Goal: Task Accomplishment & Management: Complete application form

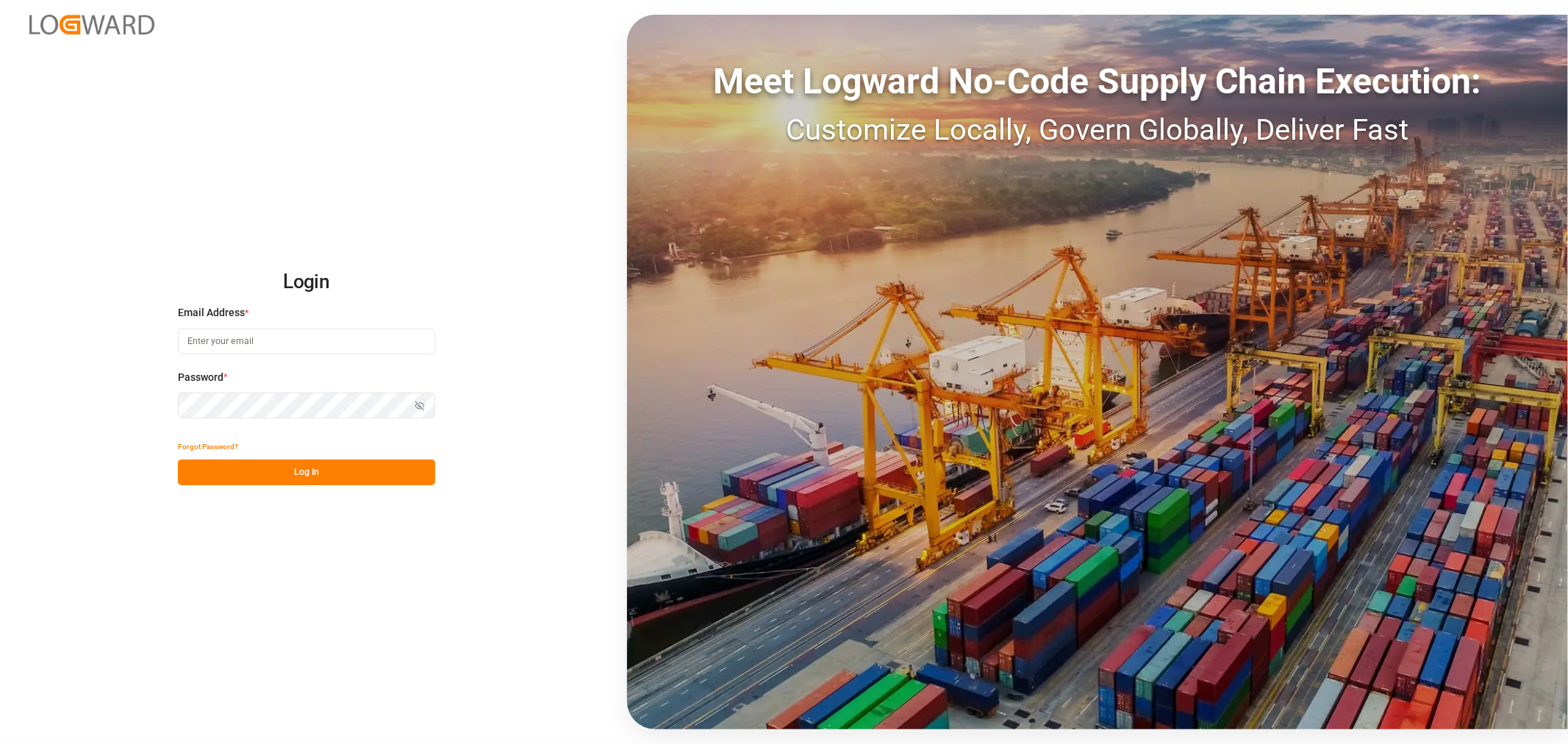
type input "[EMAIL_ADDRESS][DOMAIN_NAME]"
click at [317, 474] on button "Log In" at bounding box center [306, 472] width 258 height 26
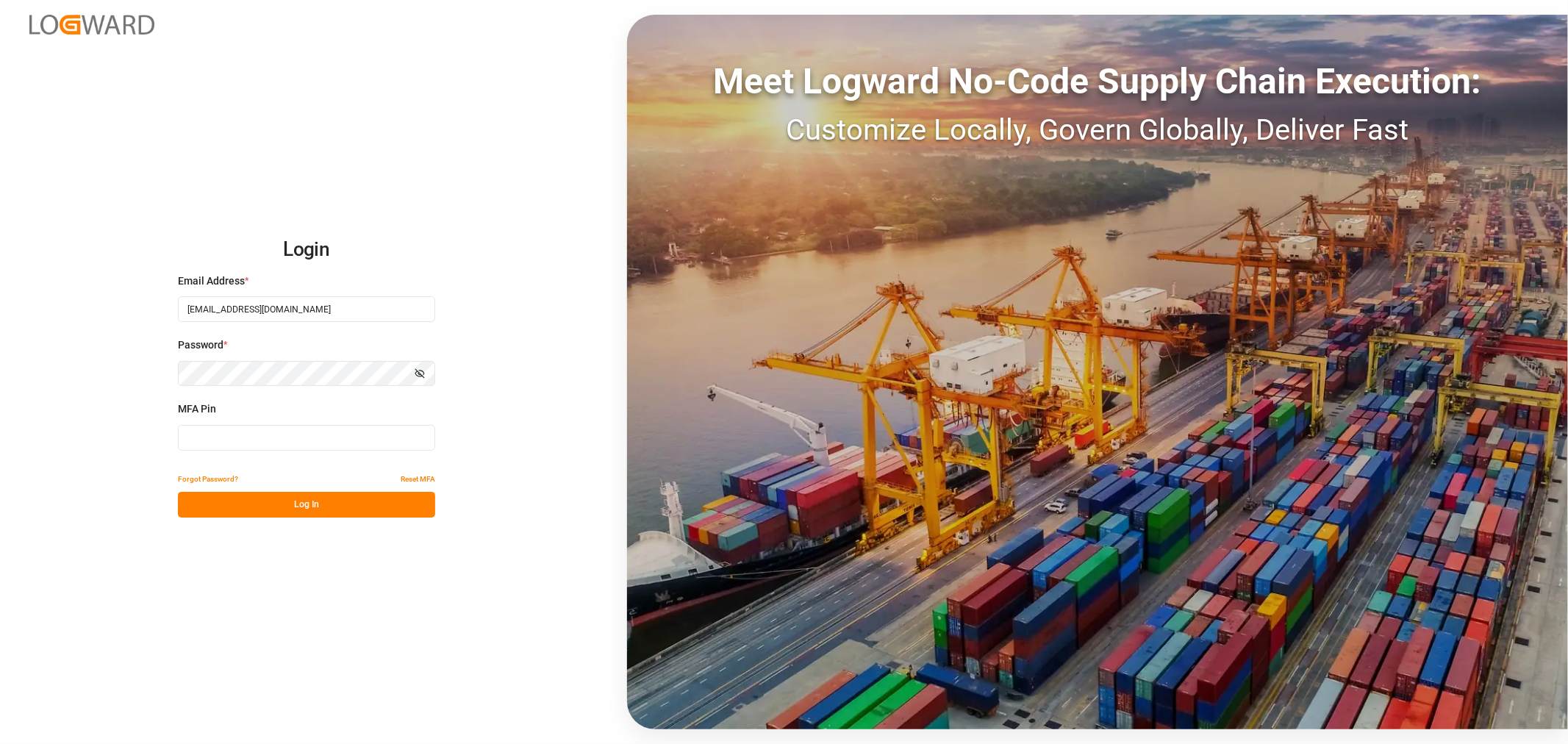
click at [236, 437] on input at bounding box center [306, 437] width 258 height 26
click at [332, 442] on input at bounding box center [306, 437] width 258 height 26
type input "798911"
click at [314, 503] on button "Log In" at bounding box center [306, 504] width 258 height 26
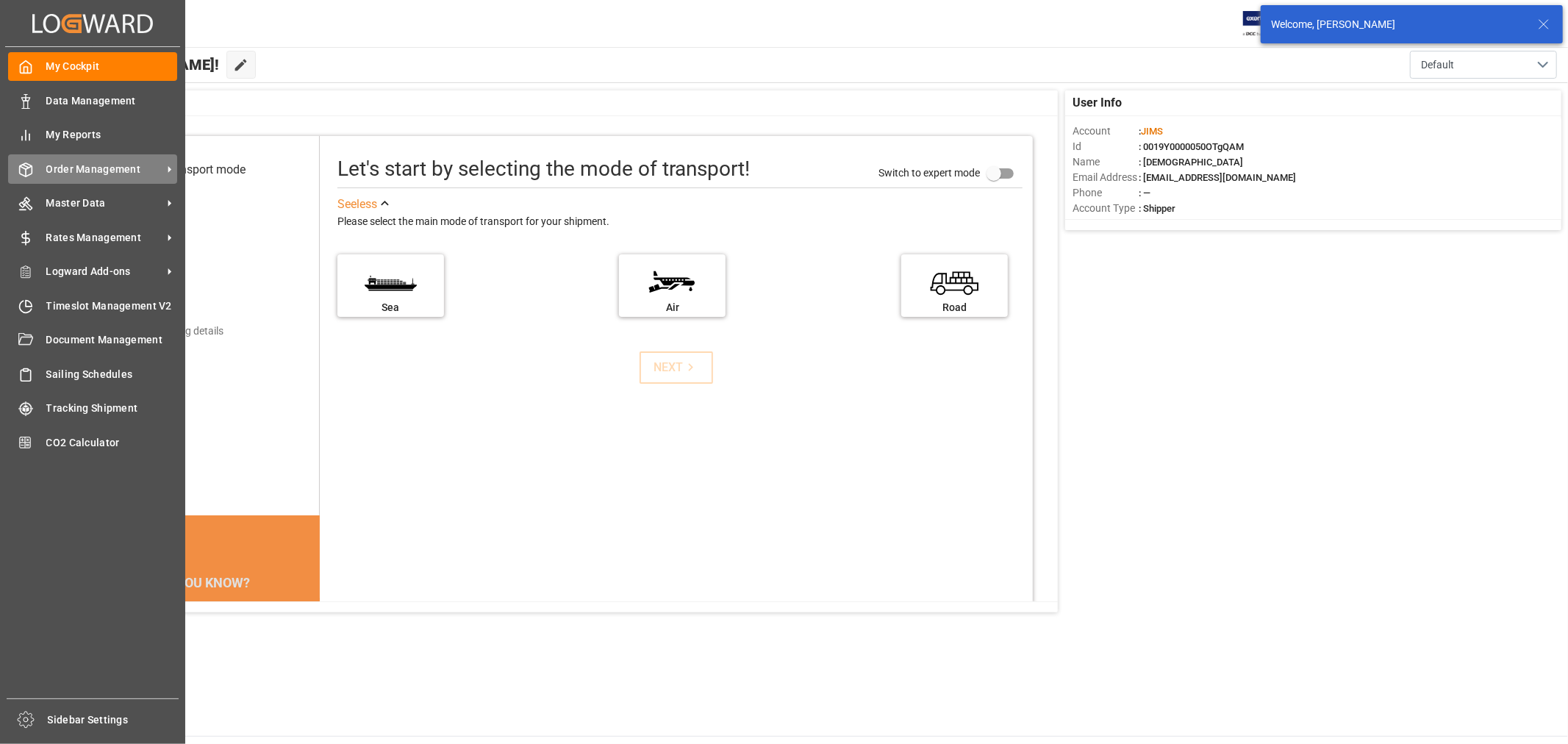
click at [103, 172] on span "Order Management" at bounding box center [104, 169] width 116 height 15
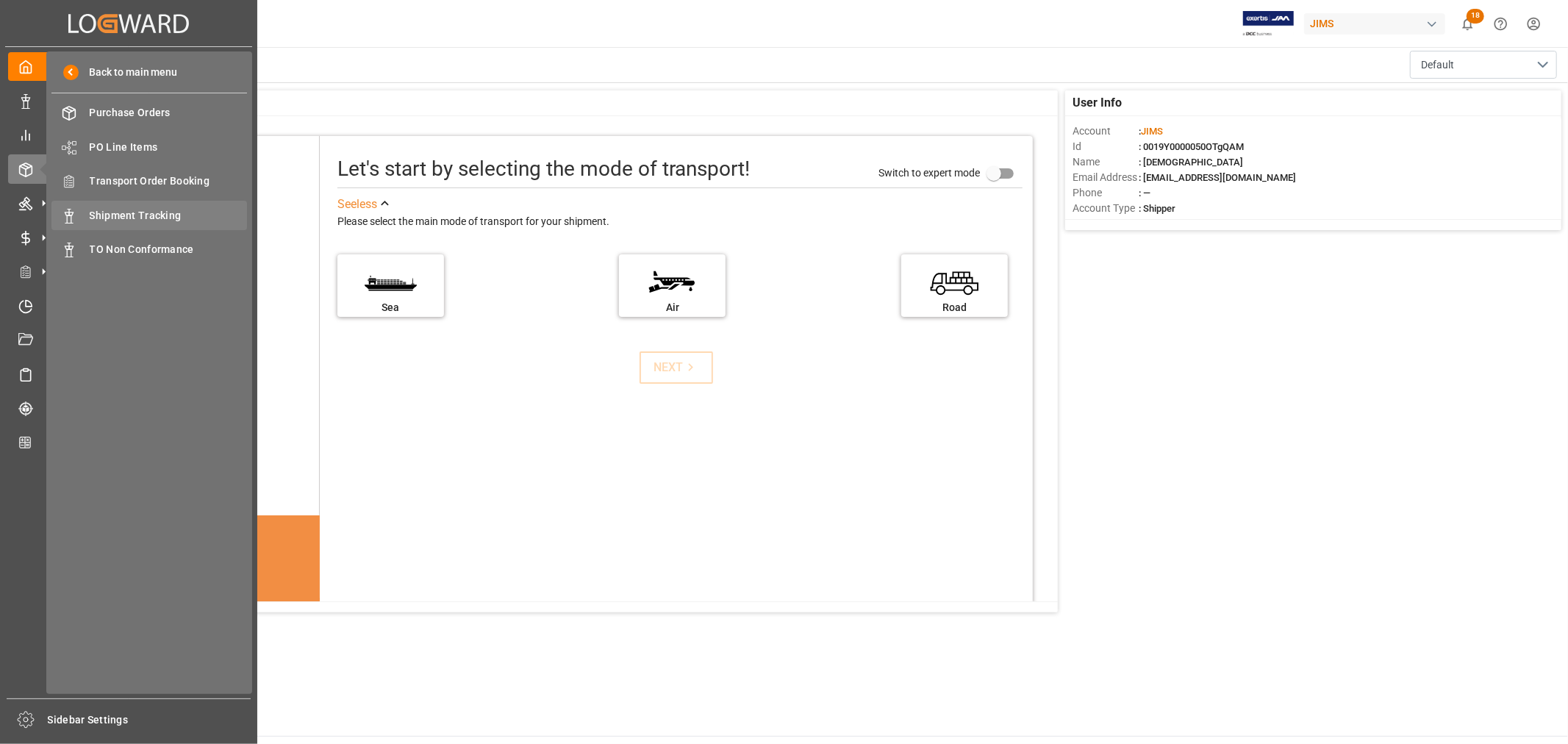
click at [137, 209] on span "Shipment Tracking" at bounding box center [169, 215] width 158 height 15
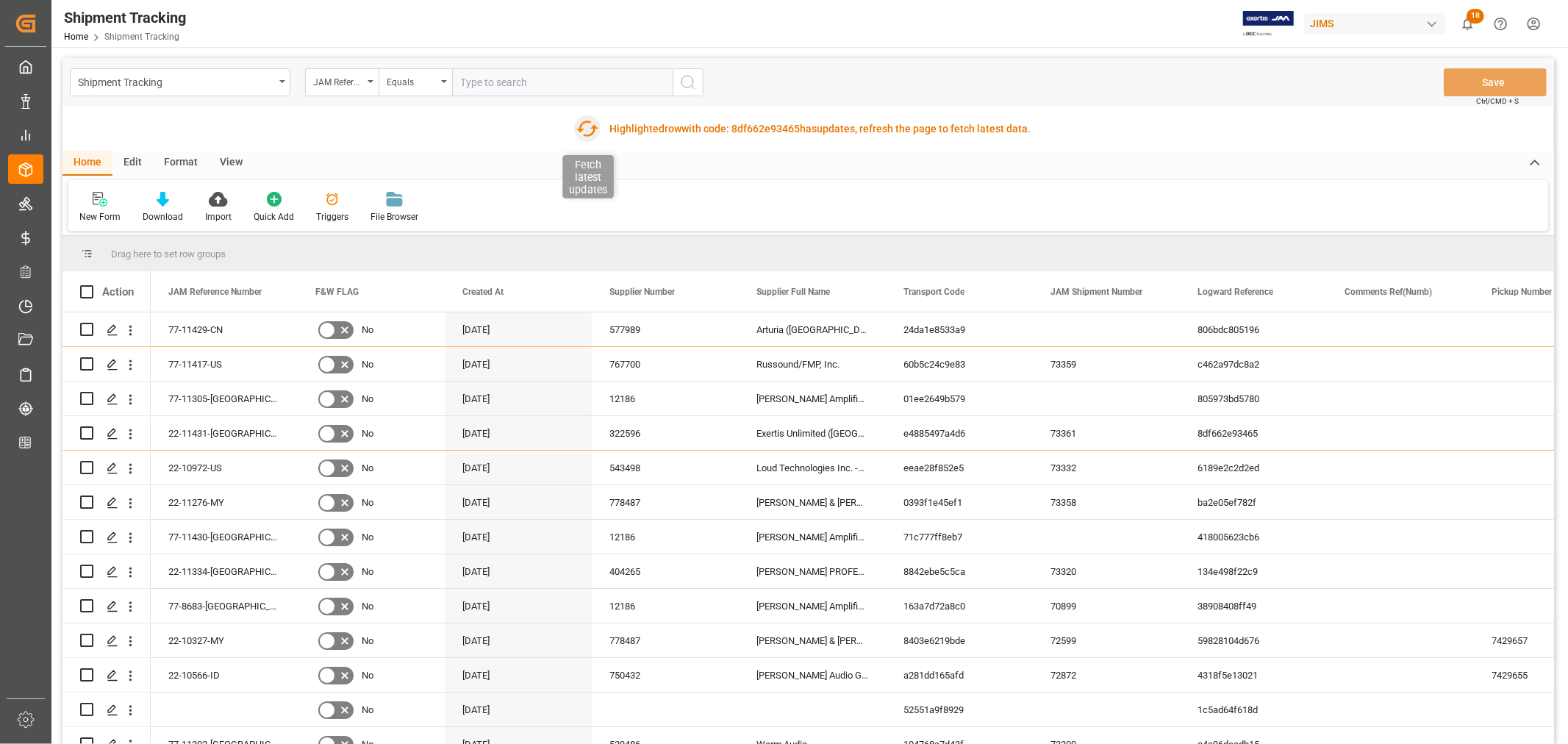
click at [593, 127] on icon "button" at bounding box center [587, 128] width 22 height 16
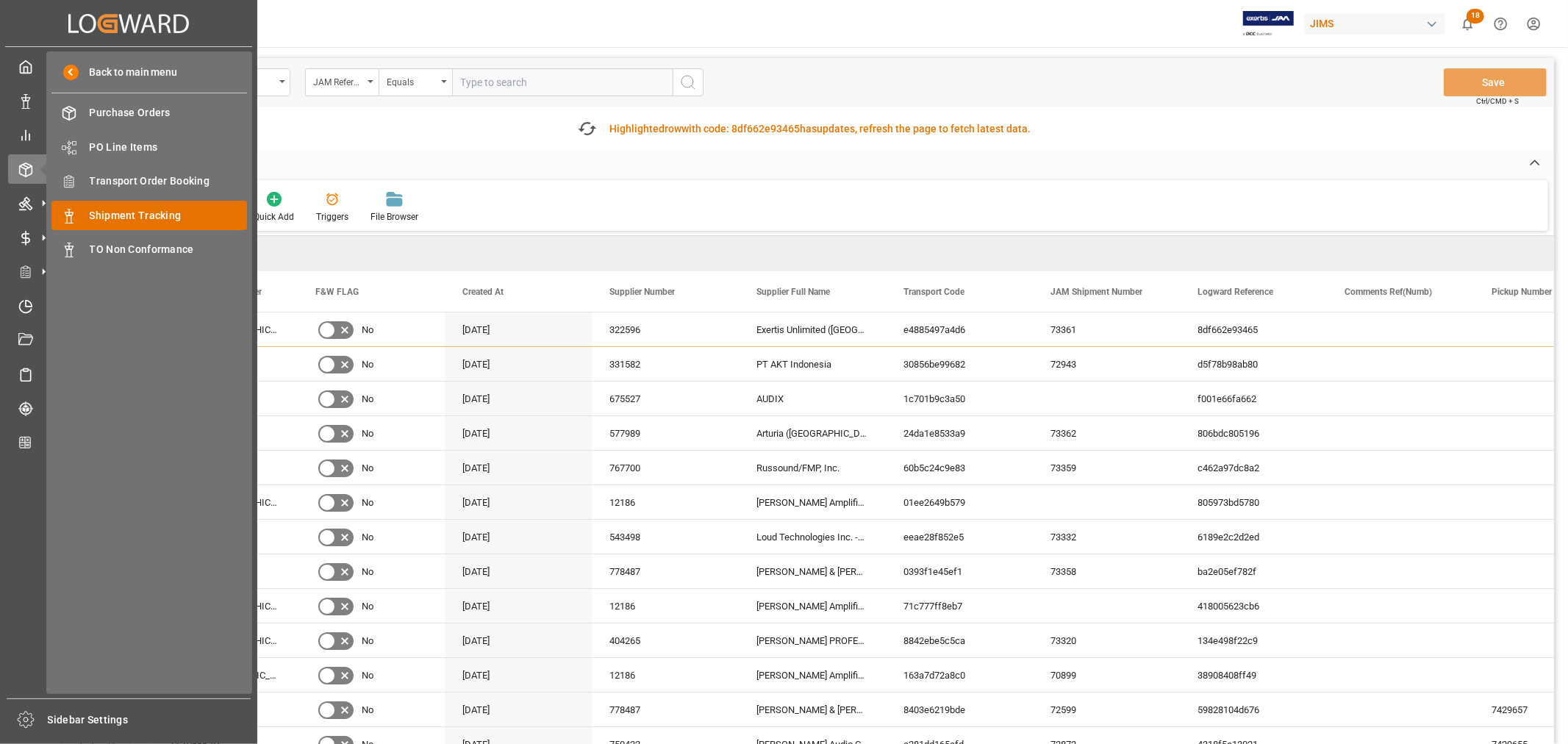
click at [155, 217] on span "Shipment Tracking" at bounding box center [169, 215] width 158 height 15
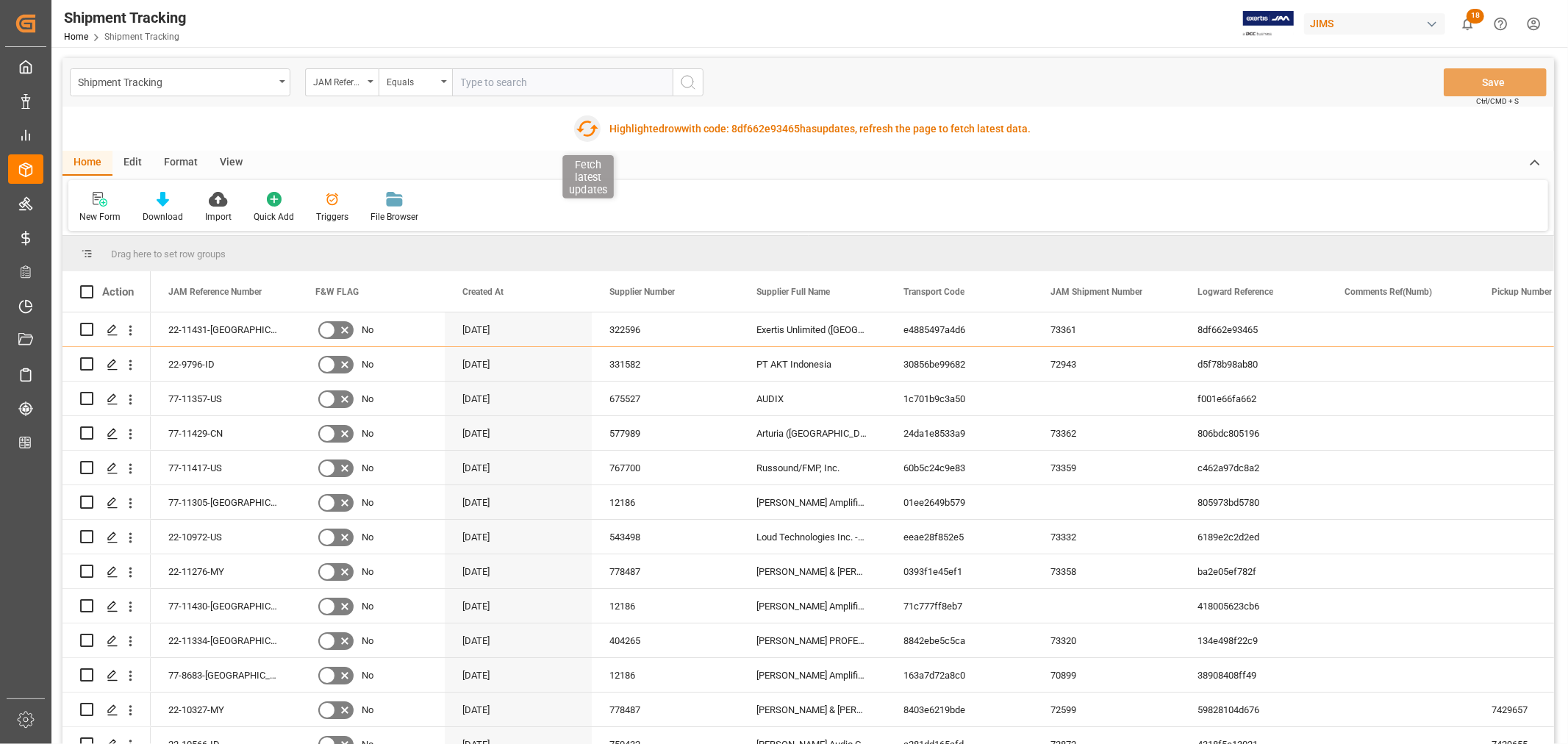
click at [577, 126] on icon "button" at bounding box center [587, 128] width 23 height 23
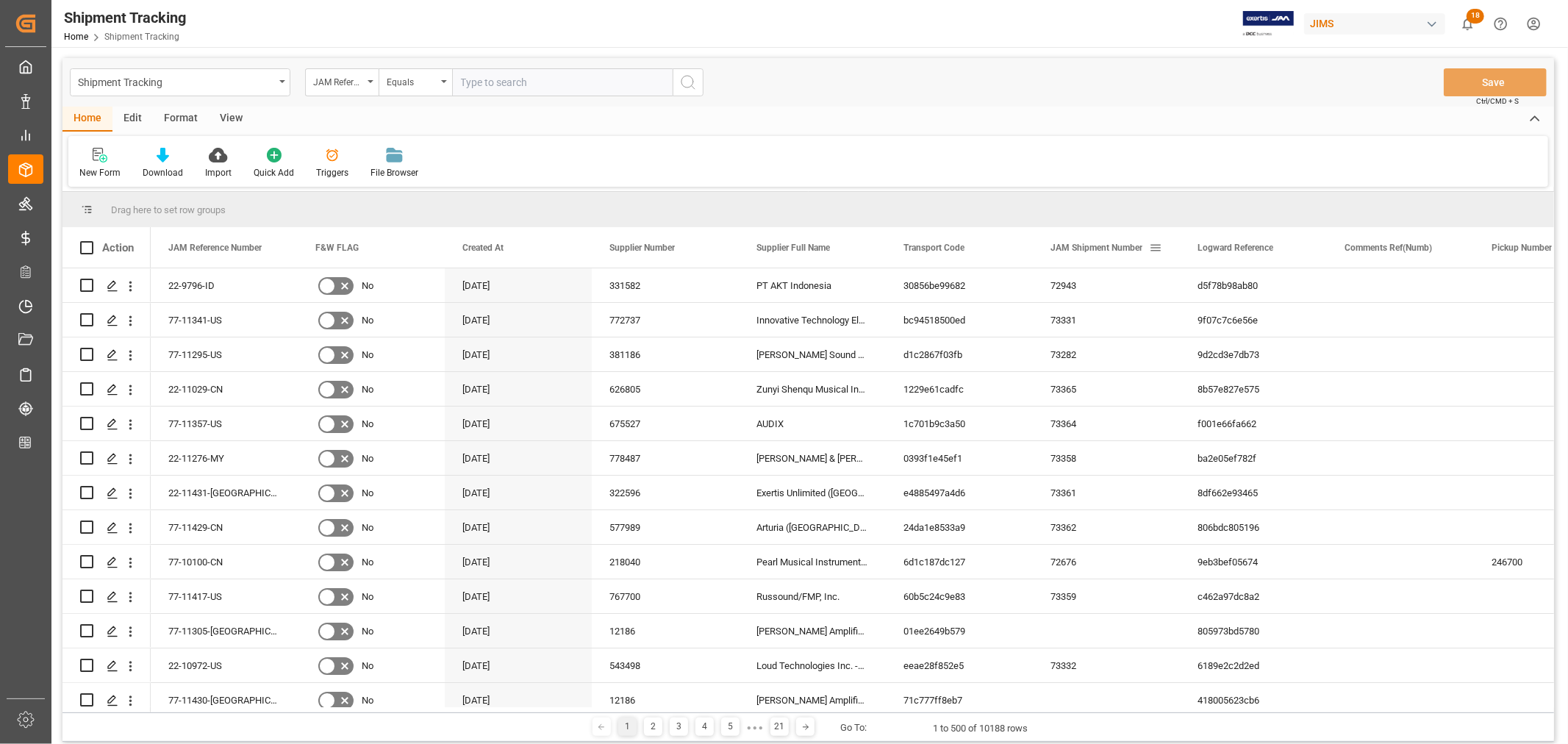
click at [1158, 245] on span at bounding box center [1156, 248] width 13 height 13
click at [1317, 249] on span "columns" at bounding box center [1317, 249] width 13 height 13
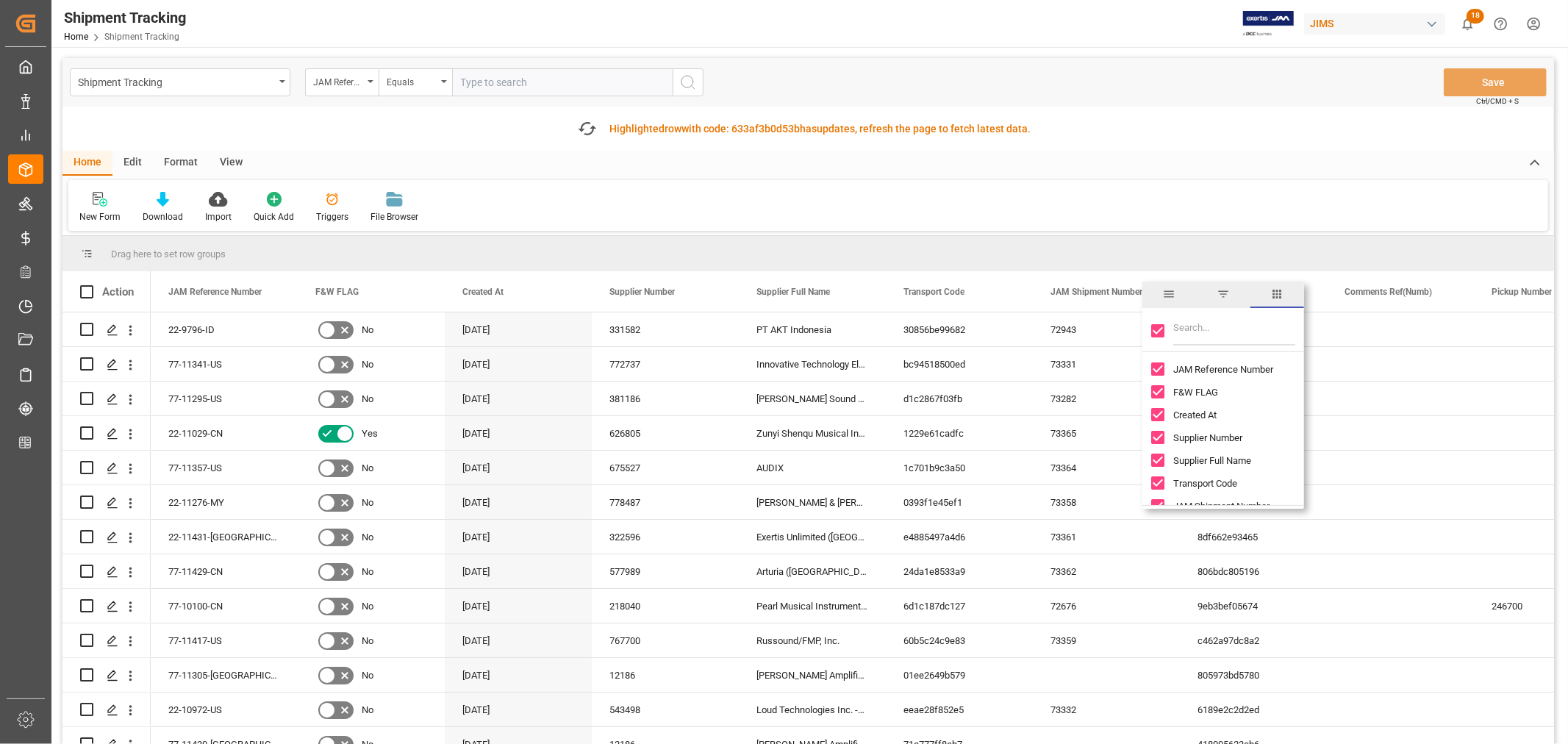
click at [1158, 331] on input "Toggle Select All Columns" at bounding box center [1158, 330] width 13 height 13
checkbox input "false"
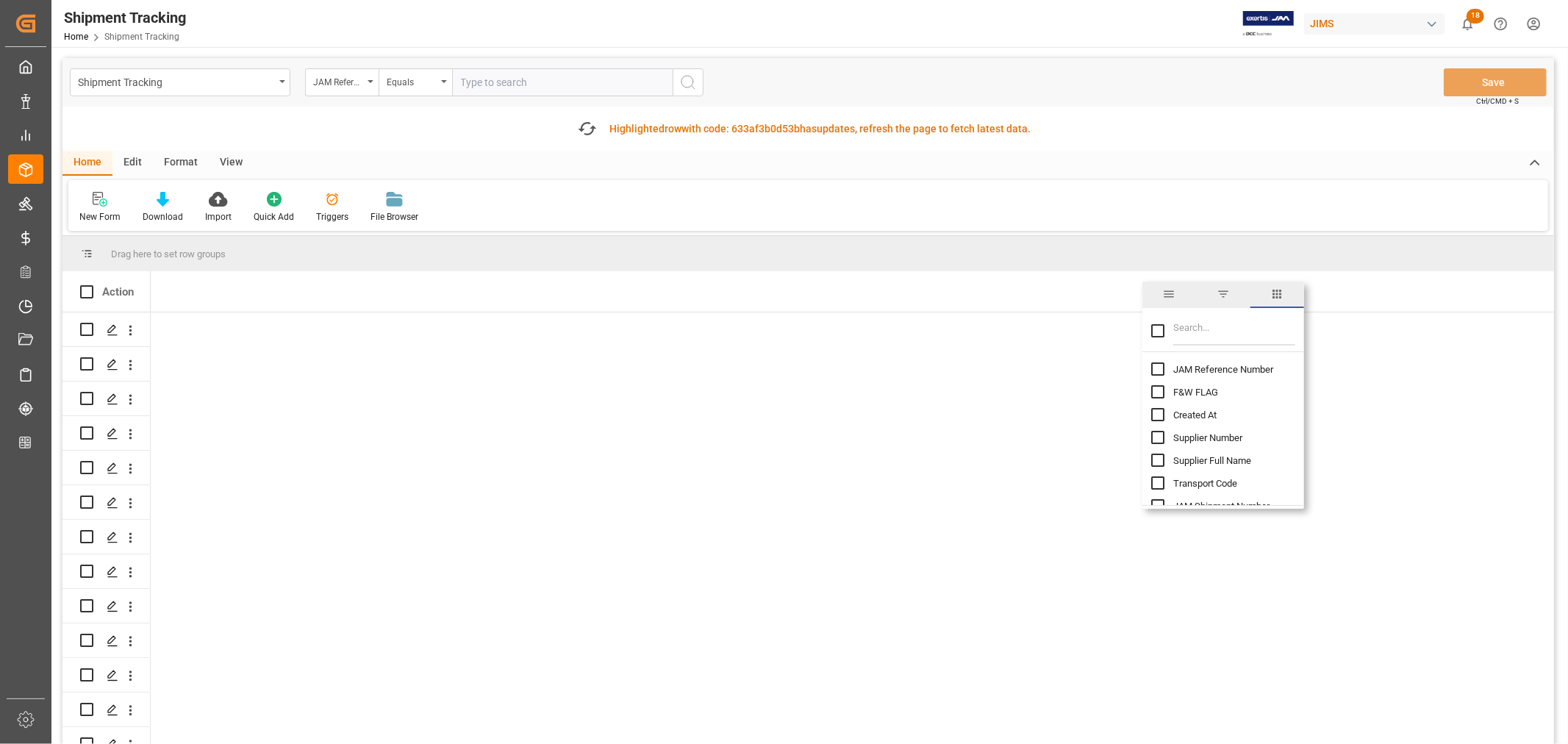
checkbox input "false"
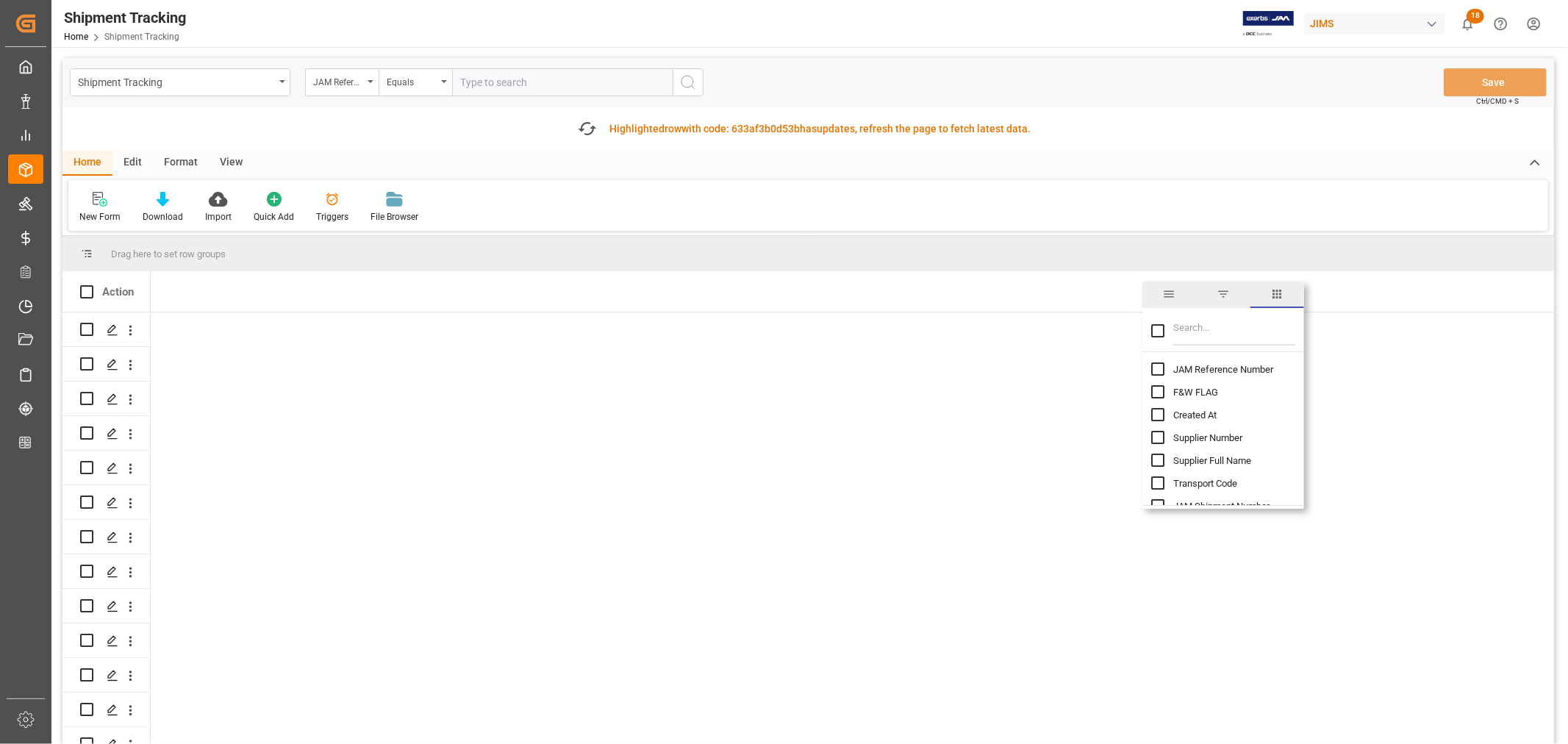
checkbox input "false"
click at [1155, 370] on input "JAM Reference Number column toggle visibility (hidden)" at bounding box center [1158, 369] width 13 height 13
checkbox input "true"
checkbox input "false"
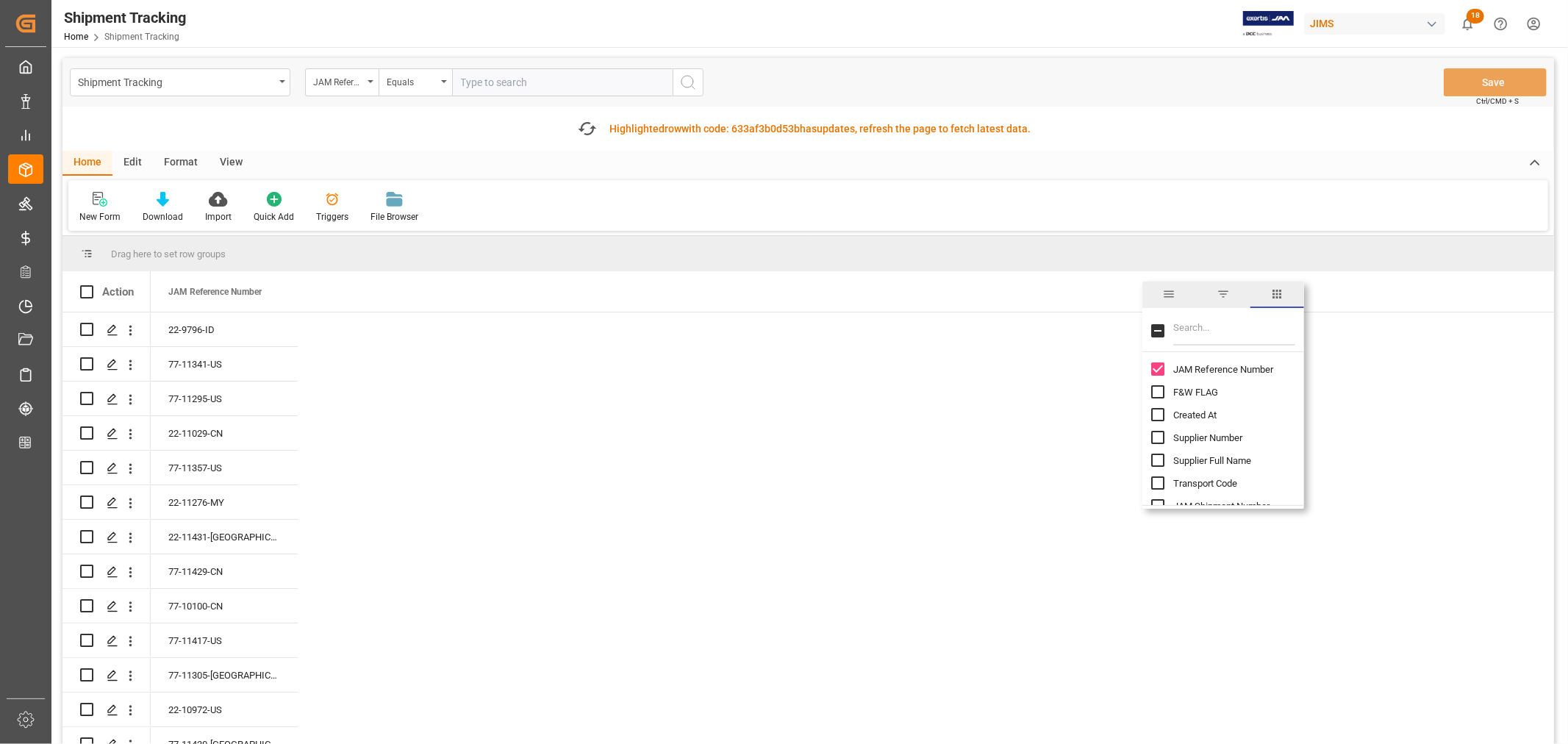
click at [1219, 338] on input "Filter Columns Input" at bounding box center [1235, 330] width 122 height 30
type input "mode"
click at [1158, 370] on input "Mode of Transport column toggle visibility (hidden)" at bounding box center [1158, 369] width 13 height 13
checkbox input "true"
checkbox input "false"
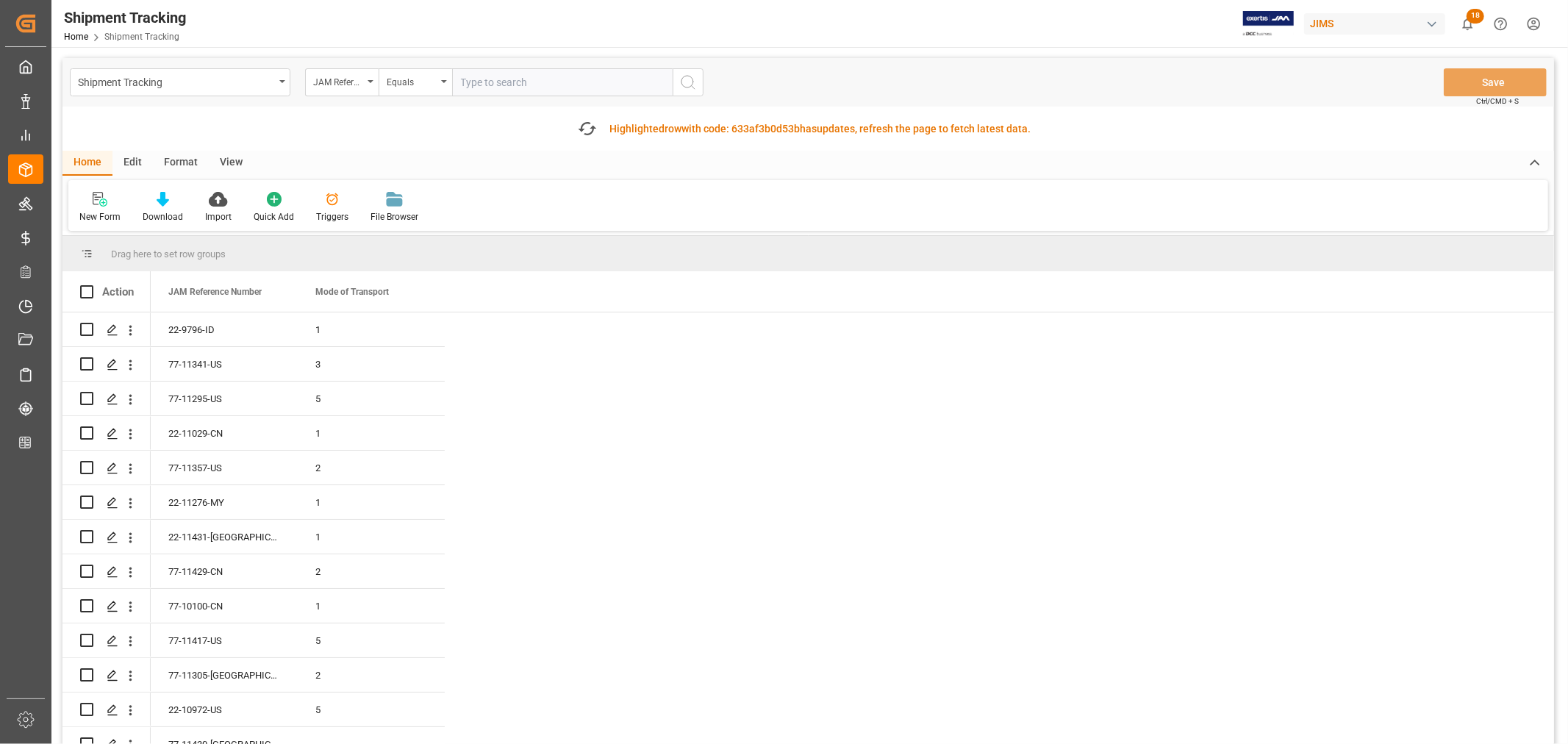
click at [1219, 203] on div "New Form Download Import Quick Add Triggers File Browser" at bounding box center [808, 206] width 1480 height 50
click at [370, 83] on icon "open menu" at bounding box center [370, 81] width 6 height 3
click at [357, 113] on input "text" at bounding box center [415, 116] width 207 height 23
type input "mode"
click at [349, 153] on div "Mode of Transport" at bounding box center [416, 150] width 219 height 31
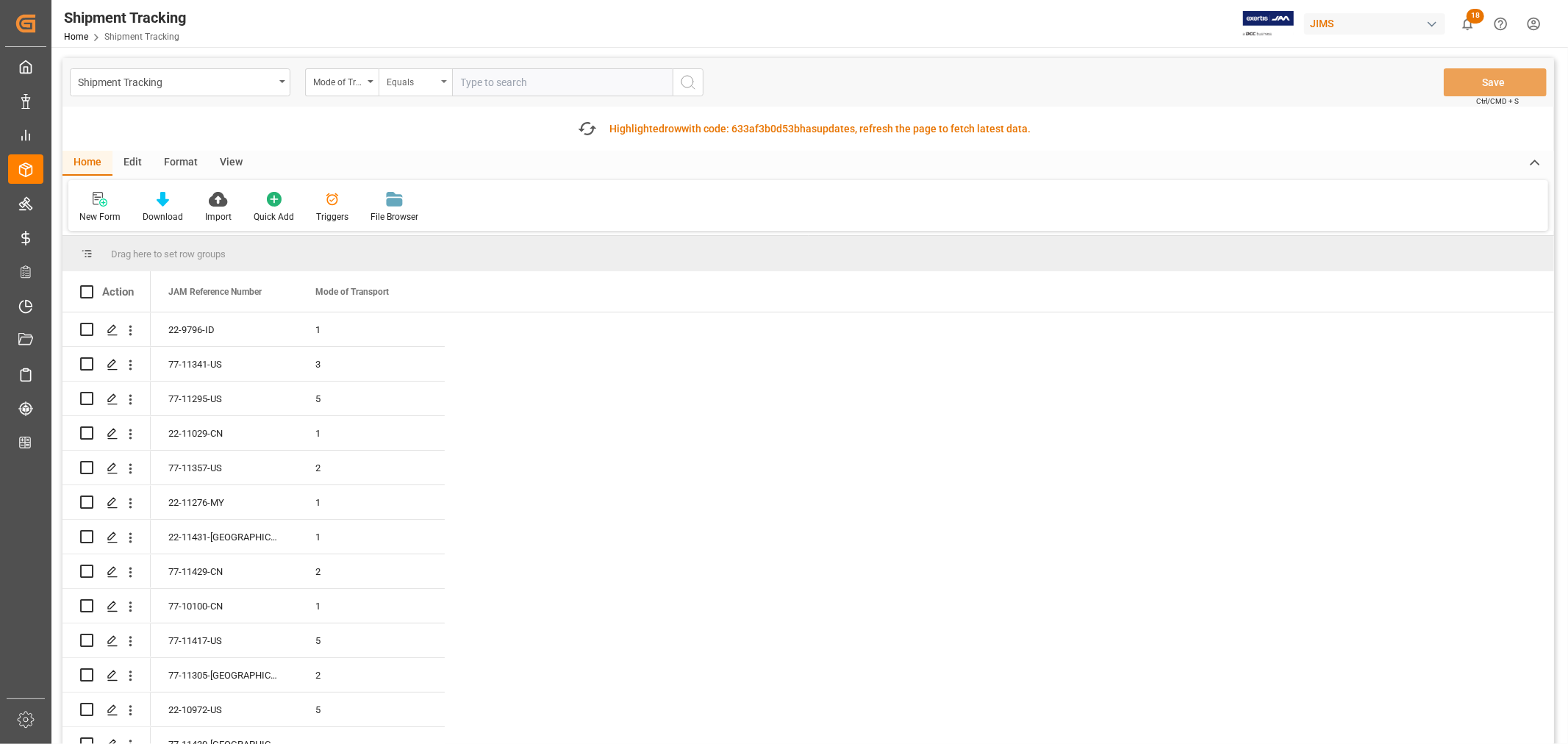
click at [441, 78] on div "Equals" at bounding box center [416, 82] width 74 height 28
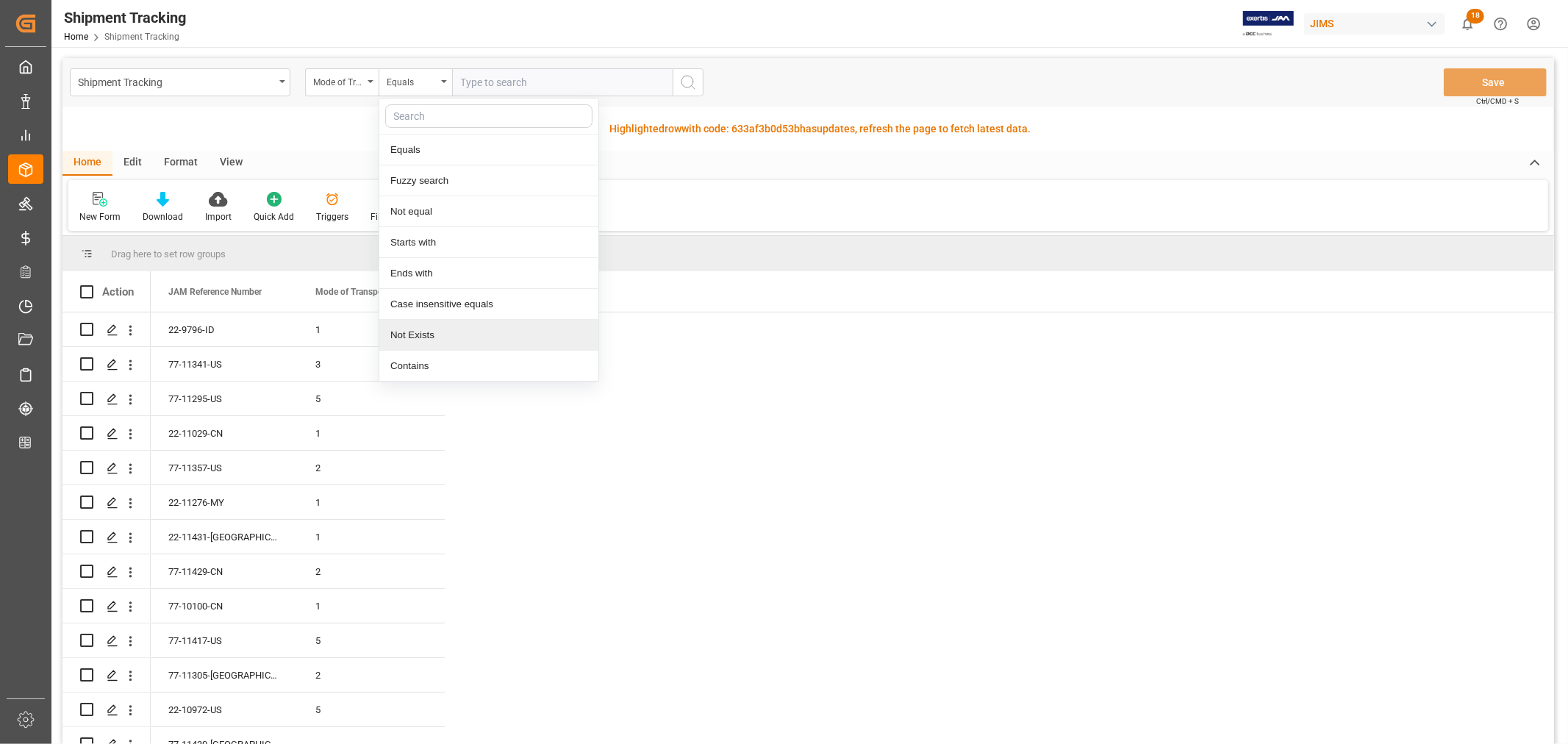
click at [419, 335] on div "Not Exists" at bounding box center [489, 335] width 219 height 31
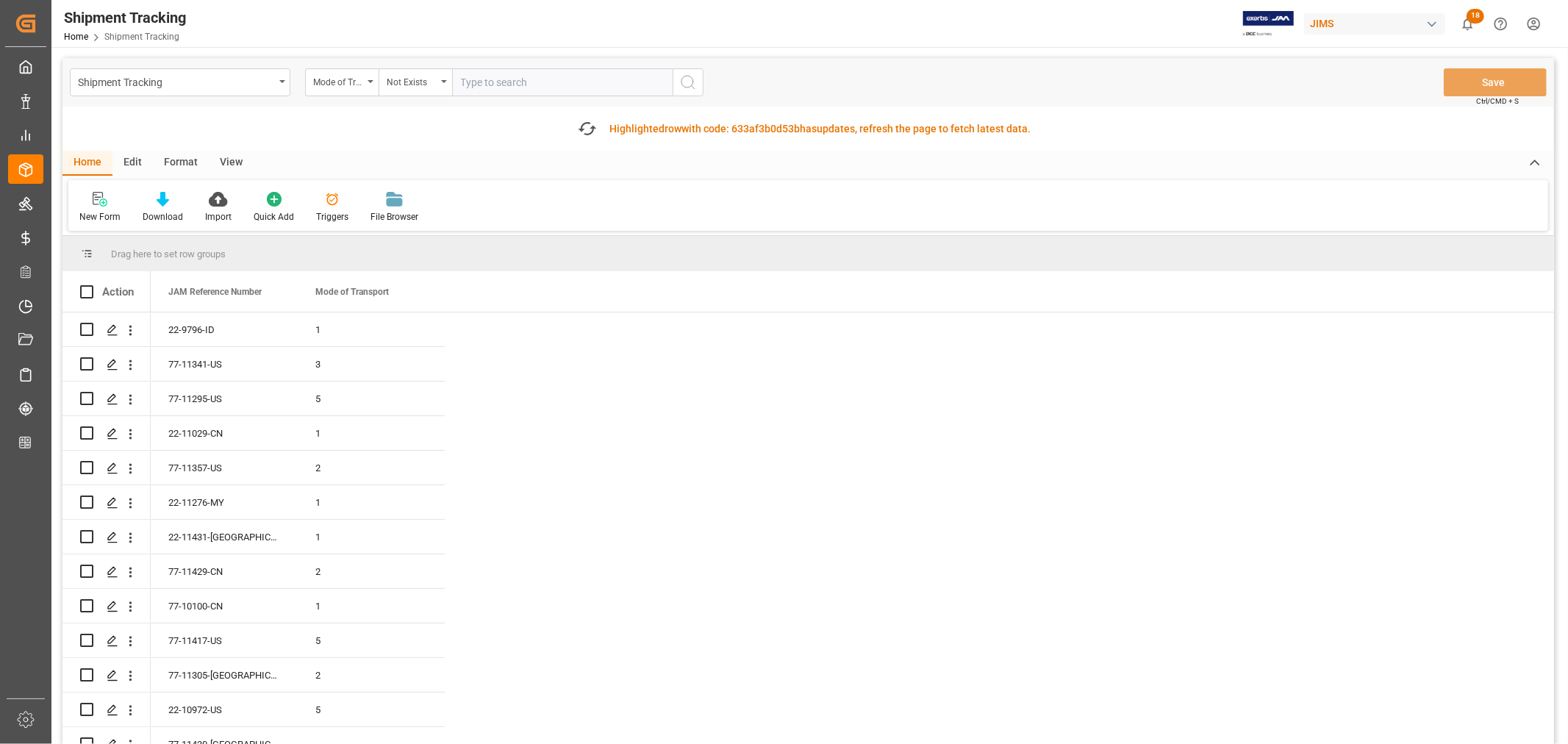
click at [692, 81] on icon "search button" at bounding box center [689, 83] width 18 height 18
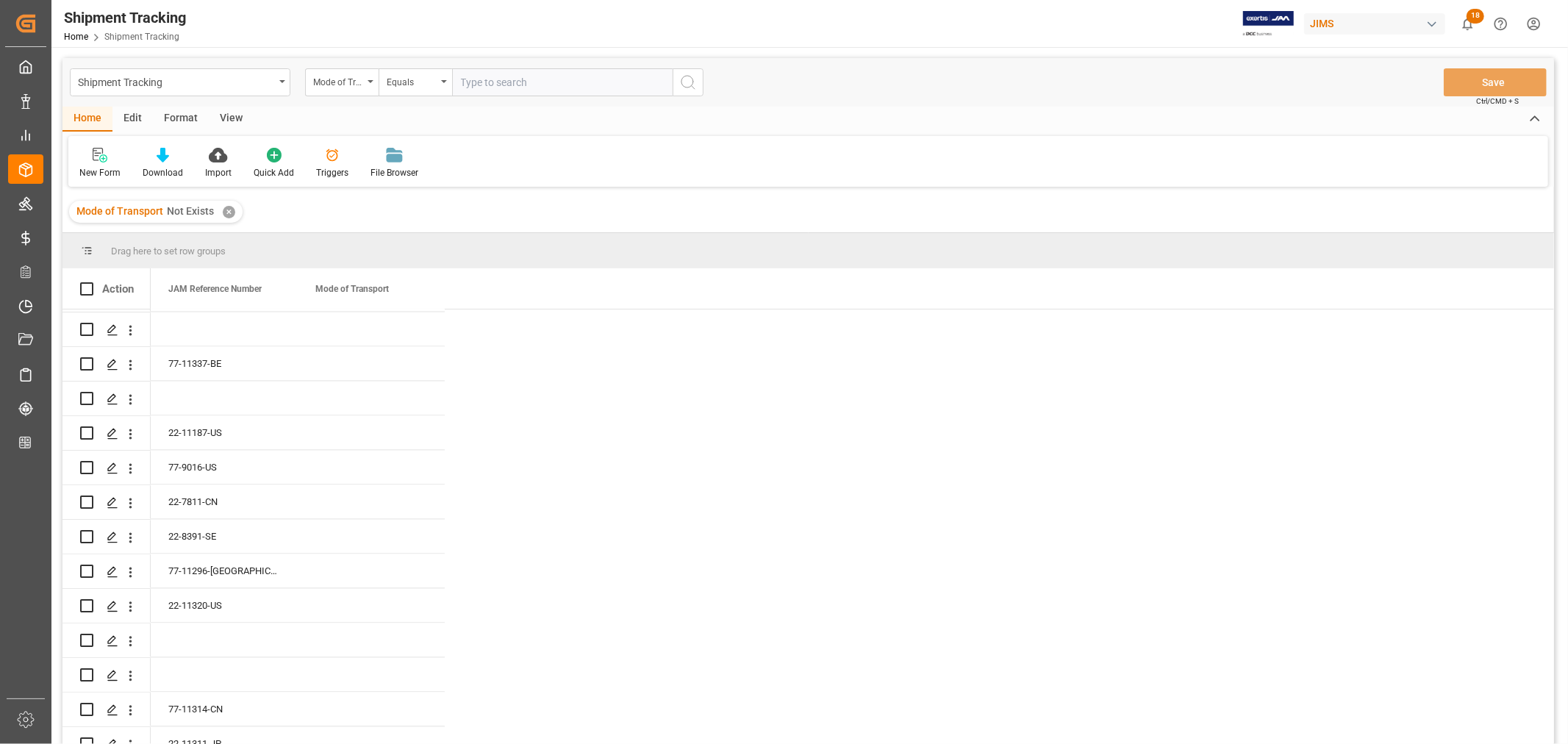
scroll to position [2613, 0]
click at [420, 288] on span at bounding box center [420, 288] width 13 height 13
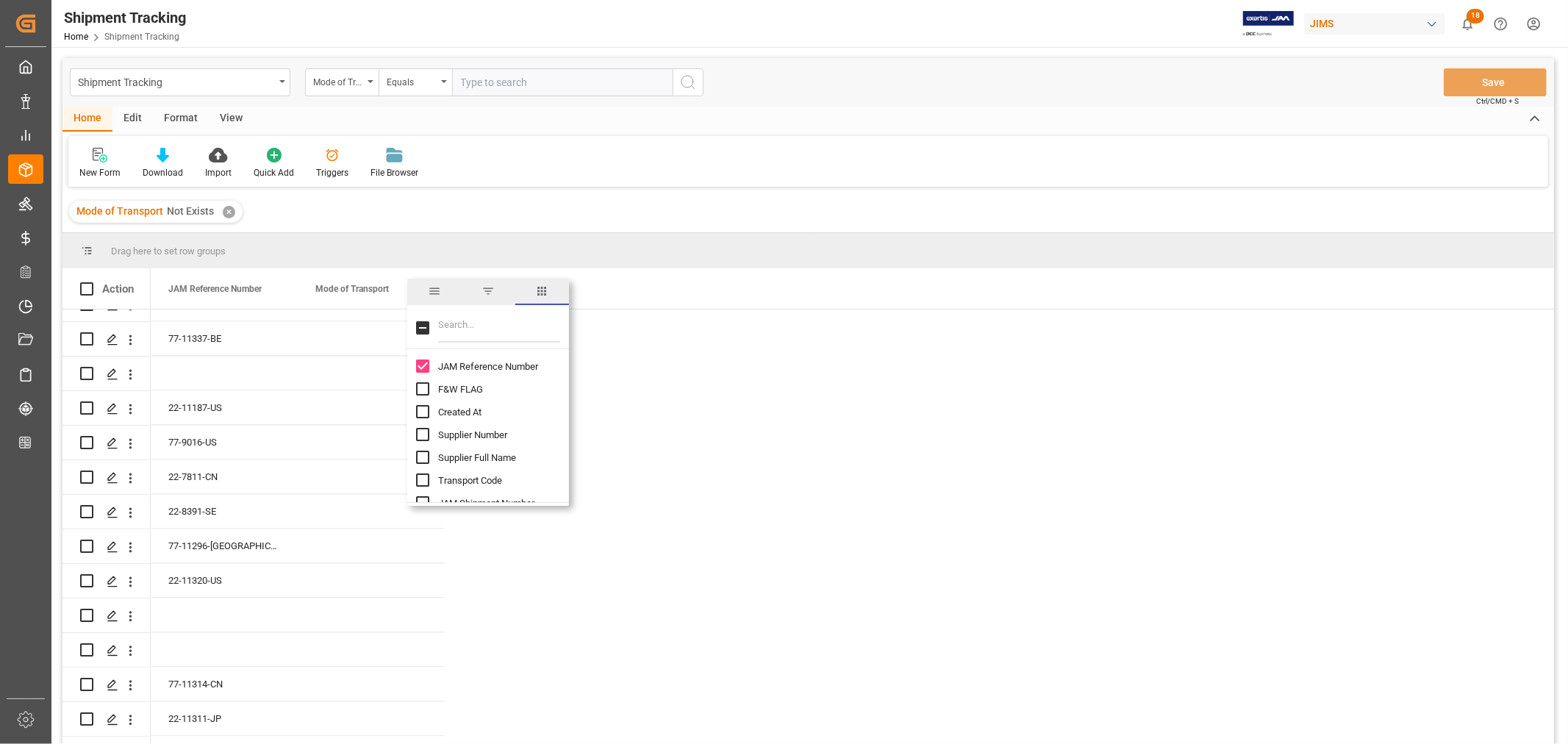
click at [471, 326] on input "Filter Columns Input" at bounding box center [499, 328] width 122 height 30
type input "agent"
click at [419, 366] on input "Agent column toggle visibility (hidden)" at bounding box center [422, 365] width 13 height 13
checkbox input "true"
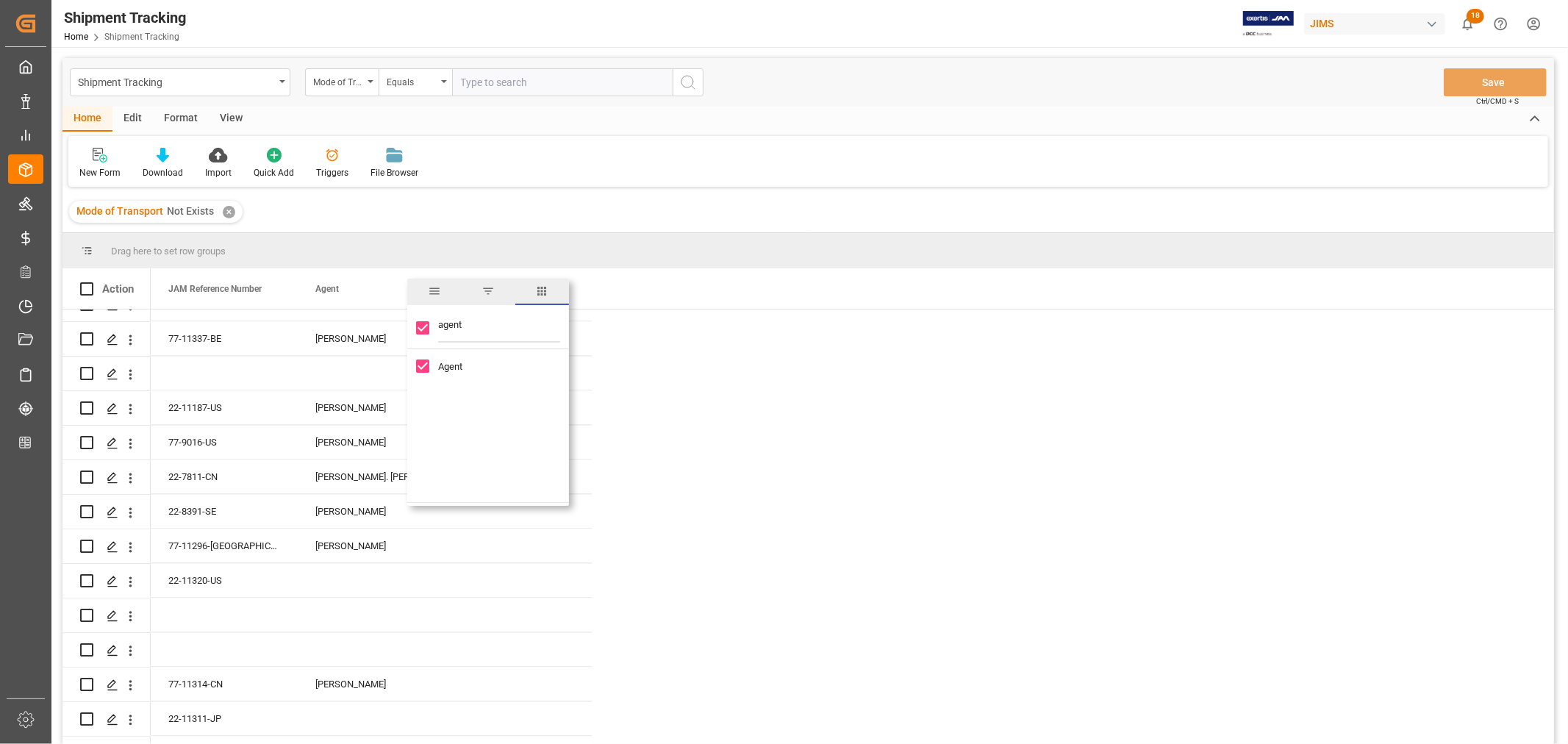
click at [829, 127] on div "Home Edit Format View" at bounding box center [808, 119] width 1492 height 25
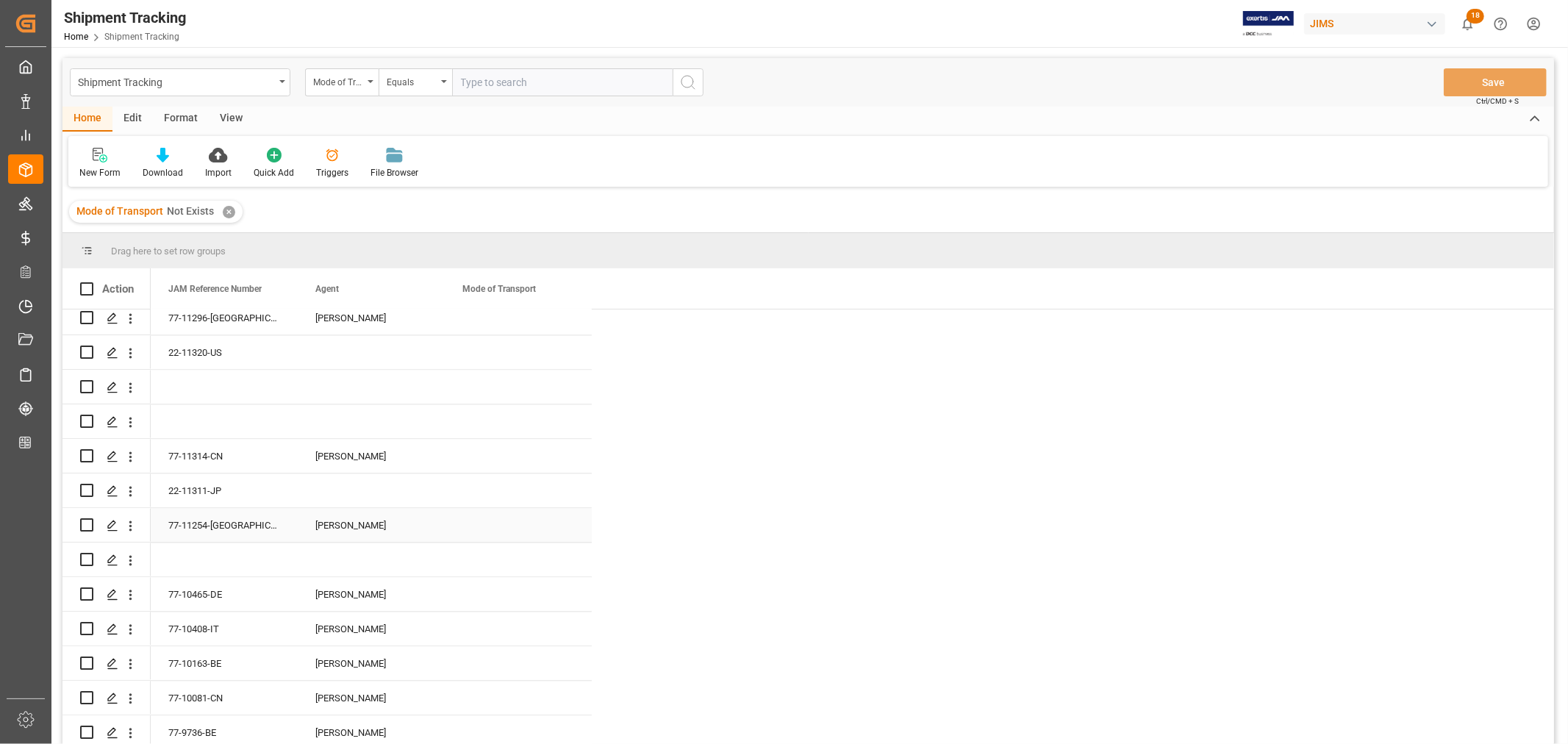
scroll to position [3021, 0]
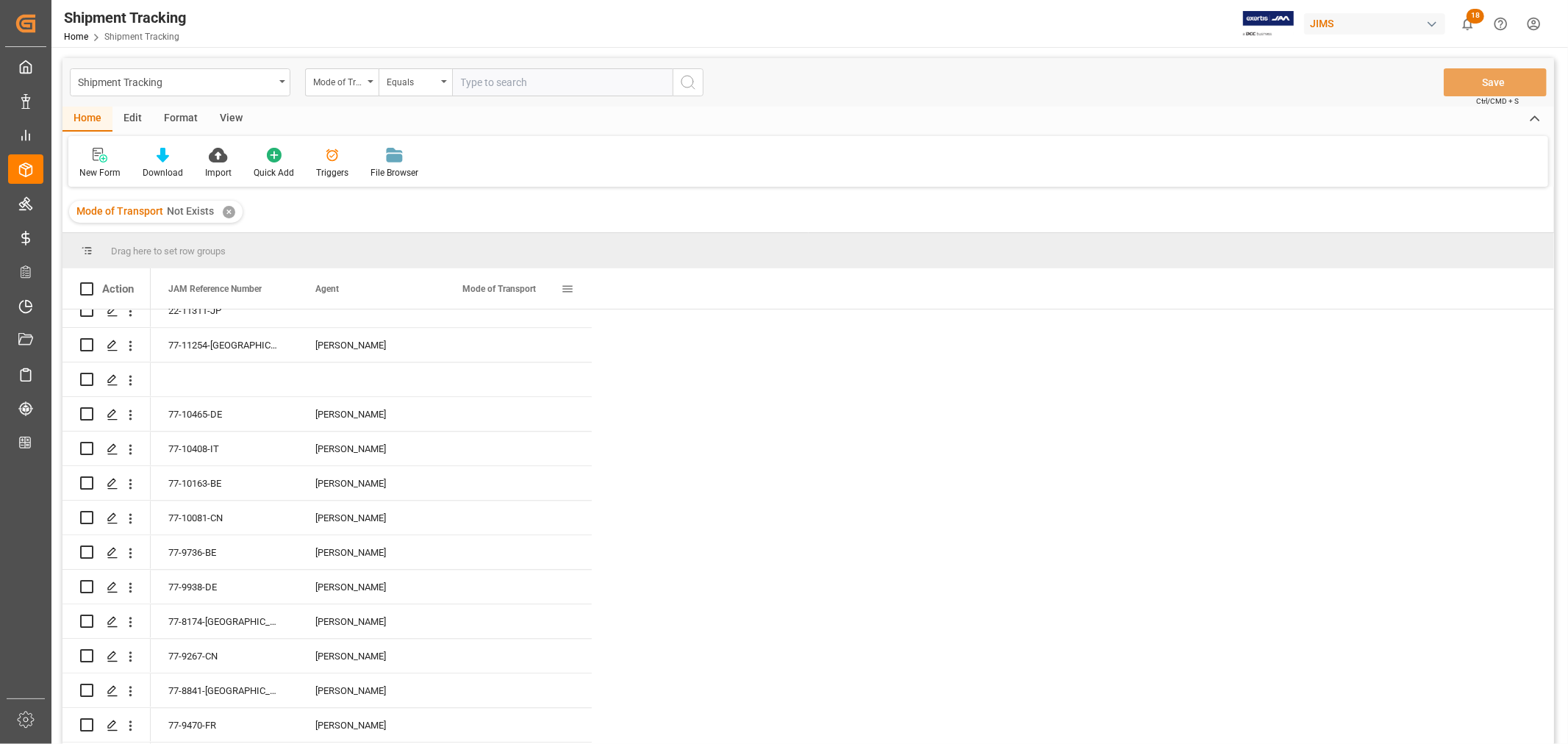
click at [565, 290] on span at bounding box center [568, 288] width 13 height 13
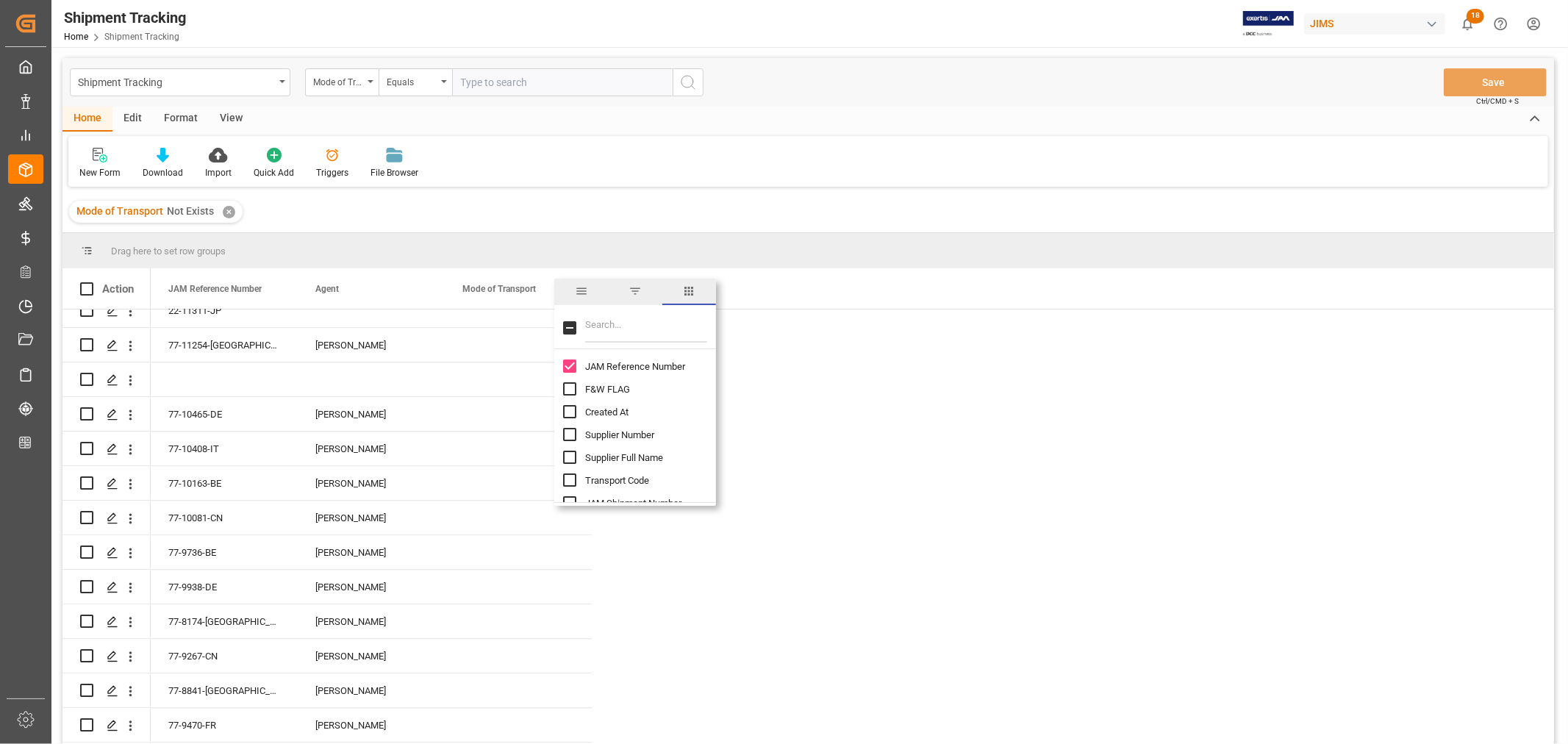
click at [623, 328] on input "Filter Columns Input" at bounding box center [647, 328] width 122 height 30
type input "status"
click at [574, 363] on input "Logward Status column toggle visibility (hidden)" at bounding box center [569, 365] width 13 height 13
checkbox input "true"
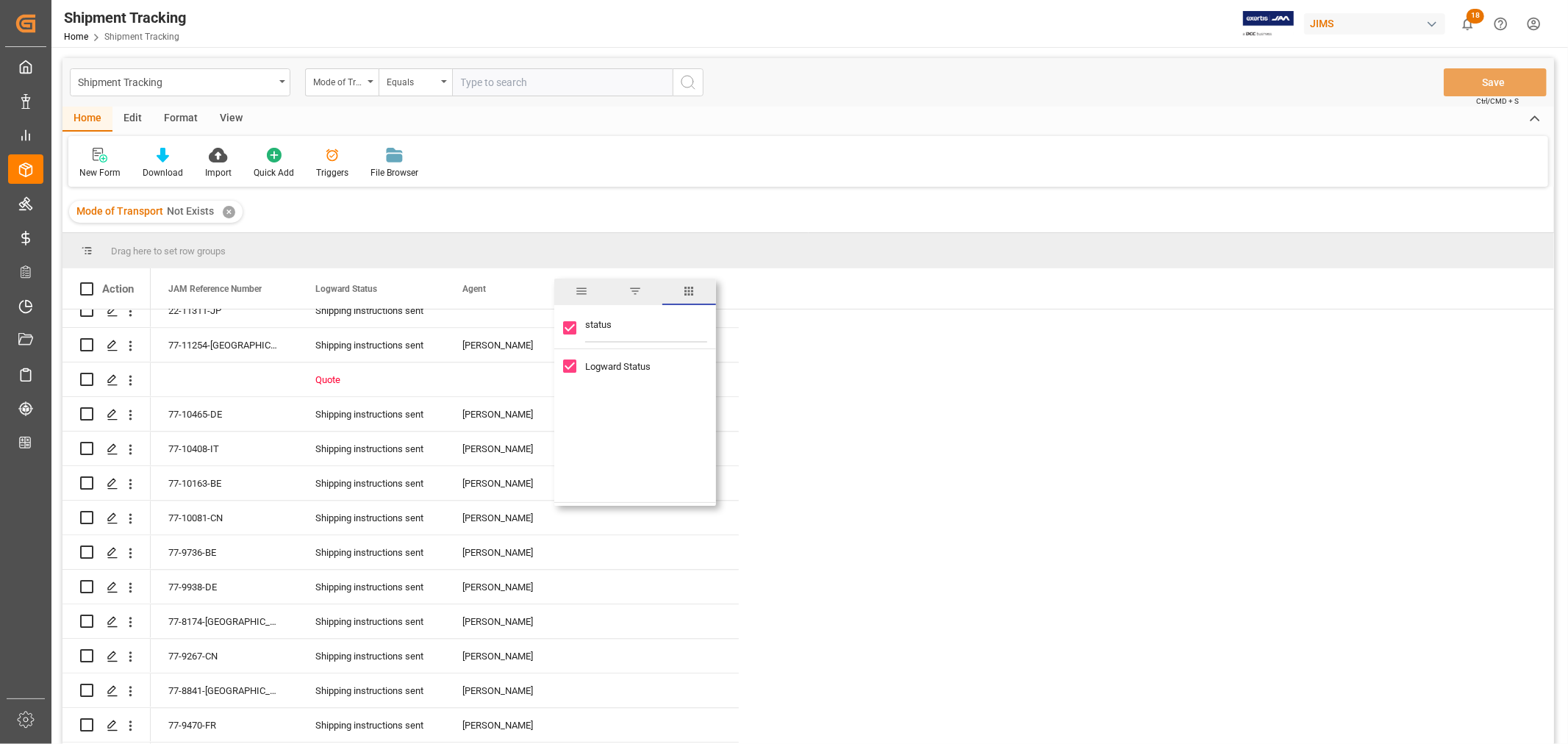
click at [784, 172] on div "New Form Download Import Quick Add Triggers File Browser" at bounding box center [808, 161] width 1480 height 50
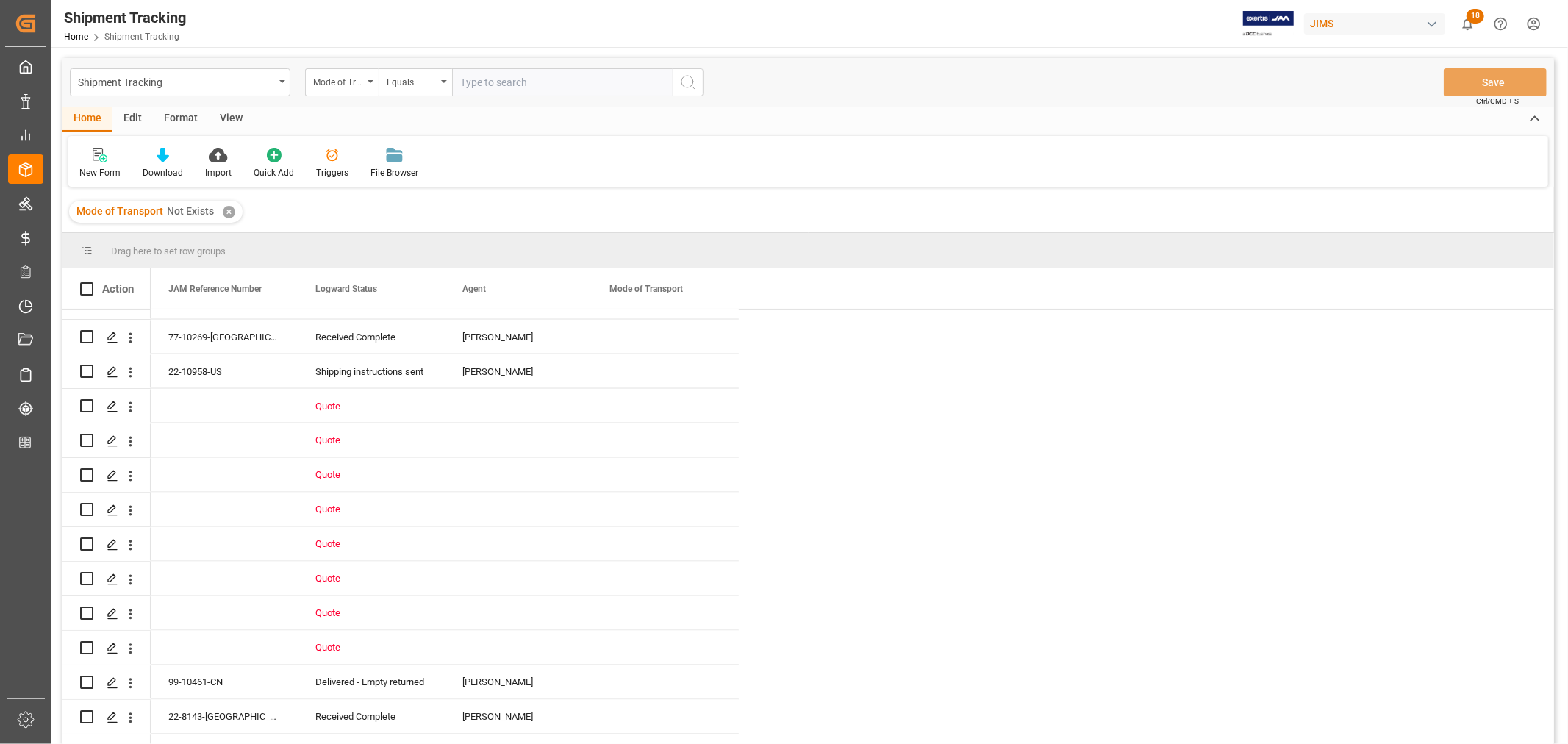
scroll to position [7021, 0]
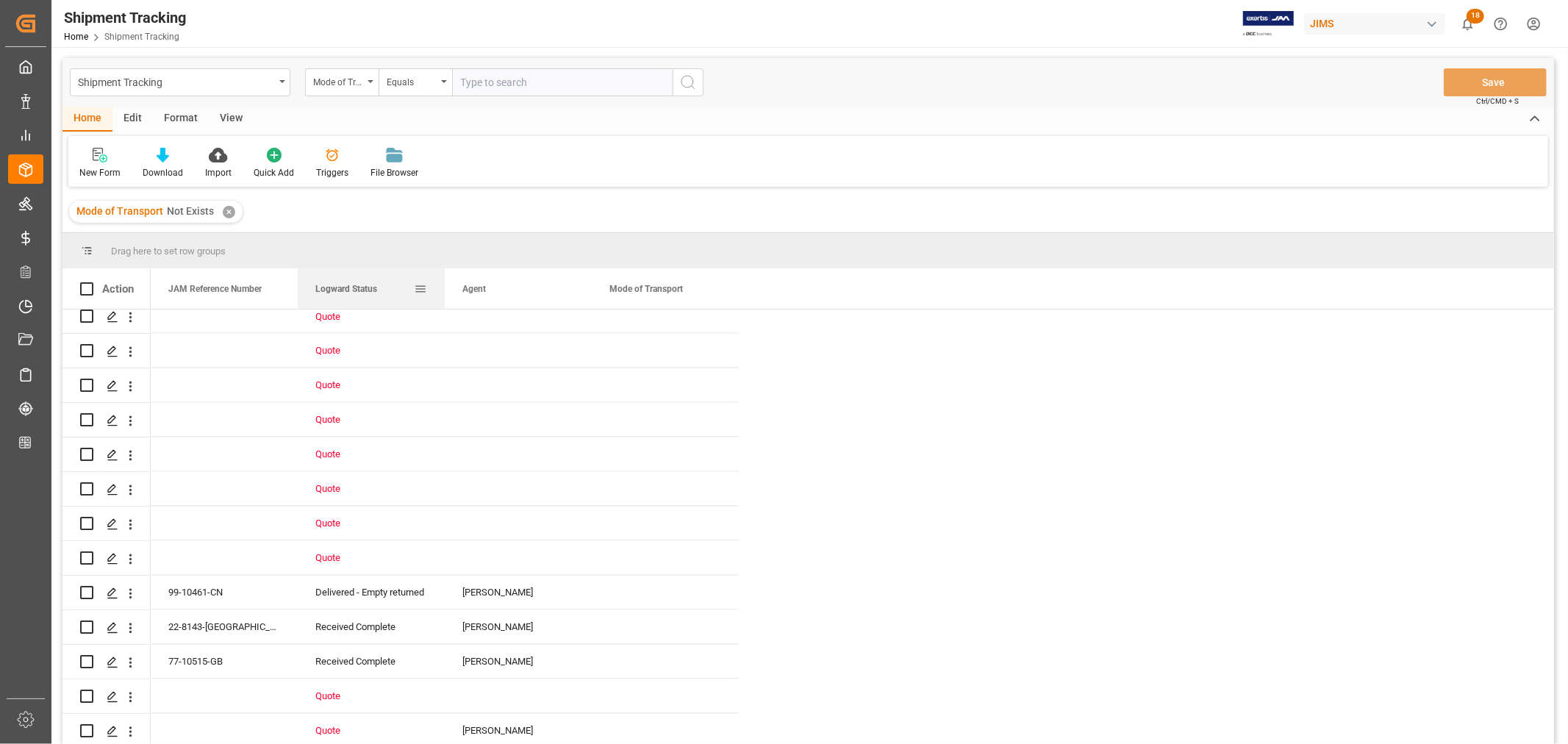
drag, startPoint x: 332, startPoint y: 284, endPoint x: 319, endPoint y: 245, distance: 41.1
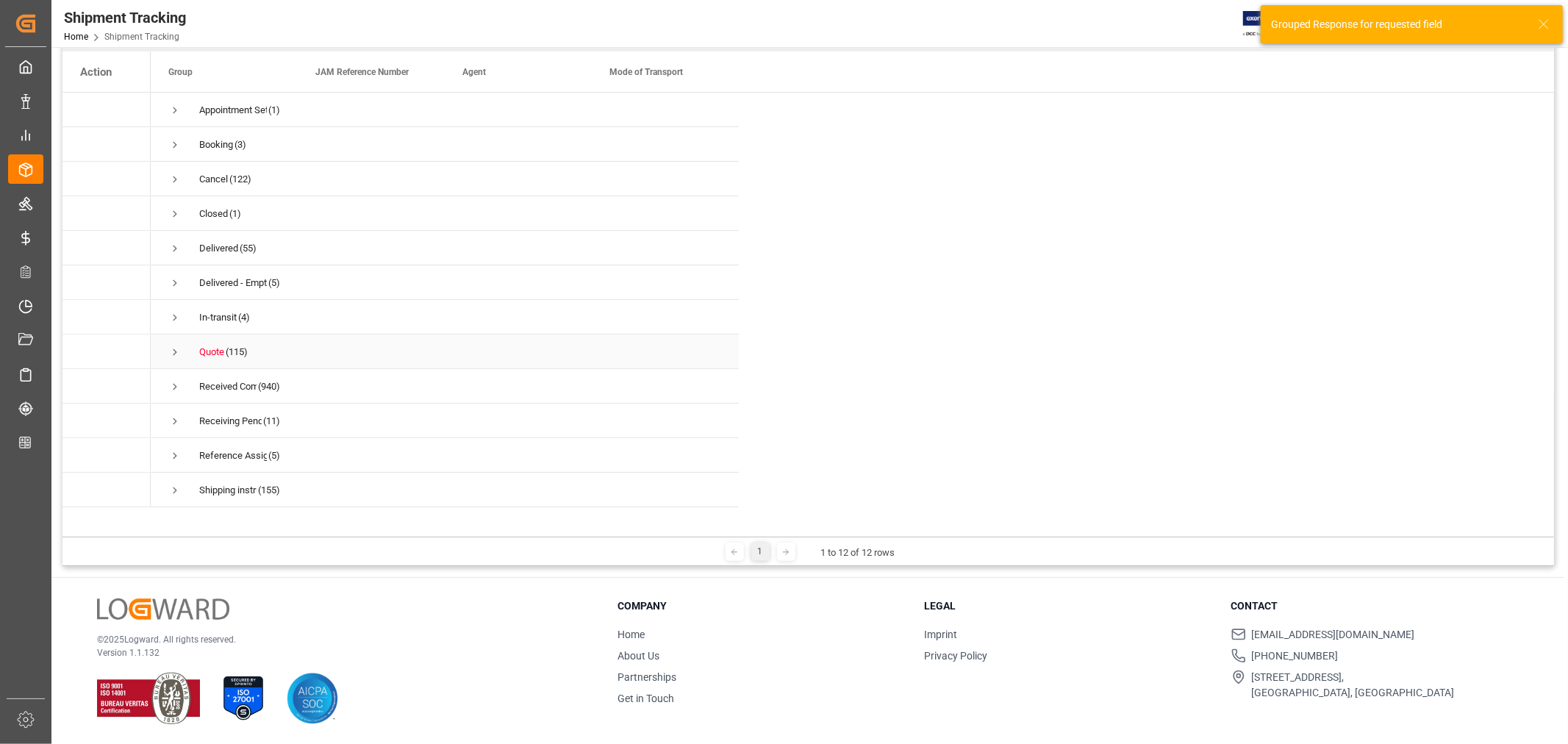
scroll to position [0, 0]
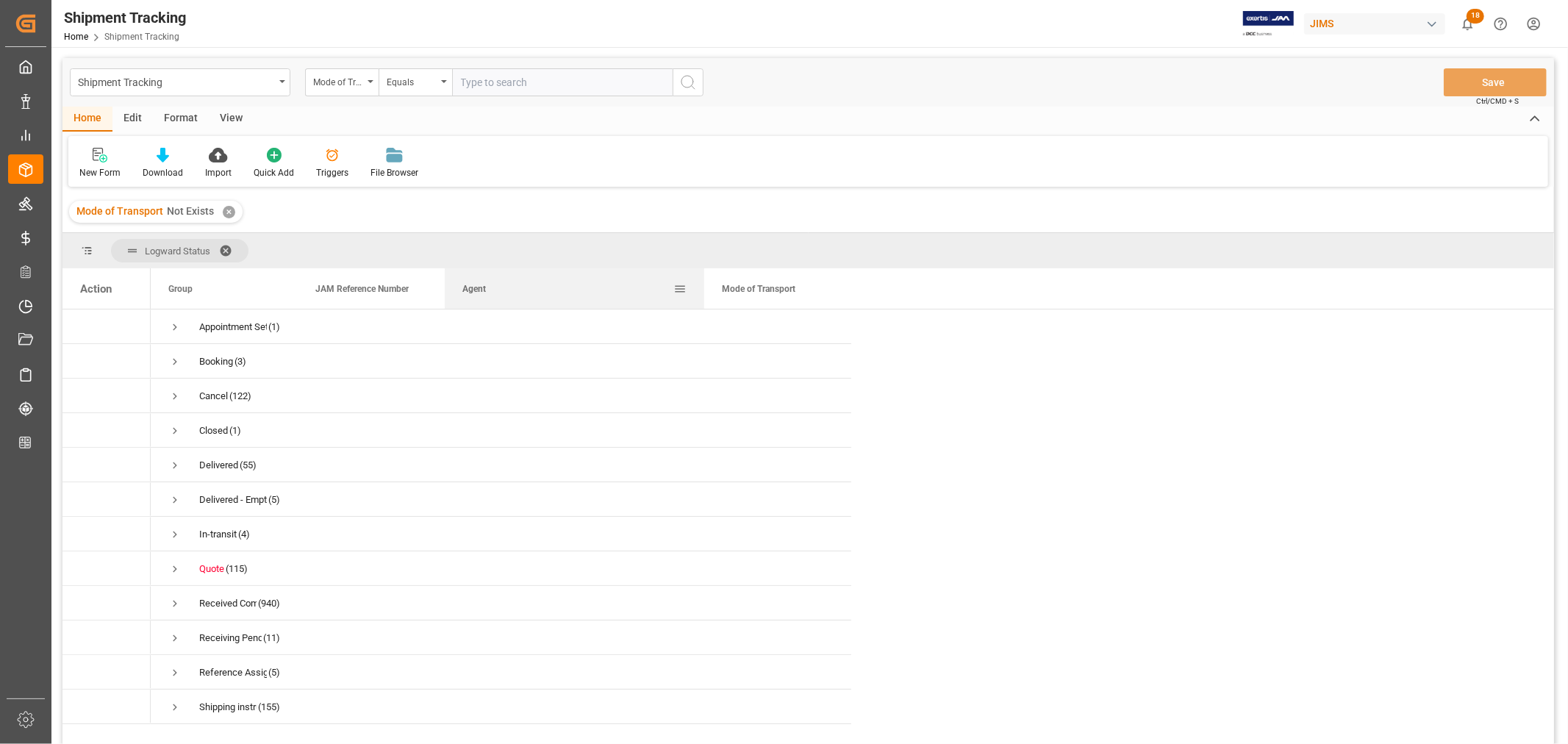
drag, startPoint x: 590, startPoint y: 287, endPoint x: 703, endPoint y: 287, distance: 113.0
click at [703, 287] on div at bounding box center [704, 288] width 6 height 40
drag, startPoint x: 296, startPoint y: 282, endPoint x: 422, endPoint y: 285, distance: 126.0
click at [422, 285] on div at bounding box center [423, 288] width 6 height 40
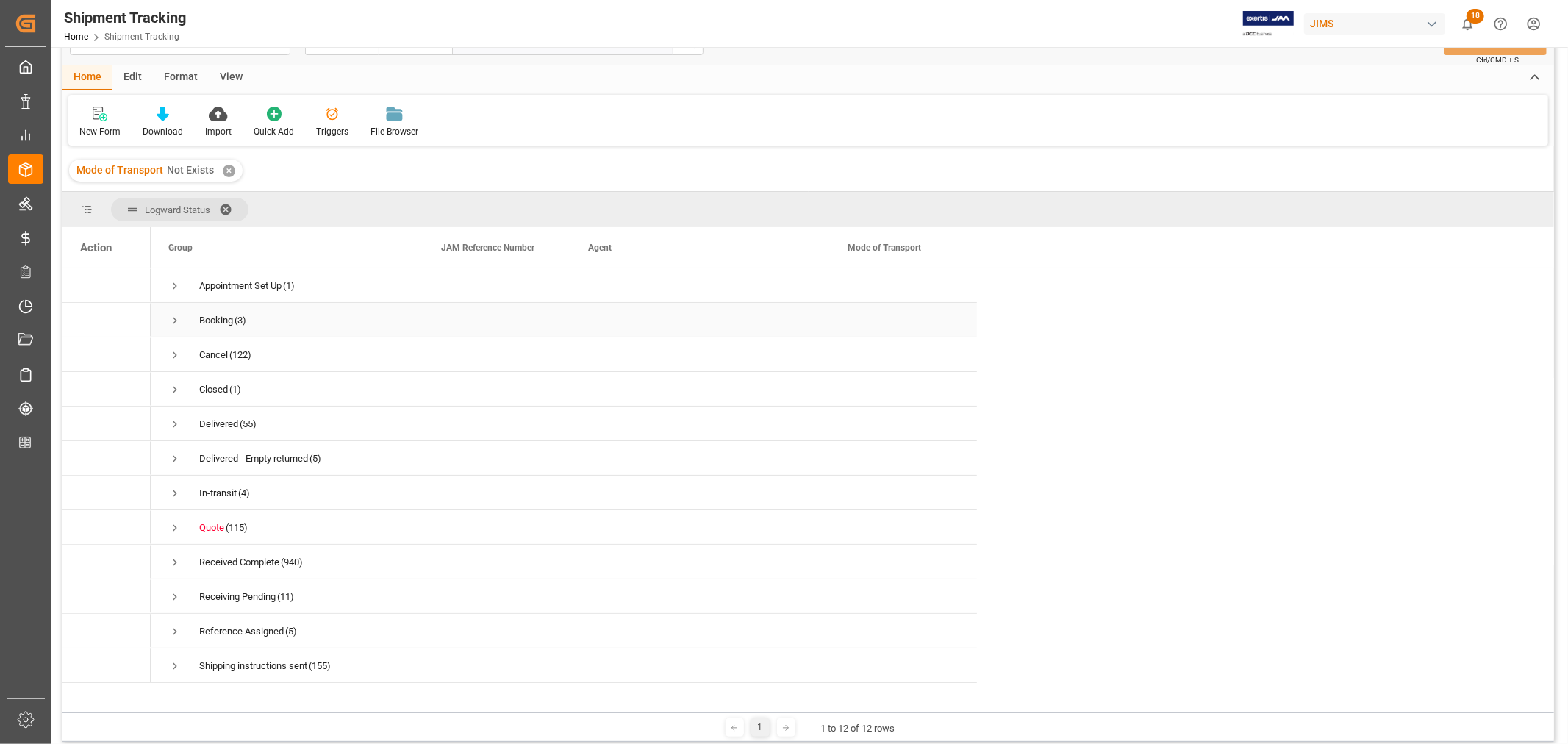
scroll to position [82, 0]
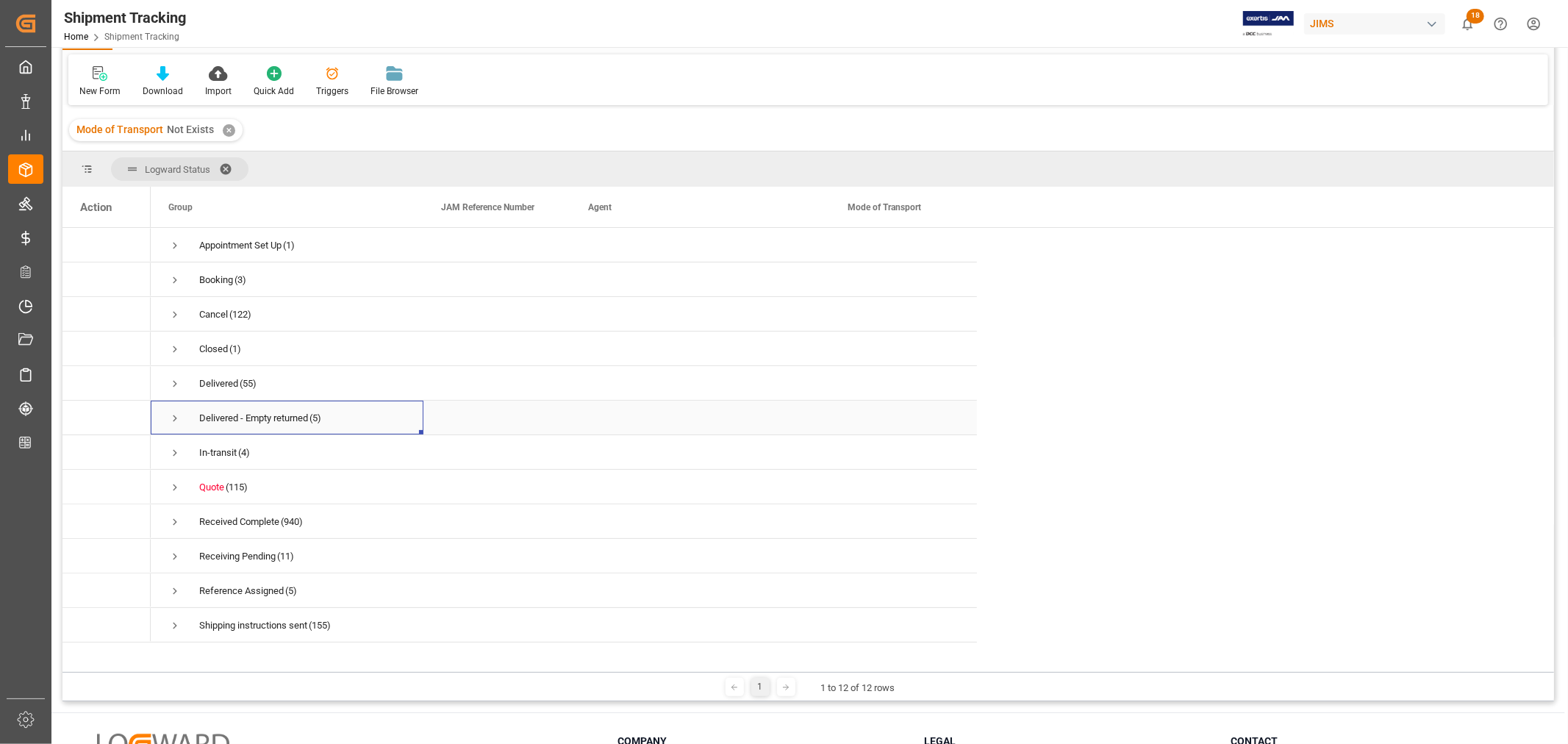
click at [172, 416] on span "Press SPACE to select this row." at bounding box center [174, 417] width 13 height 13
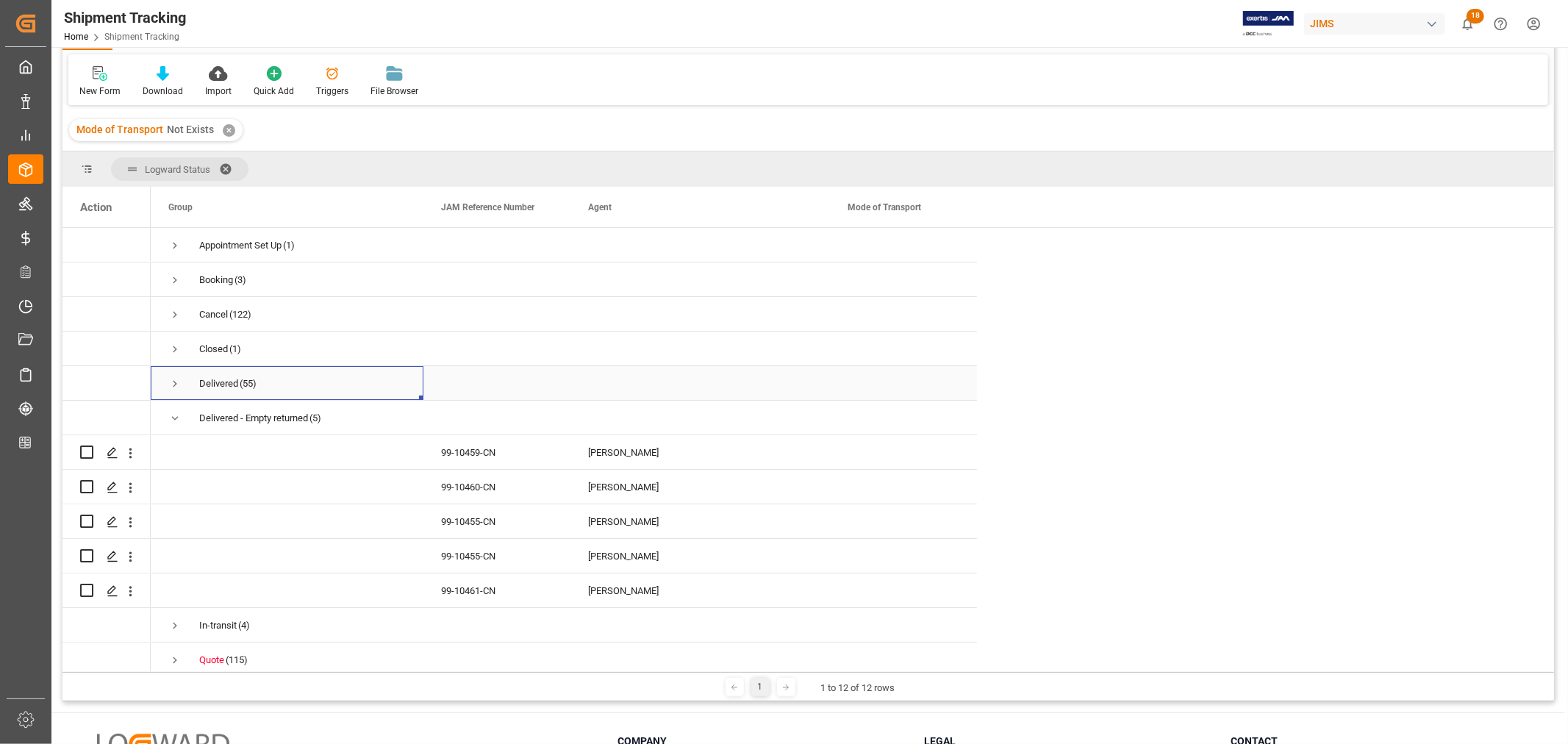
click at [176, 383] on span "Press SPACE to select this row." at bounding box center [174, 383] width 13 height 13
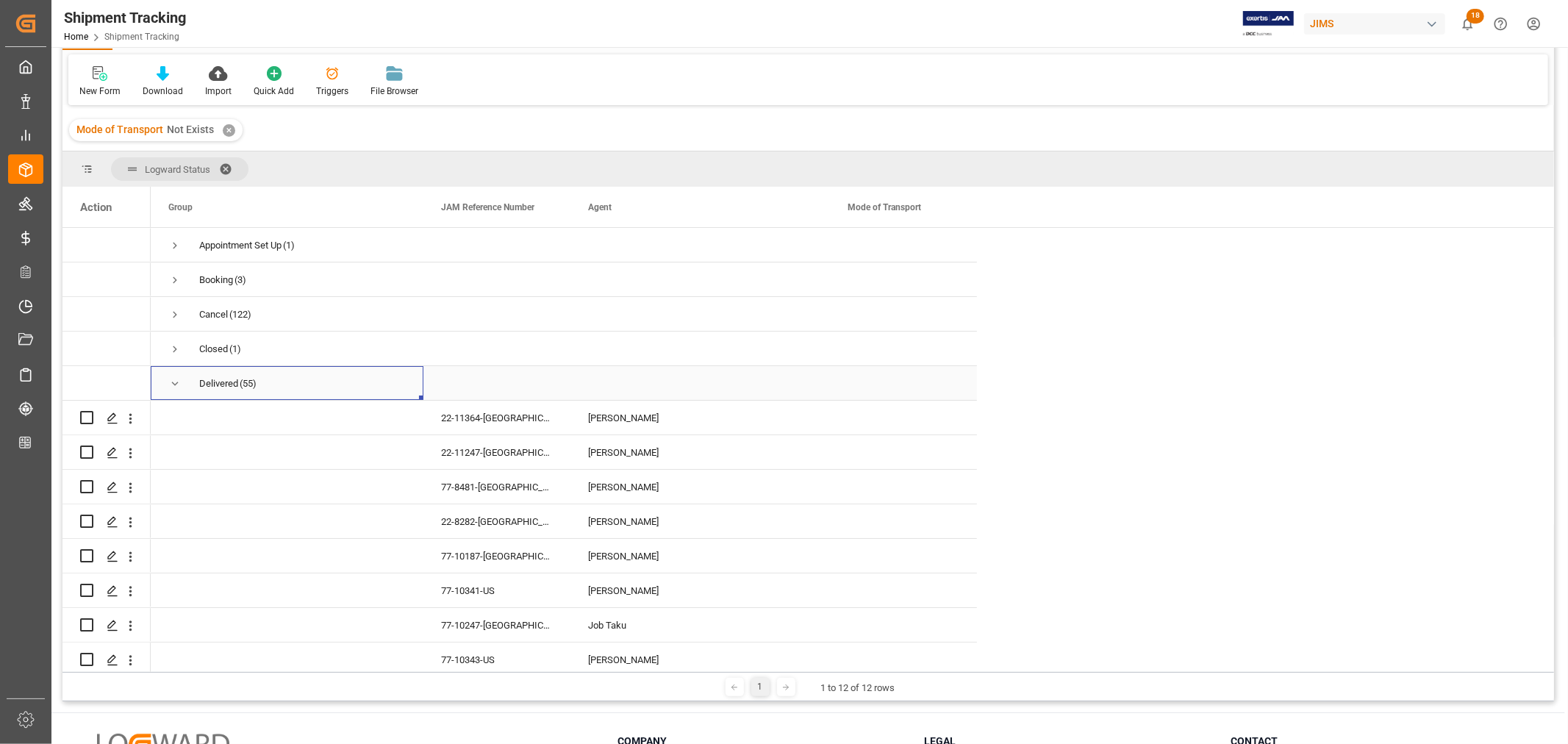
scroll to position [4, 0]
click at [172, 239] on span "Press SPACE to select this row." at bounding box center [174, 245] width 13 height 13
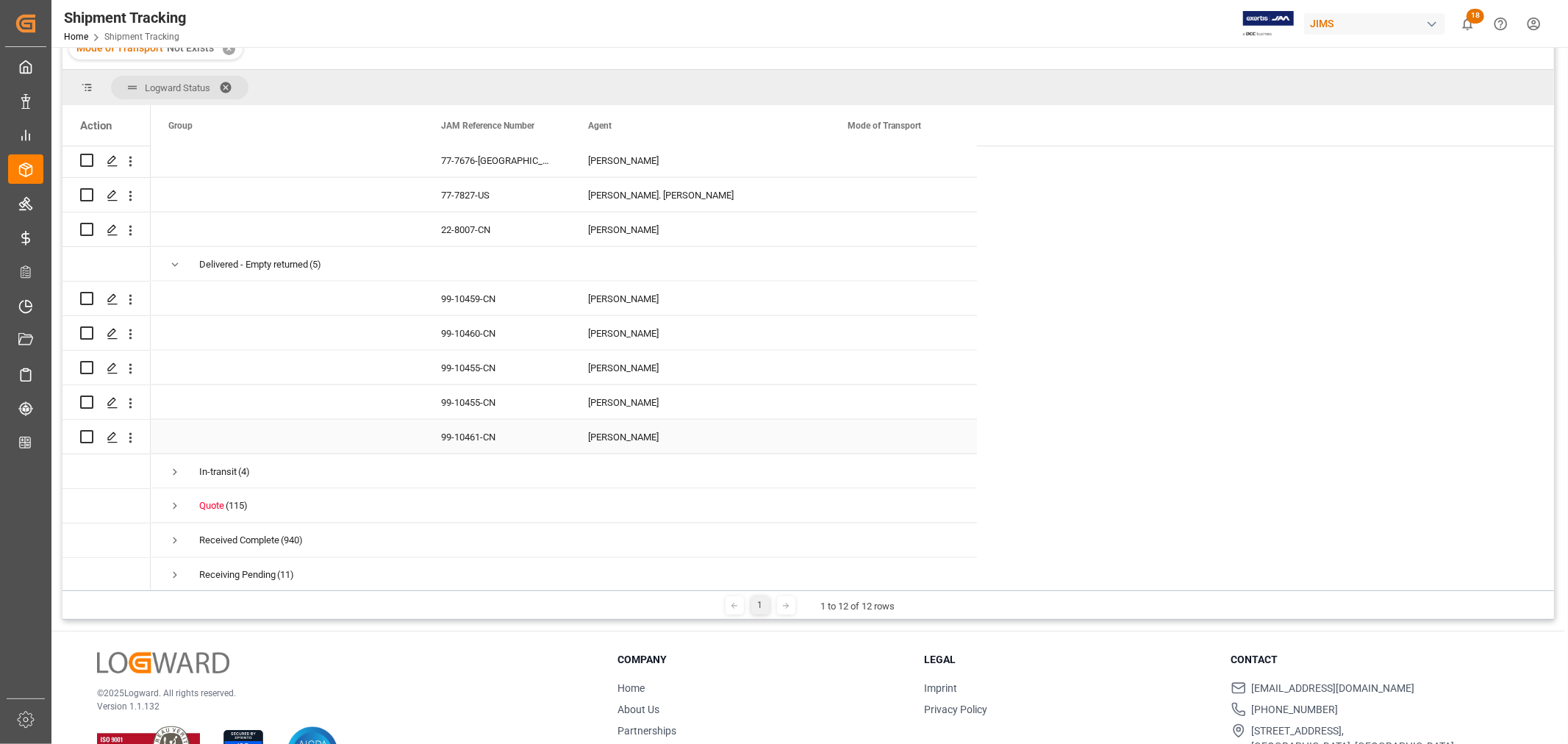
scroll to position [2081, 0]
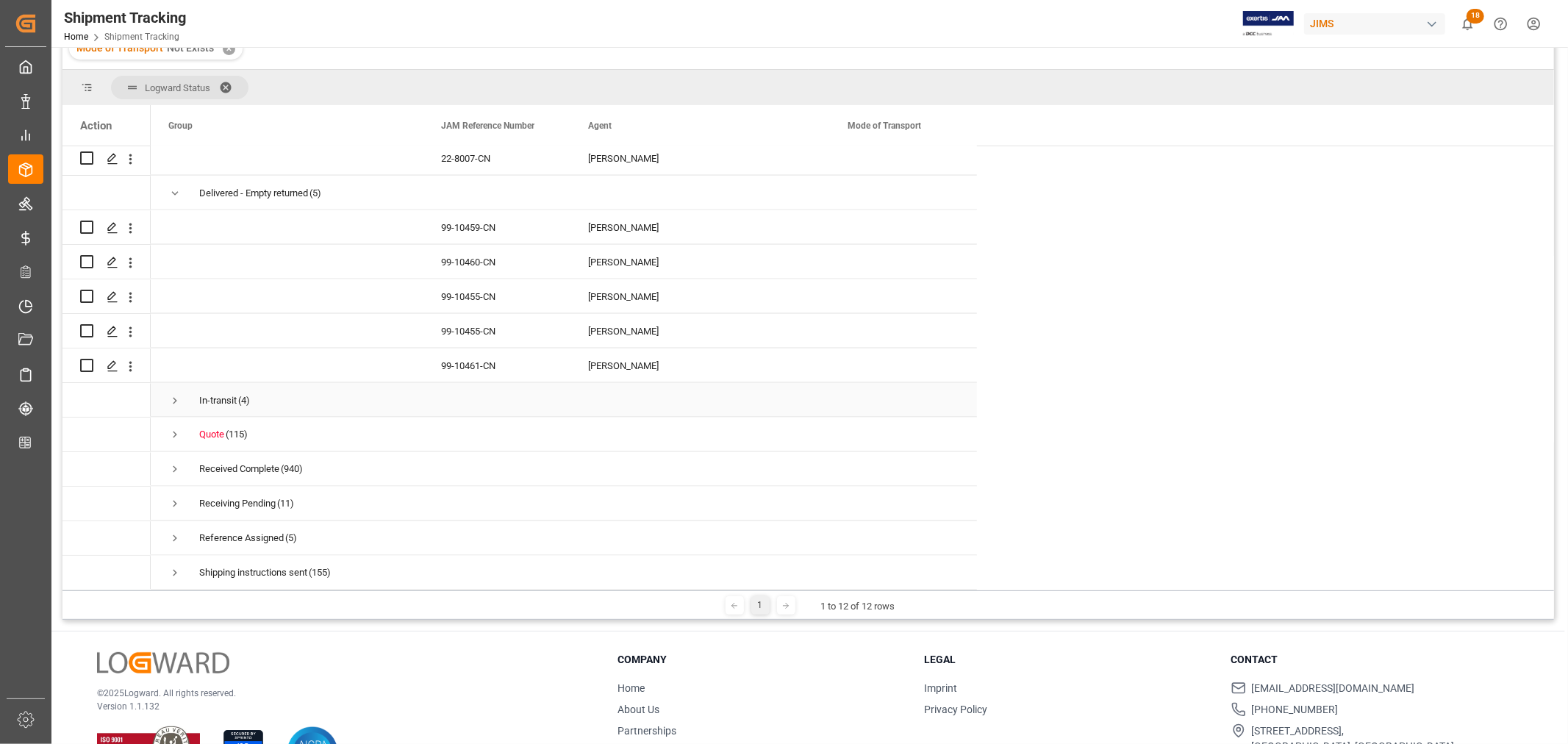
click at [172, 394] on span "Press SPACE to select this row." at bounding box center [174, 400] width 13 height 13
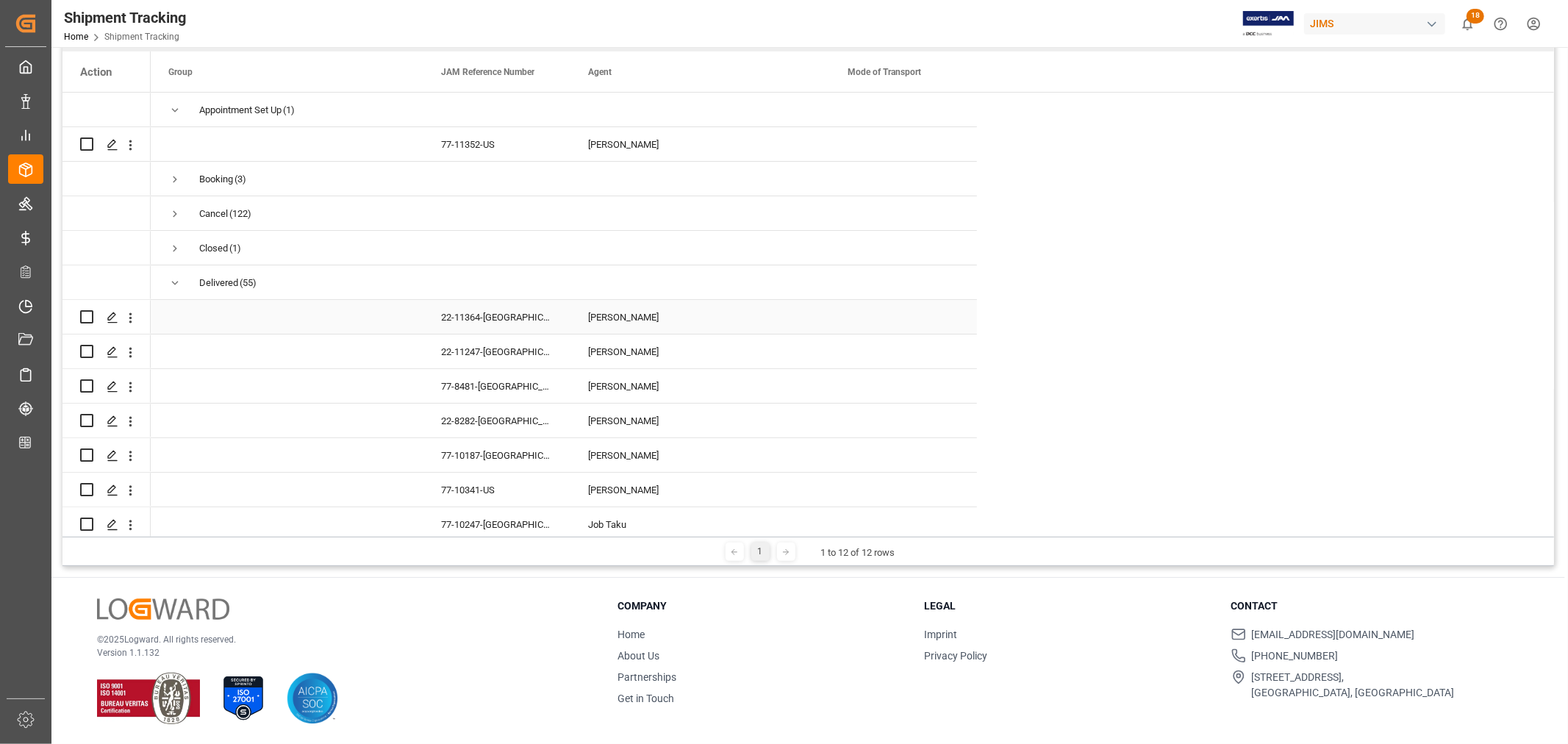
scroll to position [4, 0]
click at [615, 419] on div "[PERSON_NAME]" at bounding box center [700, 421] width 225 height 34
click at [803, 69] on span at bounding box center [806, 72] width 13 height 13
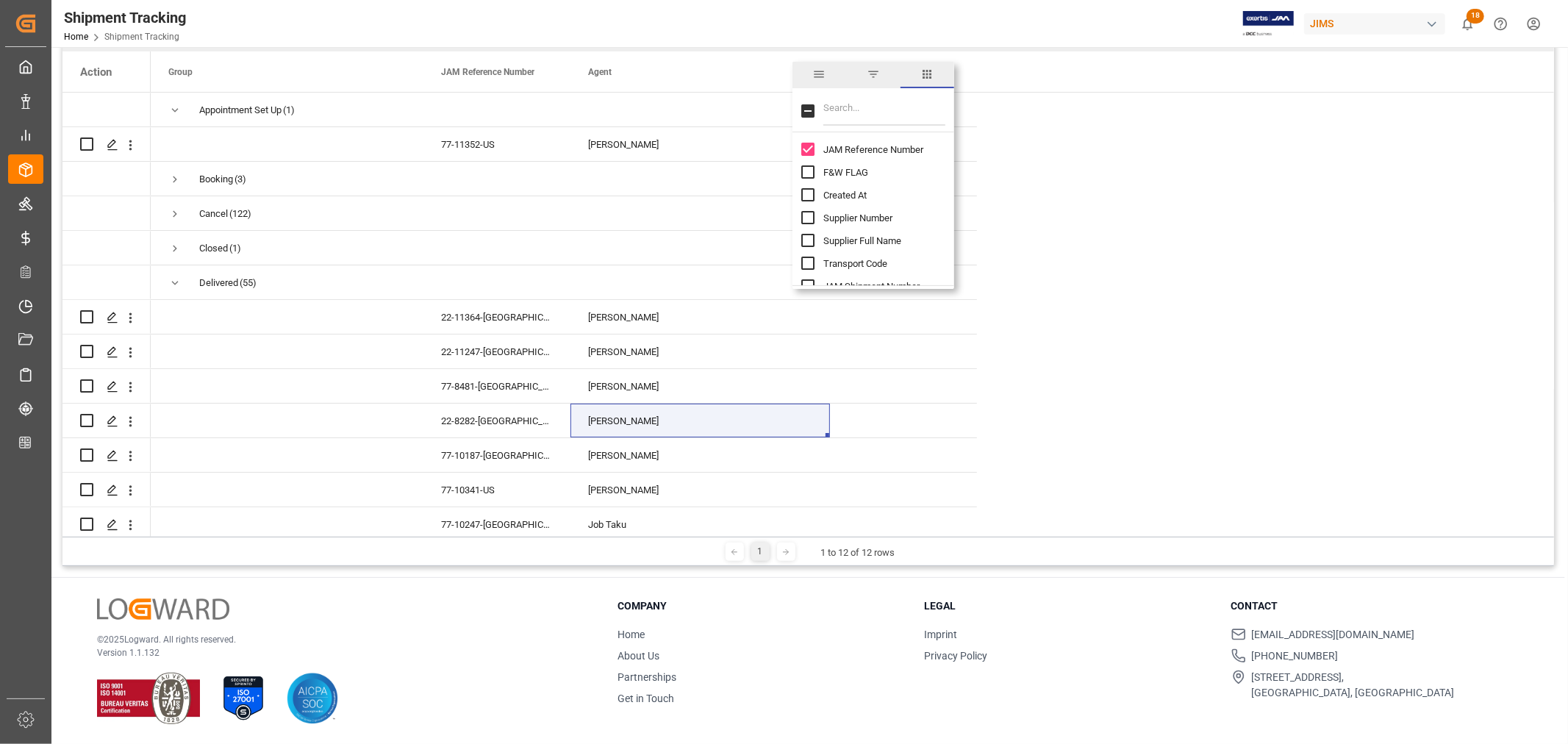
click at [875, 71] on span "filter" at bounding box center [873, 74] width 13 height 13
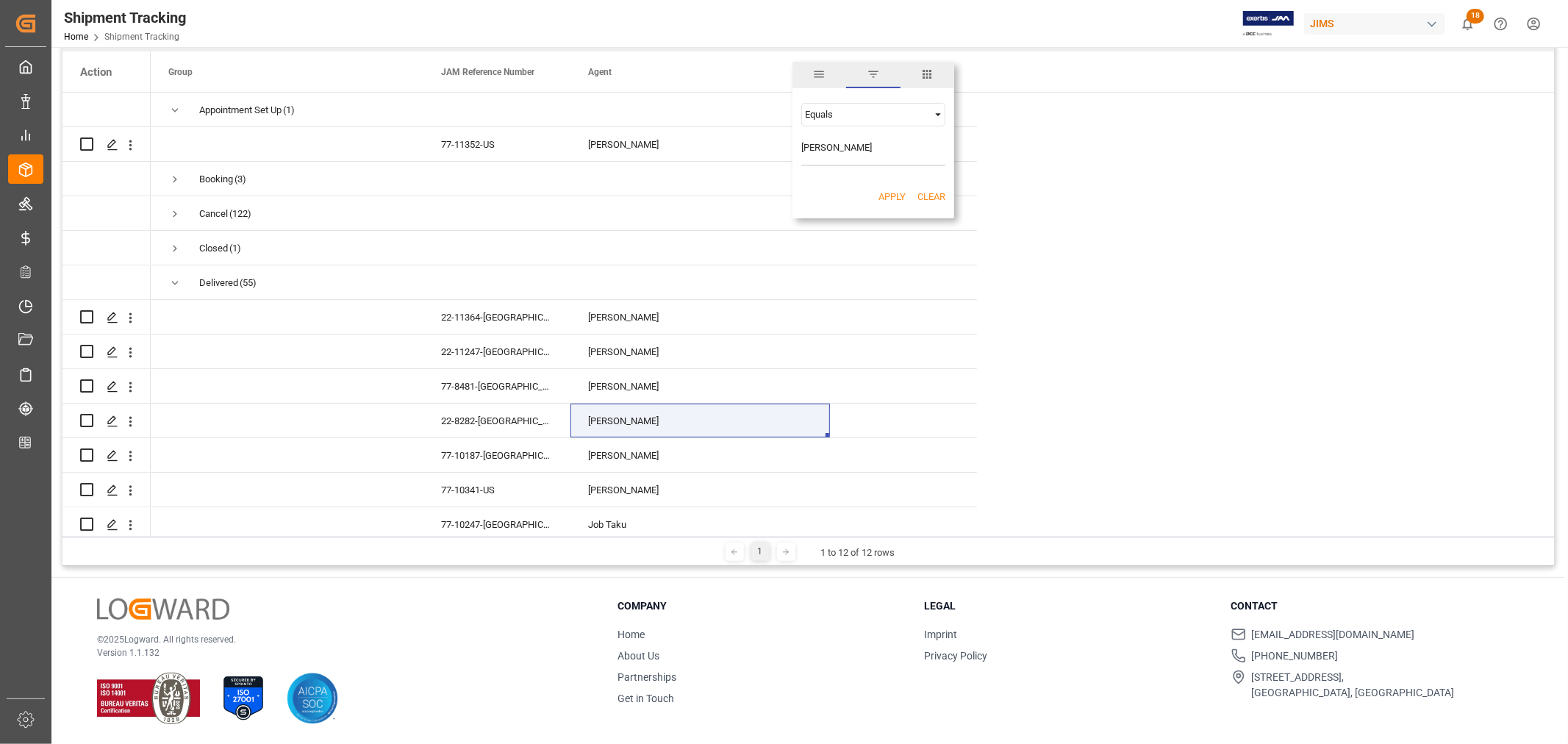
type input "[PERSON_NAME]"
click at [895, 196] on button "Apply" at bounding box center [892, 197] width 27 height 14
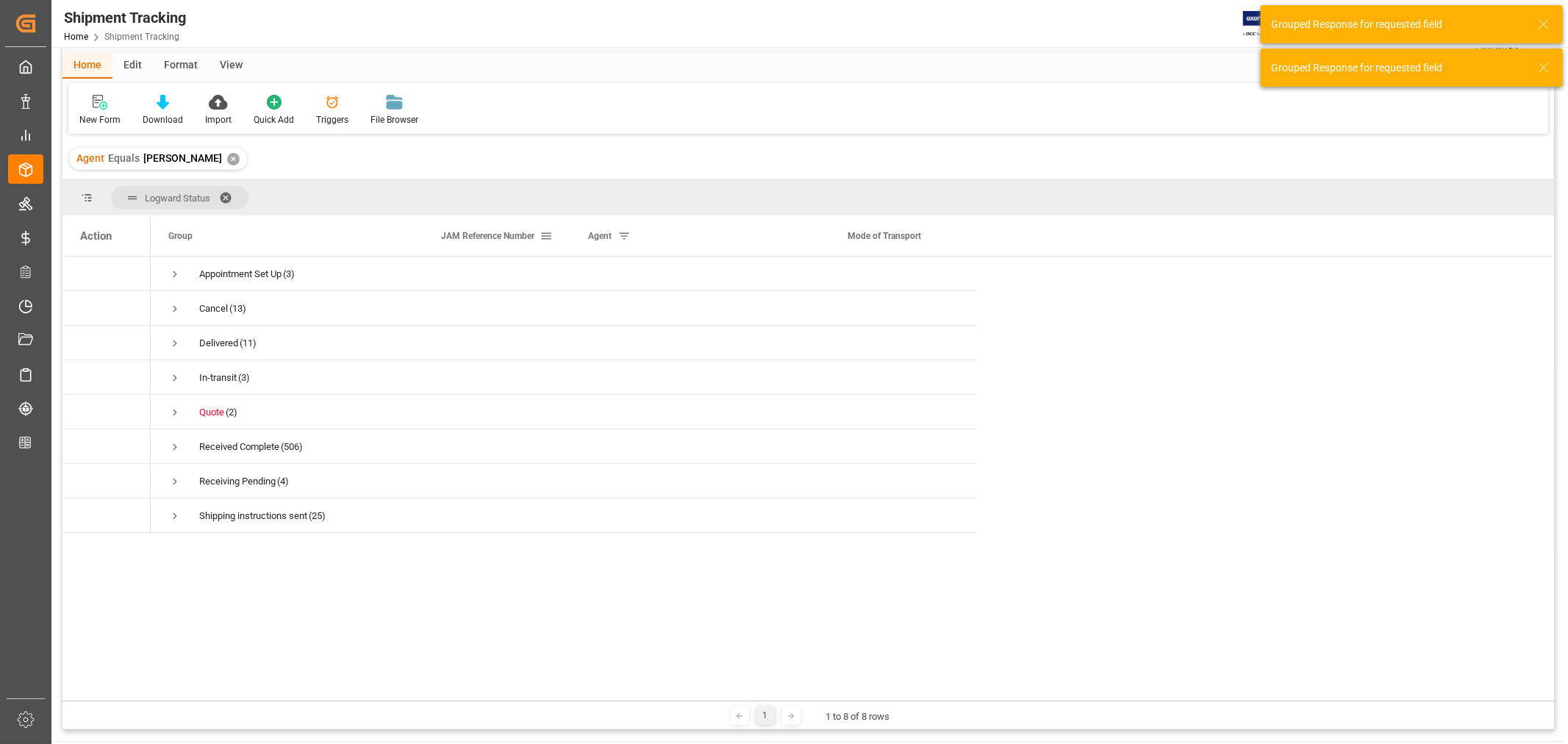
scroll to position [82, 0]
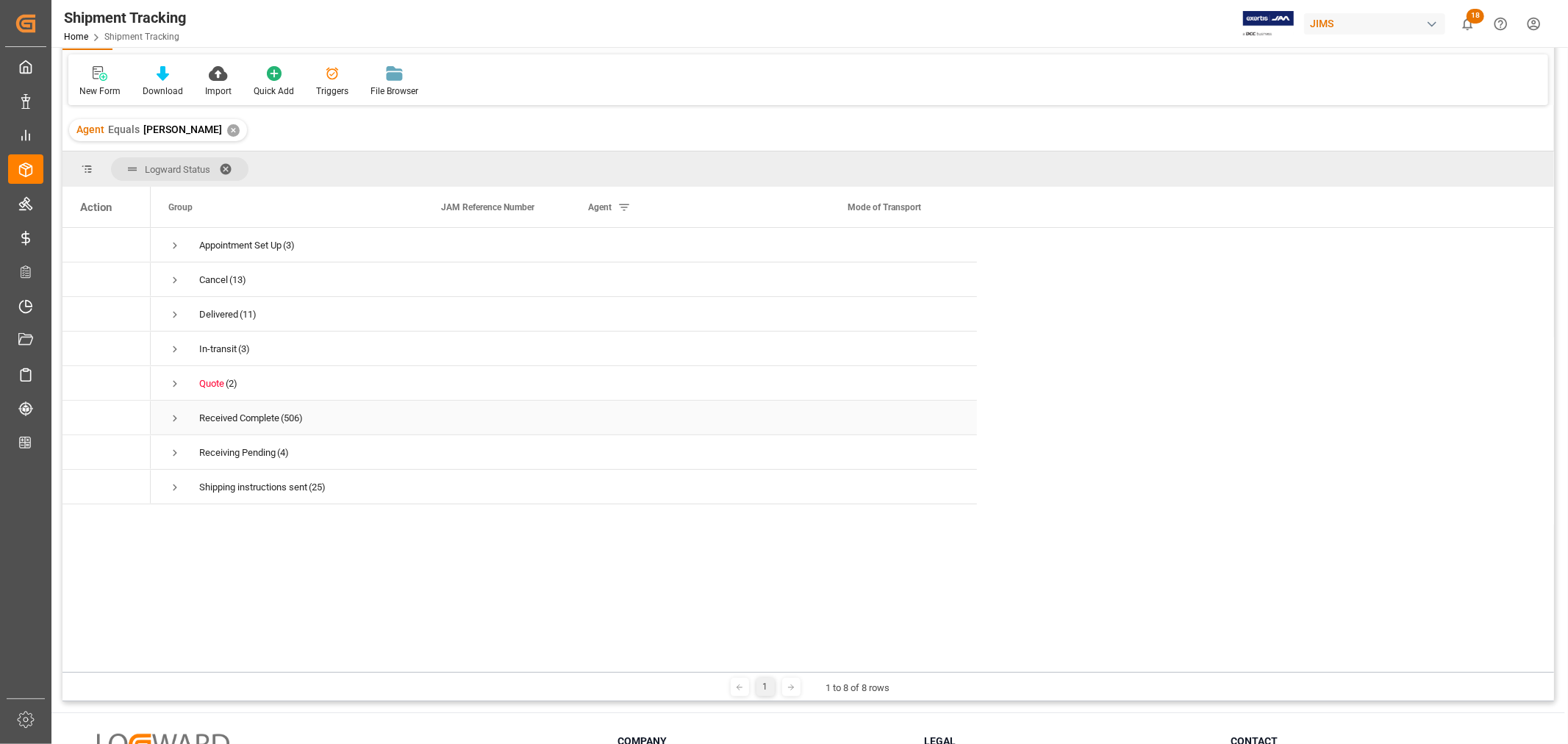
click at [173, 419] on span "Press SPACE to select this row." at bounding box center [174, 417] width 13 height 13
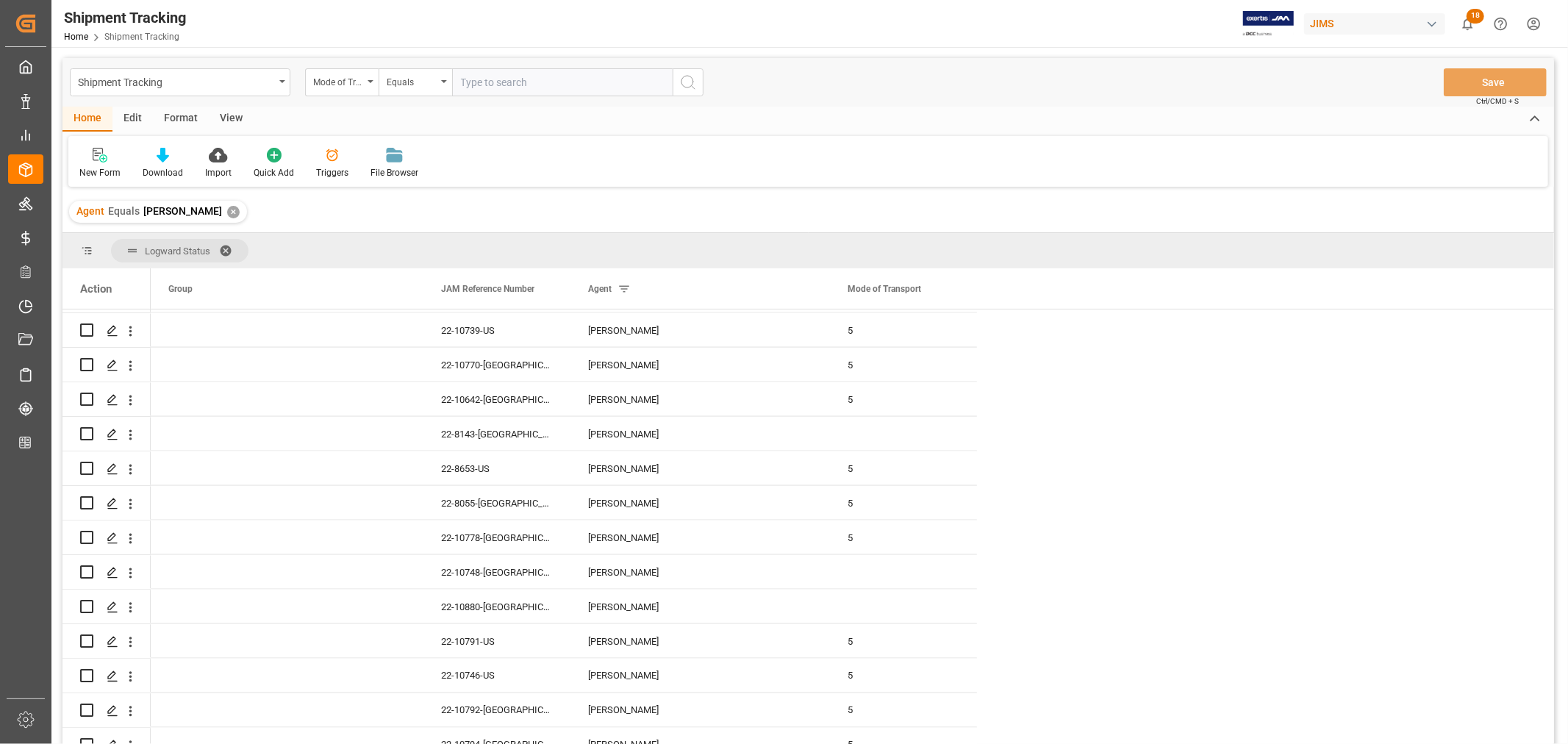
scroll to position [2286, 0]
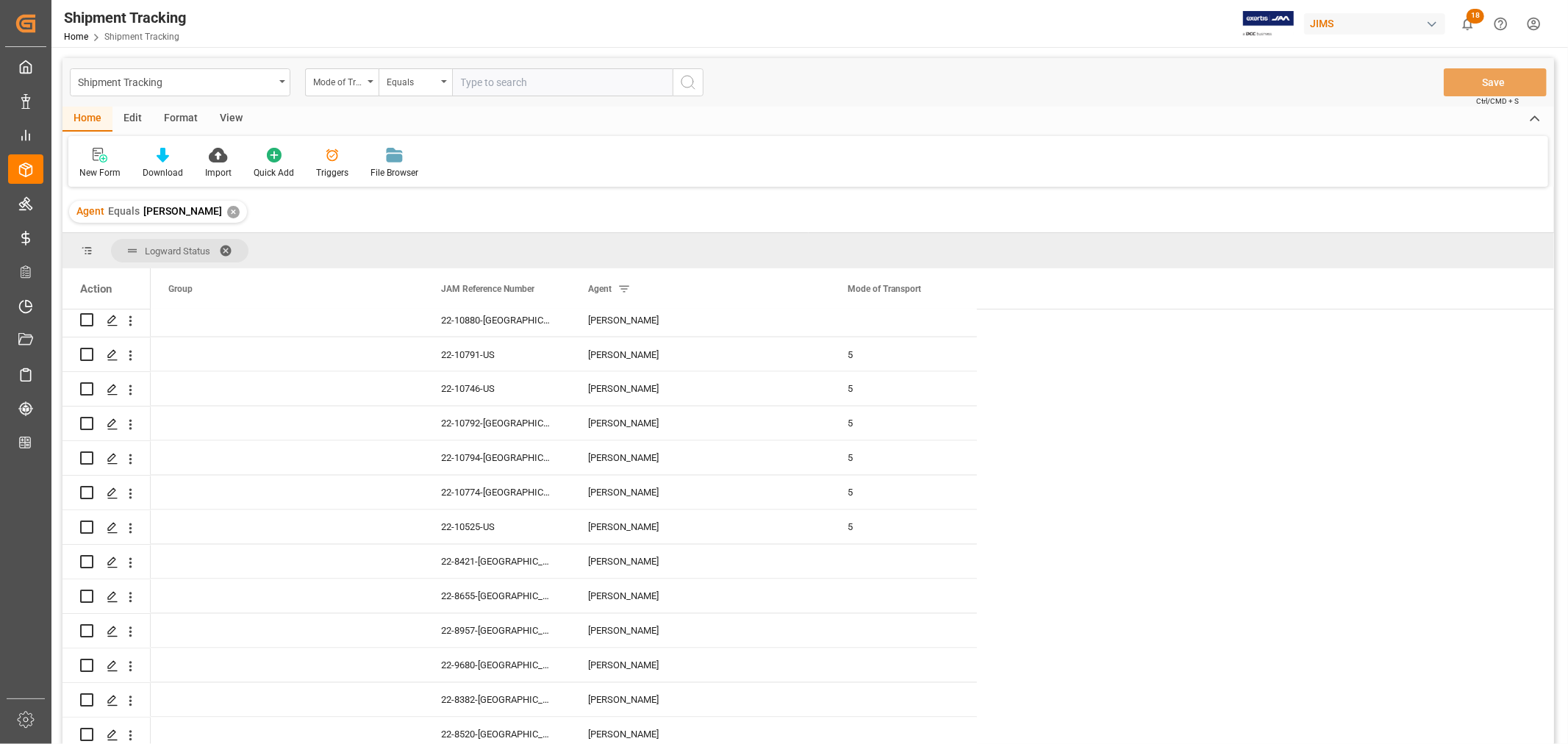
click at [223, 244] on span at bounding box center [231, 250] width 23 height 13
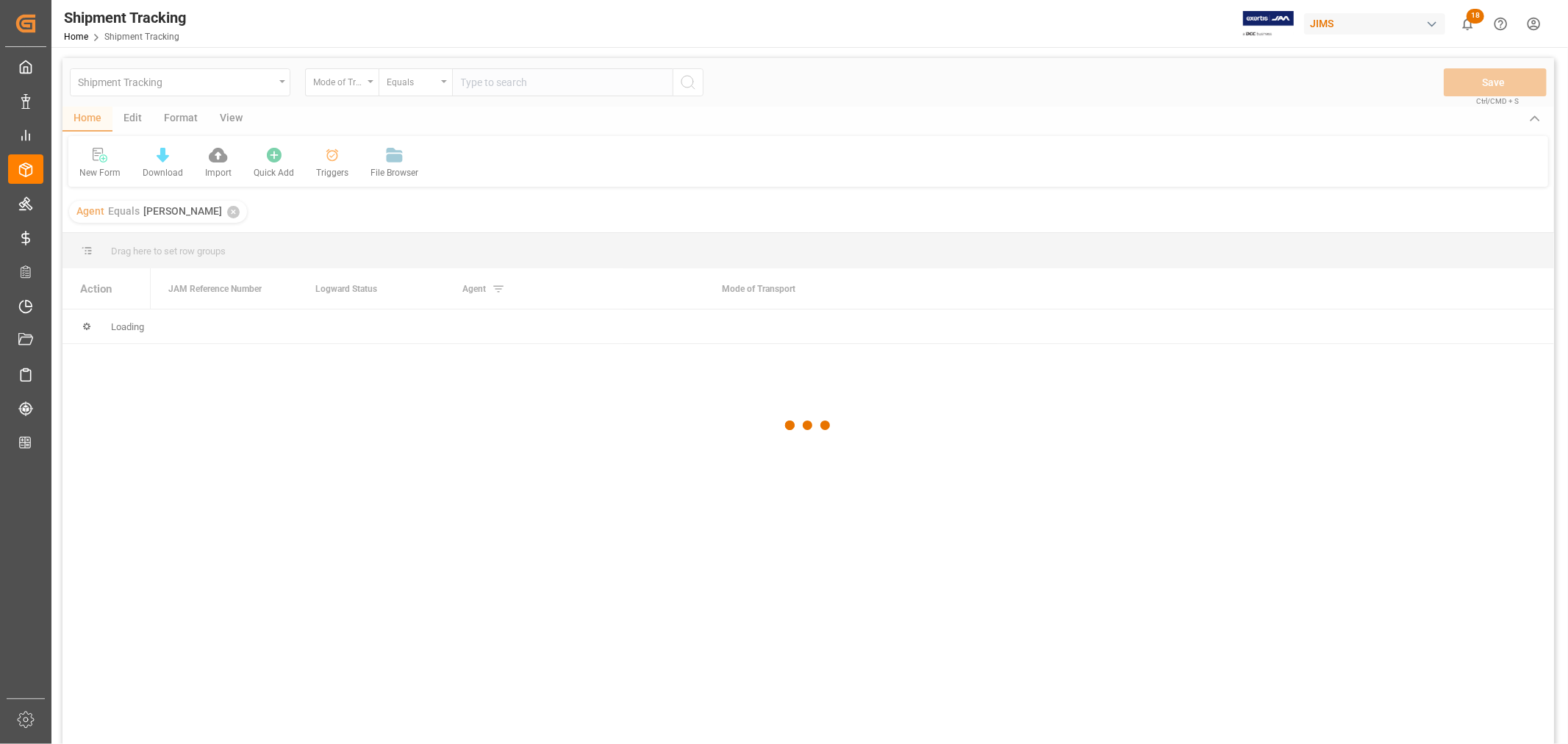
scroll to position [0, 0]
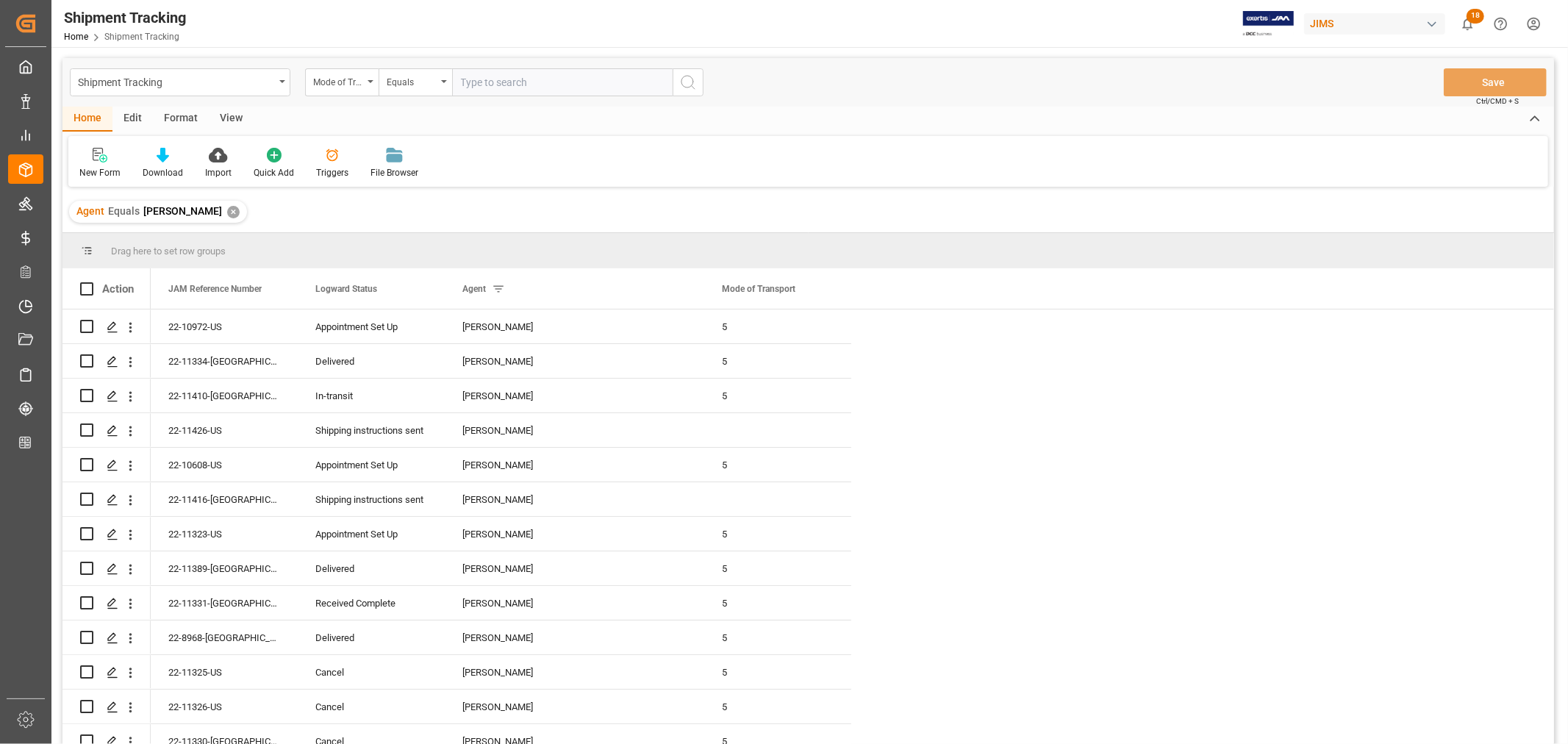
click at [227, 213] on div "✕" at bounding box center [233, 212] width 13 height 13
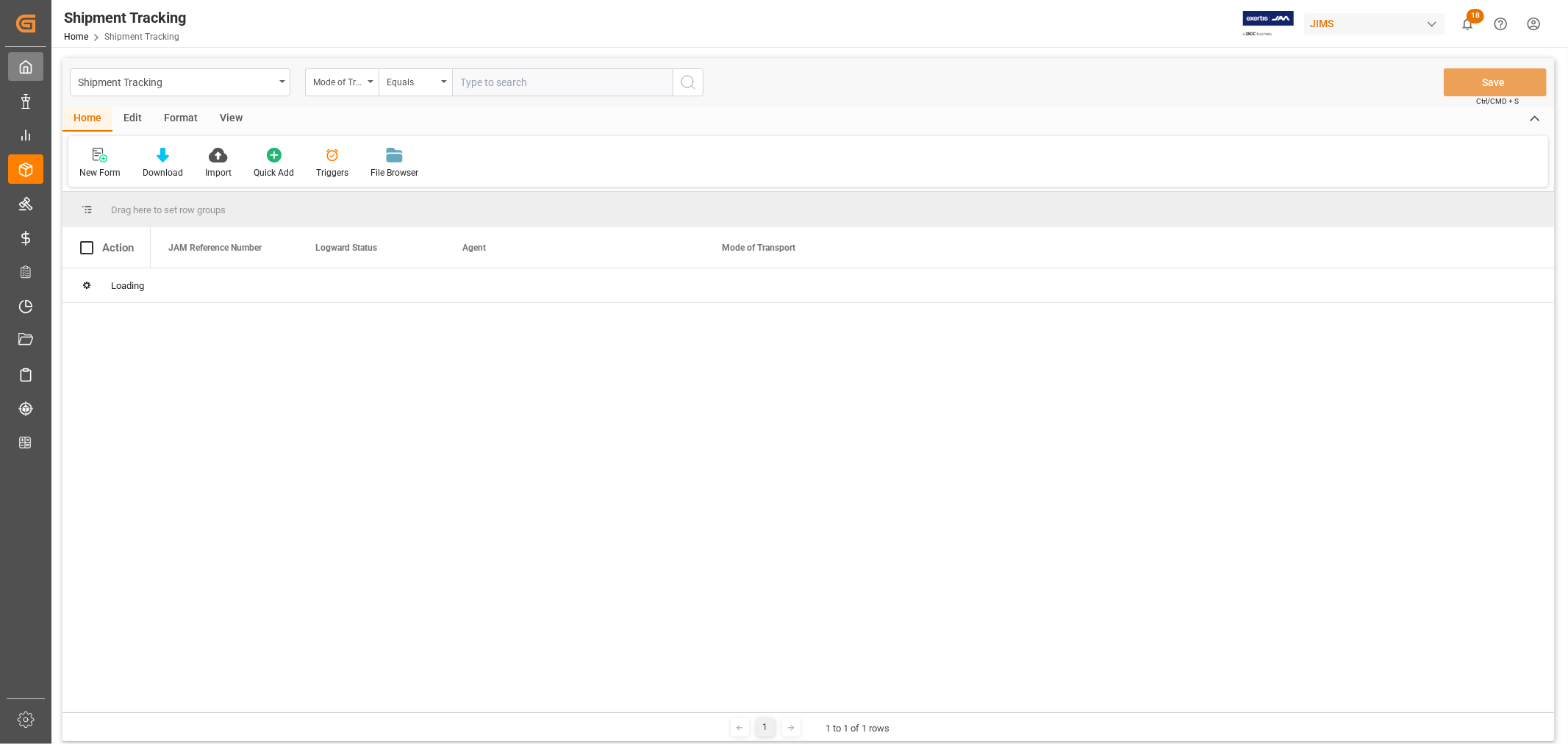
click at [30, 68] on icon at bounding box center [25, 66] width 14 height 14
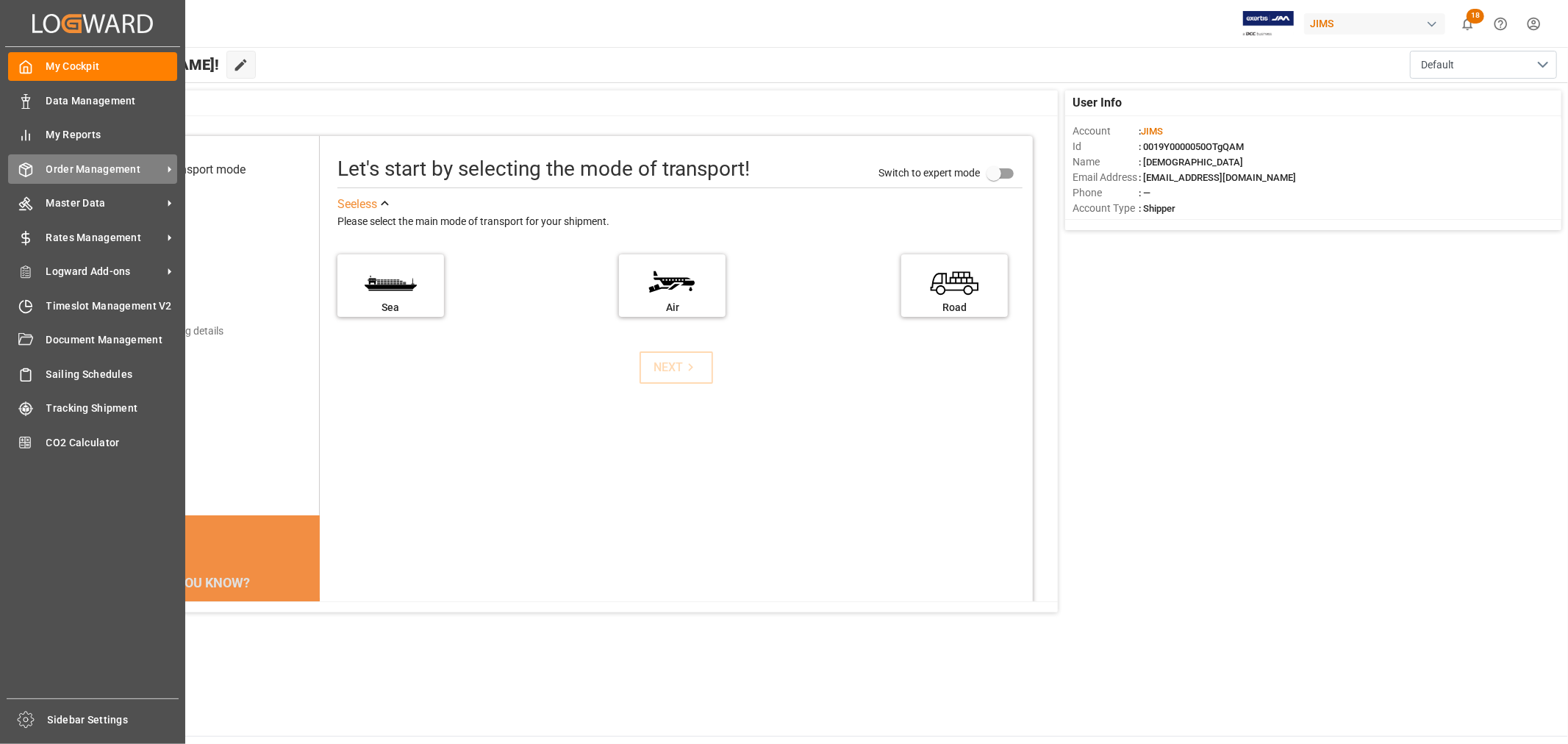
click at [90, 159] on div "Order Management Order Management" at bounding box center [92, 169] width 169 height 29
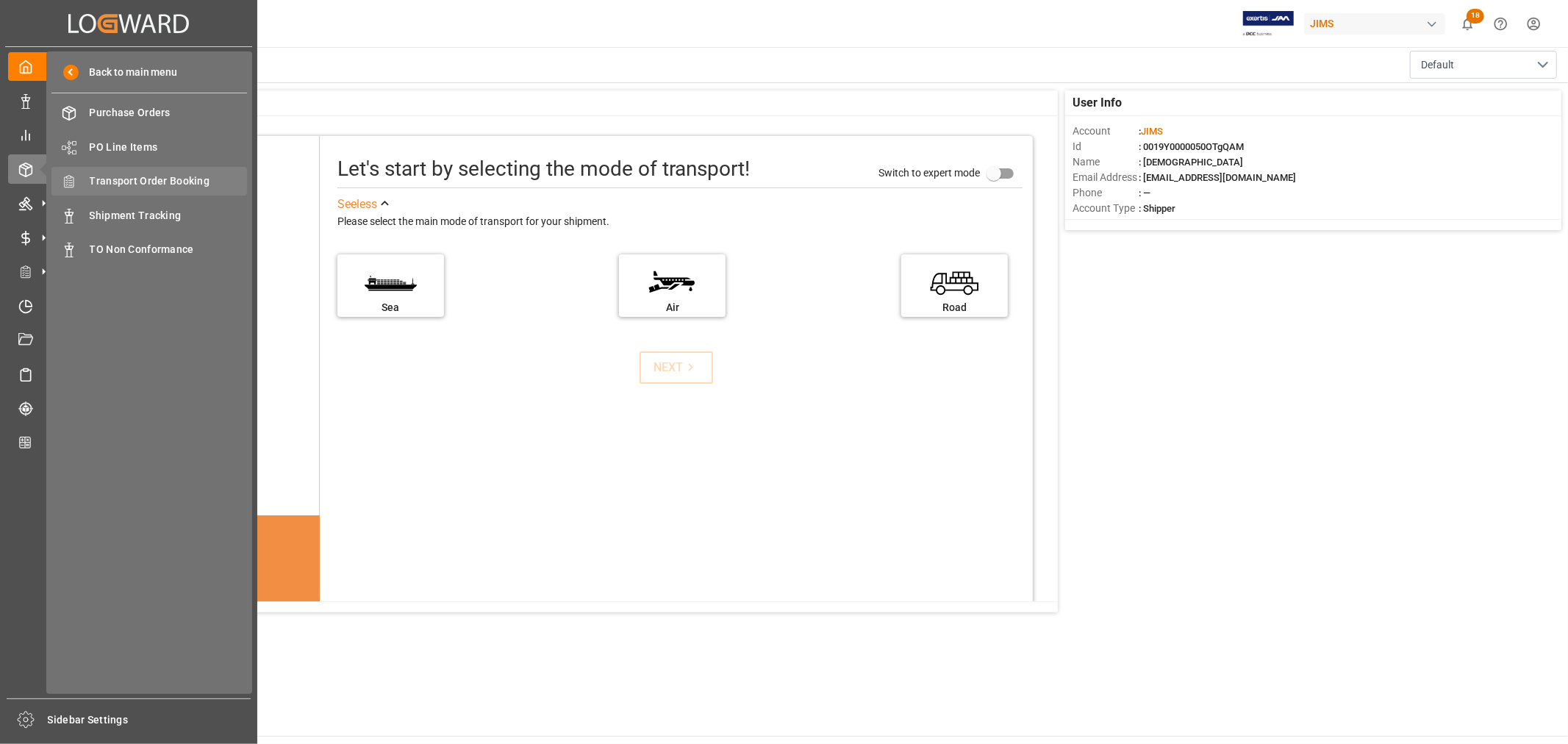
click at [179, 180] on span "Transport Order Booking" at bounding box center [169, 180] width 158 height 15
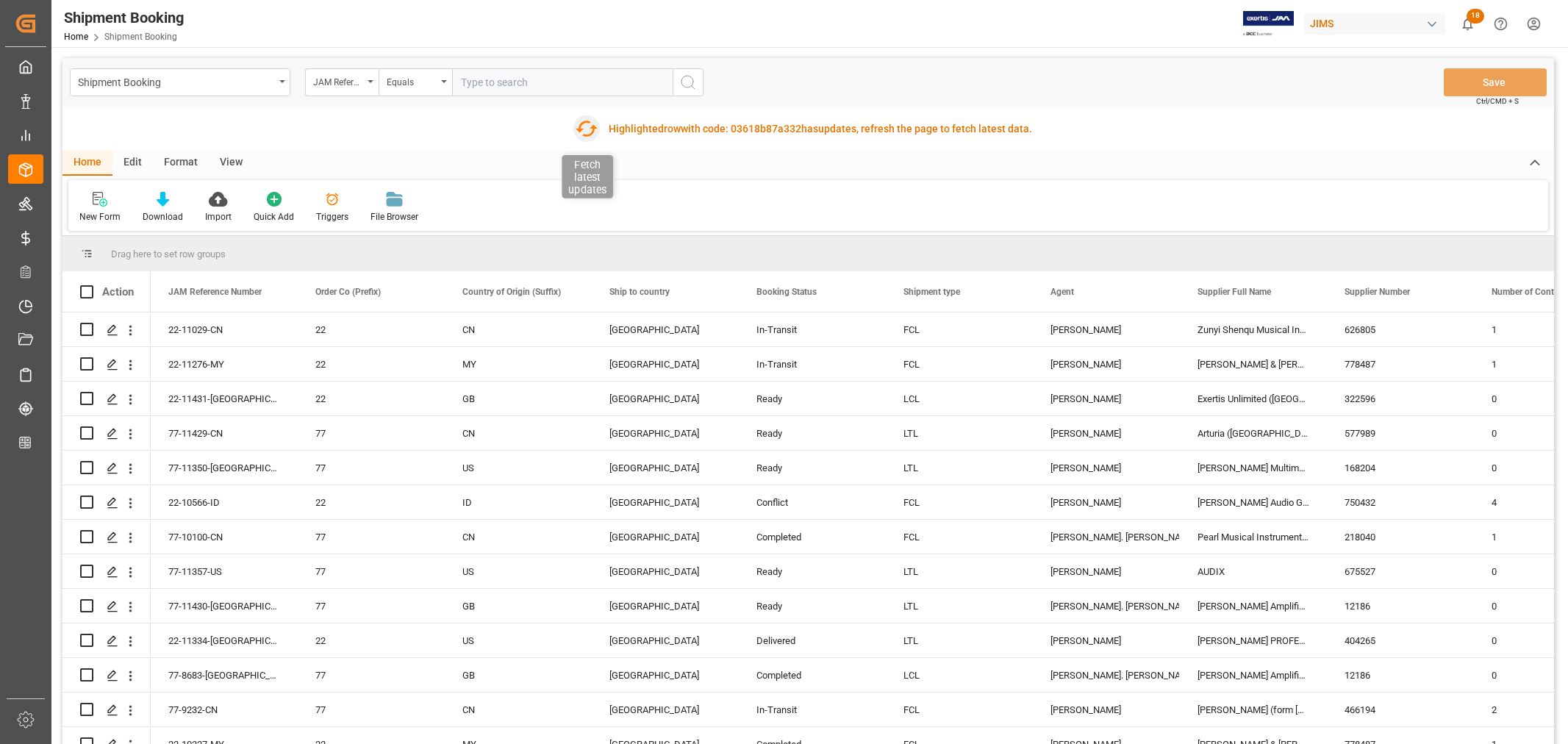
click at [586, 133] on icon "button" at bounding box center [586, 128] width 23 height 23
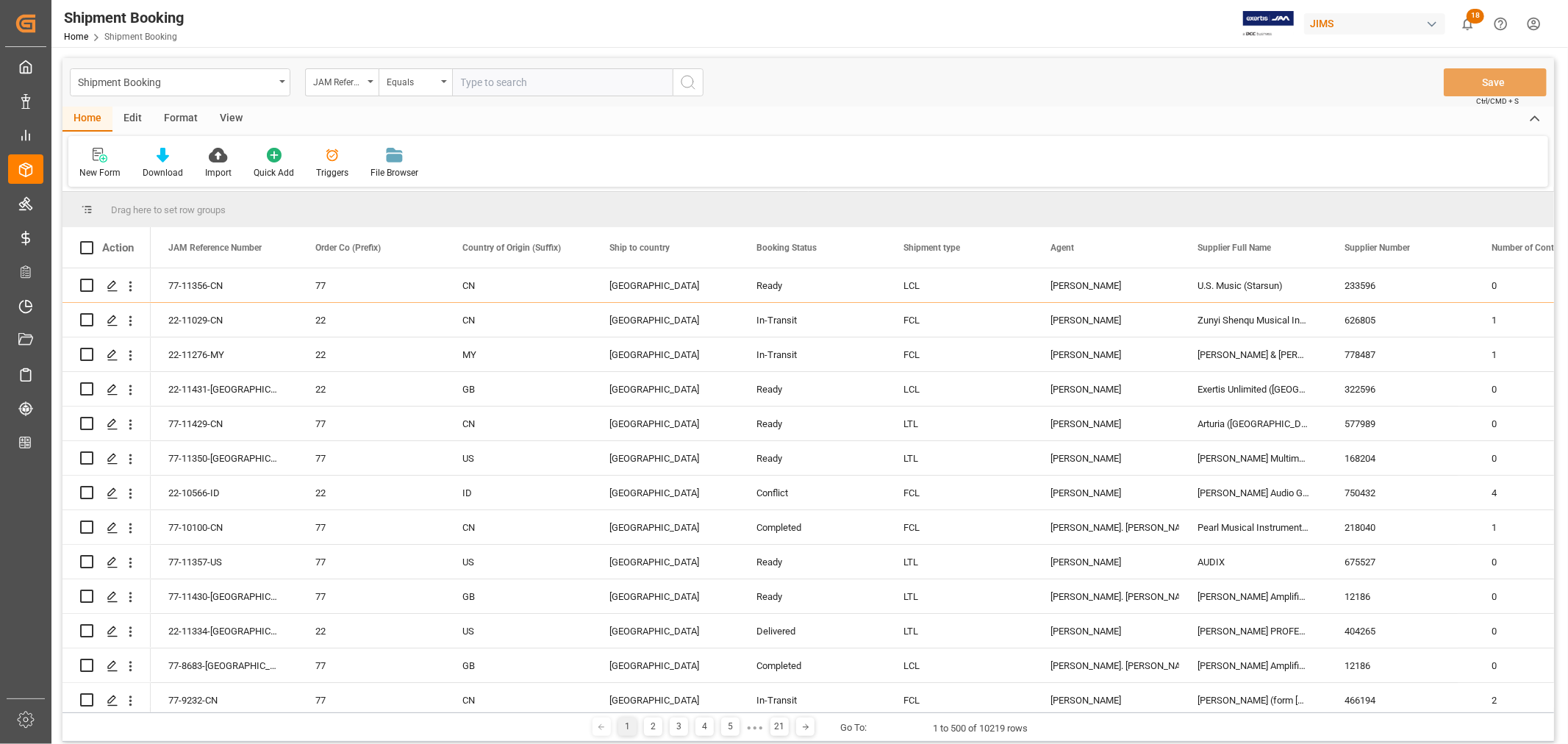
click at [505, 83] on input "text" at bounding box center [563, 82] width 221 height 28
paste input "829550"
type input "829550"
click at [693, 77] on icon "search button" at bounding box center [689, 83] width 18 height 18
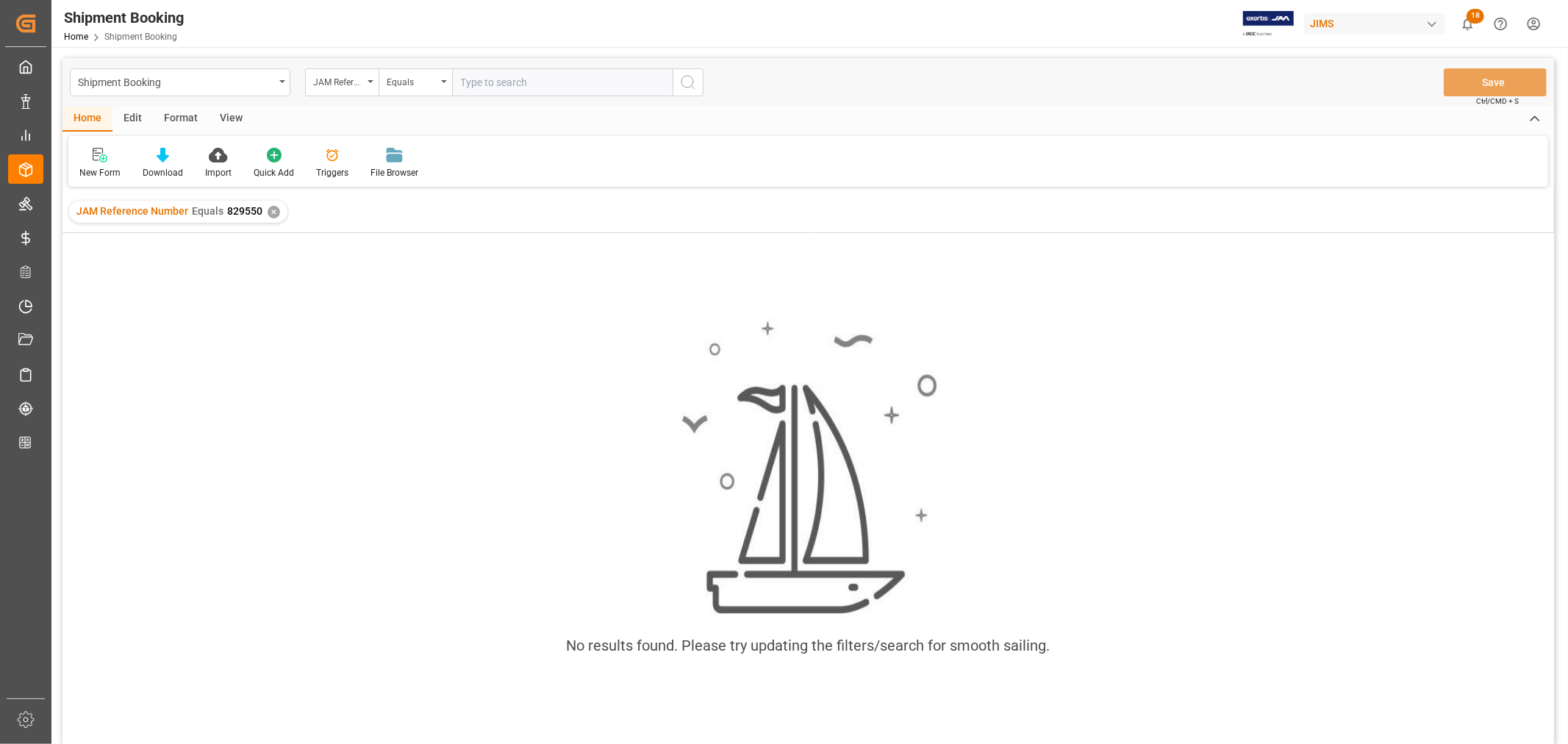
click at [269, 213] on div "✕" at bounding box center [274, 212] width 13 height 13
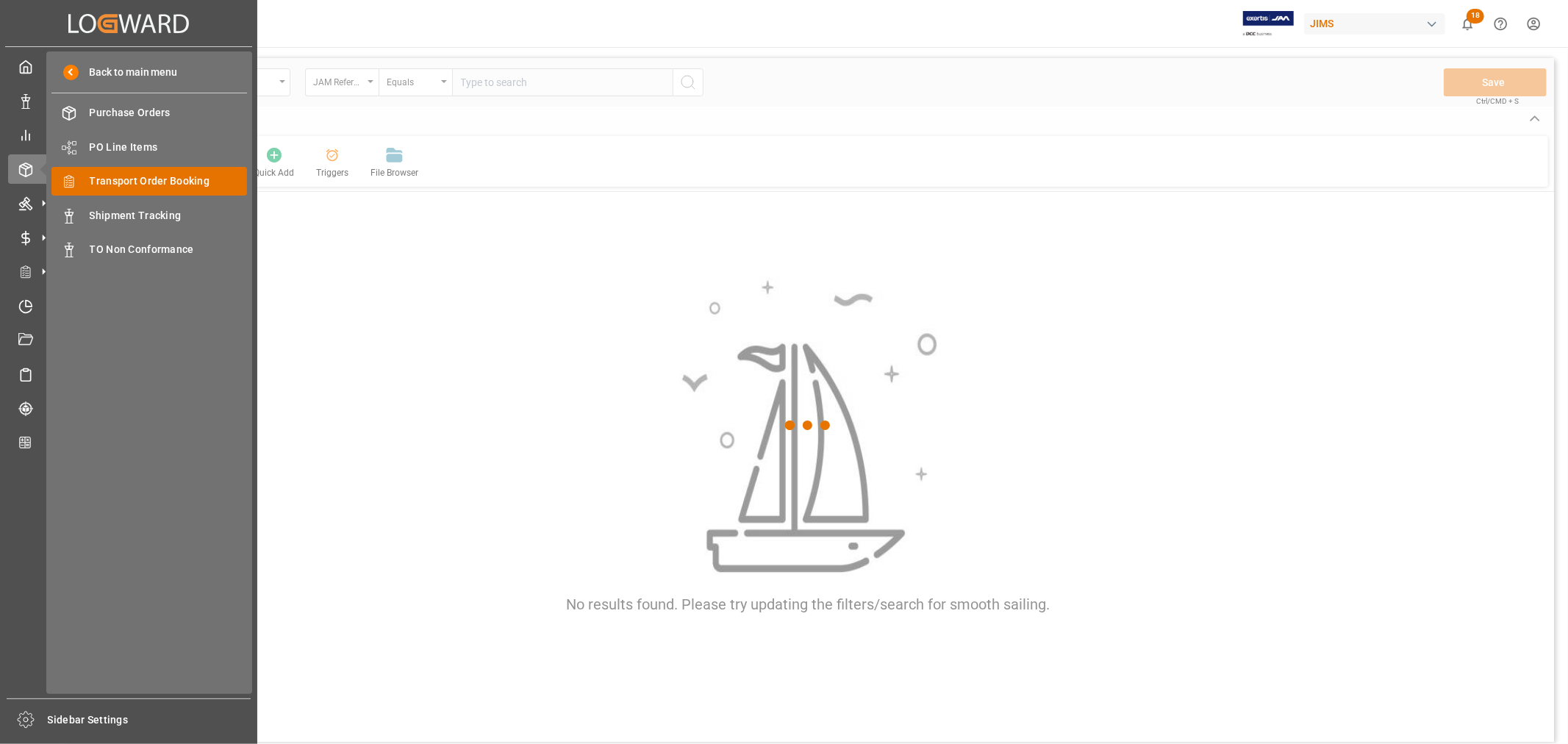
click at [156, 173] on span "Transport Order Booking" at bounding box center [169, 180] width 158 height 15
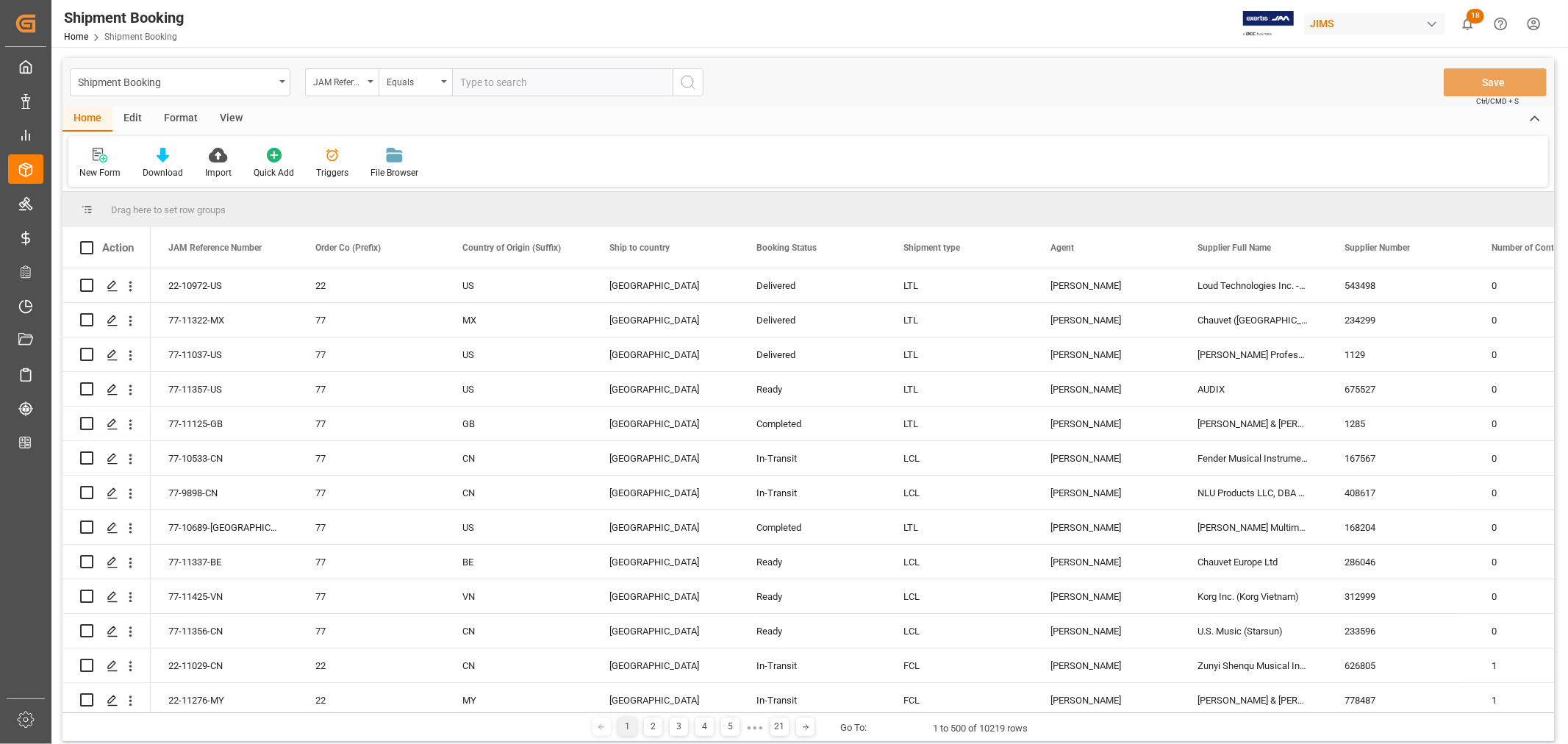
click at [103, 162] on icon at bounding box center [103, 158] width 8 height 8
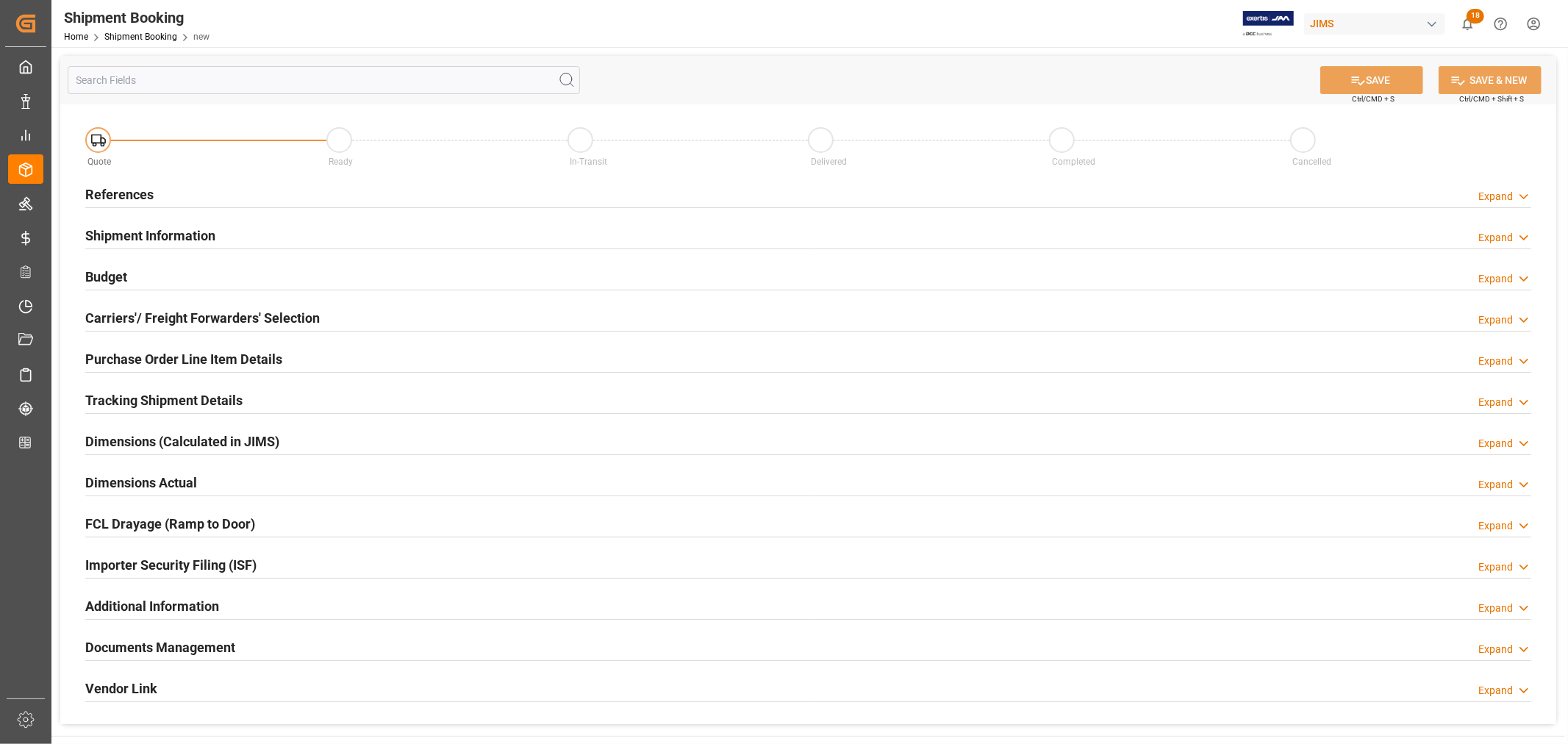
click at [115, 188] on h2 "References" at bounding box center [119, 195] width 68 height 20
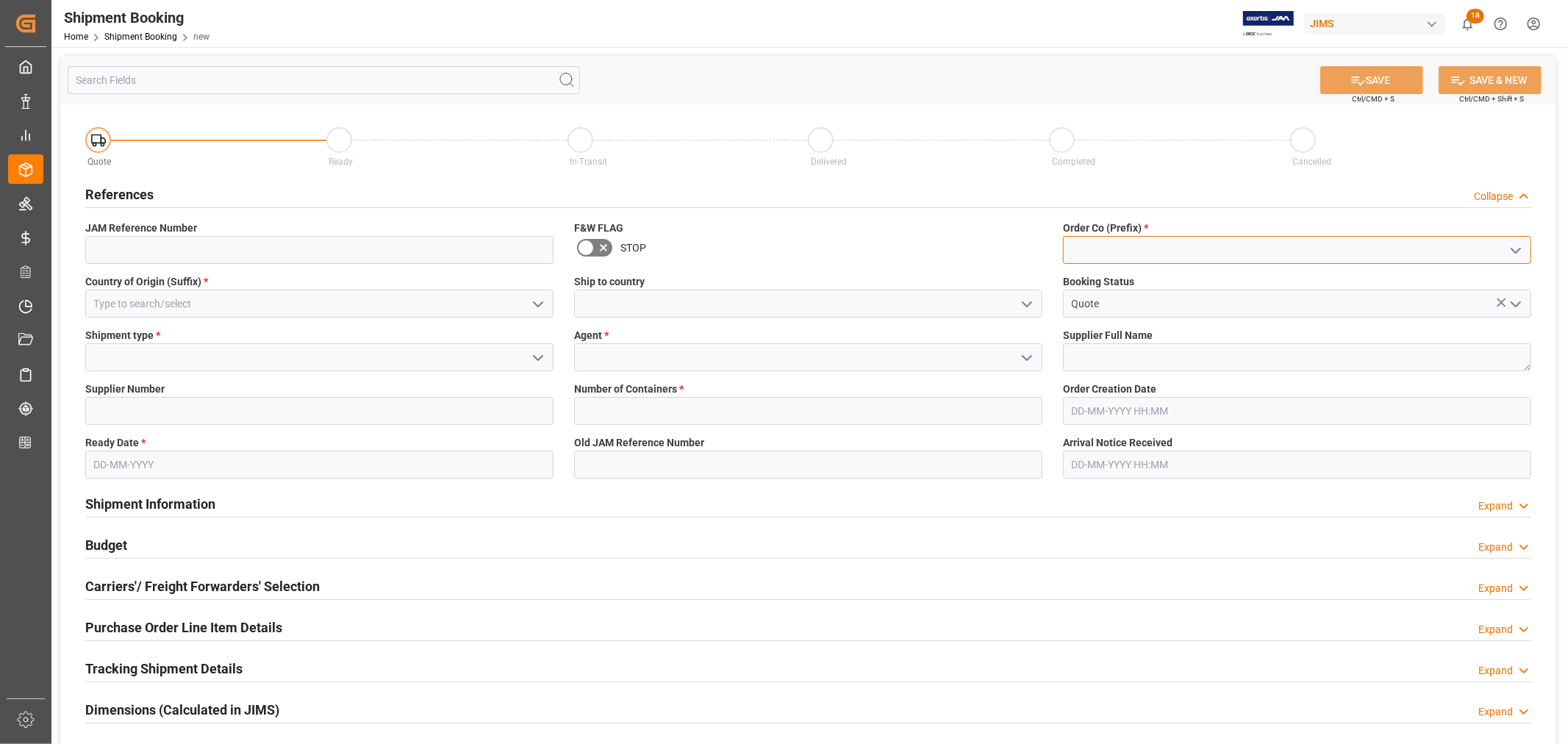
click at [1097, 245] on input at bounding box center [1298, 249] width 469 height 28
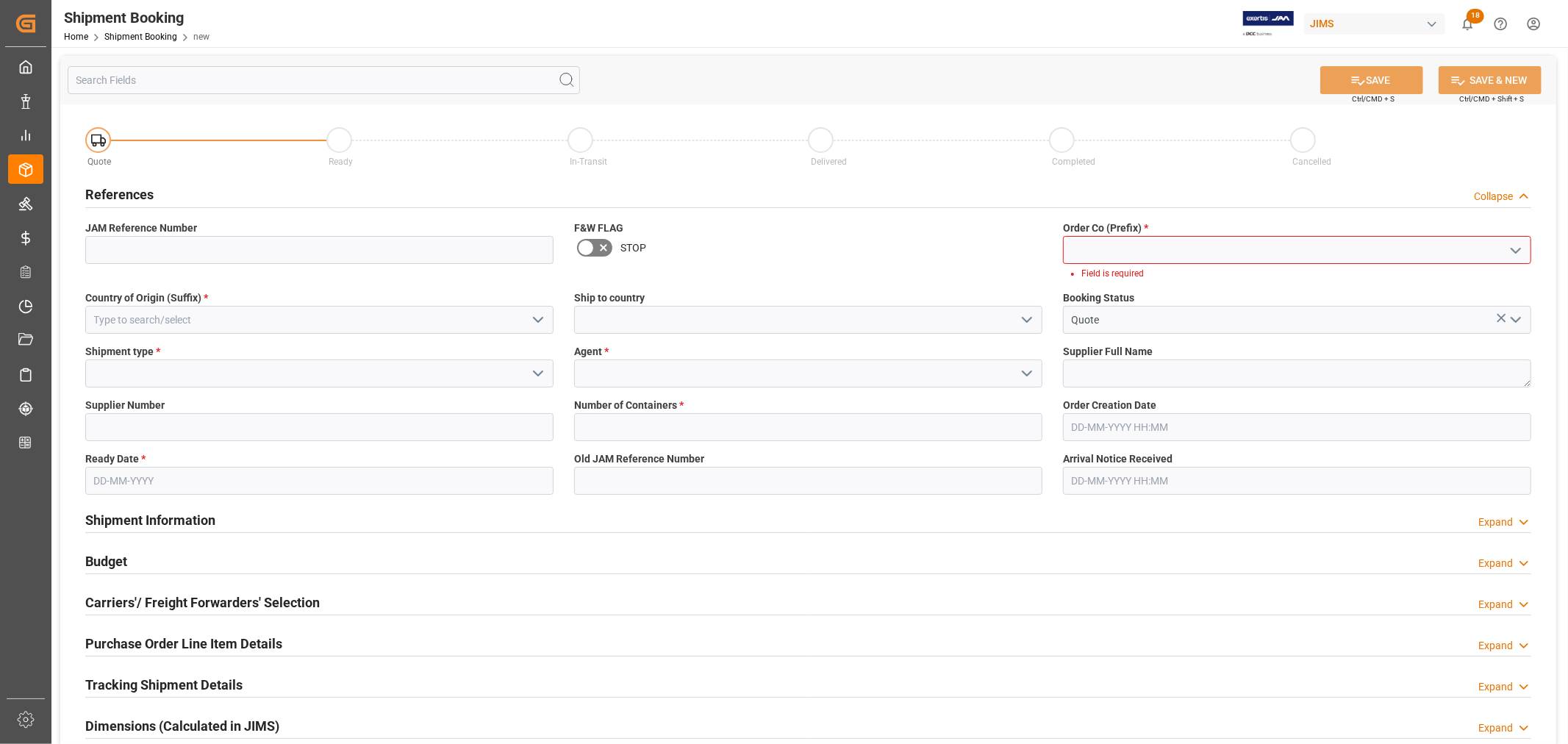
click at [1515, 252] on icon "open menu" at bounding box center [1516, 250] width 18 height 18
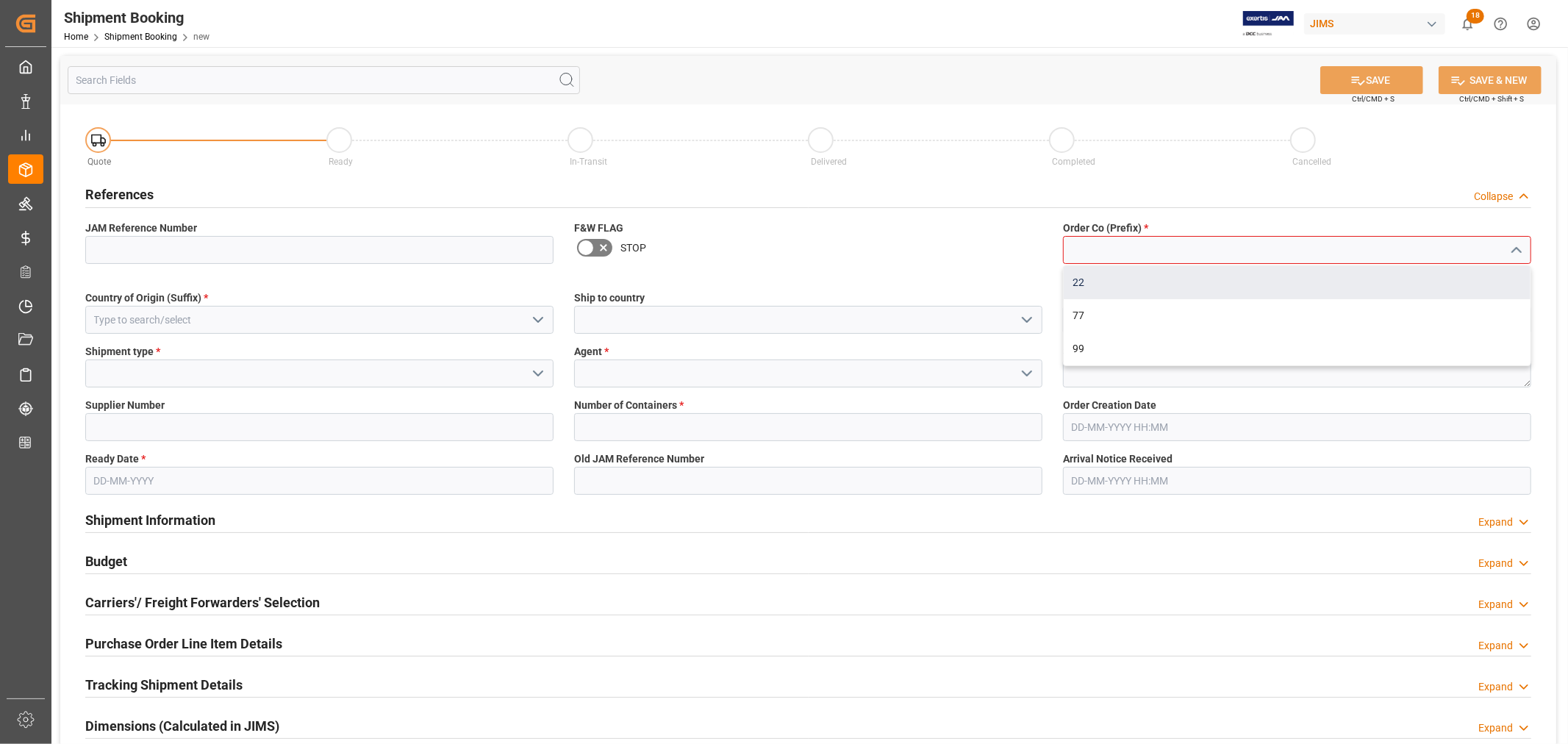
click at [1077, 282] on div "22" at bounding box center [1298, 282] width 467 height 33
type input "22"
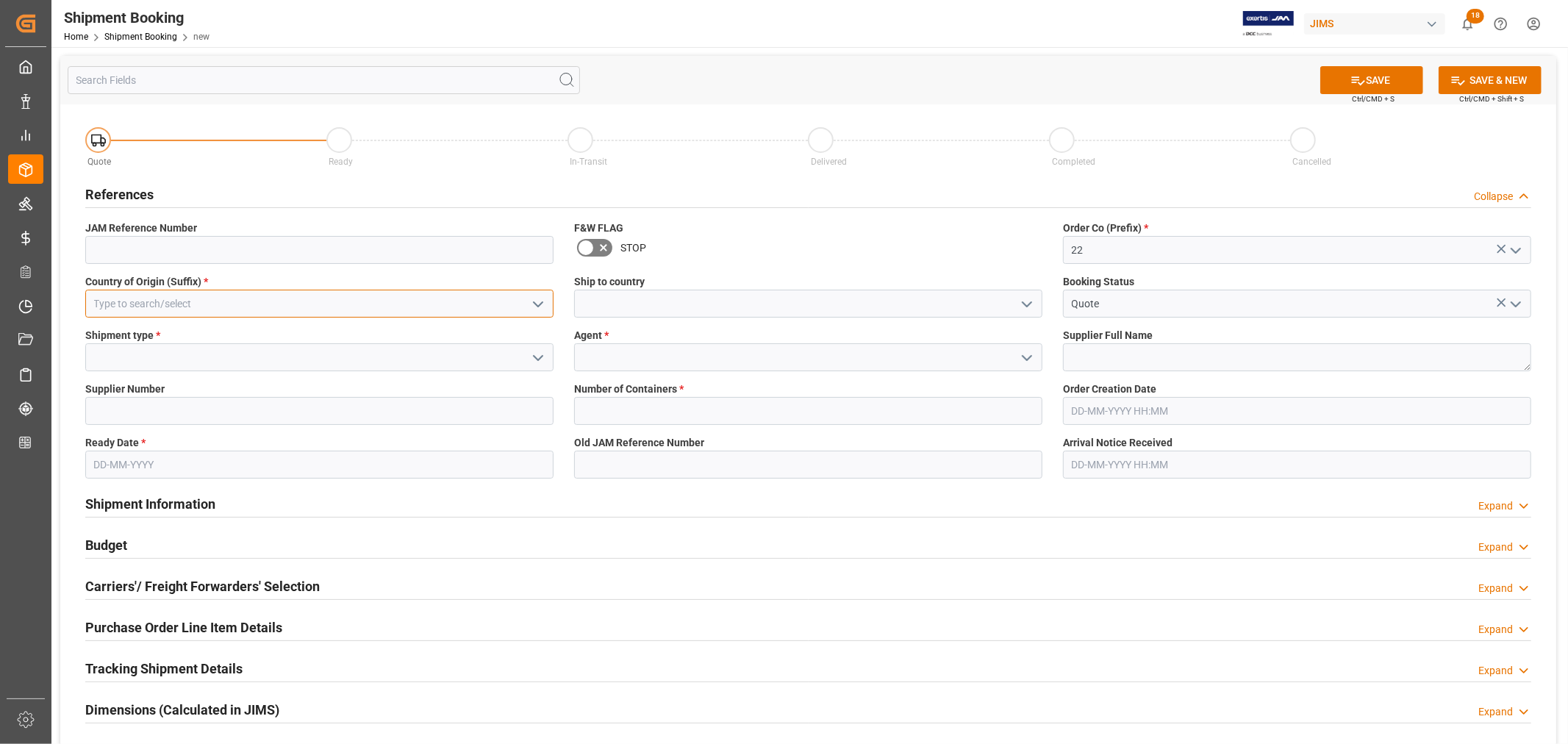
click at [249, 300] on input at bounding box center [320, 303] width 469 height 28
click at [162, 303] on input at bounding box center [320, 303] width 469 height 28
click at [106, 338] on div "CN" at bounding box center [320, 336] width 467 height 33
type input "CN"
click at [614, 302] on input at bounding box center [808, 303] width 469 height 28
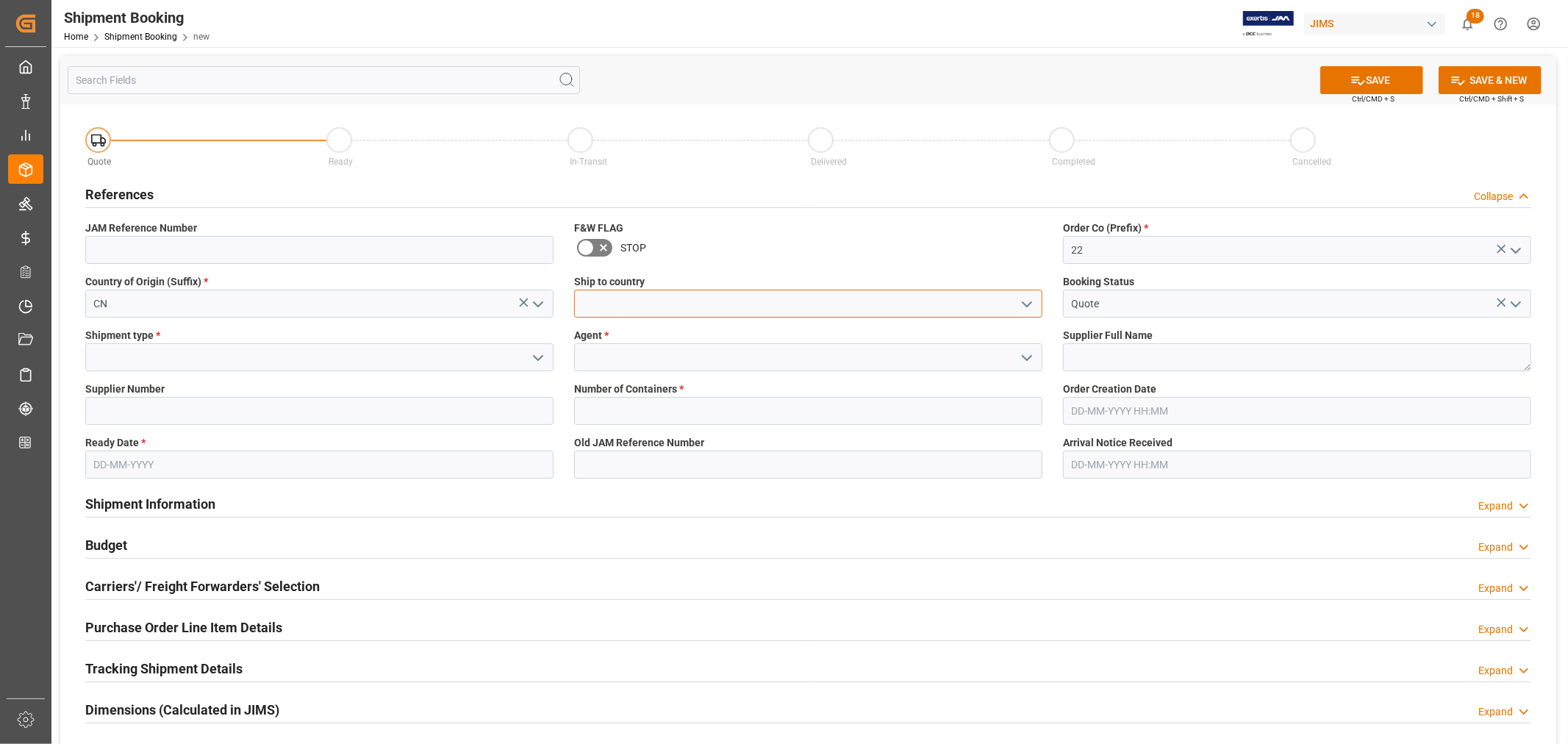
type input "[GEOGRAPHIC_DATA]"
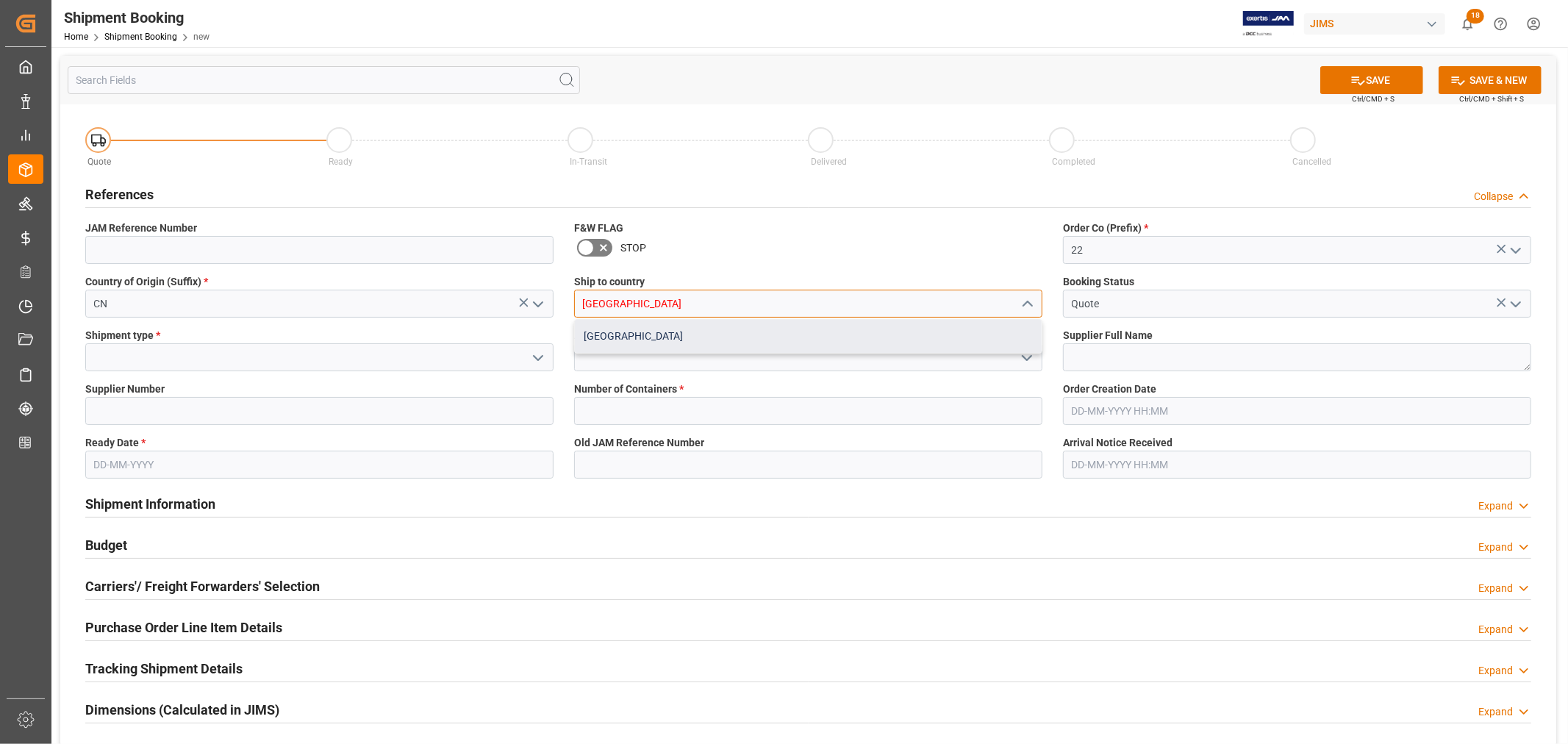
click at [627, 329] on div "[GEOGRAPHIC_DATA]" at bounding box center [808, 336] width 467 height 33
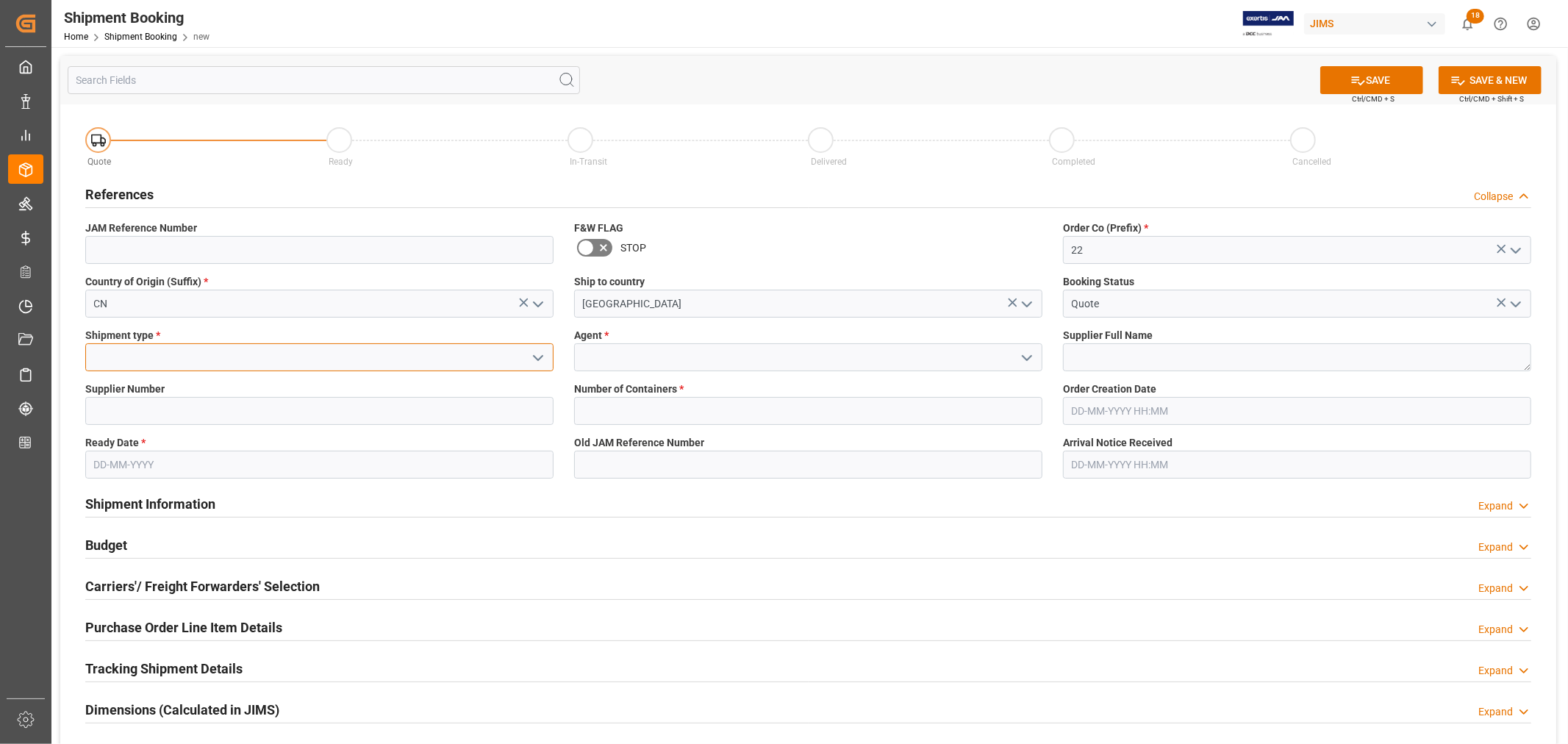
click at [142, 360] on input at bounding box center [320, 356] width 469 height 28
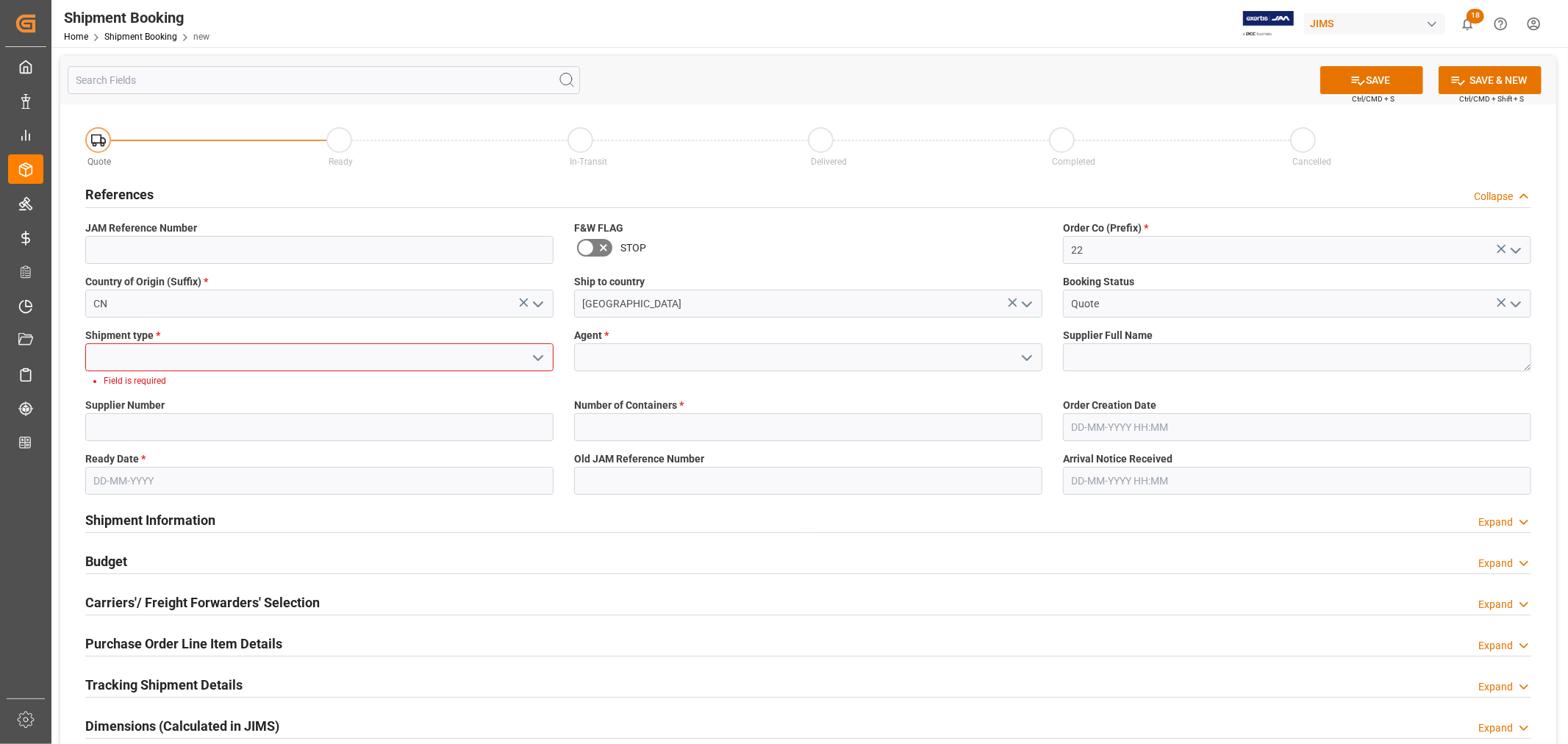
click at [539, 356] on icon "open menu" at bounding box center [538, 358] width 18 height 18
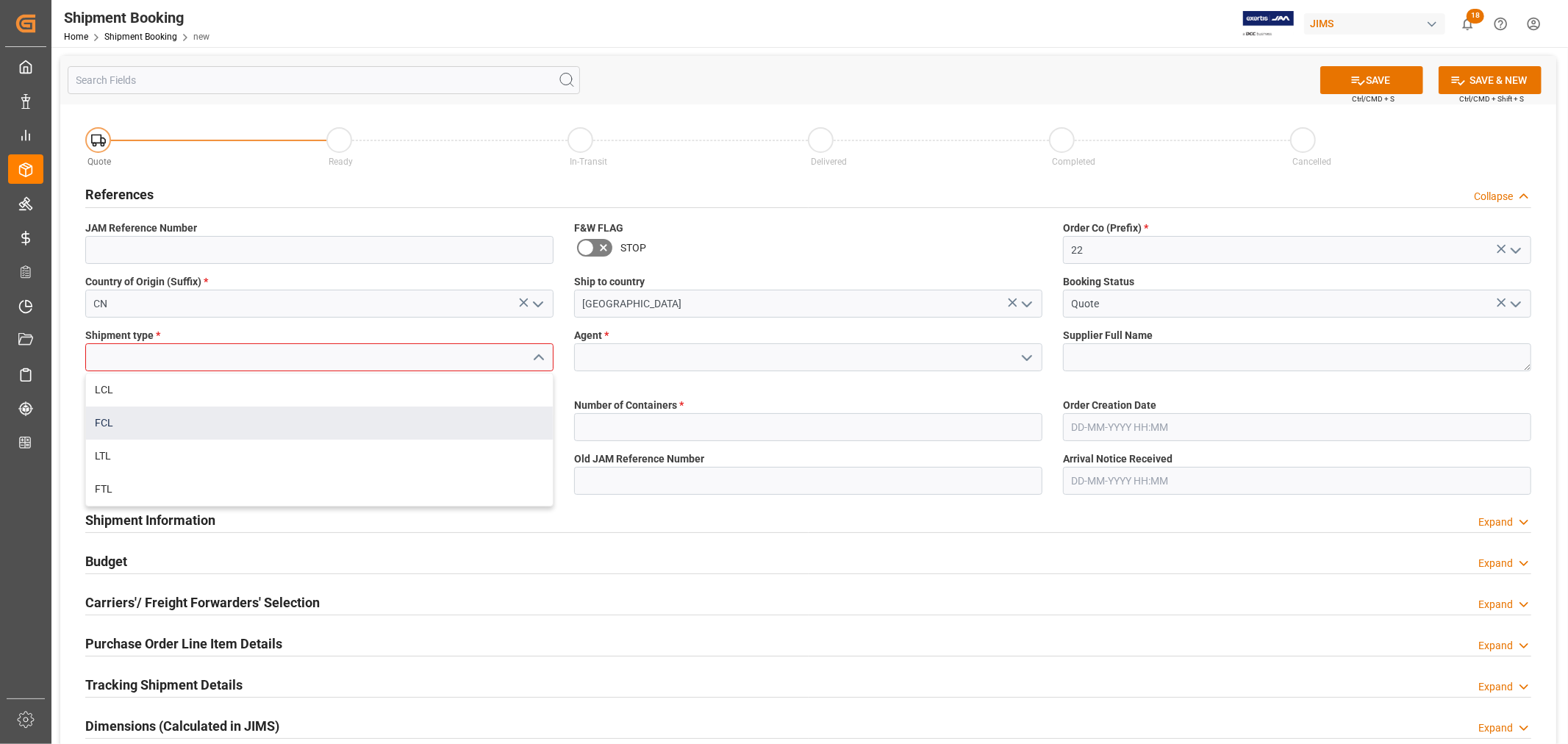
click at [148, 425] on div "FCL" at bounding box center [320, 423] width 467 height 33
type input "FCL"
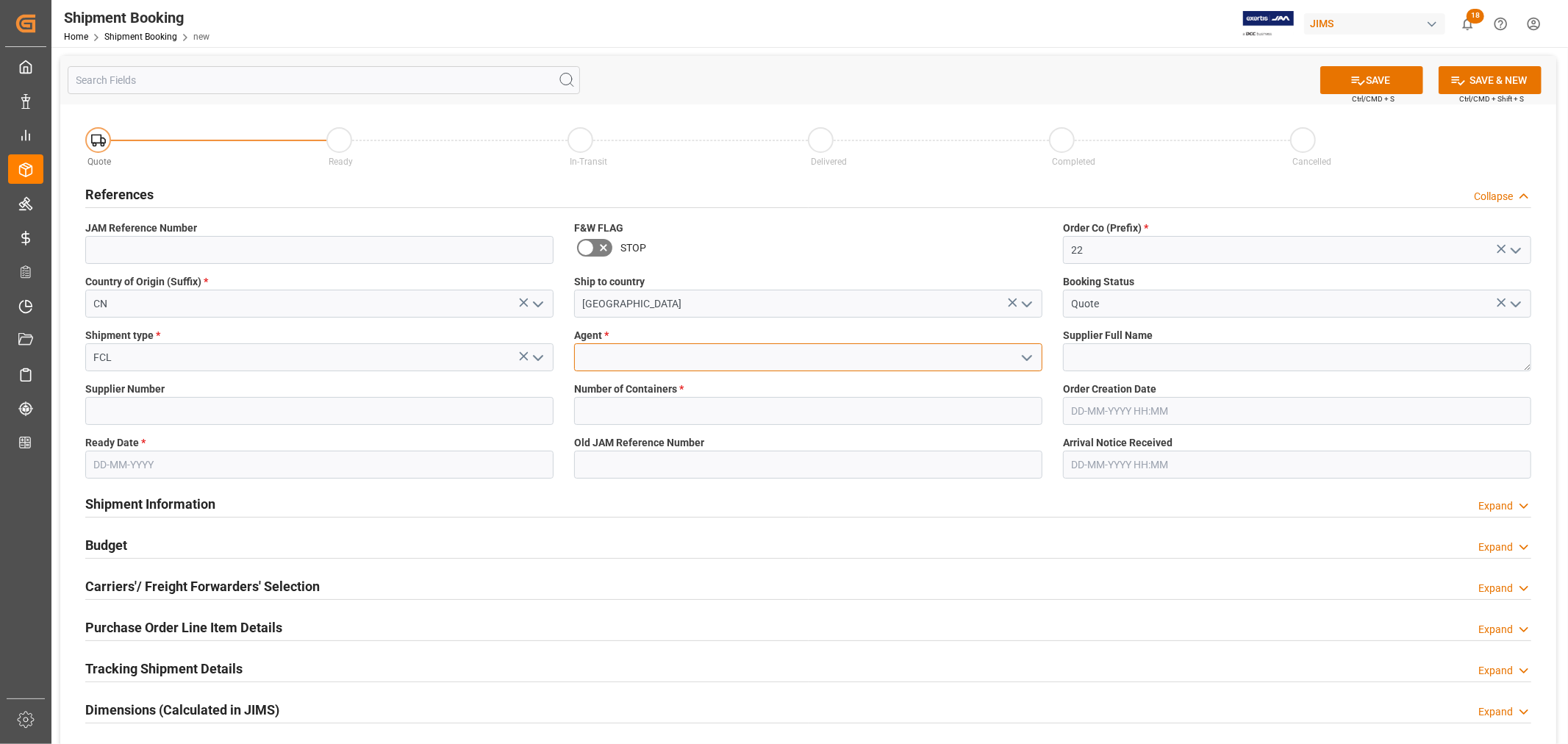
click at [618, 357] on input at bounding box center [808, 356] width 469 height 28
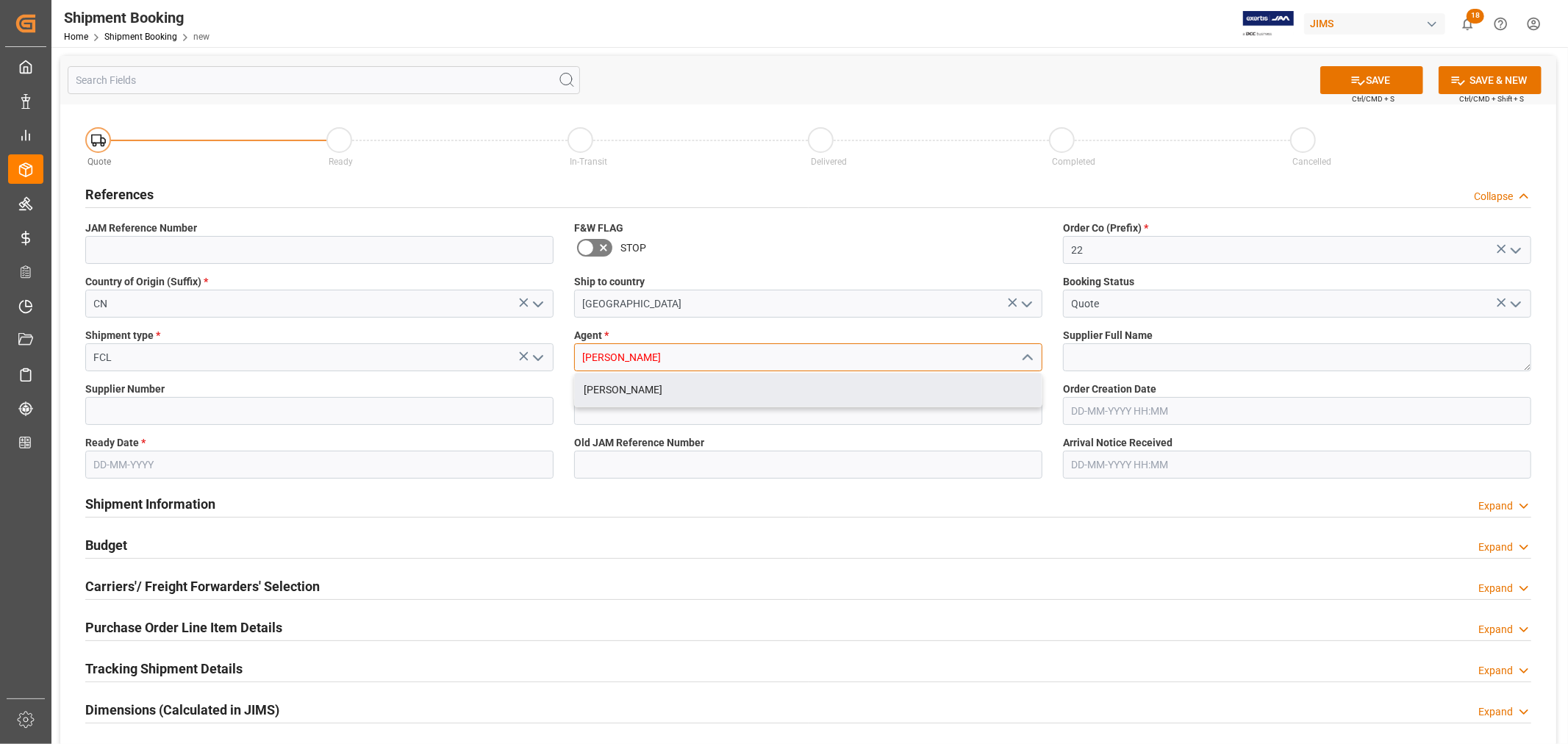
click at [644, 386] on div "[PERSON_NAME]" at bounding box center [808, 390] width 467 height 33
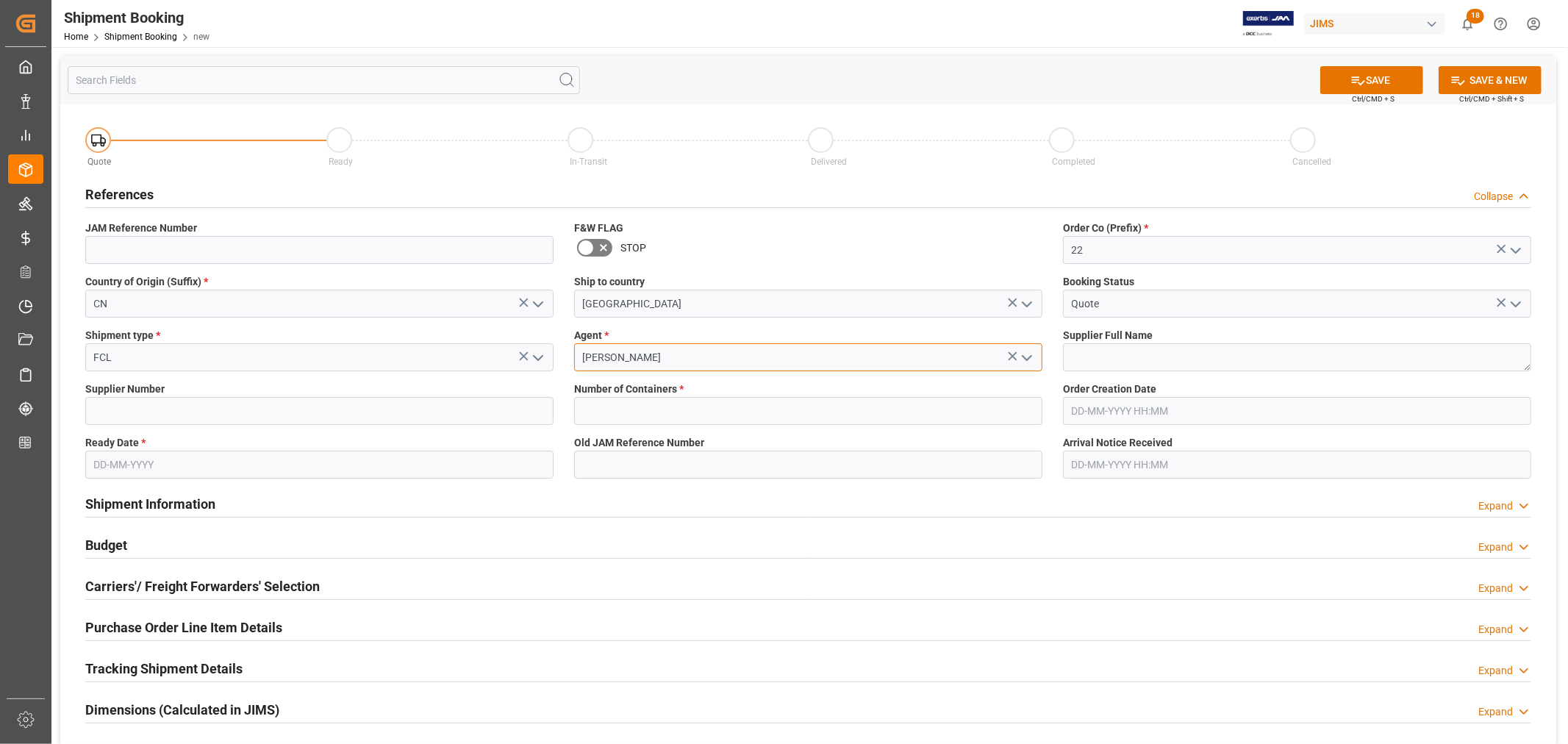
type input "[PERSON_NAME]"
click at [1092, 356] on textarea at bounding box center [1298, 356] width 469 height 28
type textarea "F"
click at [630, 407] on input "text" at bounding box center [808, 410] width 469 height 28
type input "1"
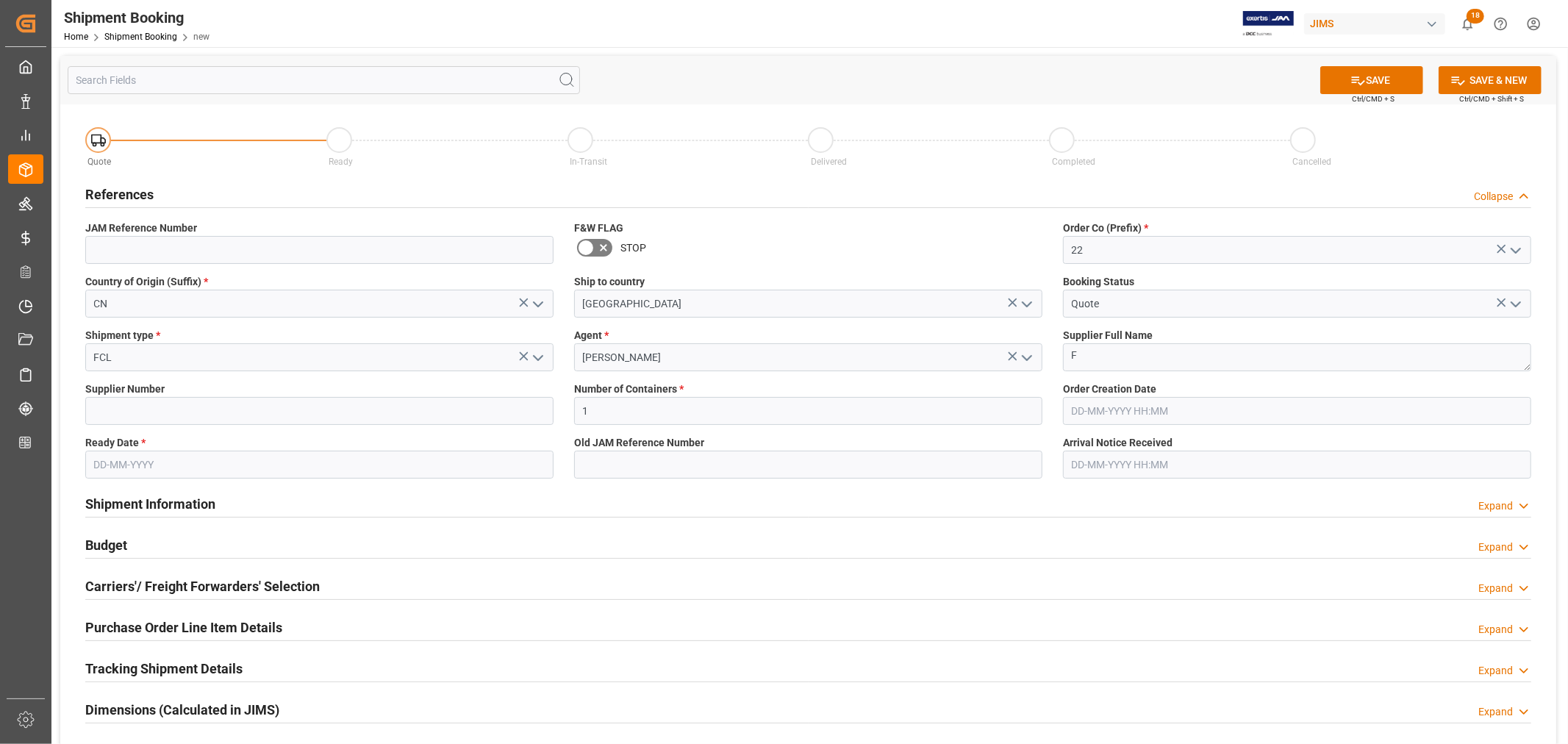
click at [213, 467] on input "text" at bounding box center [320, 464] width 469 height 28
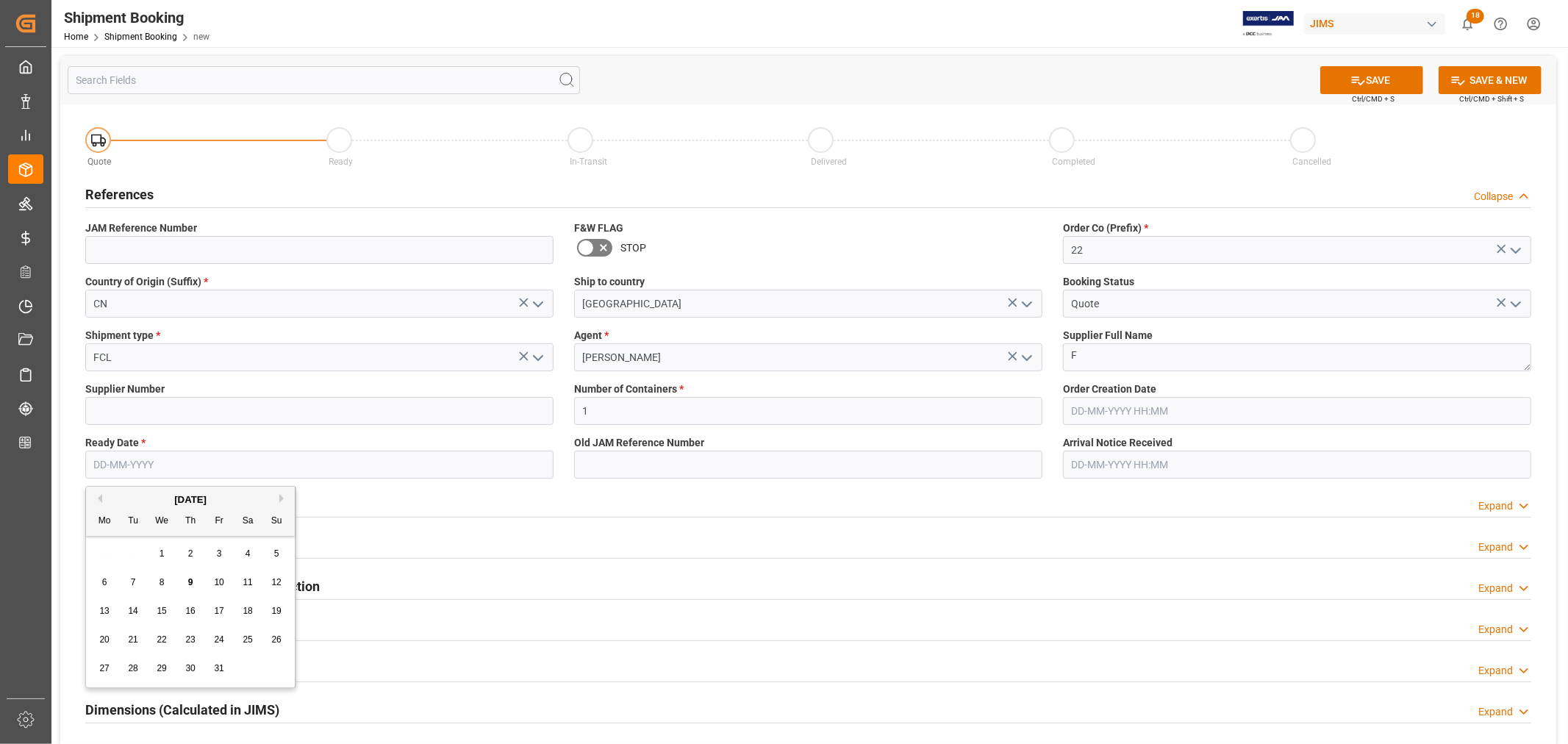
click at [136, 642] on span "21" at bounding box center [132, 639] width 10 height 10
type input "[DATE]"
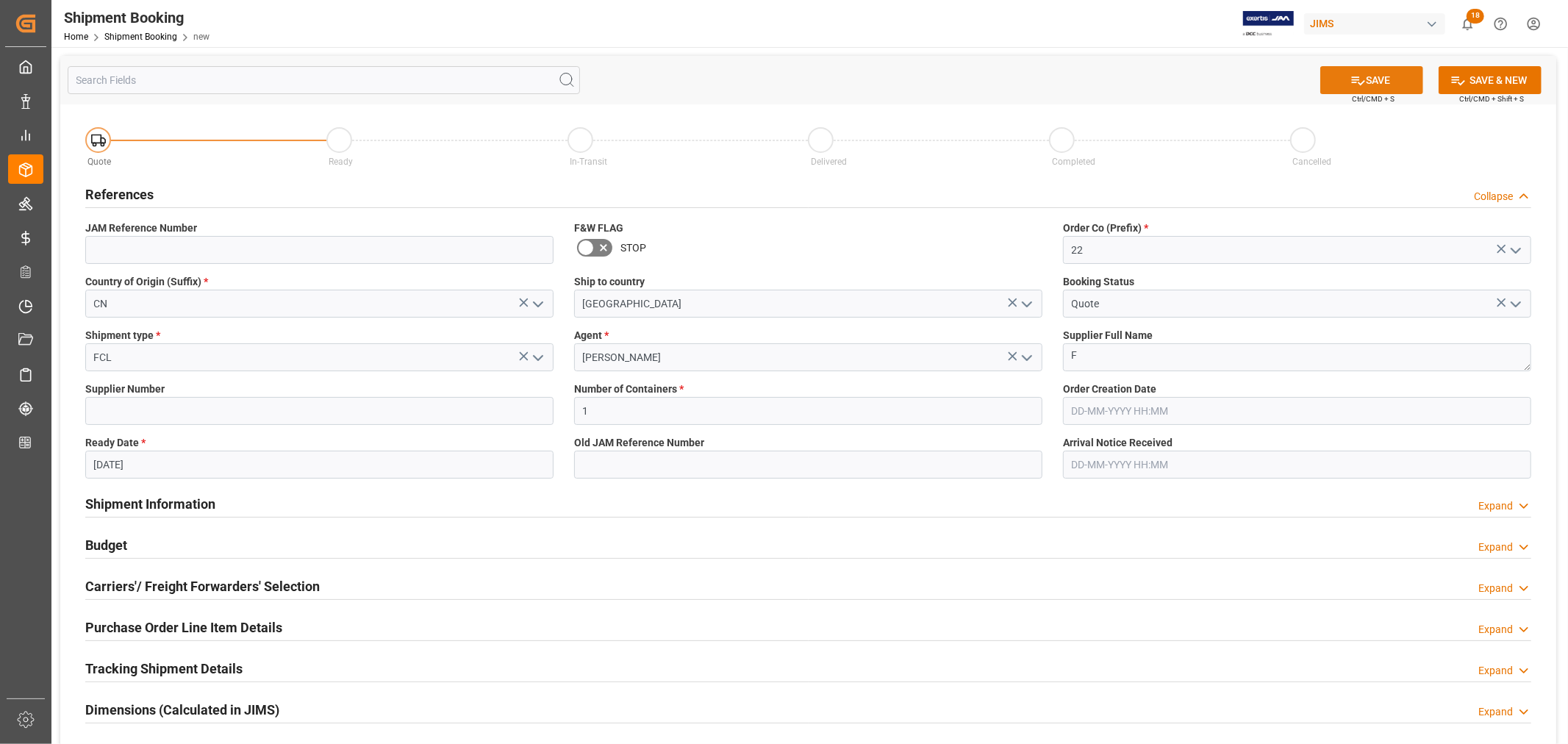
click at [1361, 75] on icon at bounding box center [1358, 80] width 15 height 15
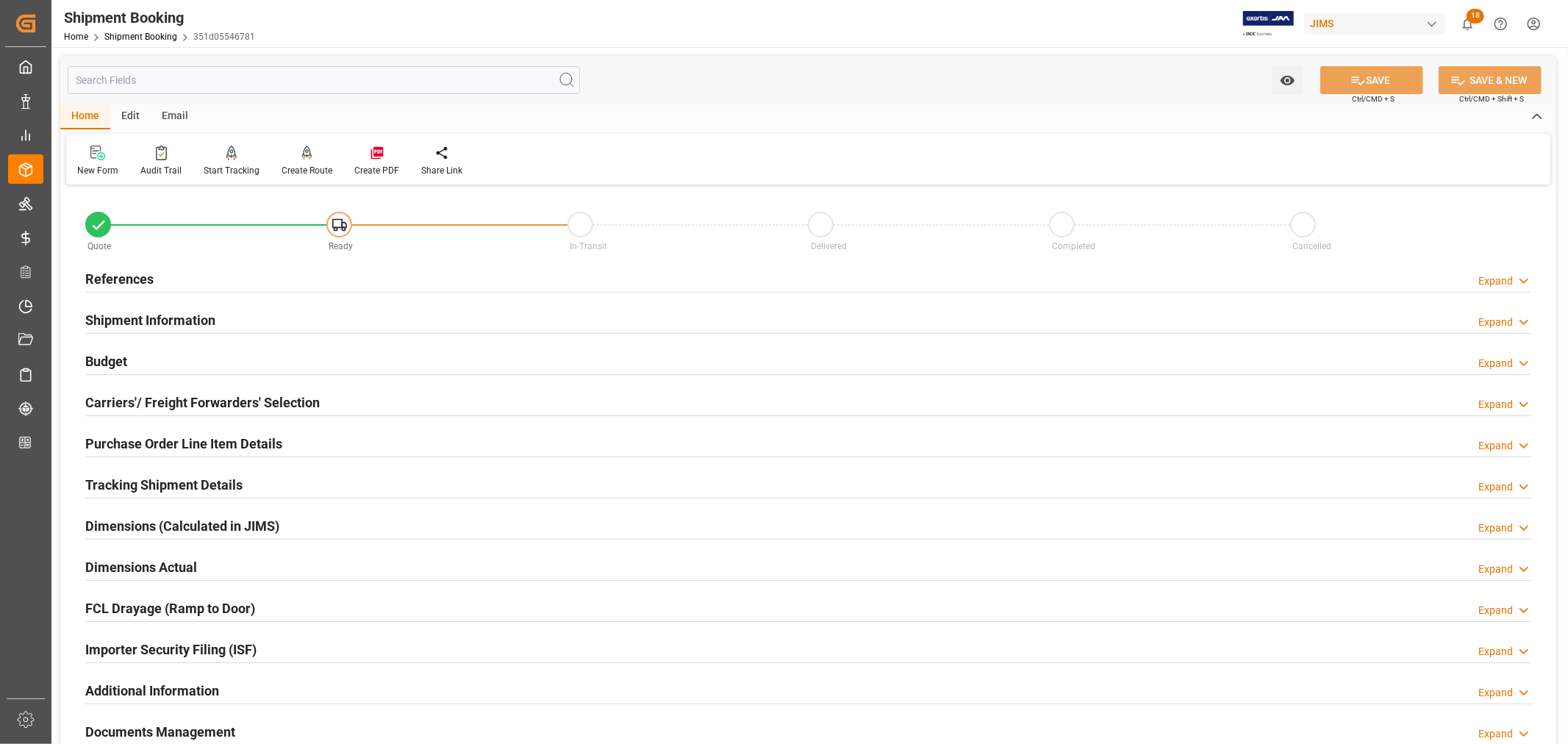
click at [106, 267] on div "References" at bounding box center [119, 277] width 68 height 28
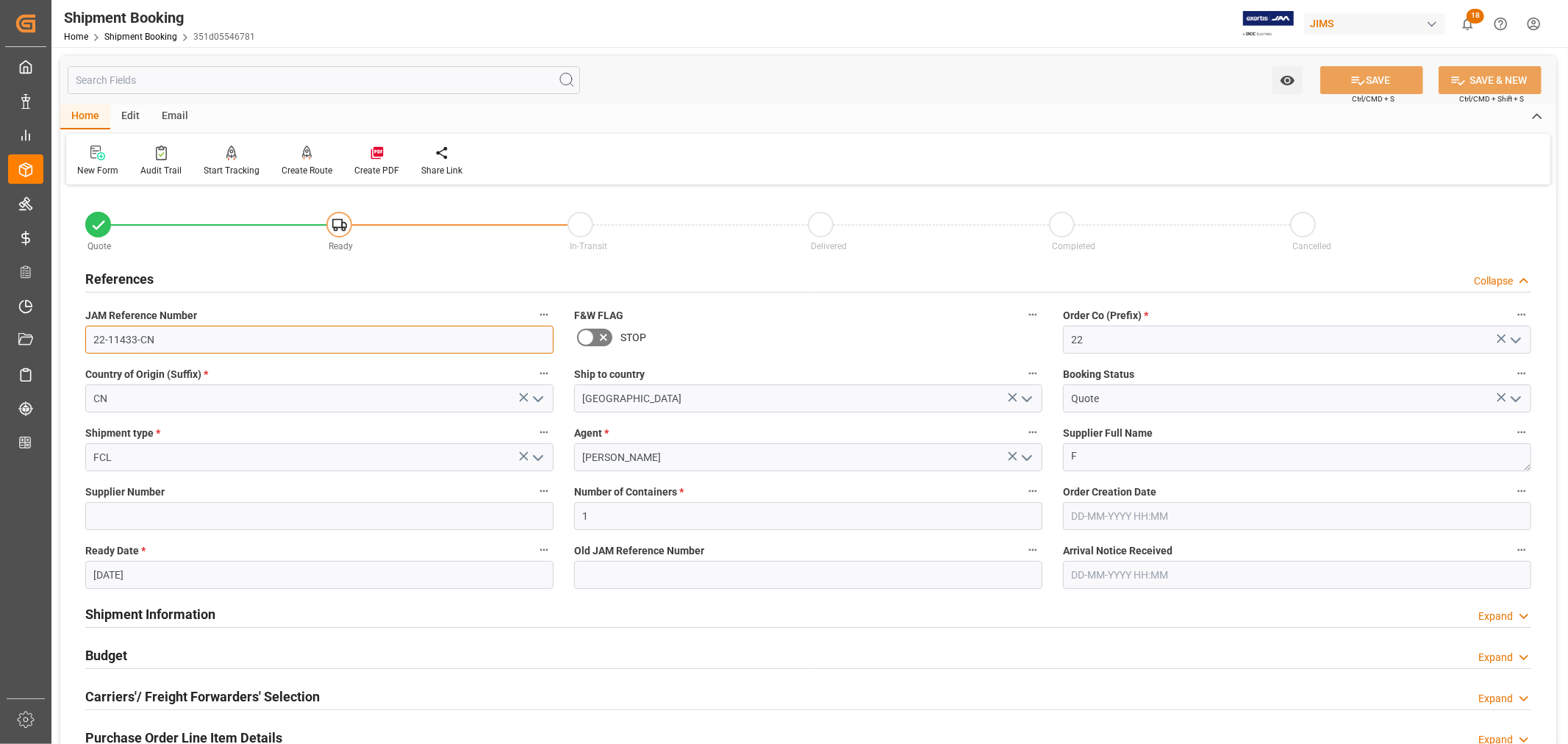
drag, startPoint x: 177, startPoint y: 344, endPoint x: 66, endPoint y: 340, distance: 111.1
click at [66, 340] on div "Quote Ready In-Transit Delivered Completed Cancelled References Collapse JAM Re…" at bounding box center [808, 645] width 1496 height 914
click at [98, 156] on icon at bounding box center [98, 153] width 14 height 14
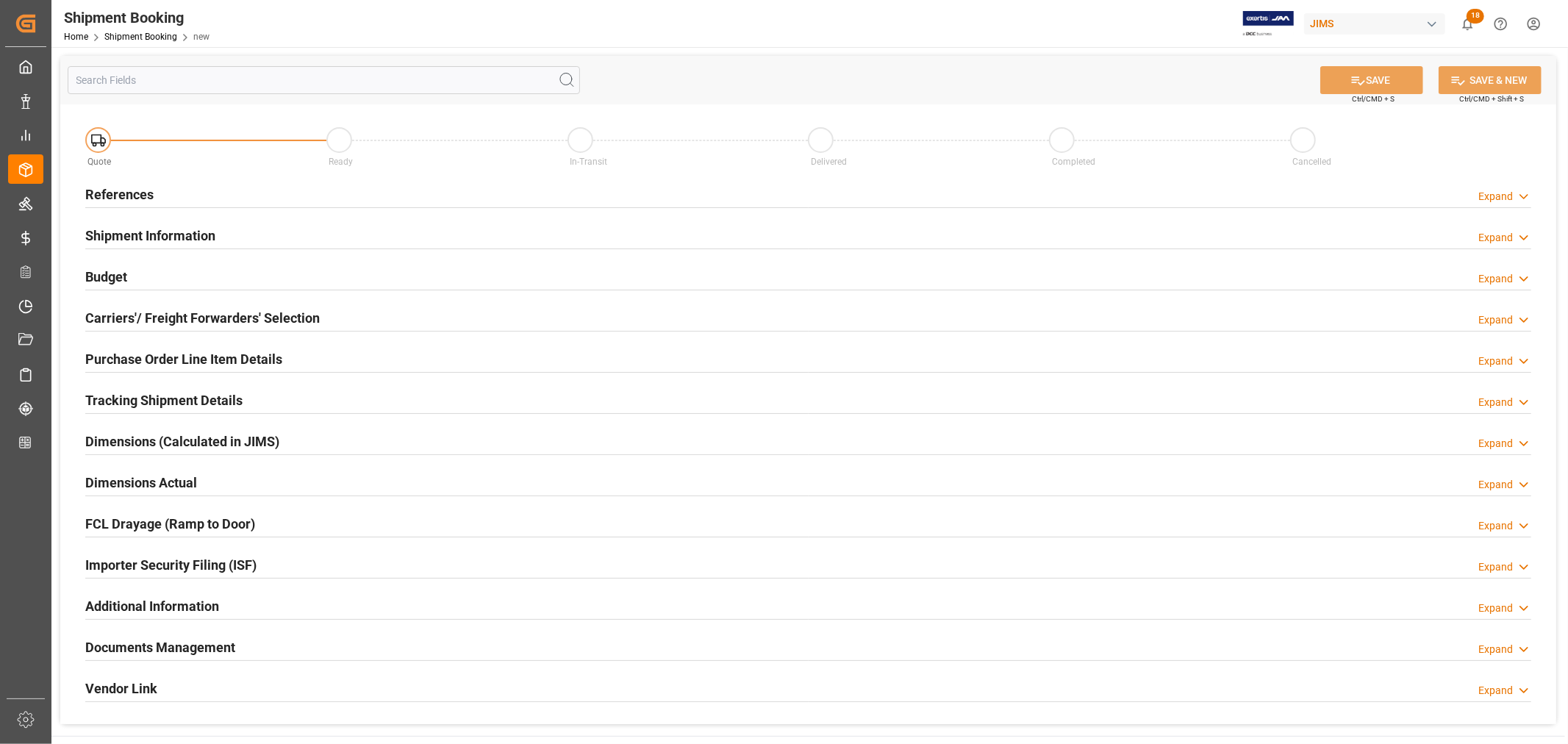
click at [148, 193] on h2 "References" at bounding box center [119, 195] width 68 height 20
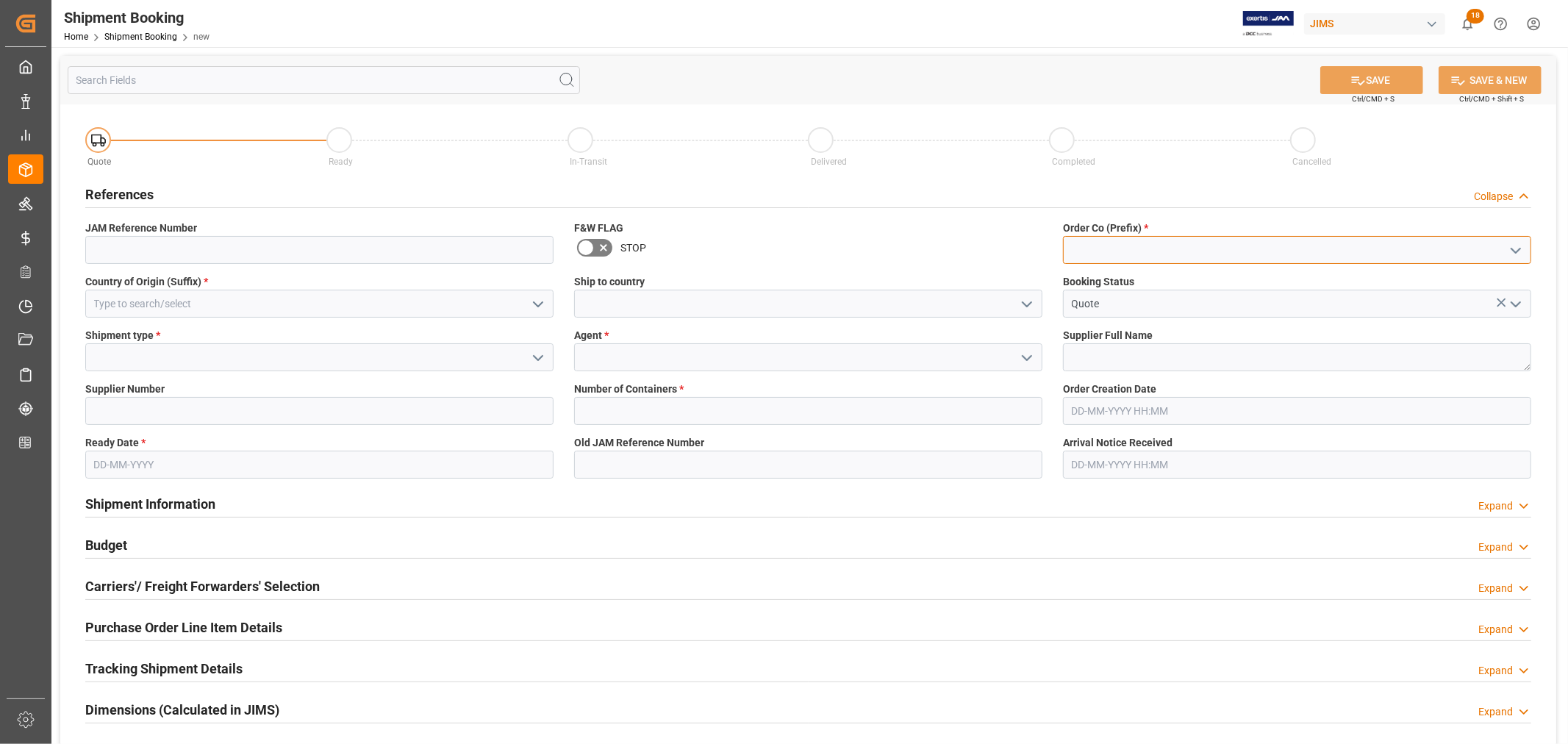
click at [1106, 252] on input at bounding box center [1298, 249] width 469 height 28
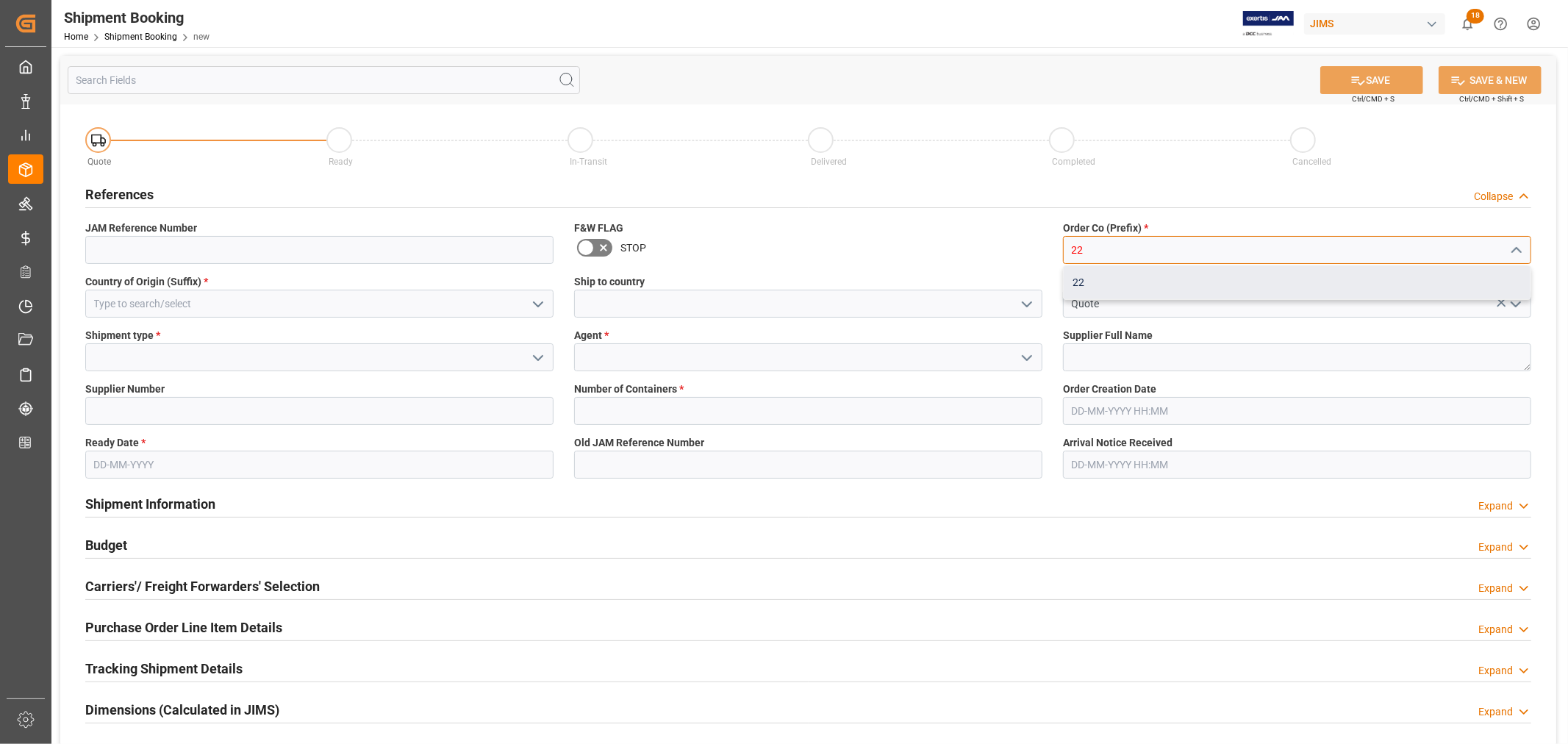
click at [1085, 282] on div "22" at bounding box center [1298, 282] width 467 height 33
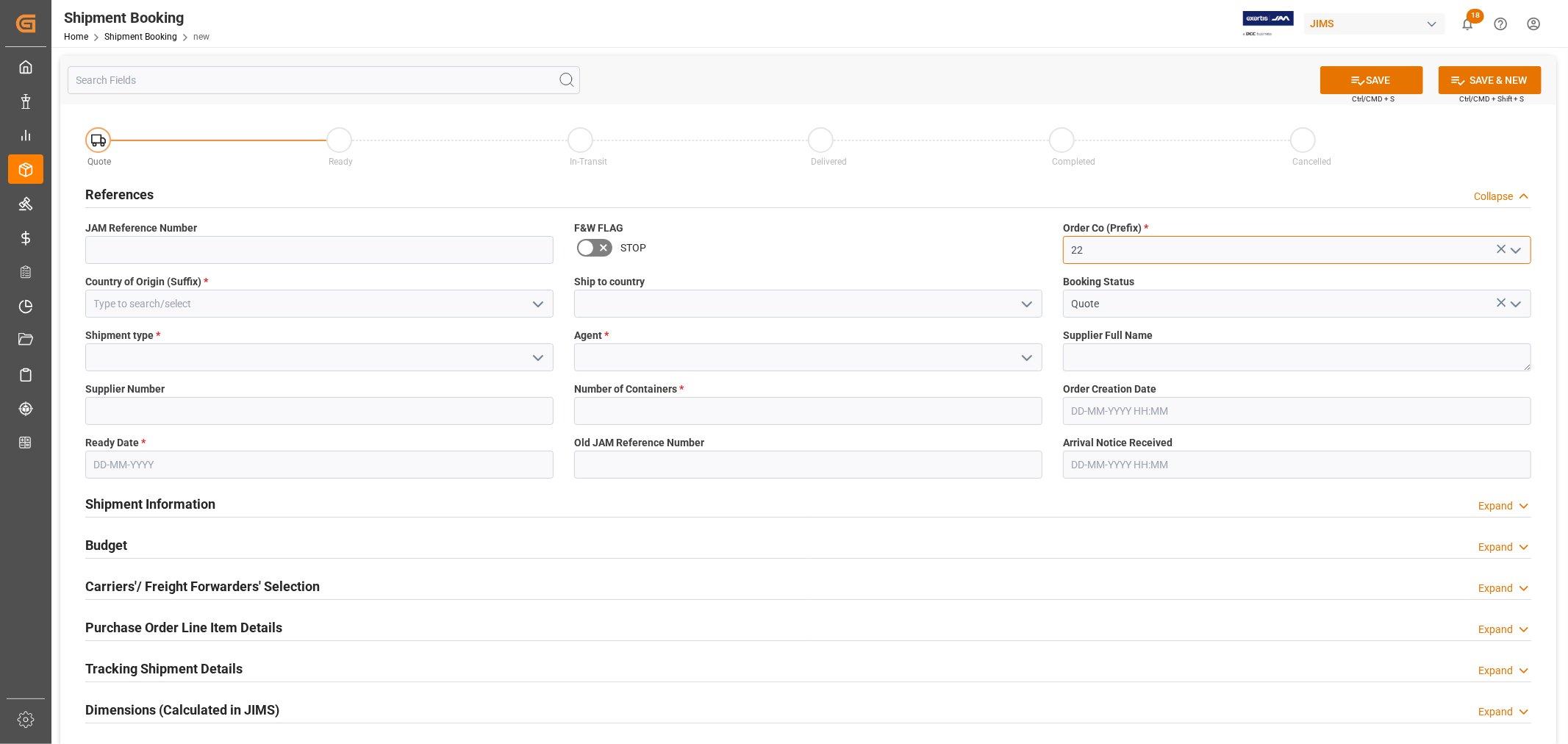
type input "22"
click at [216, 304] on input at bounding box center [320, 303] width 469 height 28
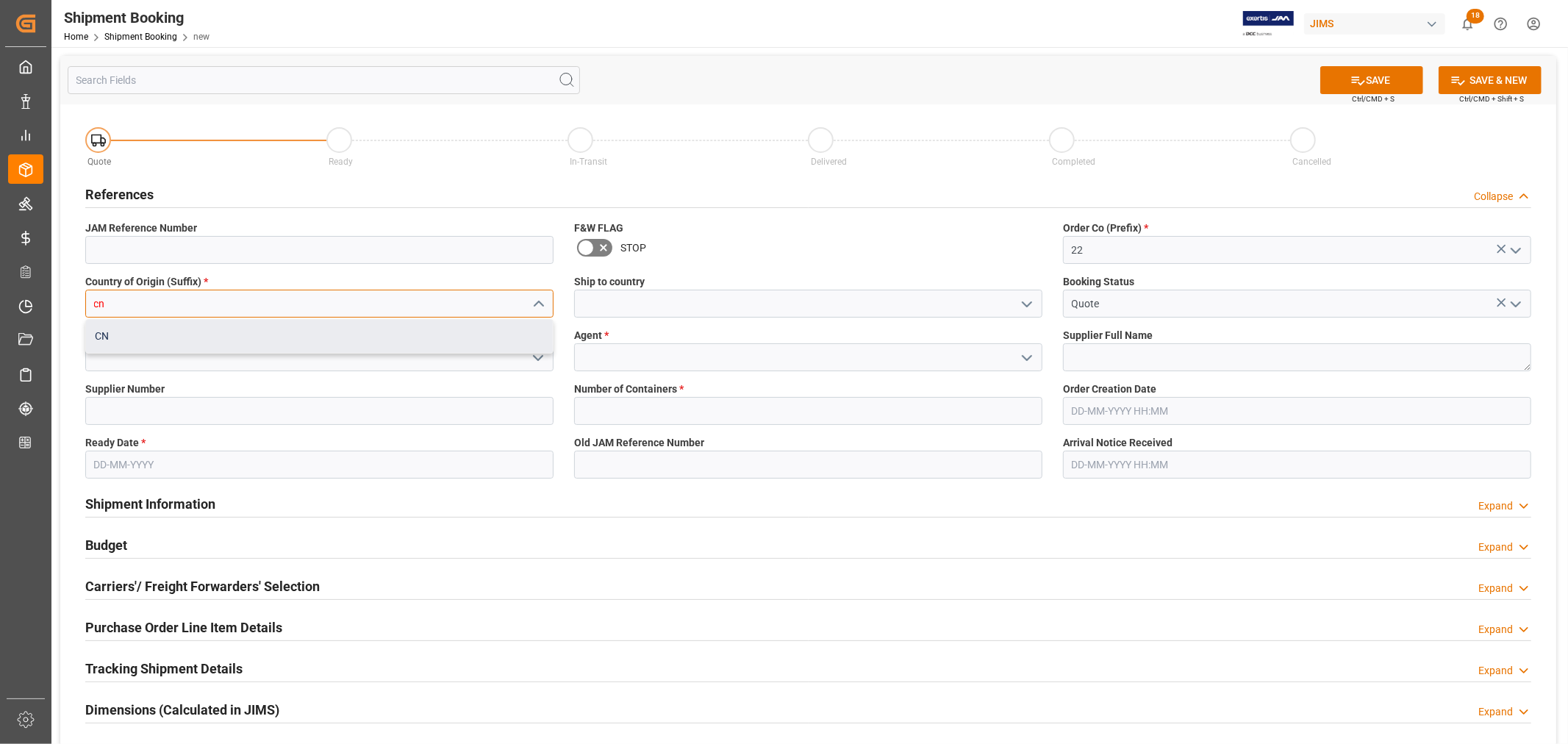
click at [131, 340] on div "CN" at bounding box center [320, 336] width 467 height 33
type input "CN"
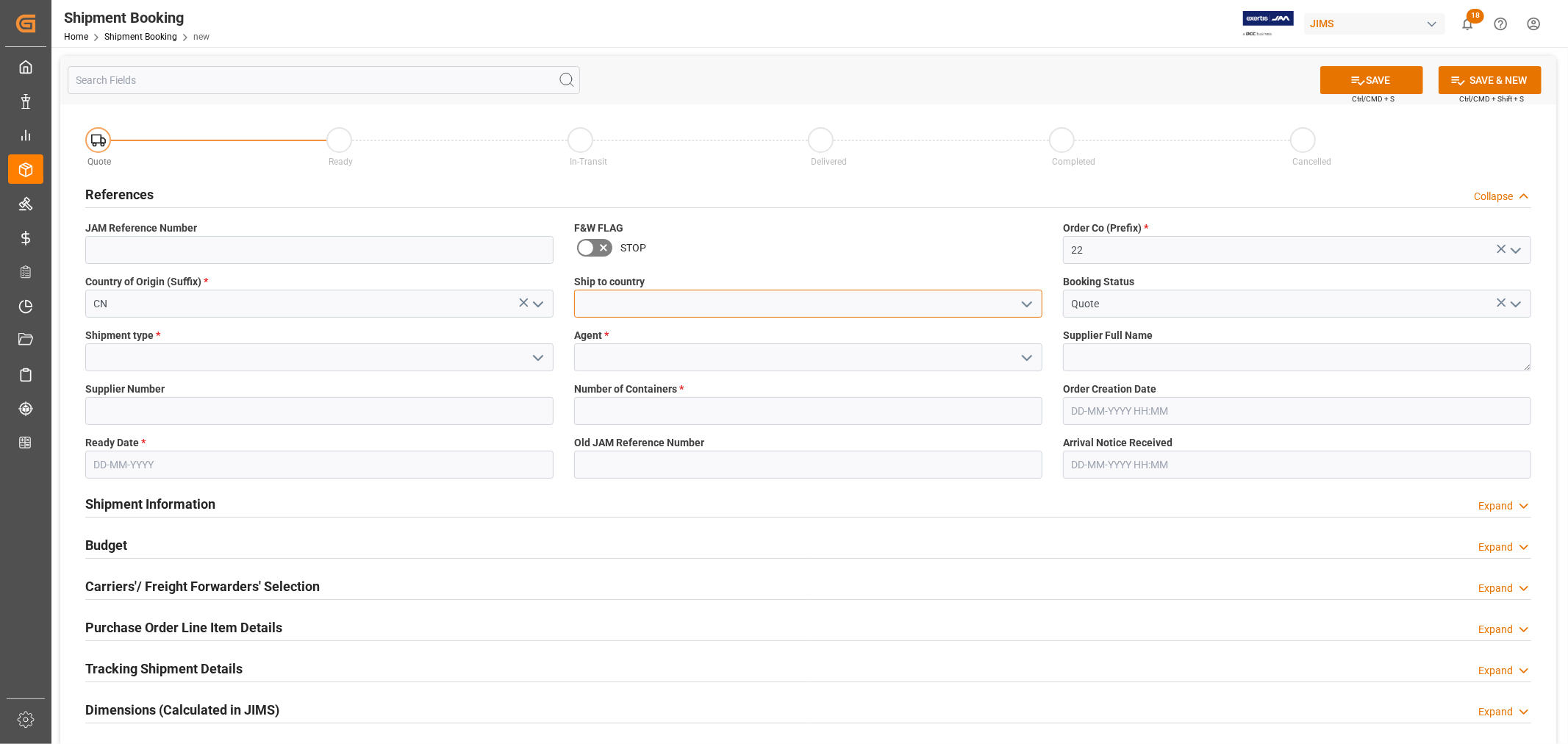
click at [621, 300] on input at bounding box center [808, 303] width 469 height 28
type input "[GEOGRAPHIC_DATA]"
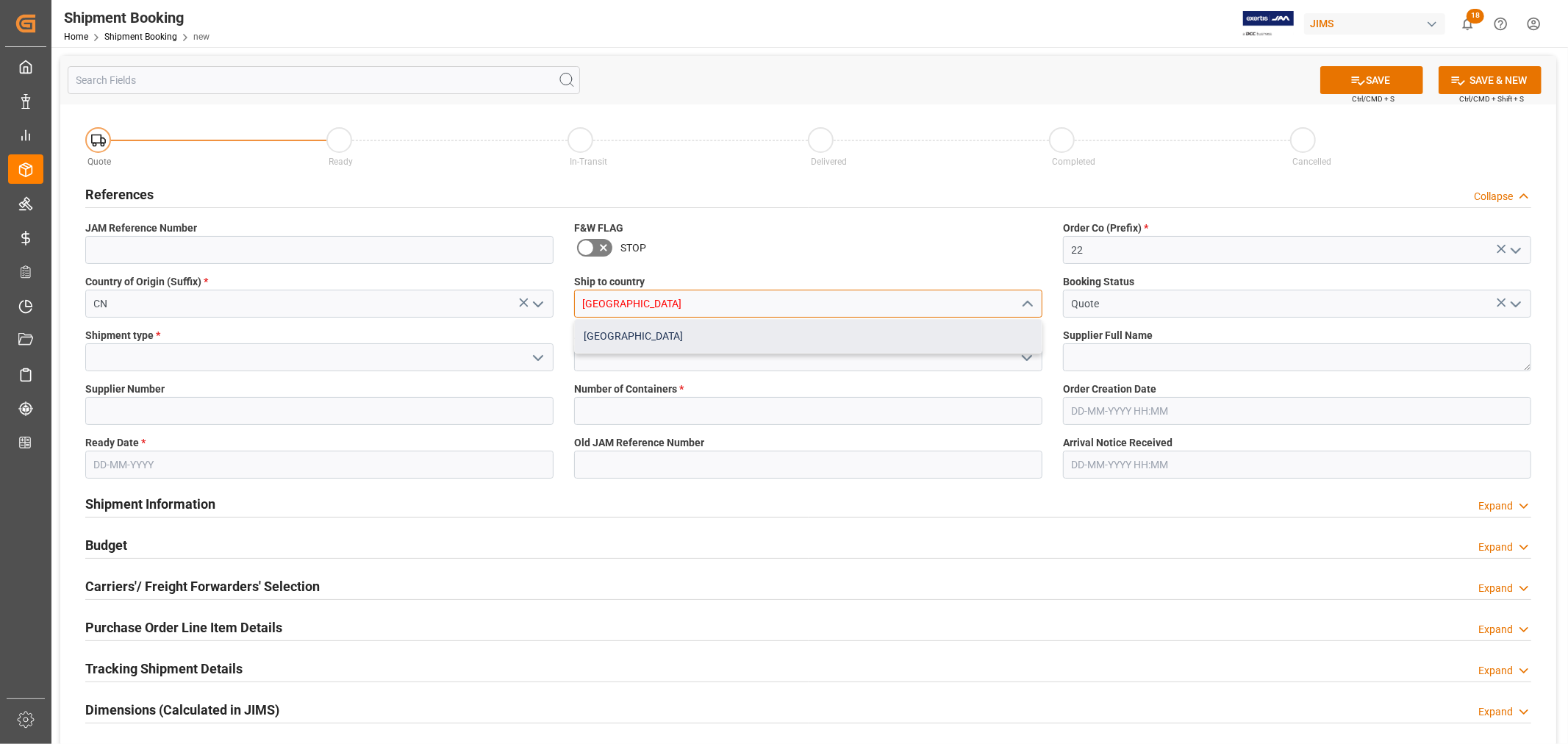
click at [737, 343] on div "[GEOGRAPHIC_DATA]" at bounding box center [808, 336] width 467 height 33
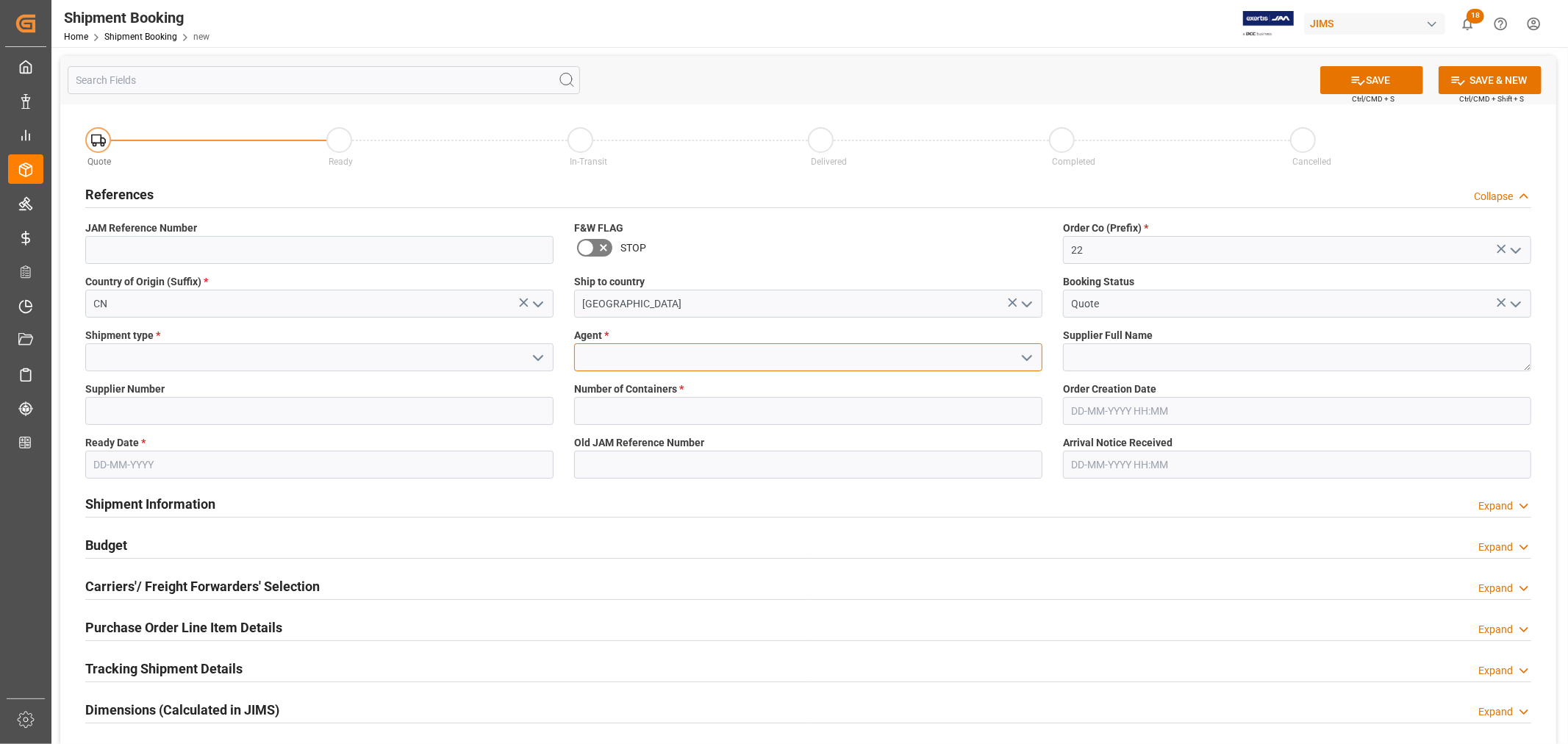
click at [647, 354] on input at bounding box center [808, 356] width 469 height 28
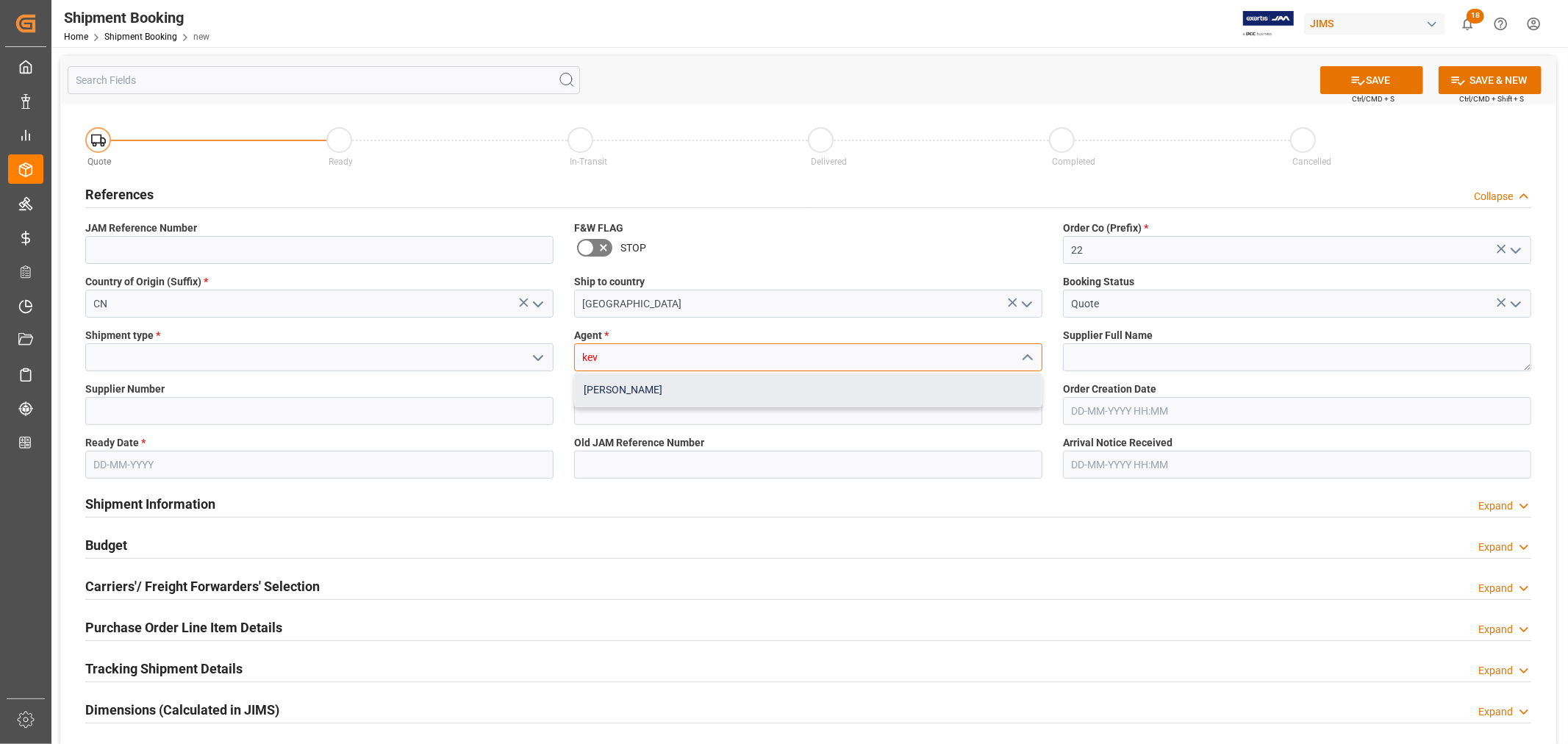
click at [613, 394] on div "[PERSON_NAME]" at bounding box center [808, 390] width 467 height 33
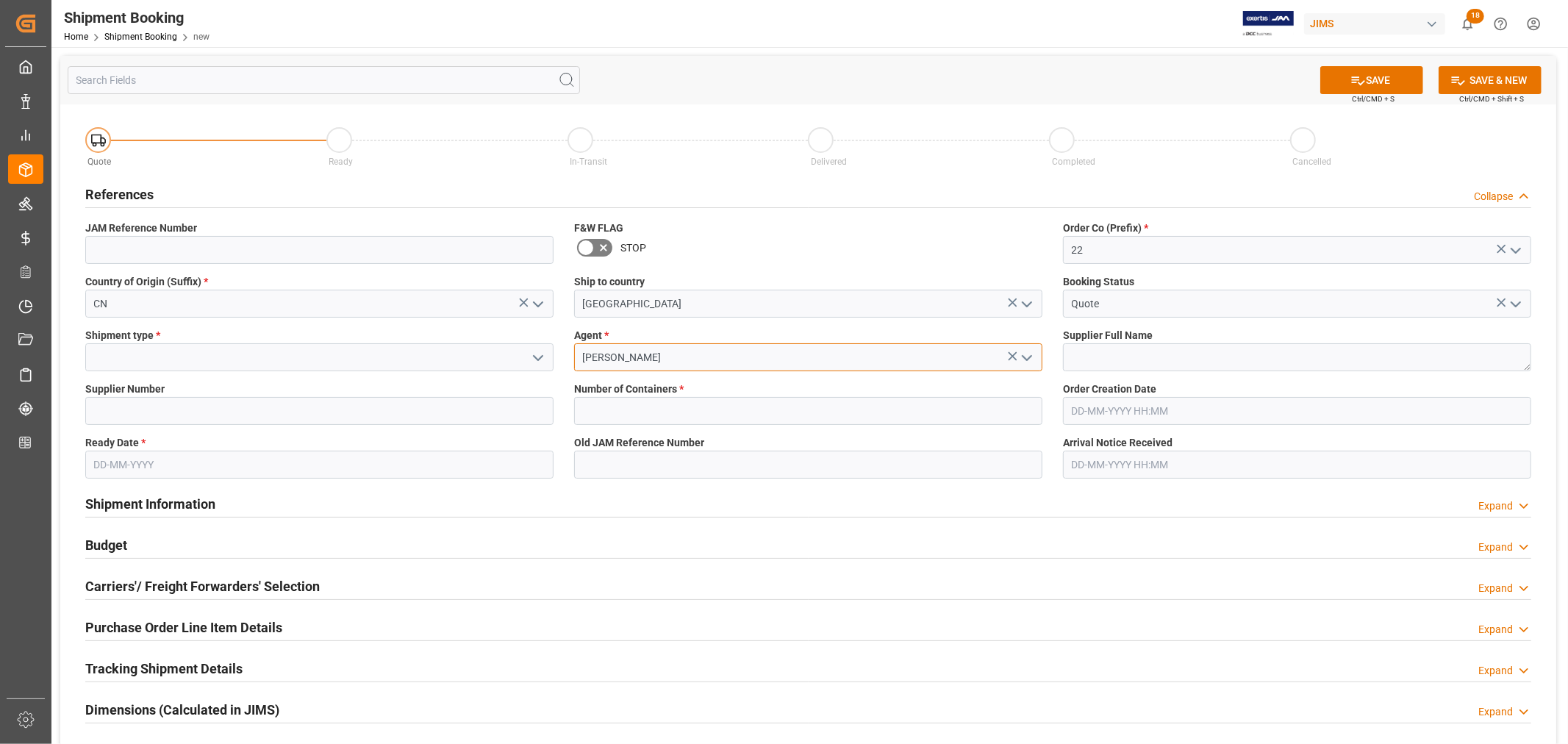
type input "[PERSON_NAME]"
click at [348, 360] on input at bounding box center [320, 356] width 469 height 28
click at [542, 361] on icon "open menu" at bounding box center [538, 358] width 18 height 18
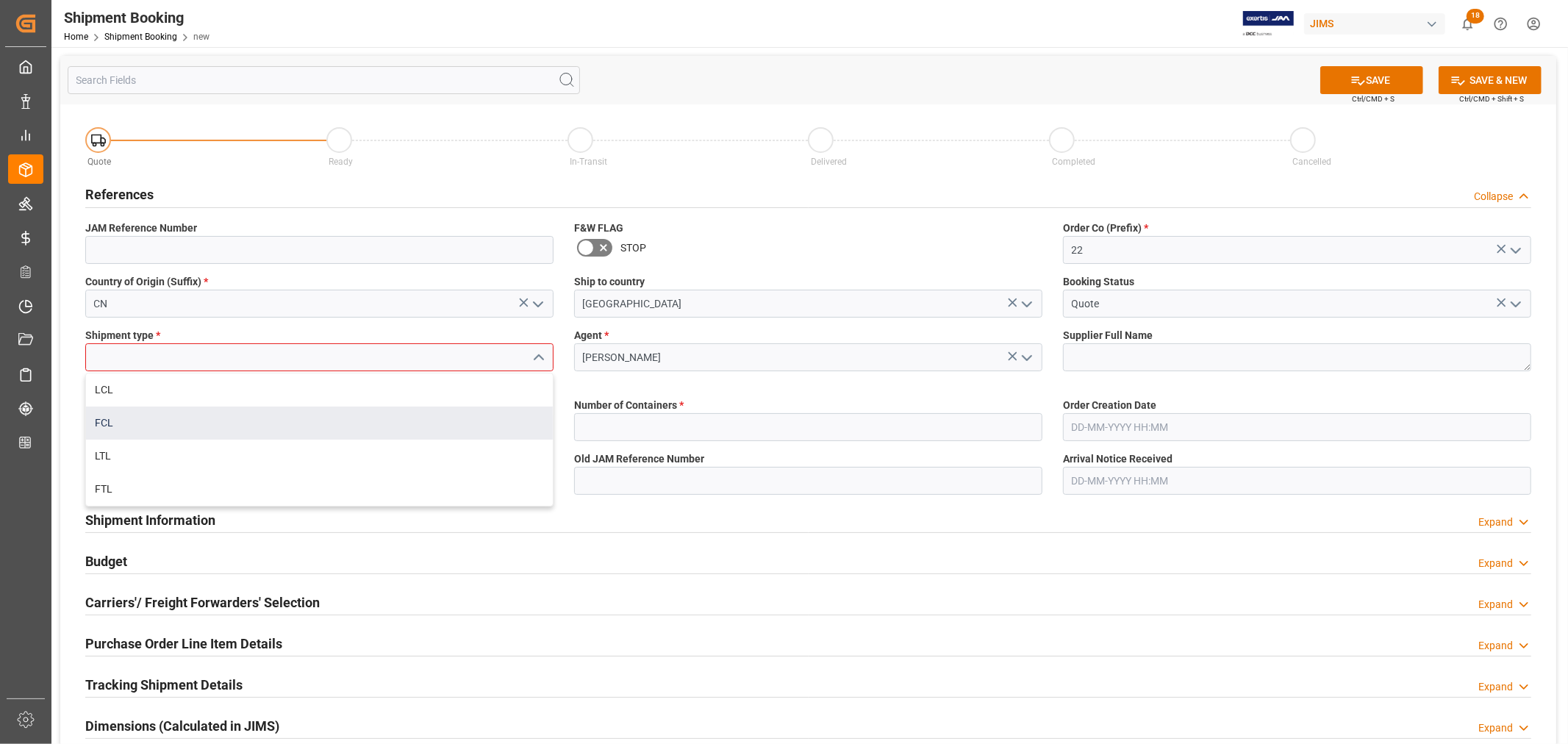
click at [127, 425] on div "FCL" at bounding box center [320, 423] width 467 height 33
type input "FCL"
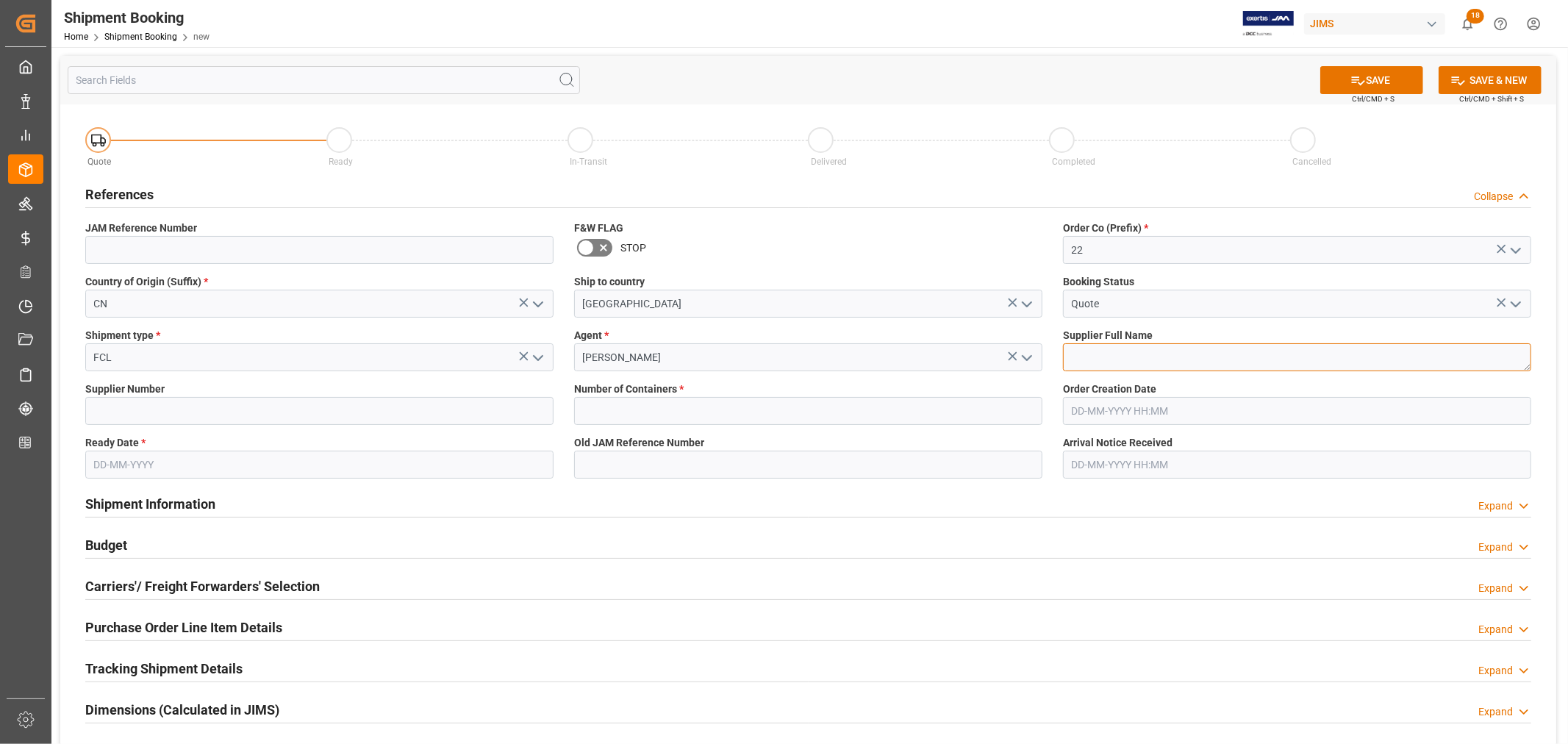
click at [1117, 360] on textarea at bounding box center [1298, 356] width 469 height 28
type textarea "f"
click at [639, 404] on input "text" at bounding box center [808, 410] width 469 height 28
type input "1"
click at [339, 463] on input "text" at bounding box center [320, 464] width 469 height 28
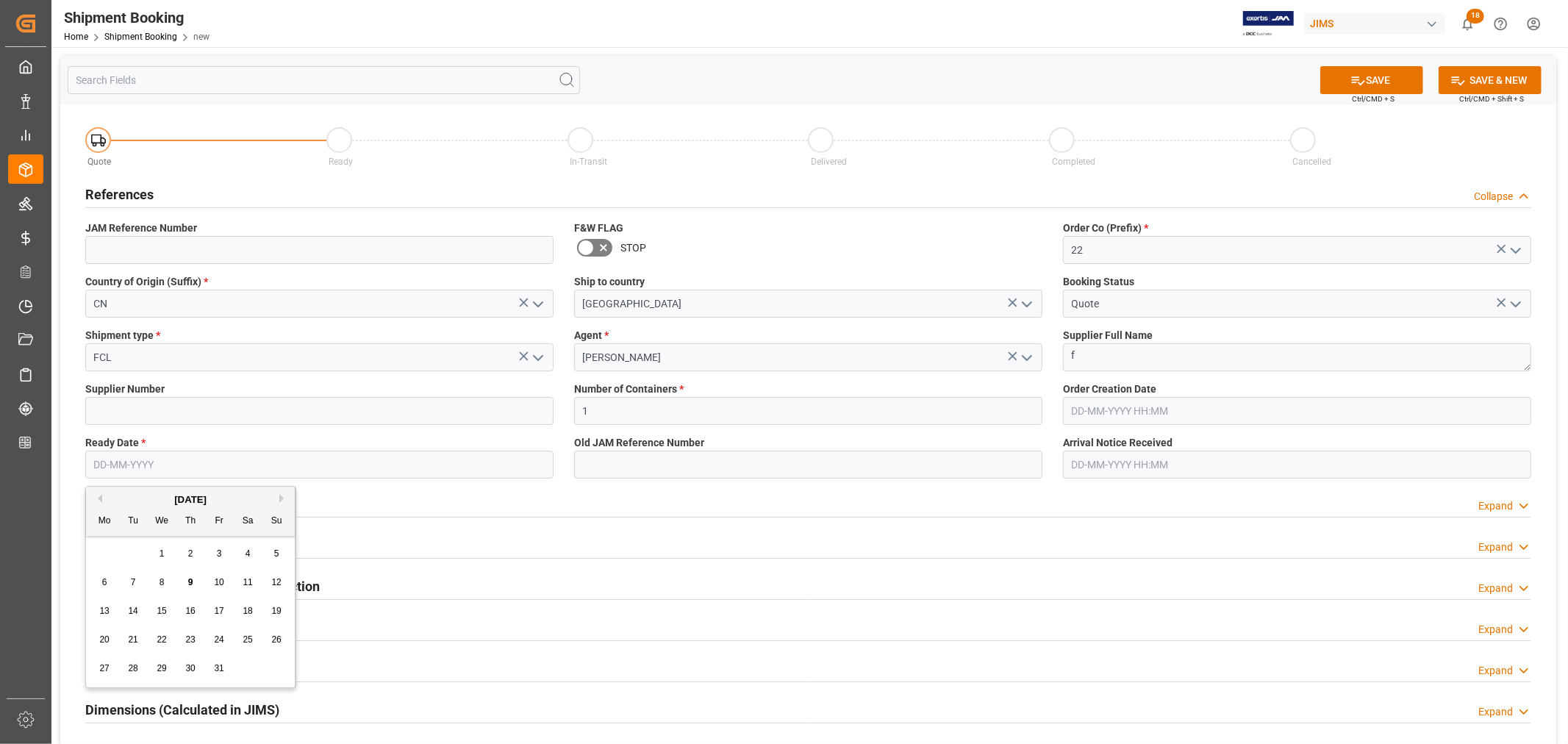
click at [128, 640] on span "21" at bounding box center [132, 639] width 10 height 10
type input "21-10-2025"
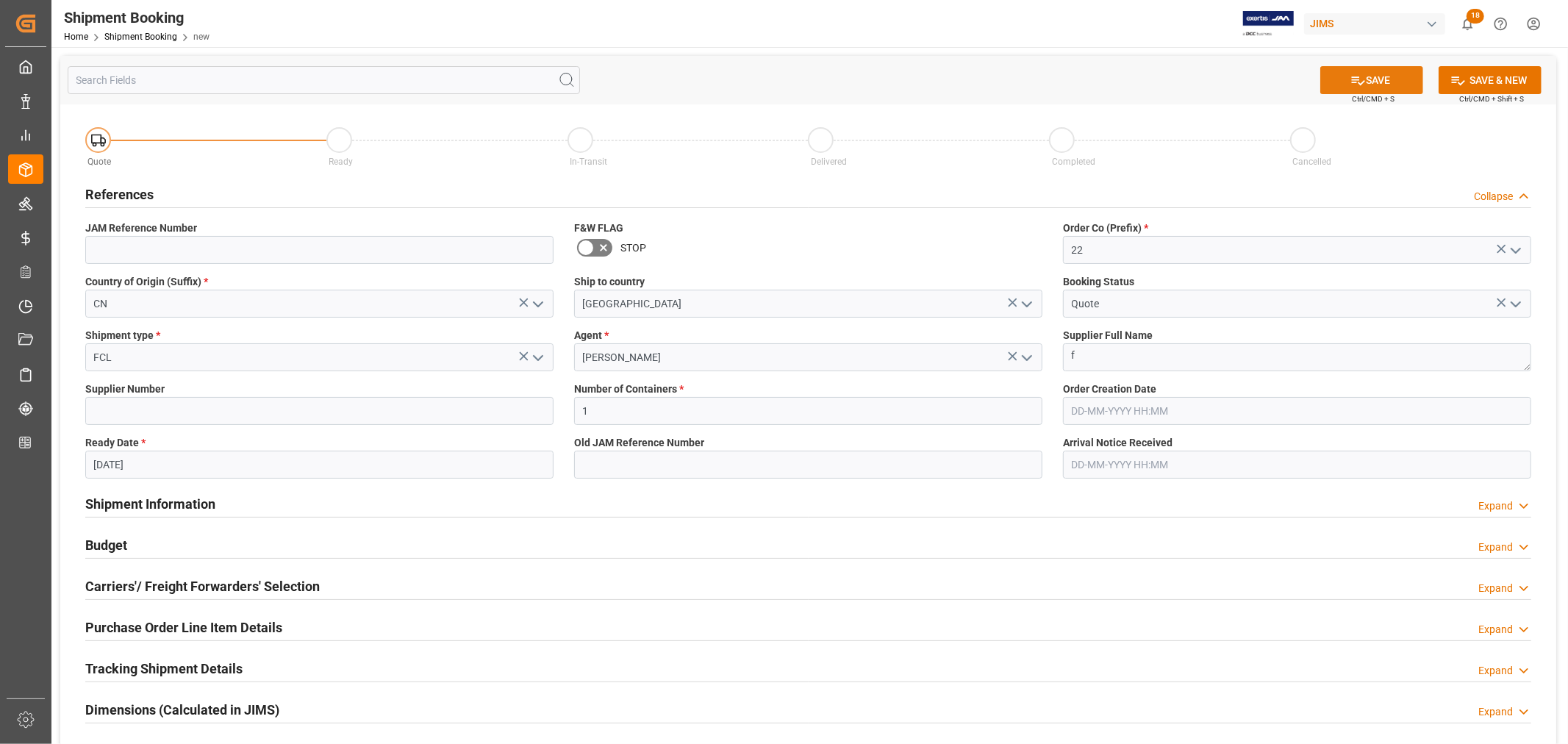
click at [1379, 74] on button "SAVE" at bounding box center [1371, 80] width 103 height 28
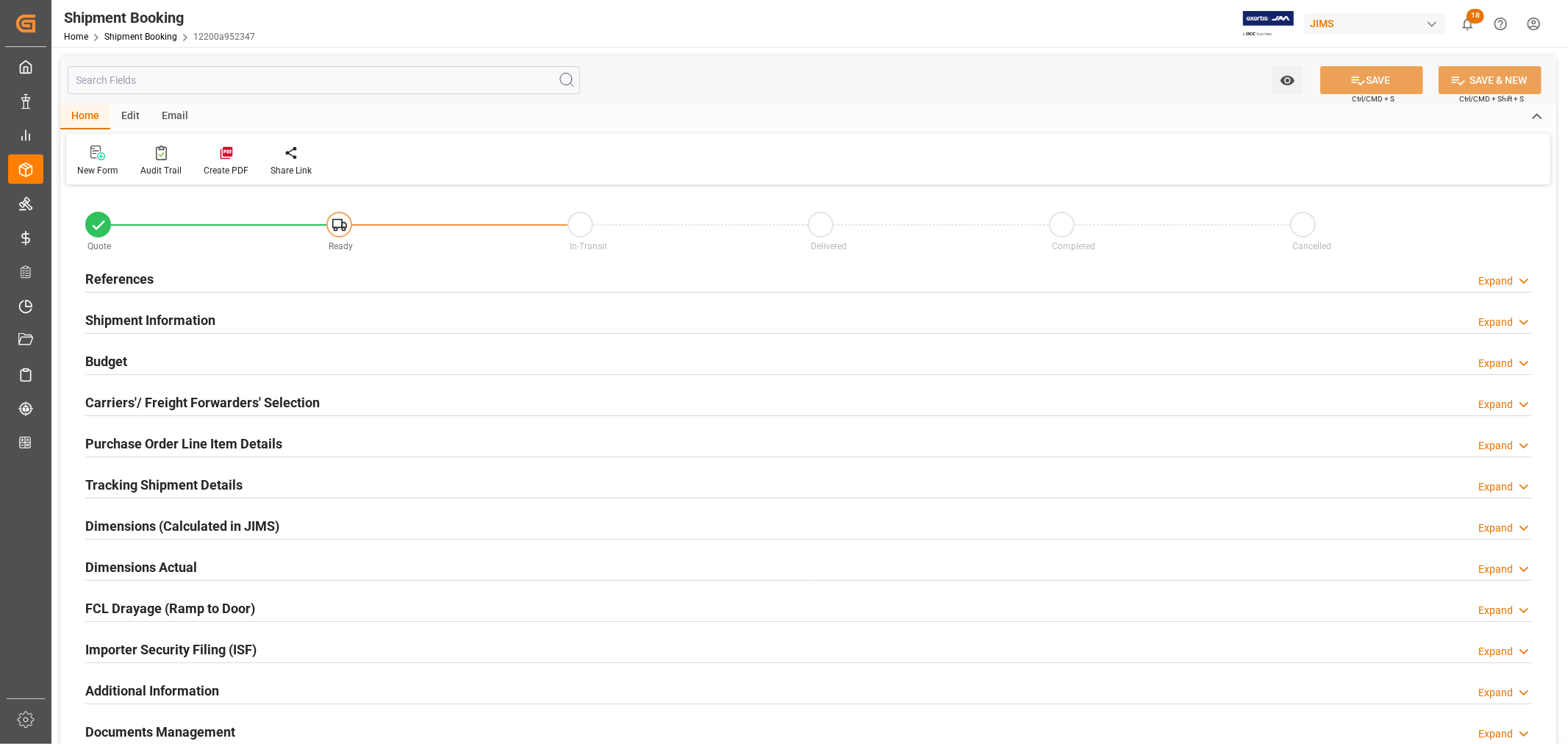
type input "1"
type input "[DATE]"
drag, startPoint x: 124, startPoint y: 277, endPoint x: 127, endPoint y: 285, distance: 8.5
click at [122, 277] on h2 "References" at bounding box center [119, 279] width 68 height 20
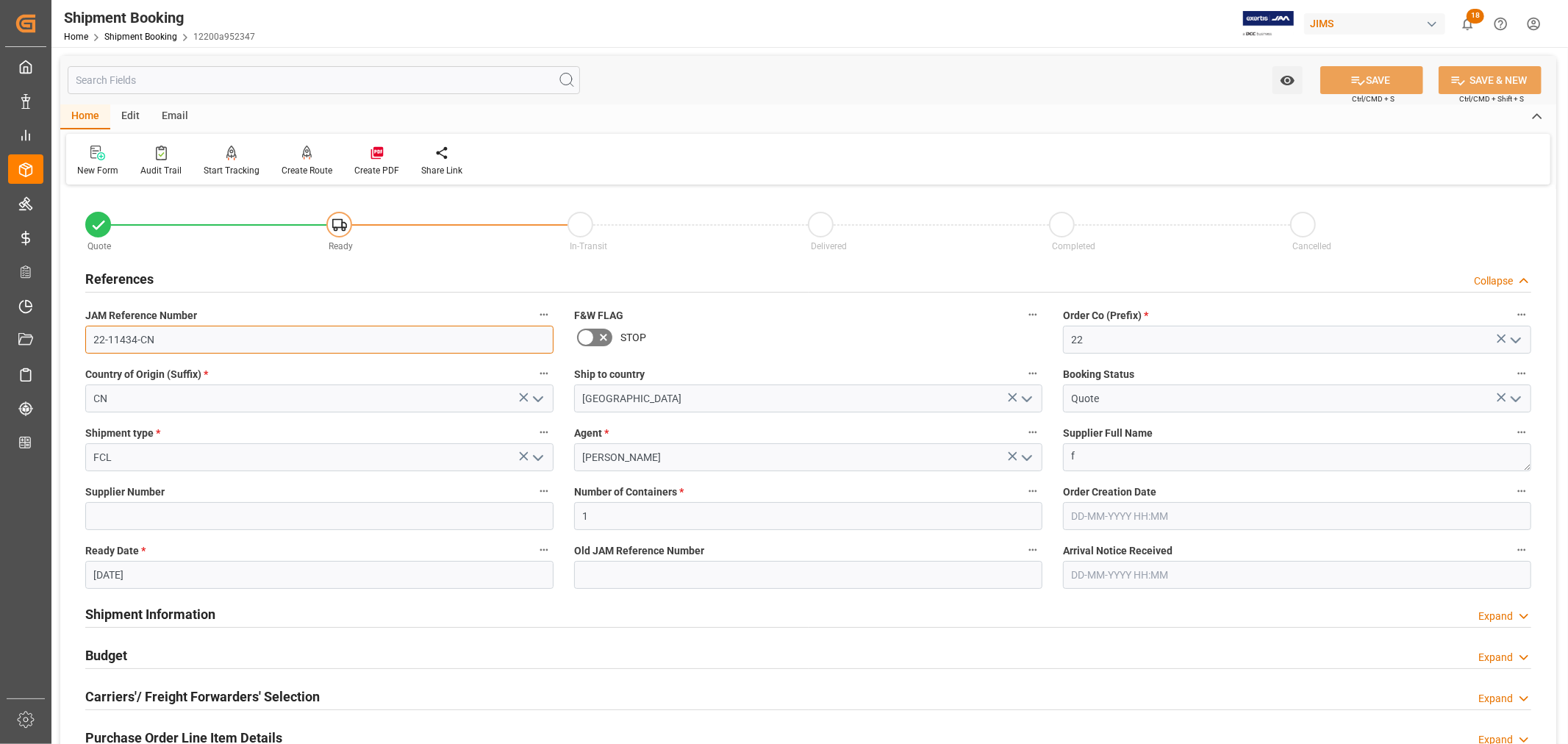
drag, startPoint x: 137, startPoint y: 343, endPoint x: 50, endPoint y: 343, distance: 87.0
click at [50, 343] on div "Created by potrace 1.15, written by [PERSON_NAME] [DATE]-[DATE] Created by potr…" at bounding box center [784, 372] width 1568 height 744
click at [100, 166] on div "New Form" at bounding box center [98, 171] width 41 height 13
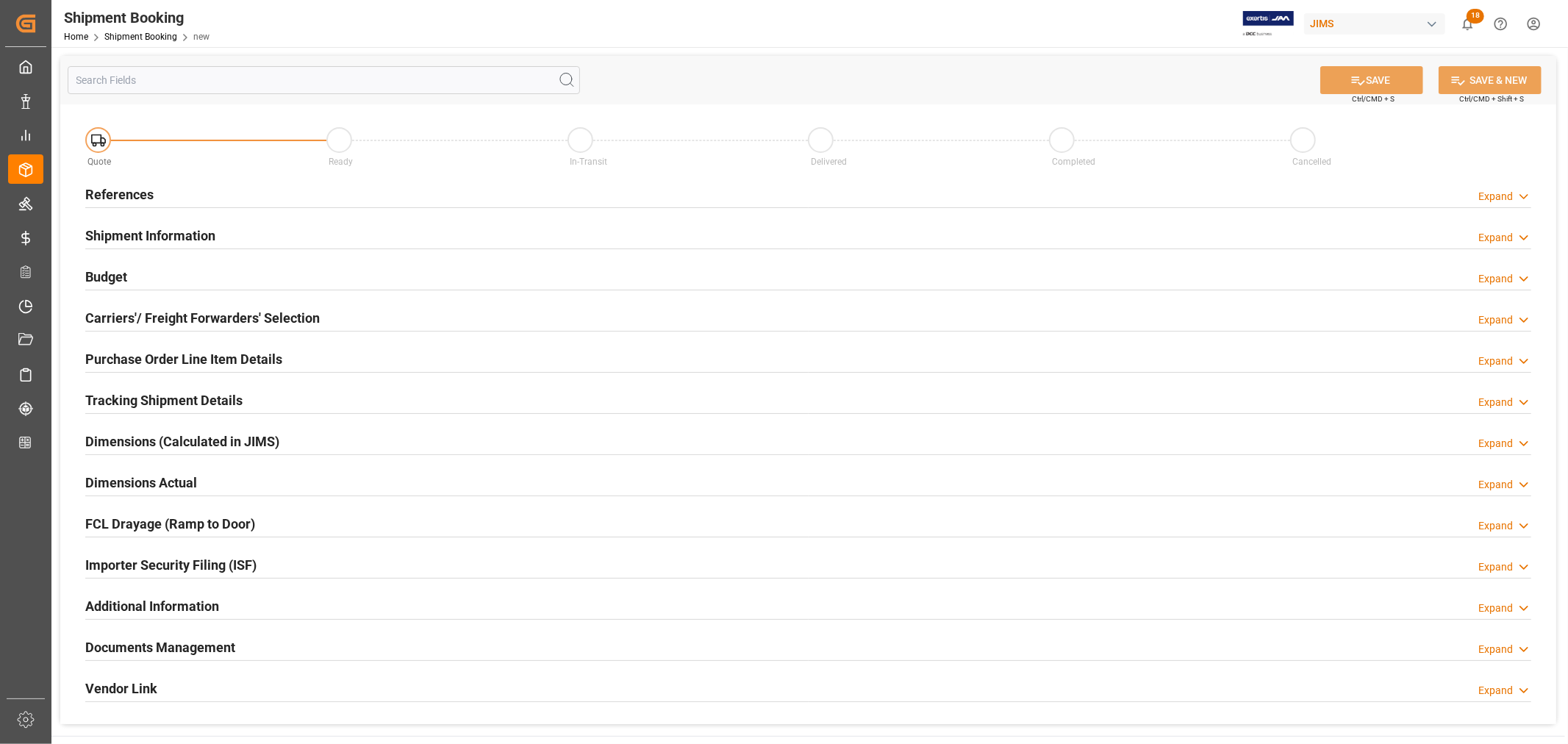
click at [124, 201] on h2 "References" at bounding box center [119, 195] width 68 height 20
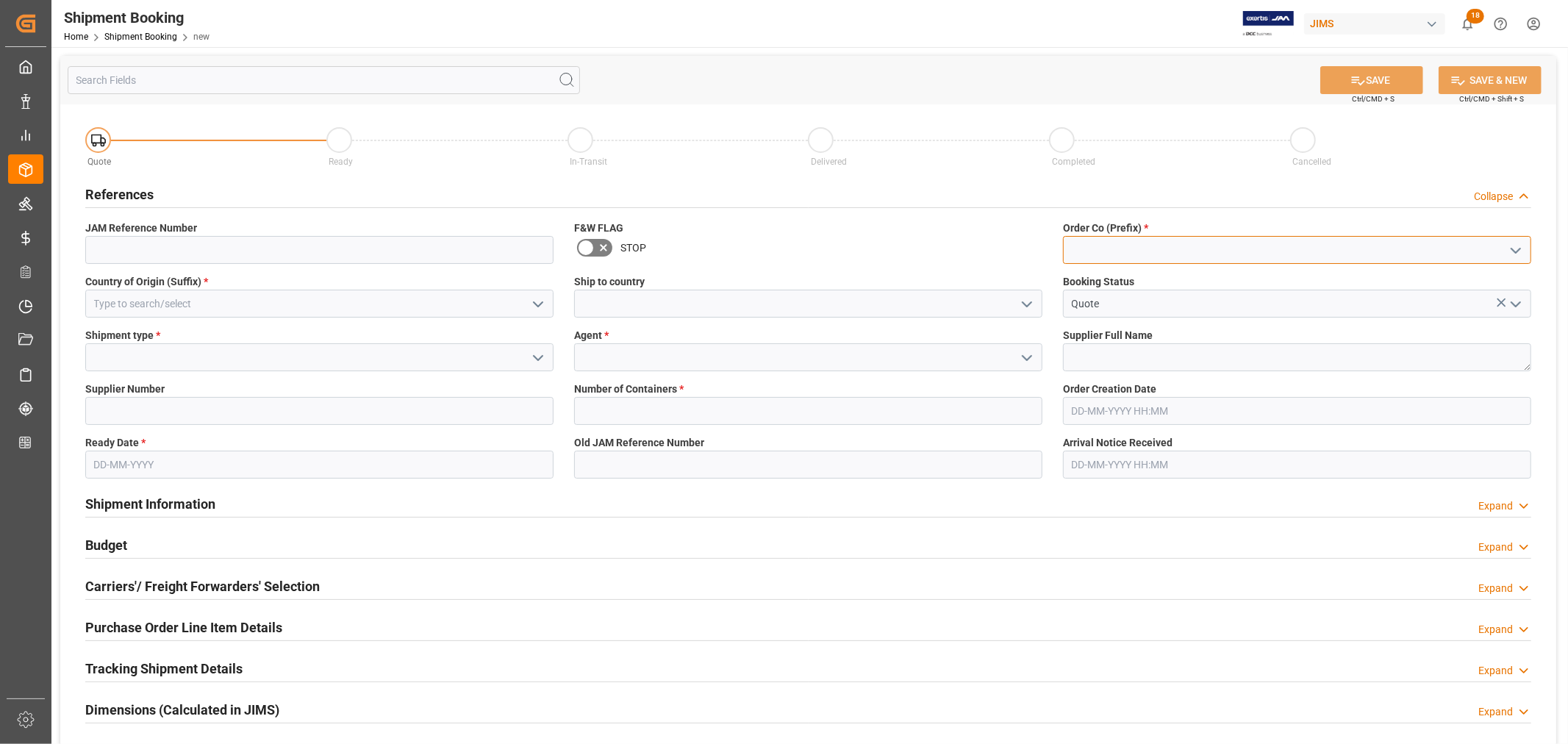
click at [1120, 253] on input at bounding box center [1298, 249] width 469 height 28
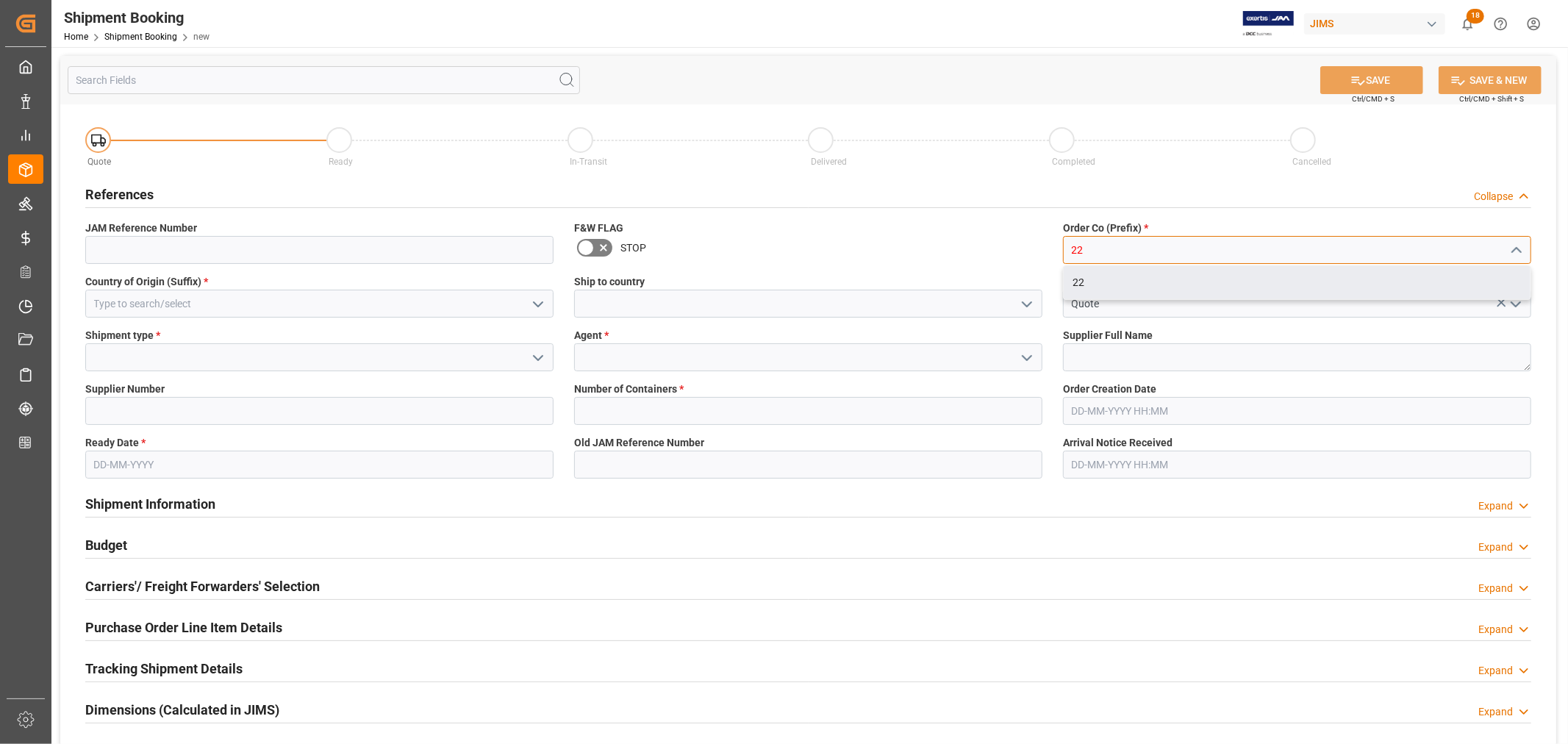
click at [1087, 285] on div "22" at bounding box center [1298, 282] width 467 height 33
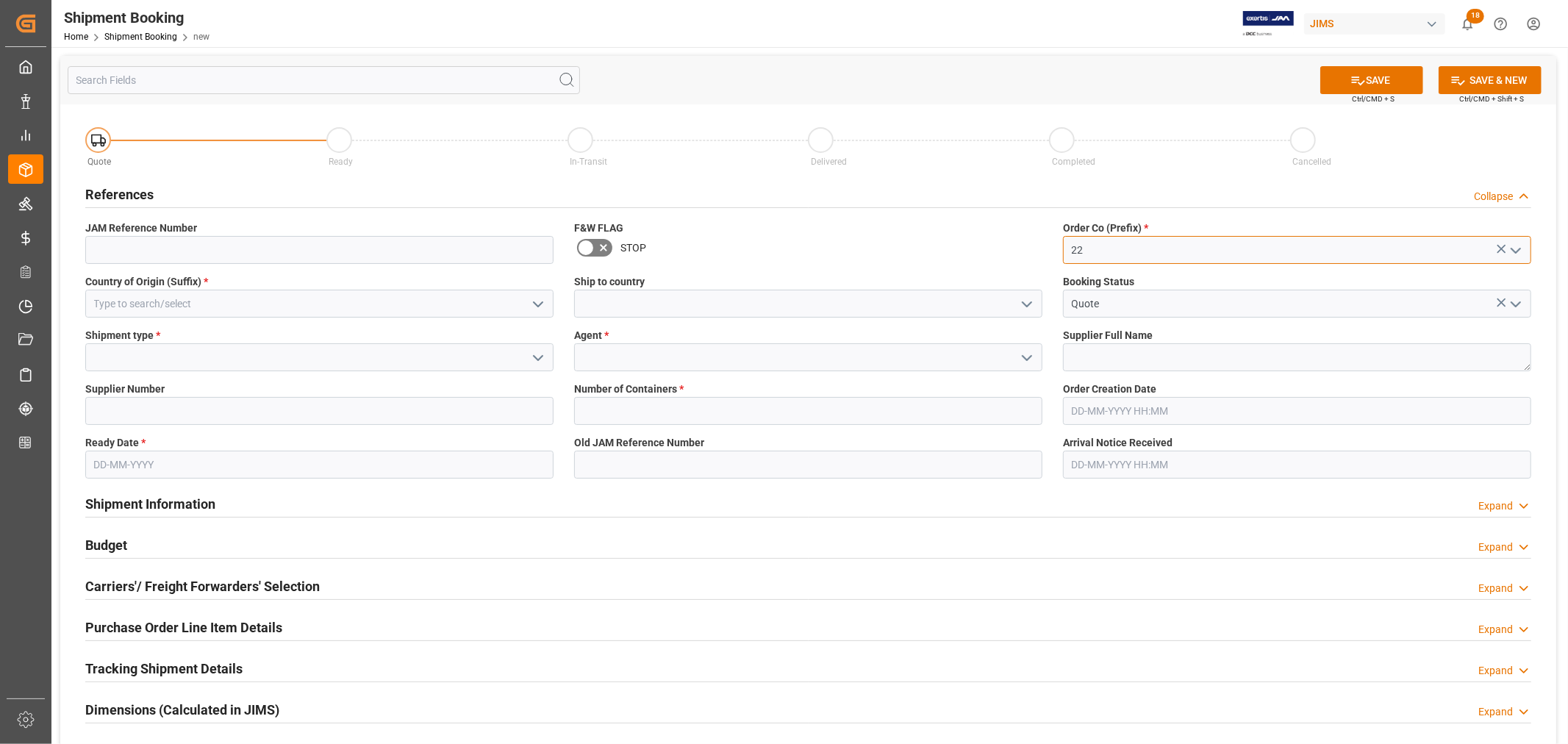
type input "22"
click at [601, 298] on input at bounding box center [808, 303] width 469 height 28
type input "[GEOGRAPHIC_DATA]"
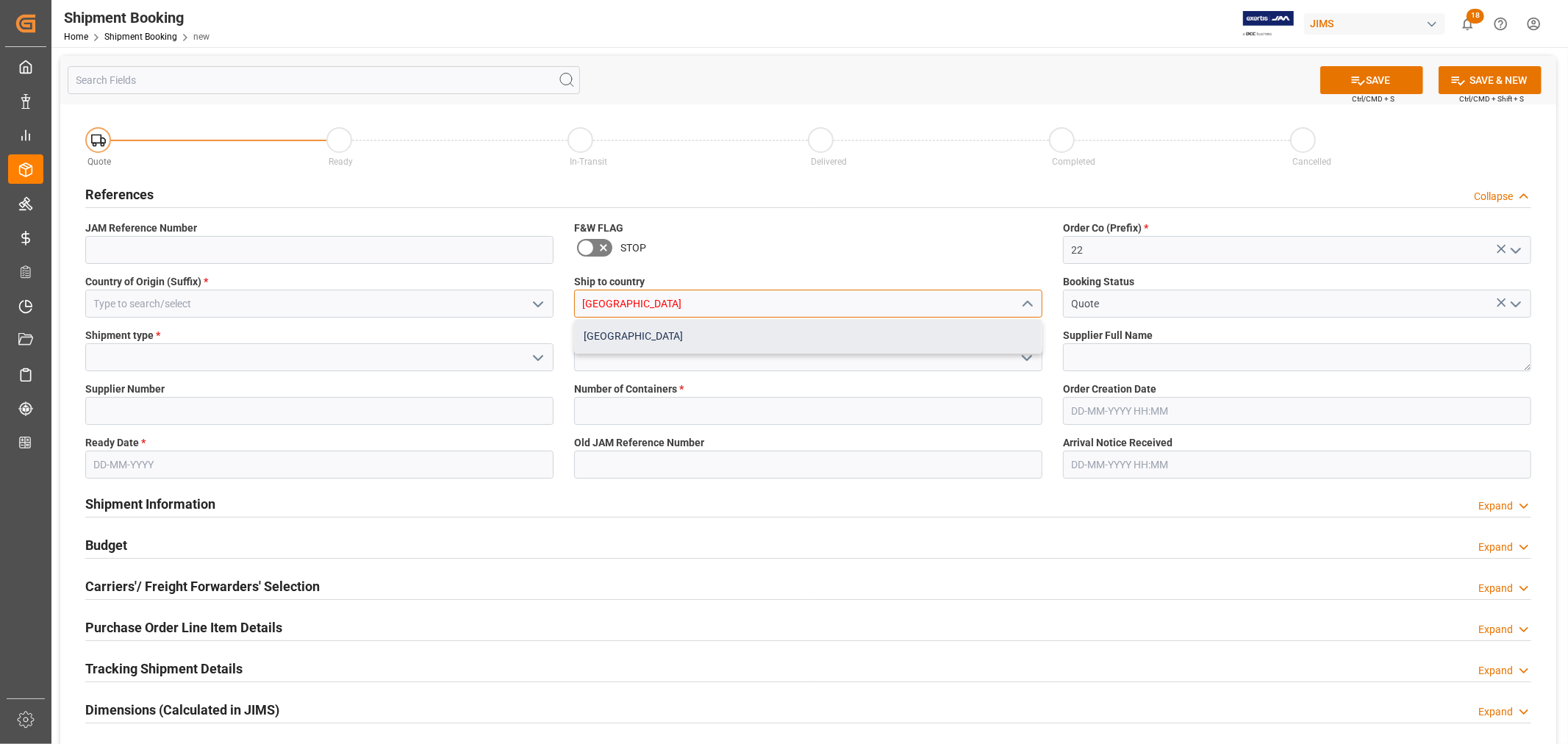
click at [640, 340] on div "[GEOGRAPHIC_DATA]" at bounding box center [808, 336] width 467 height 33
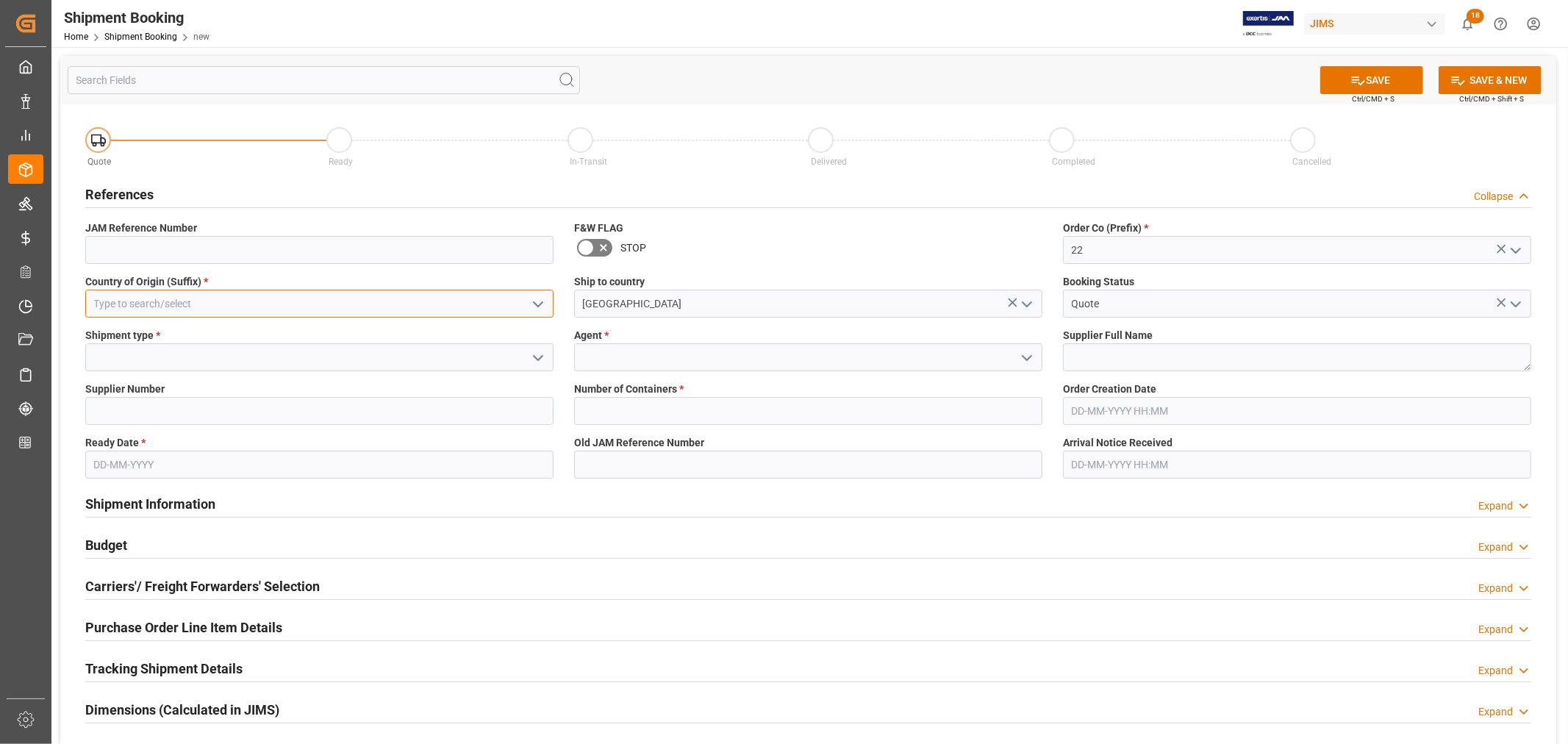
click at [155, 302] on input at bounding box center [320, 303] width 469 height 28
click at [153, 346] on div "MY" at bounding box center [320, 336] width 467 height 33
type input "MY"
click at [140, 355] on input at bounding box center [320, 356] width 469 height 28
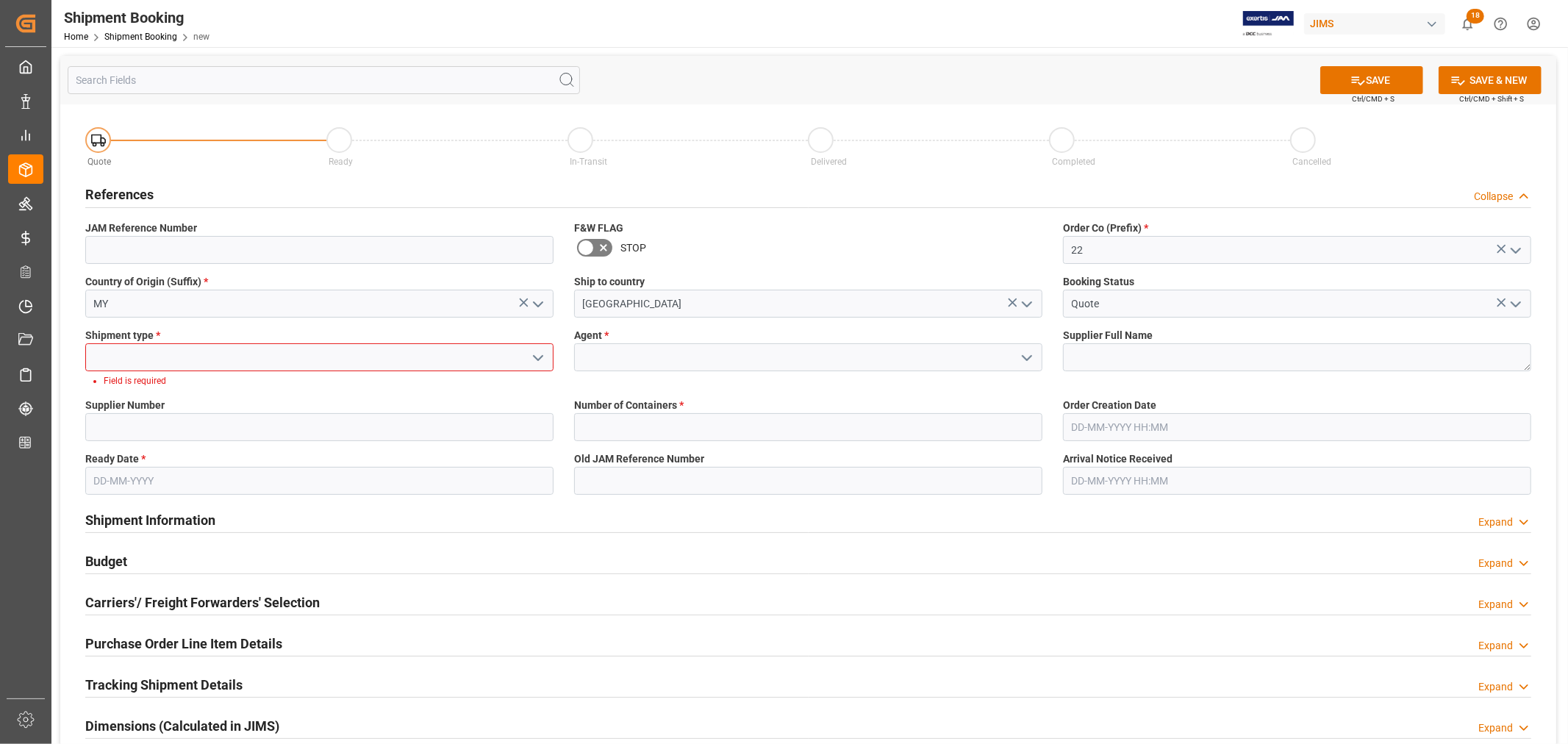
click at [201, 348] on input at bounding box center [320, 356] width 469 height 28
click at [544, 354] on icon "open menu" at bounding box center [538, 358] width 18 height 18
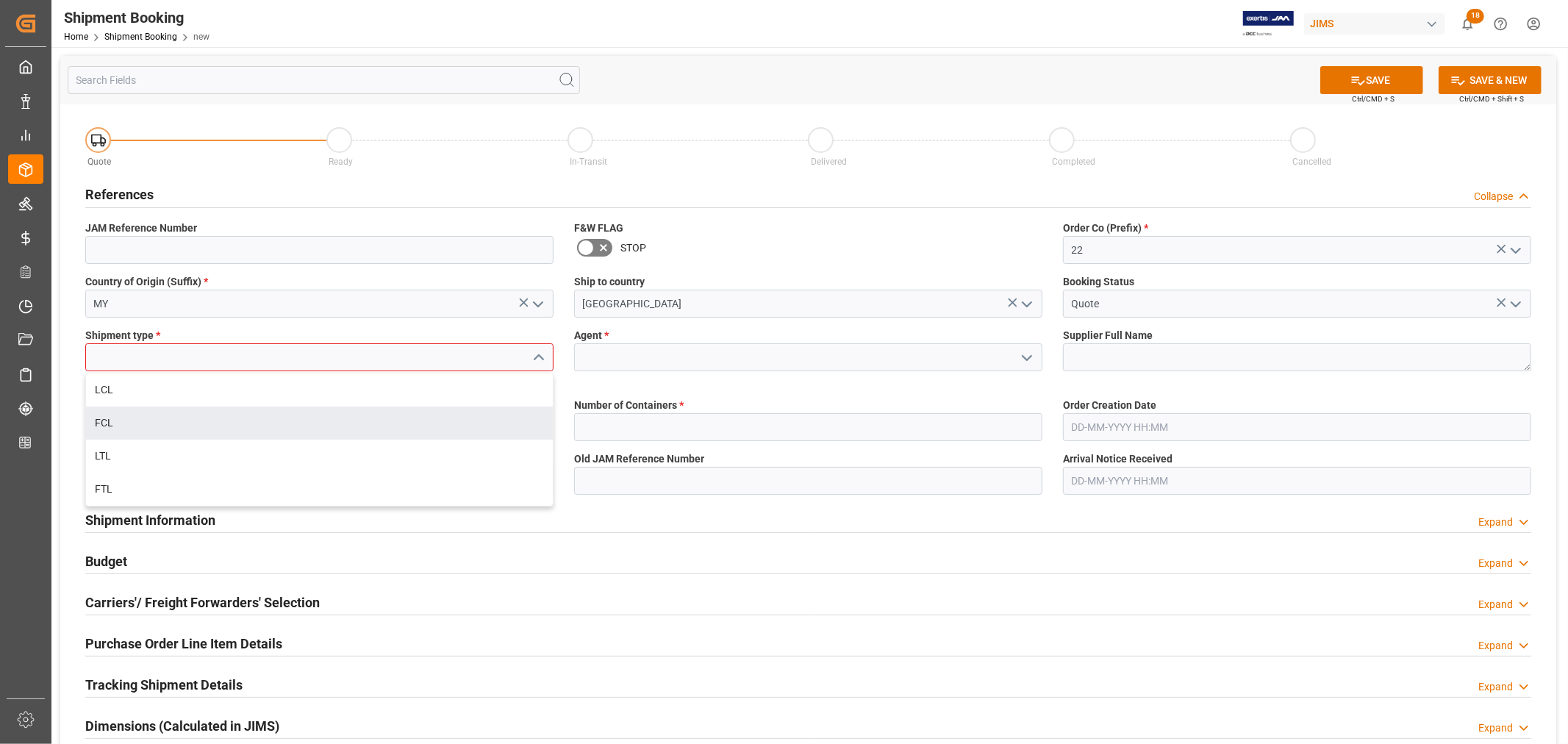
click at [129, 420] on div "FCL" at bounding box center [320, 423] width 467 height 33
type input "FCL"
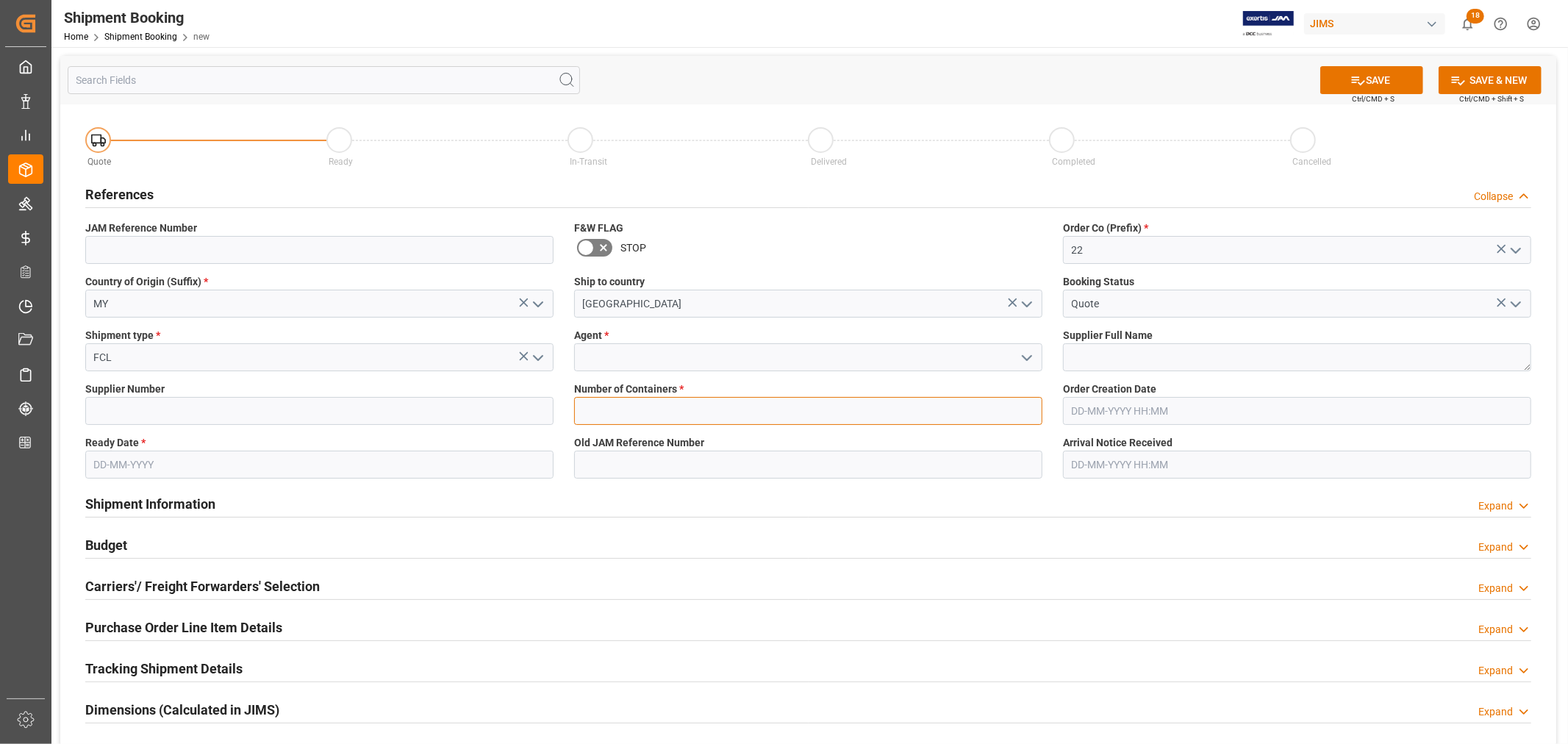
click at [650, 416] on input "text" at bounding box center [808, 410] width 469 height 28
type input "1"
click at [628, 349] on input at bounding box center [808, 356] width 469 height 28
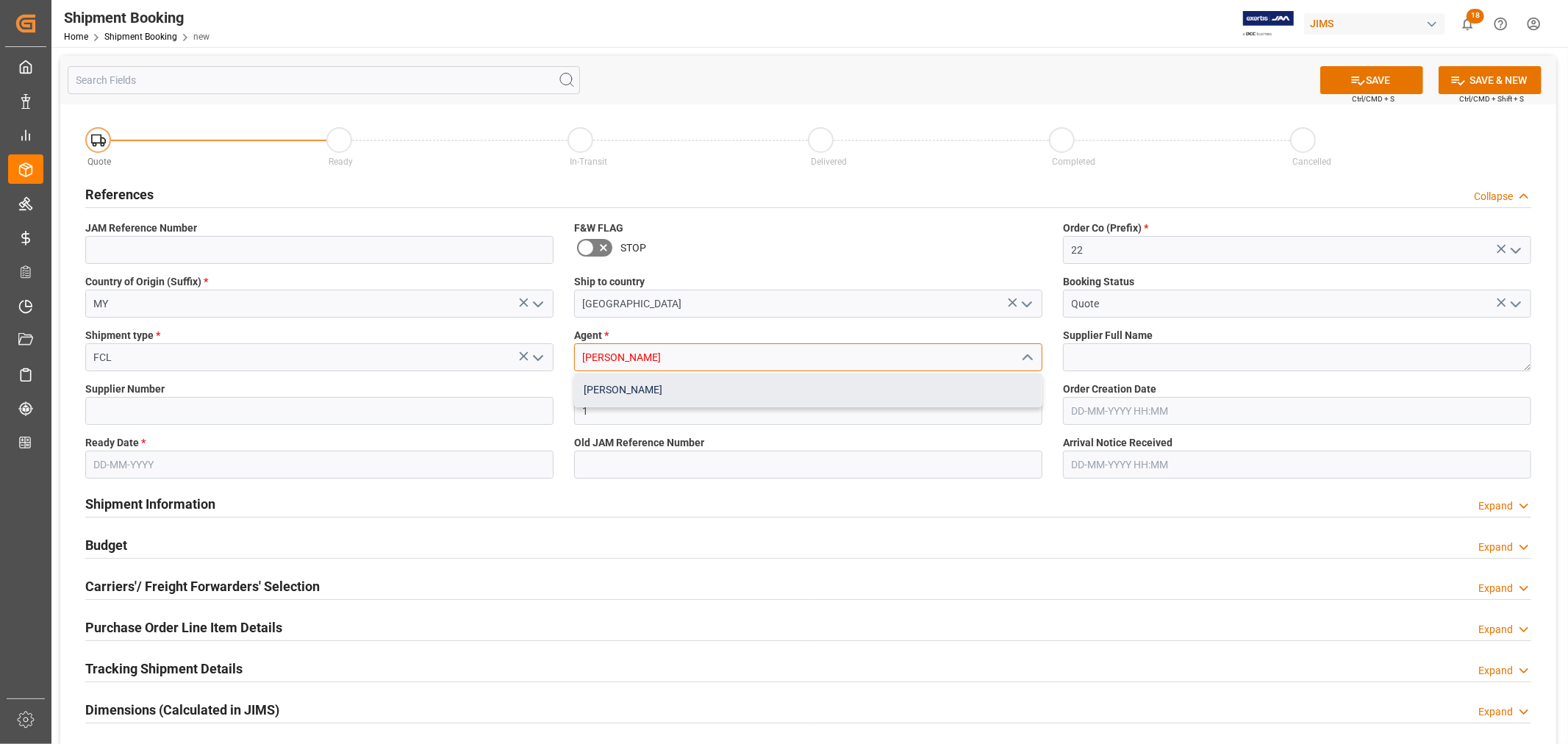
click at [619, 390] on div "[PERSON_NAME]" at bounding box center [808, 390] width 467 height 33
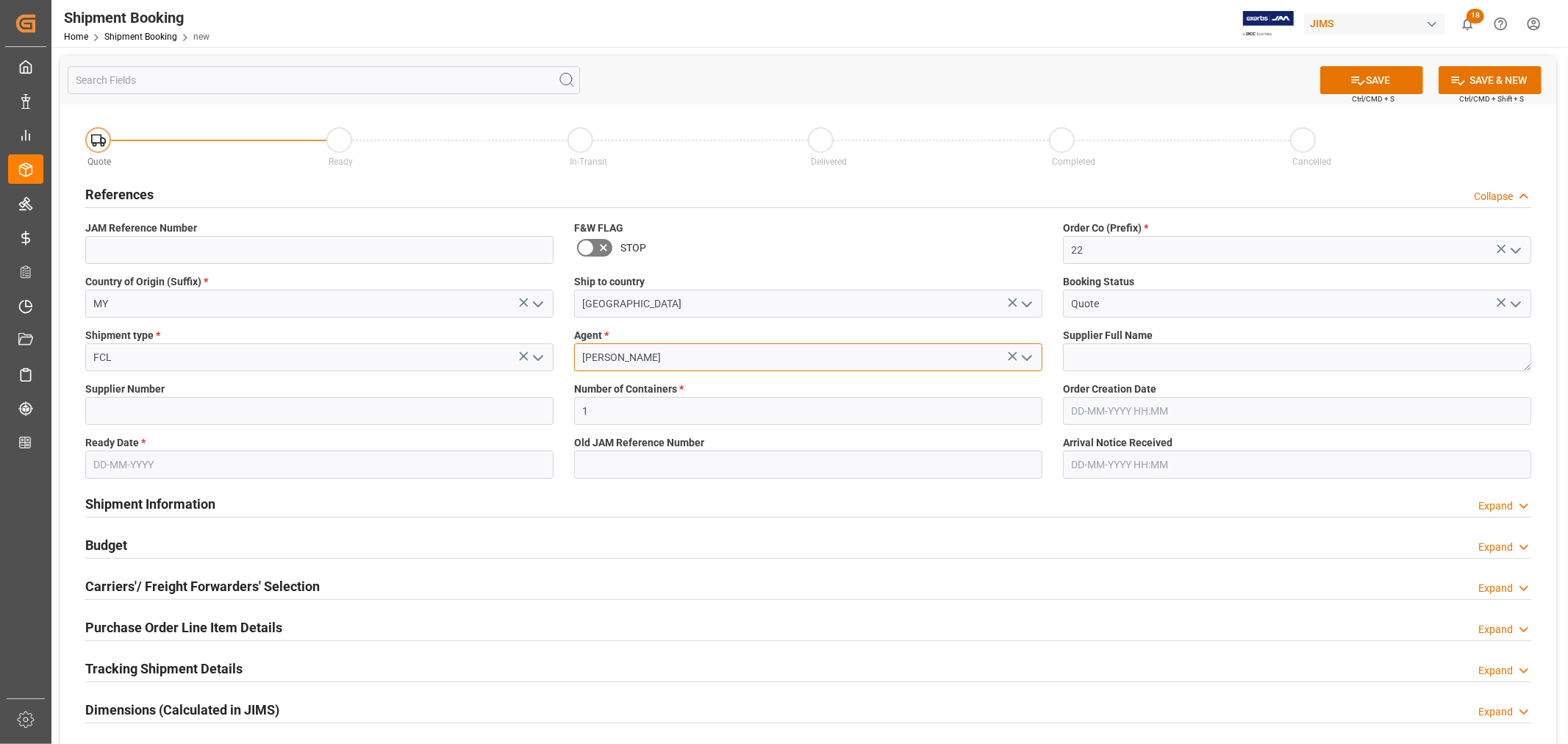
type input "[PERSON_NAME]"
click at [1091, 359] on textarea at bounding box center [1298, 356] width 469 height 28
type textarea "f"
click at [140, 465] on input "text" at bounding box center [320, 464] width 469 height 28
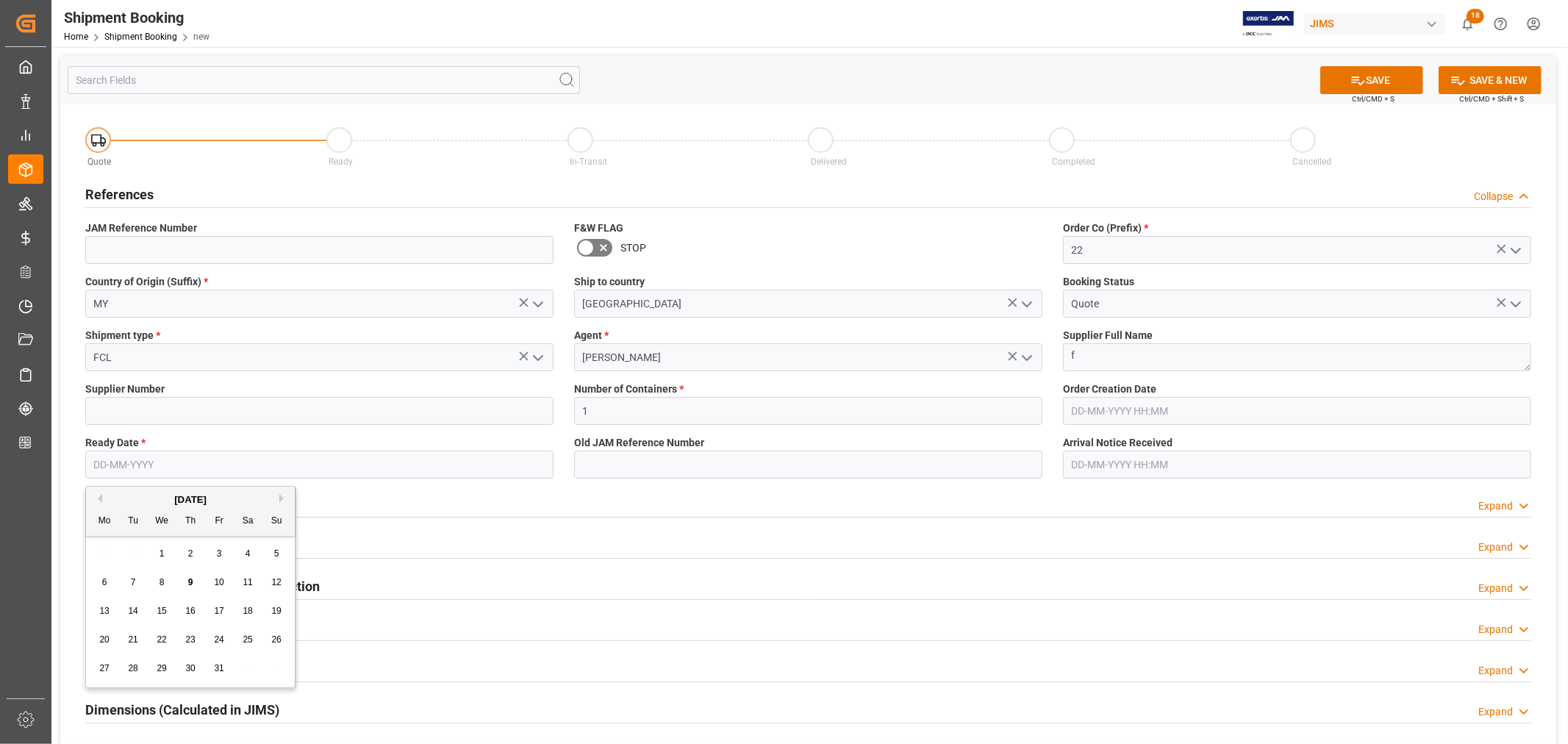
click at [136, 635] on span "21" at bounding box center [132, 639] width 10 height 10
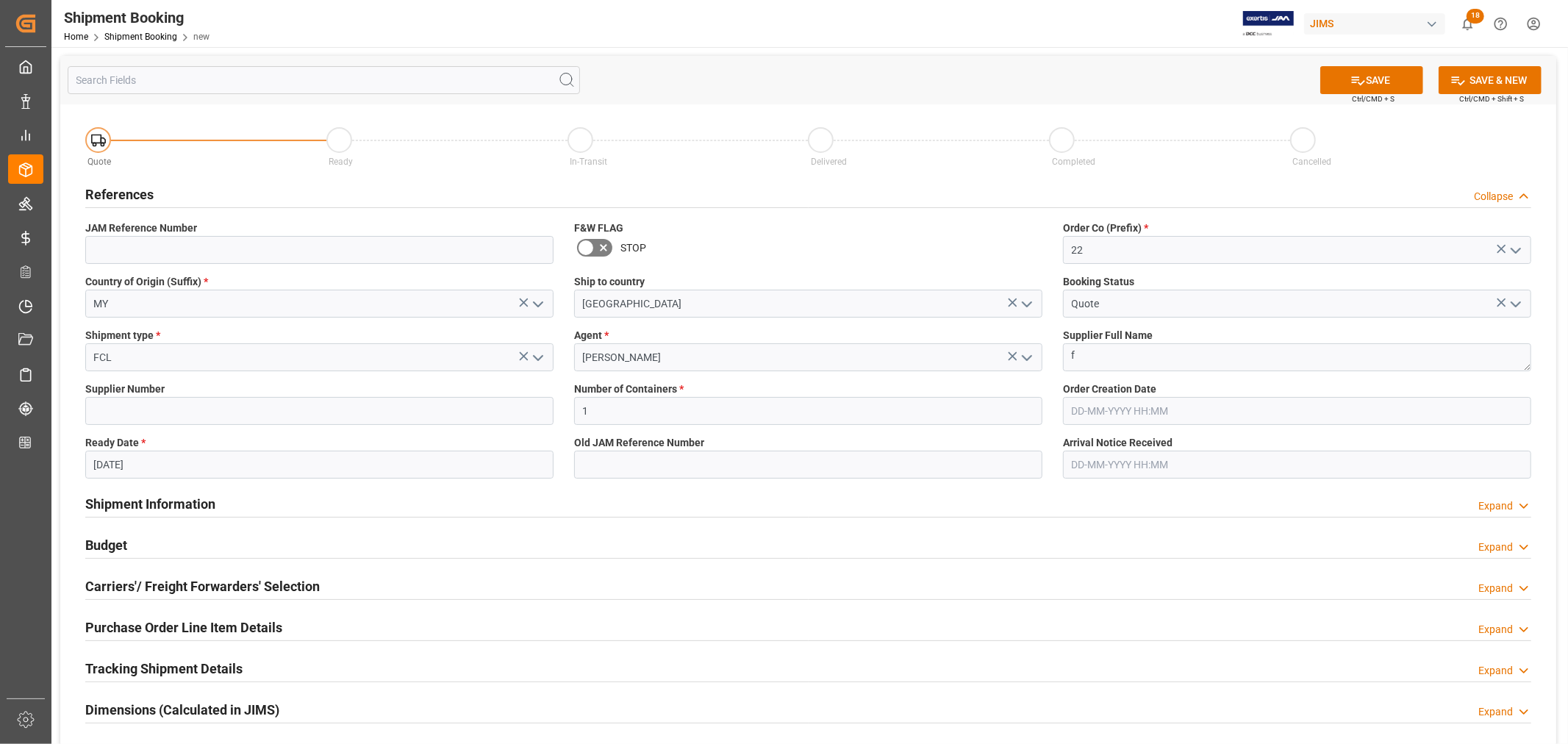
click at [152, 470] on input "21-10-2025" at bounding box center [320, 464] width 469 height 28
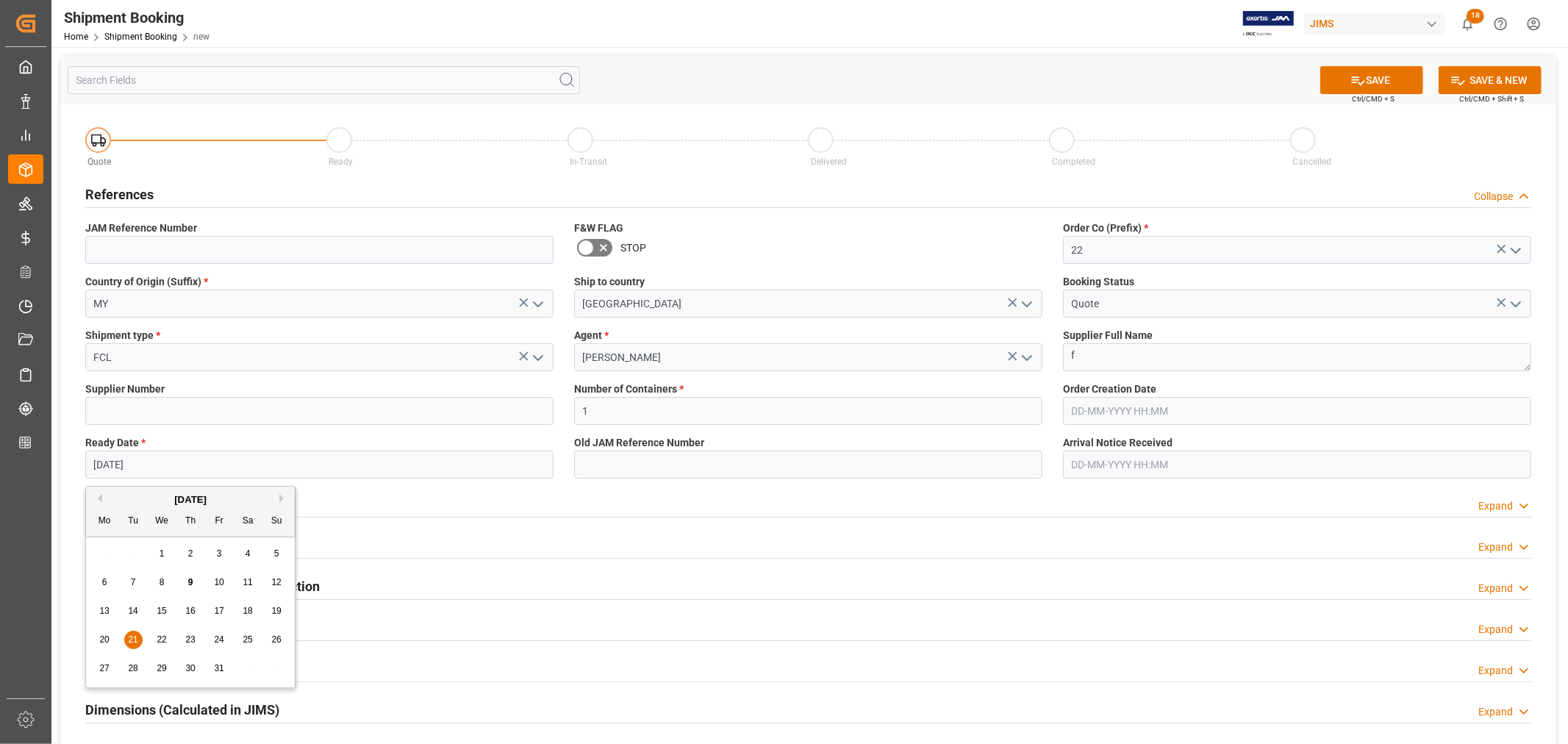
click at [217, 610] on span "17" at bounding box center [218, 610] width 10 height 10
type input "[DATE]"
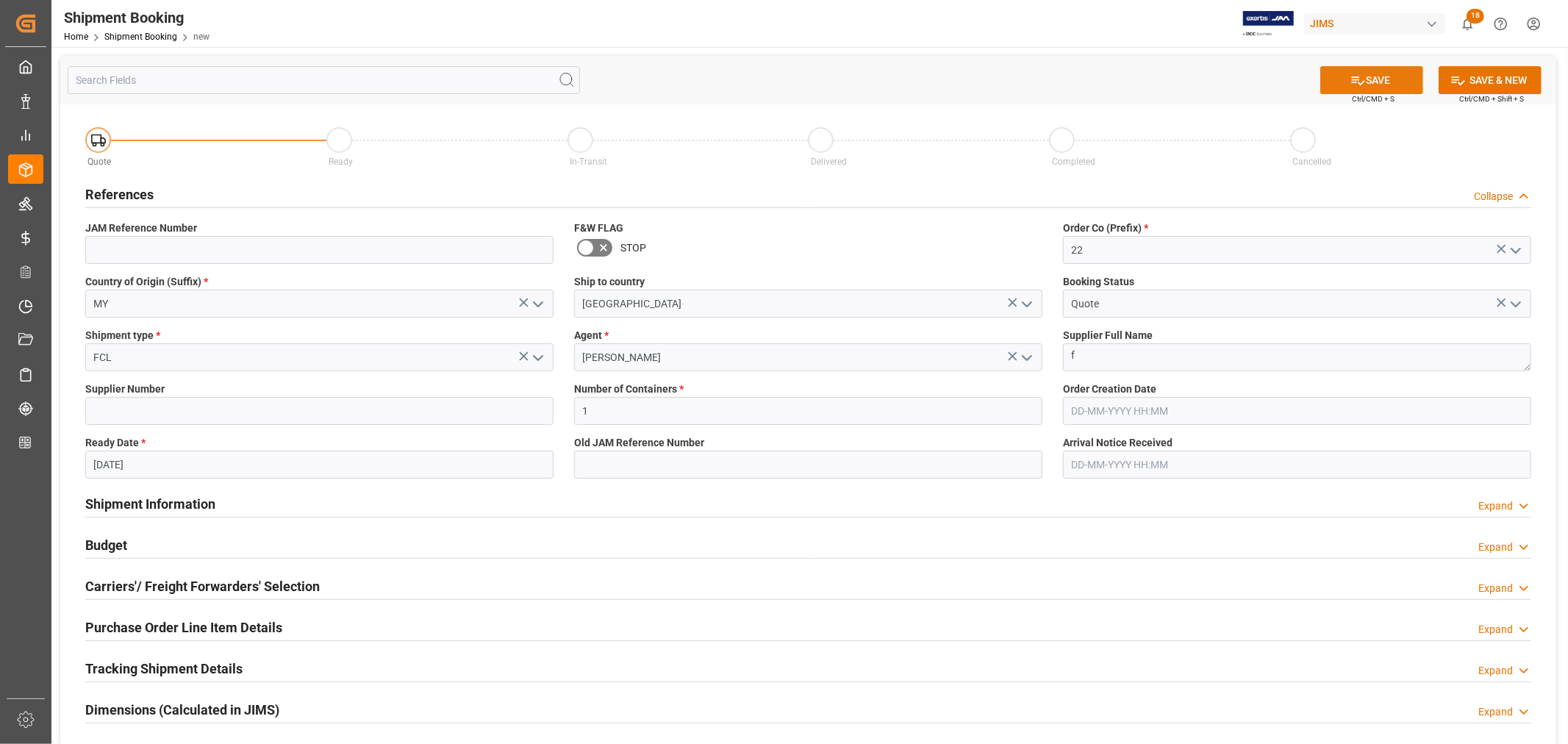
click at [1359, 78] on icon at bounding box center [1358, 80] width 15 height 15
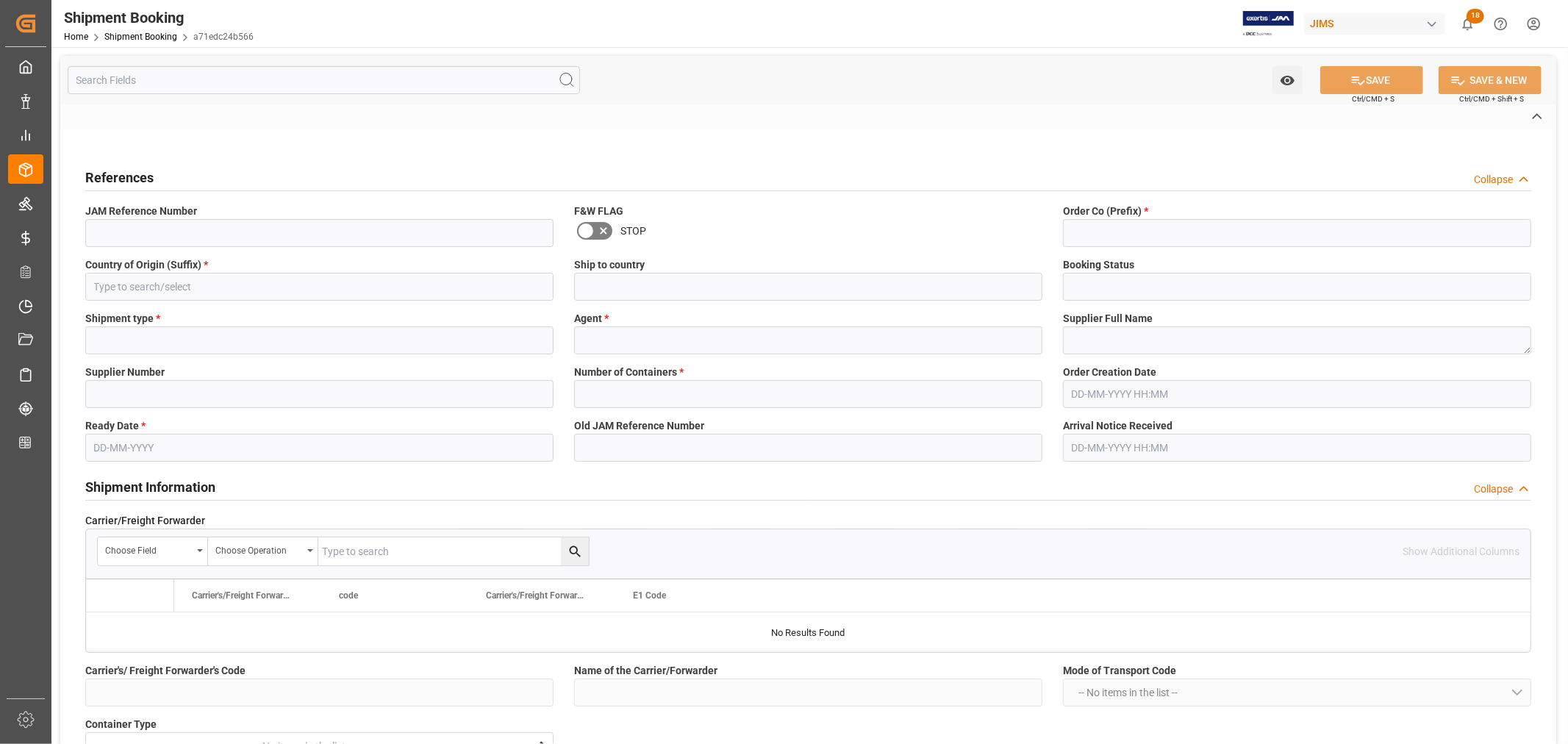
type input "22-11435-MY"
type input "22"
type input "MY"
type input "[GEOGRAPHIC_DATA]"
type input "Quote"
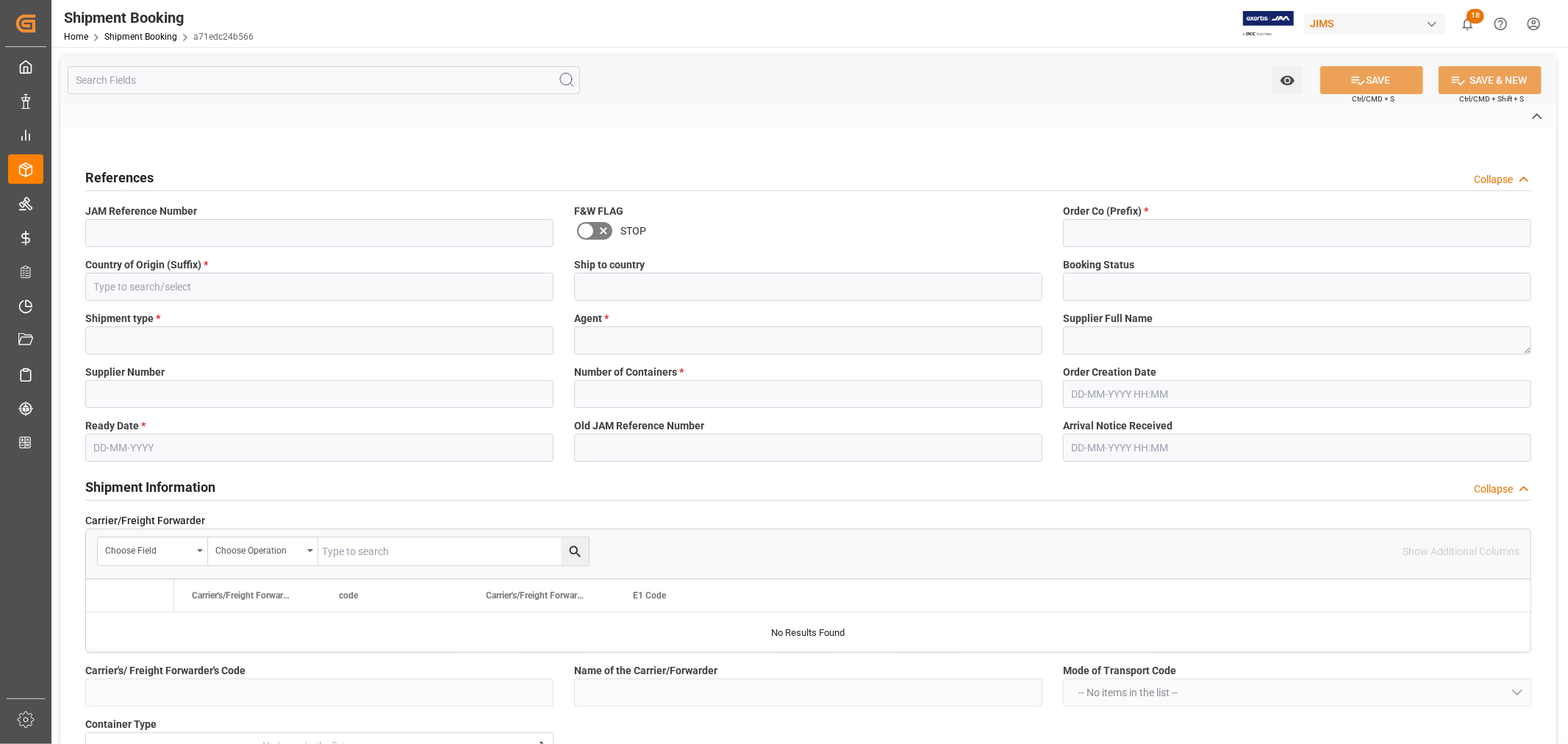
type input "FCL"
type input "[PERSON_NAME]"
type textarea "f"
type input "1"
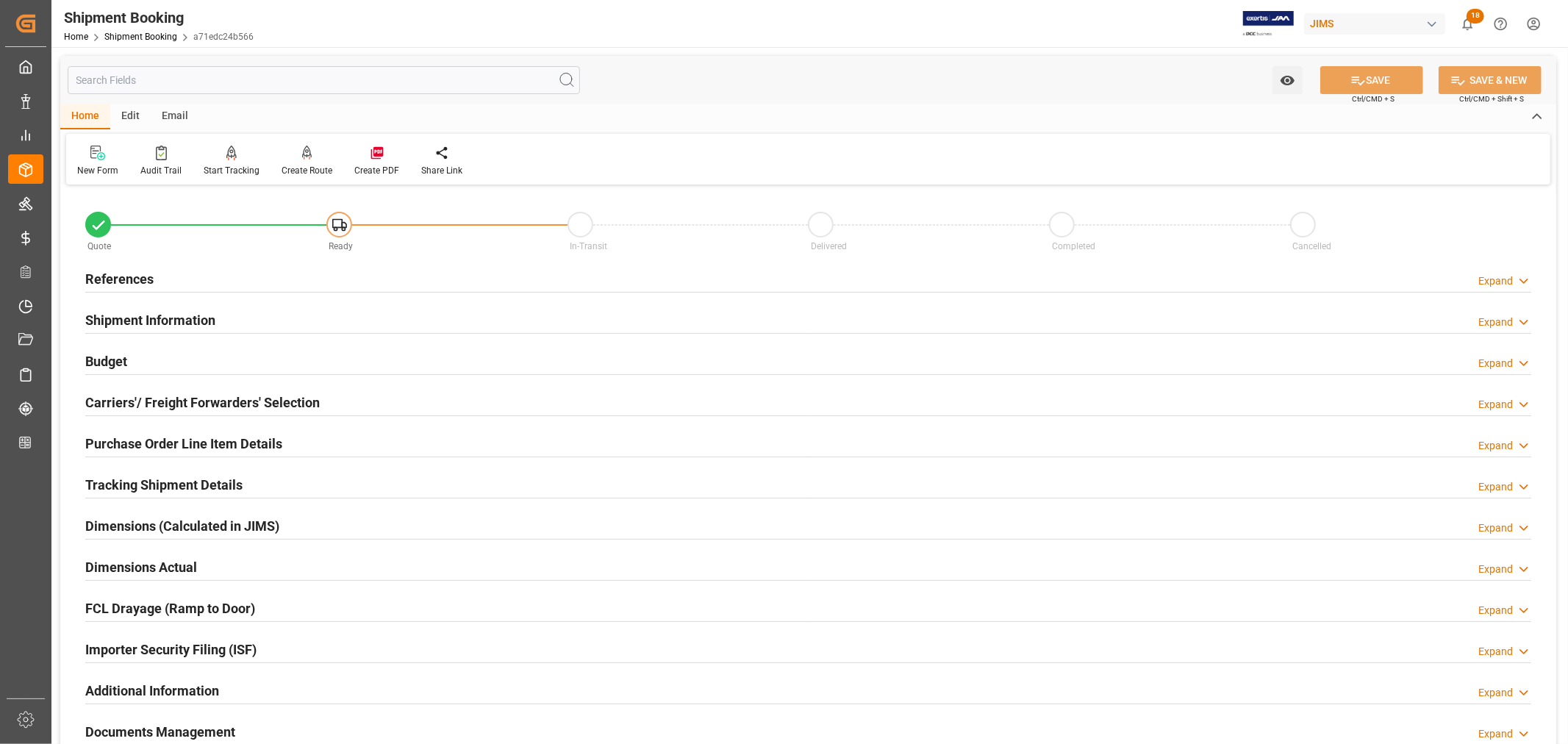
type input "17-10-2025"
click at [96, 276] on h2 "References" at bounding box center [119, 279] width 68 height 20
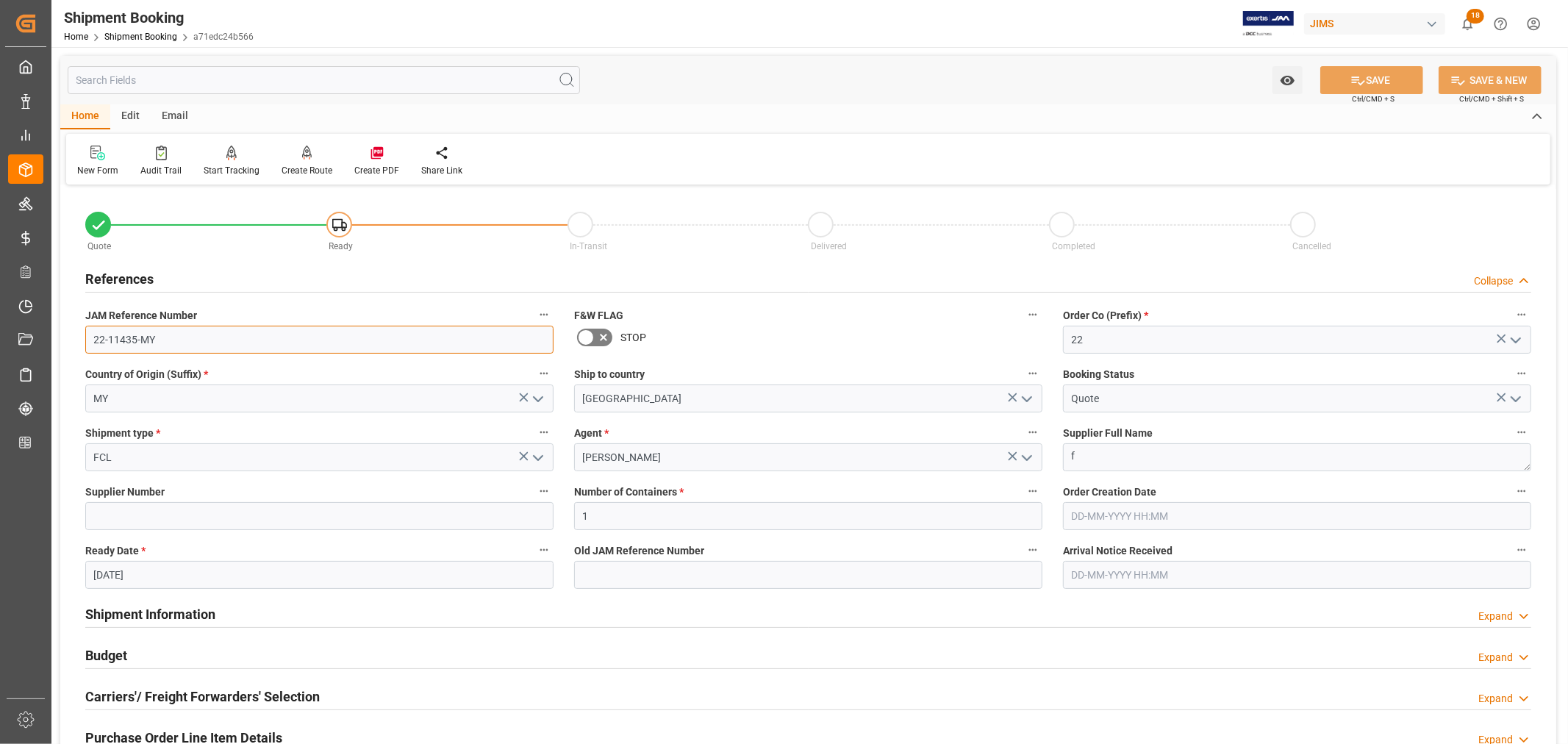
drag, startPoint x: 181, startPoint y: 346, endPoint x: 51, endPoint y: 342, distance: 130.1
click at [51, 342] on div "Watch Option SAVE Ctrl/CMD + S SAVE & NEW Ctrl/CMD + Shift + S Home Edit Email …" at bounding box center [808, 638] width 1514 height 1184
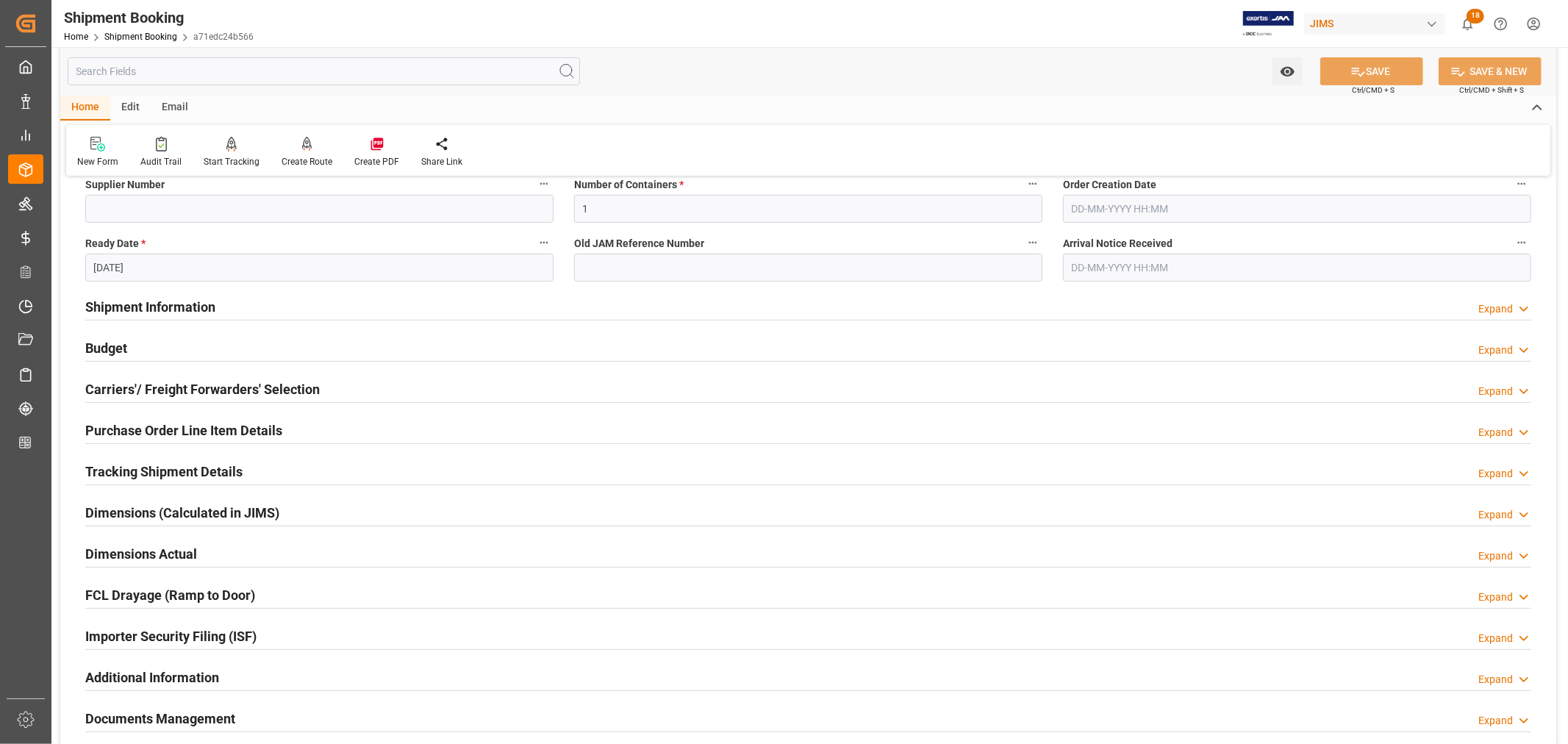
scroll to position [327, 0]
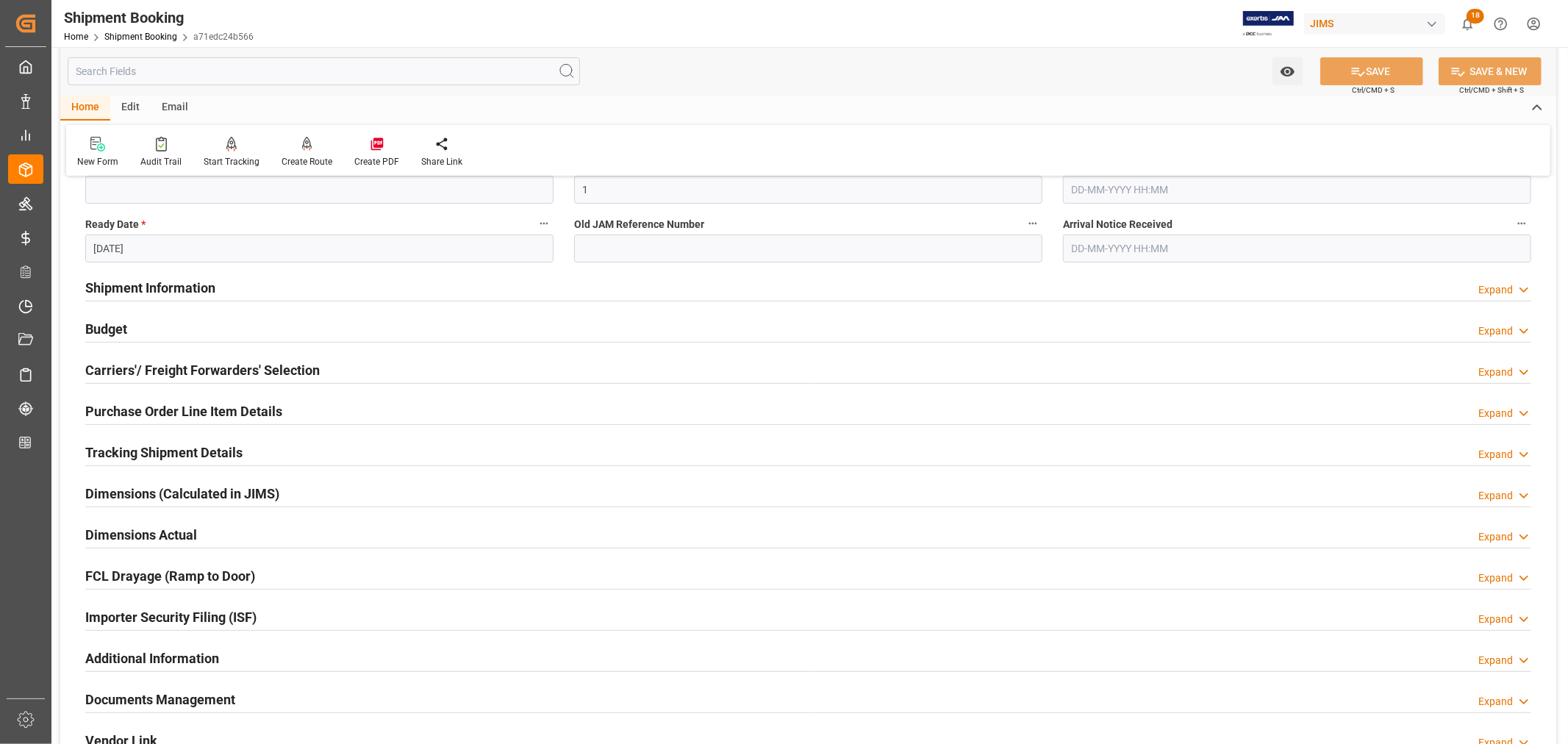
click at [181, 289] on h2 "Shipment Information" at bounding box center [150, 287] width 130 height 20
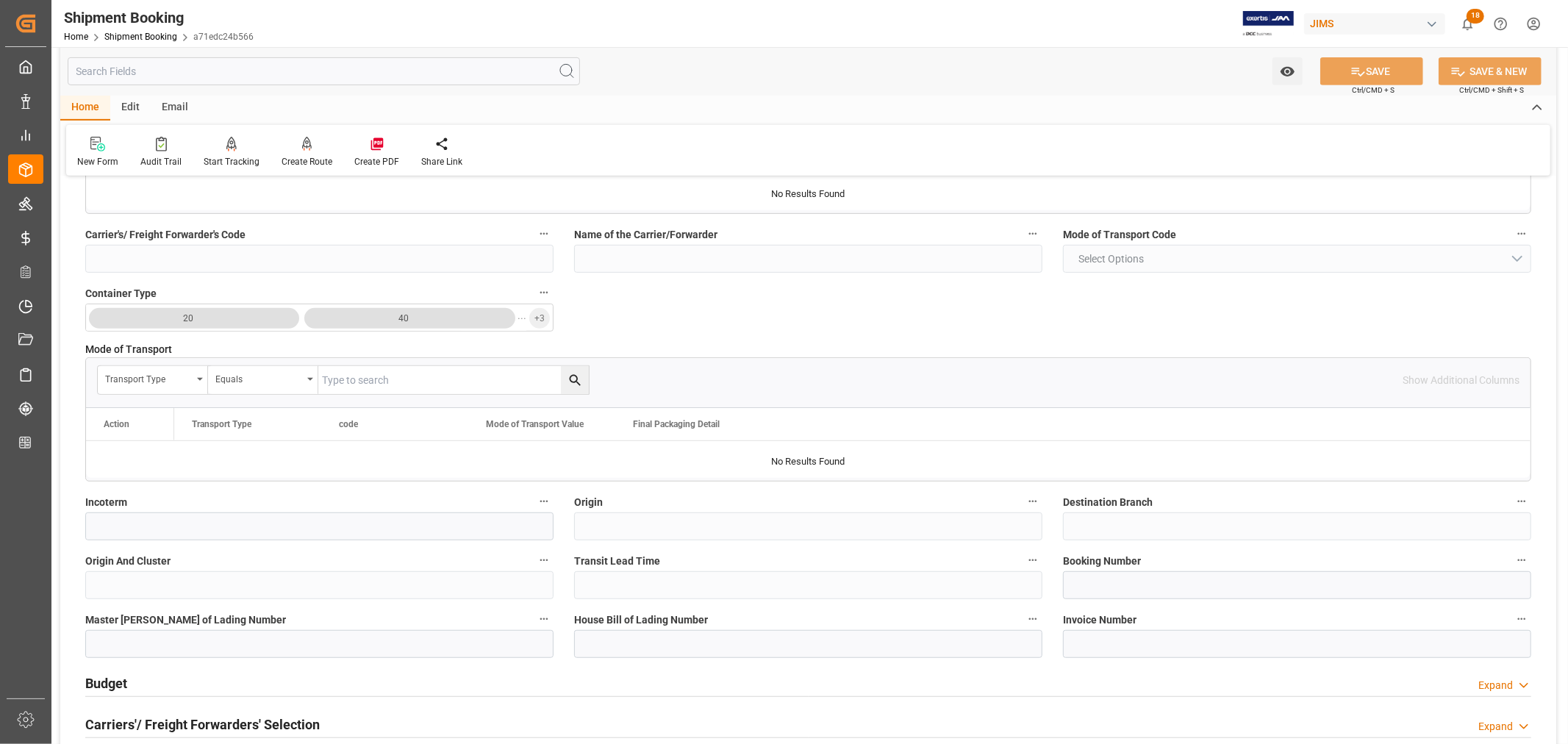
scroll to position [571, 0]
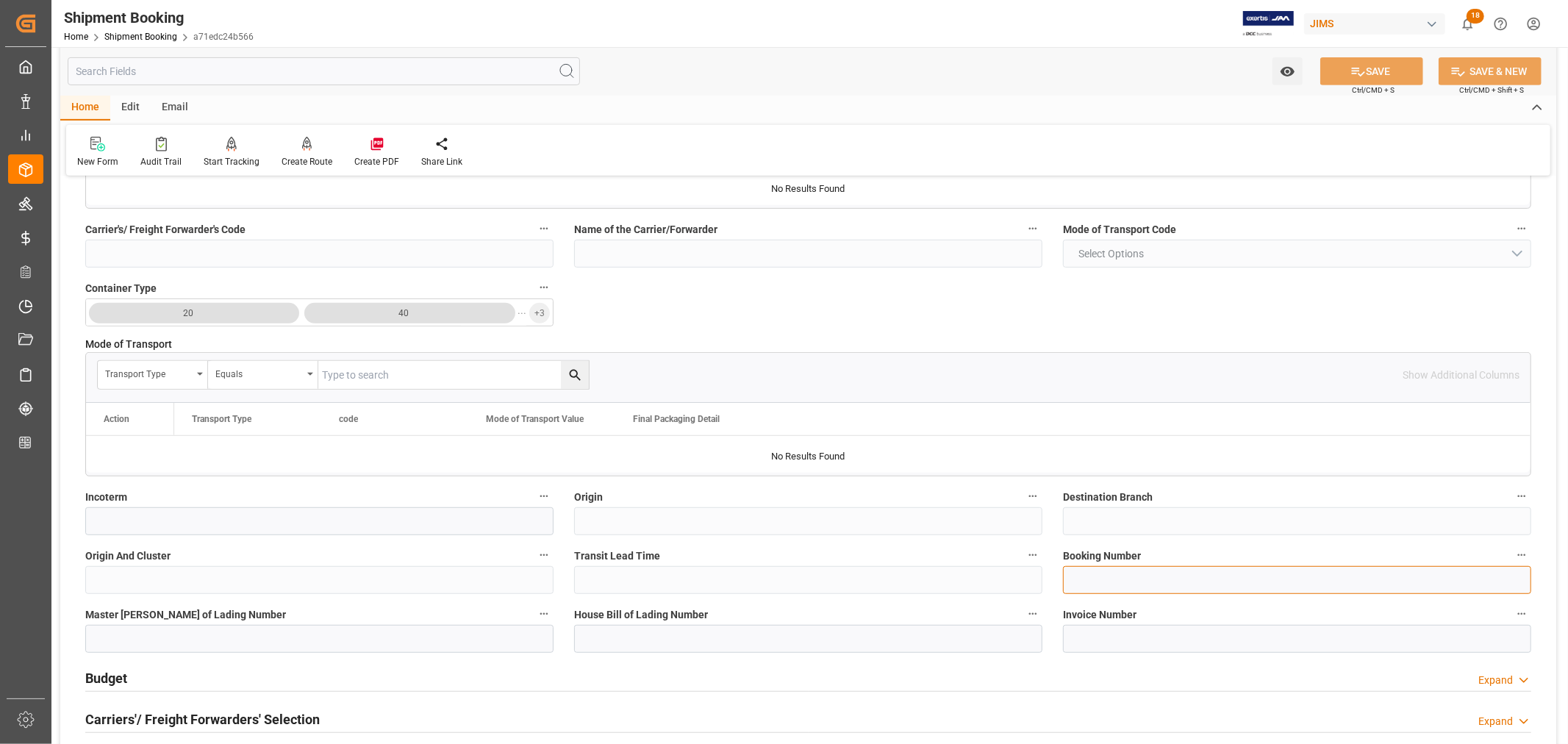
click at [1091, 586] on input at bounding box center [1298, 579] width 469 height 28
paste input "93500292796"
click at [1071, 581] on input "93500292796" at bounding box center [1298, 579] width 469 height 28
type input "093500292796"
click at [1370, 77] on button "SAVE" at bounding box center [1371, 71] width 103 height 28
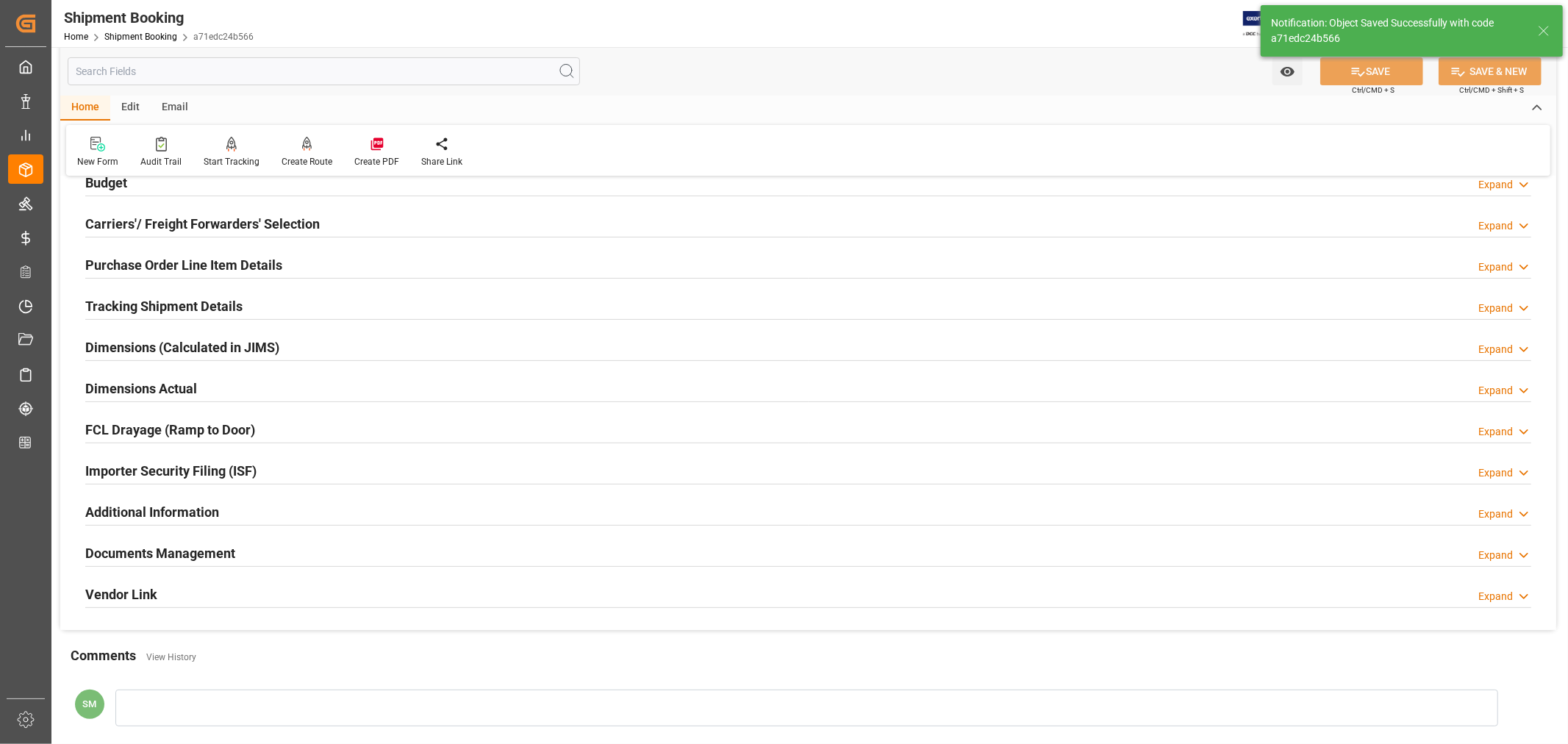
scroll to position [32, 0]
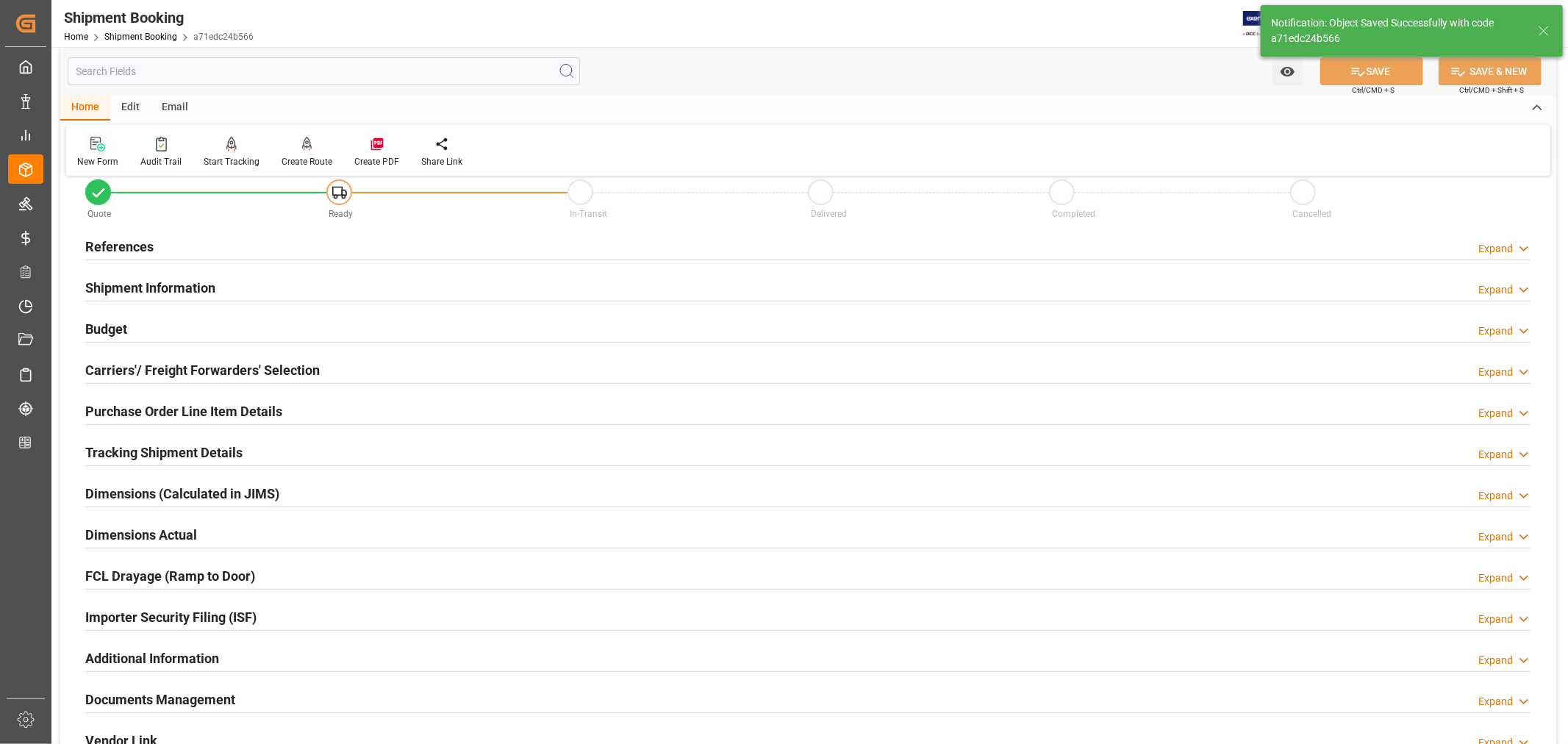
click at [91, 151] on icon at bounding box center [98, 144] width 14 height 14
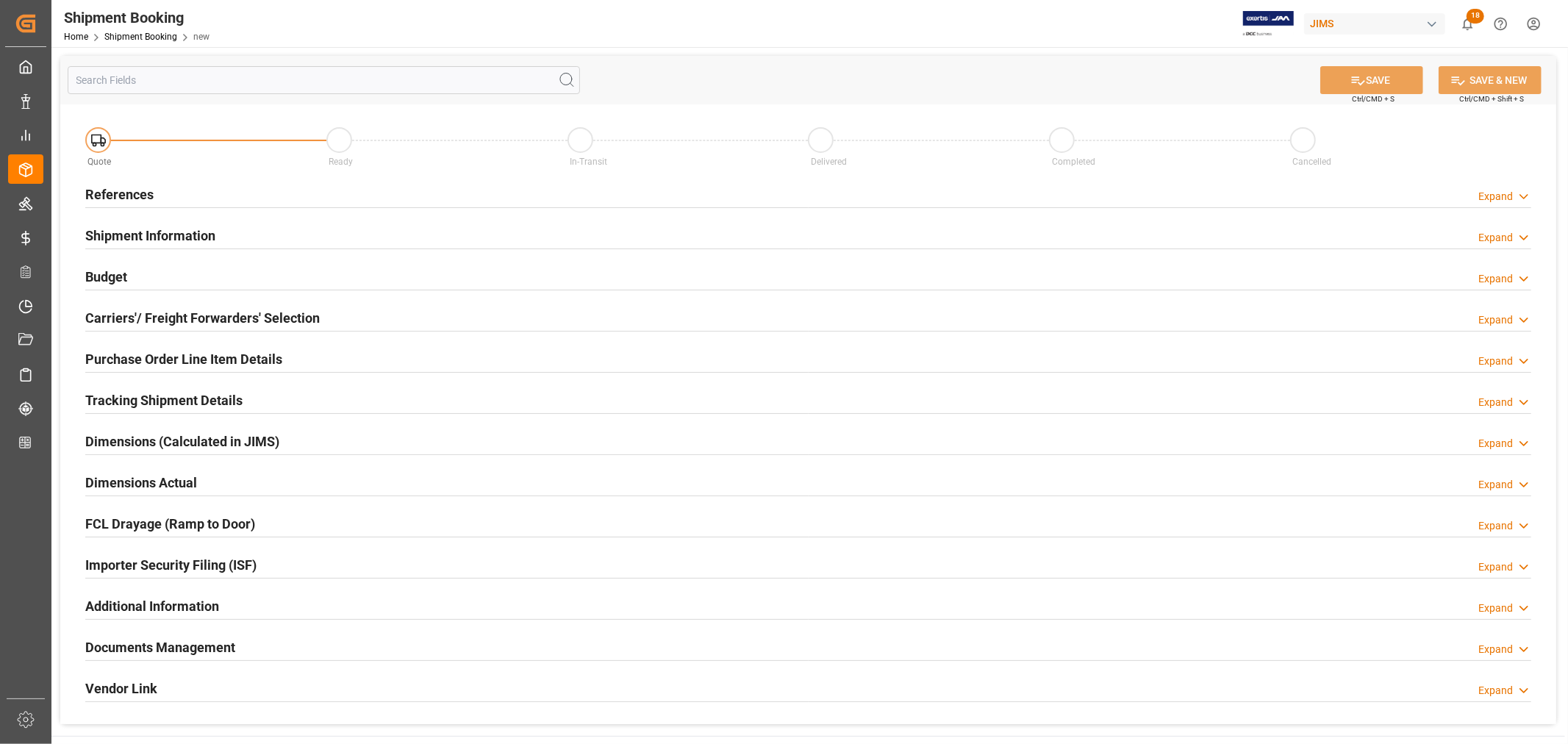
click at [128, 197] on h2 "References" at bounding box center [119, 195] width 68 height 20
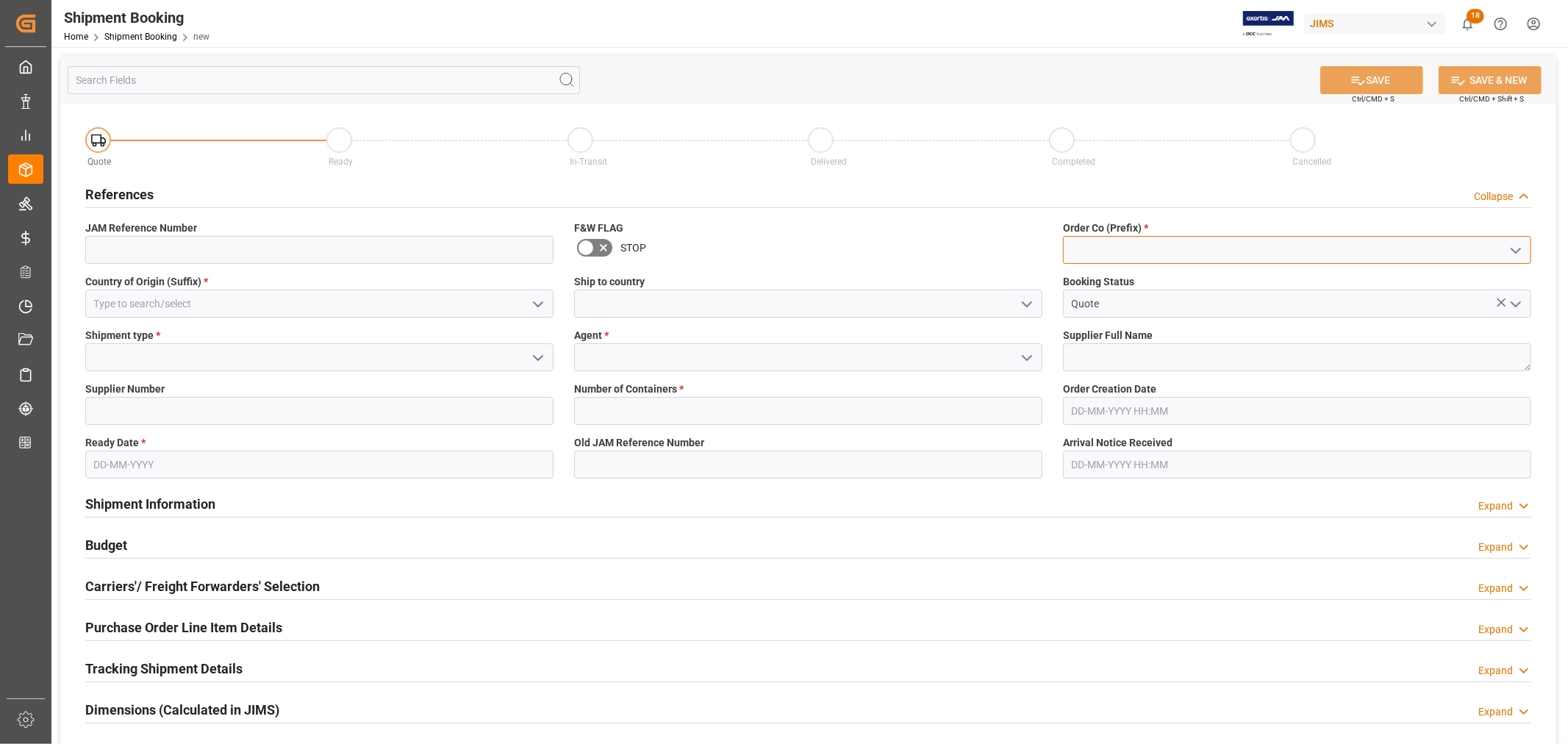
click at [1119, 258] on input at bounding box center [1298, 249] width 469 height 28
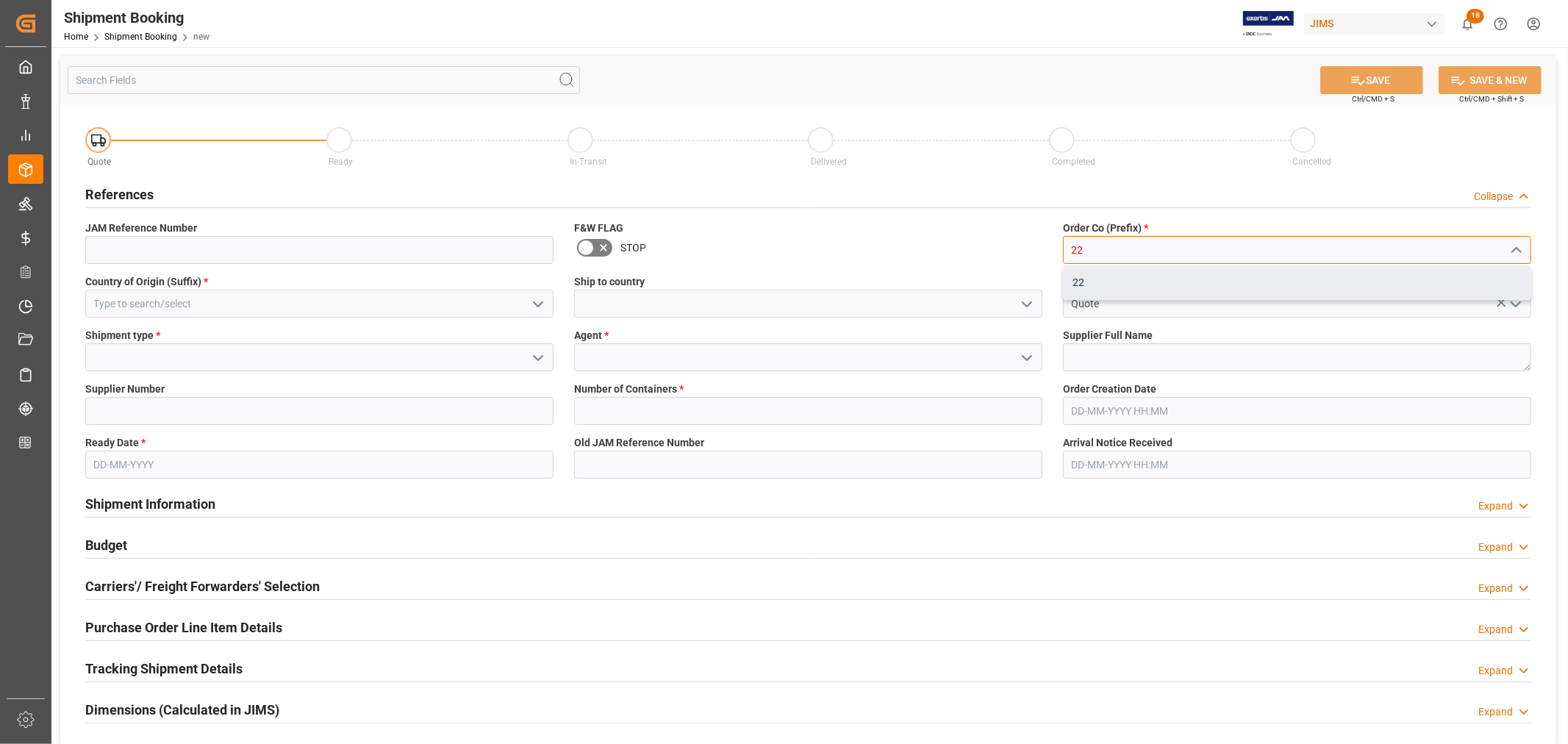
click at [1089, 282] on div "22" at bounding box center [1298, 282] width 467 height 33
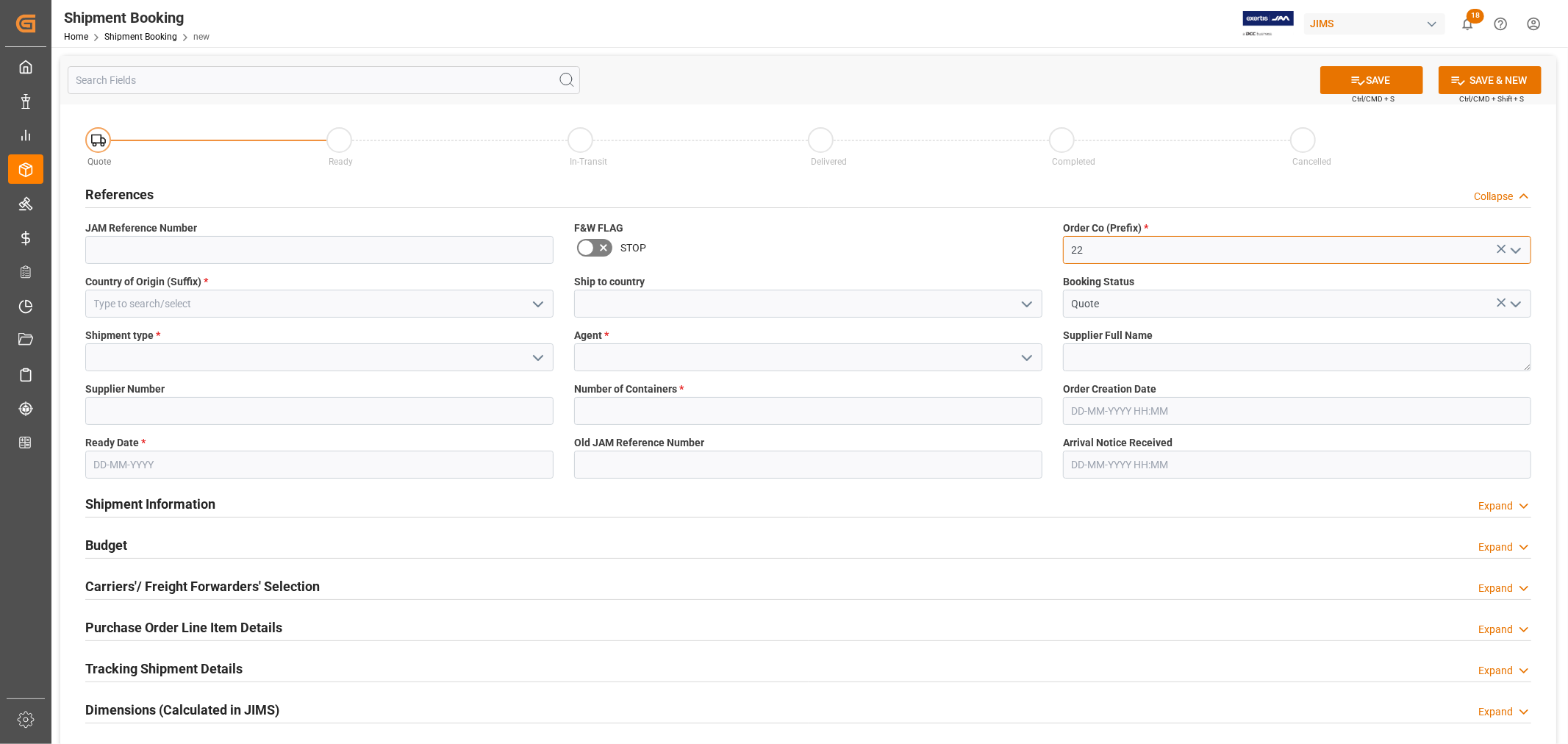
type input "22"
click at [116, 300] on input at bounding box center [320, 303] width 469 height 28
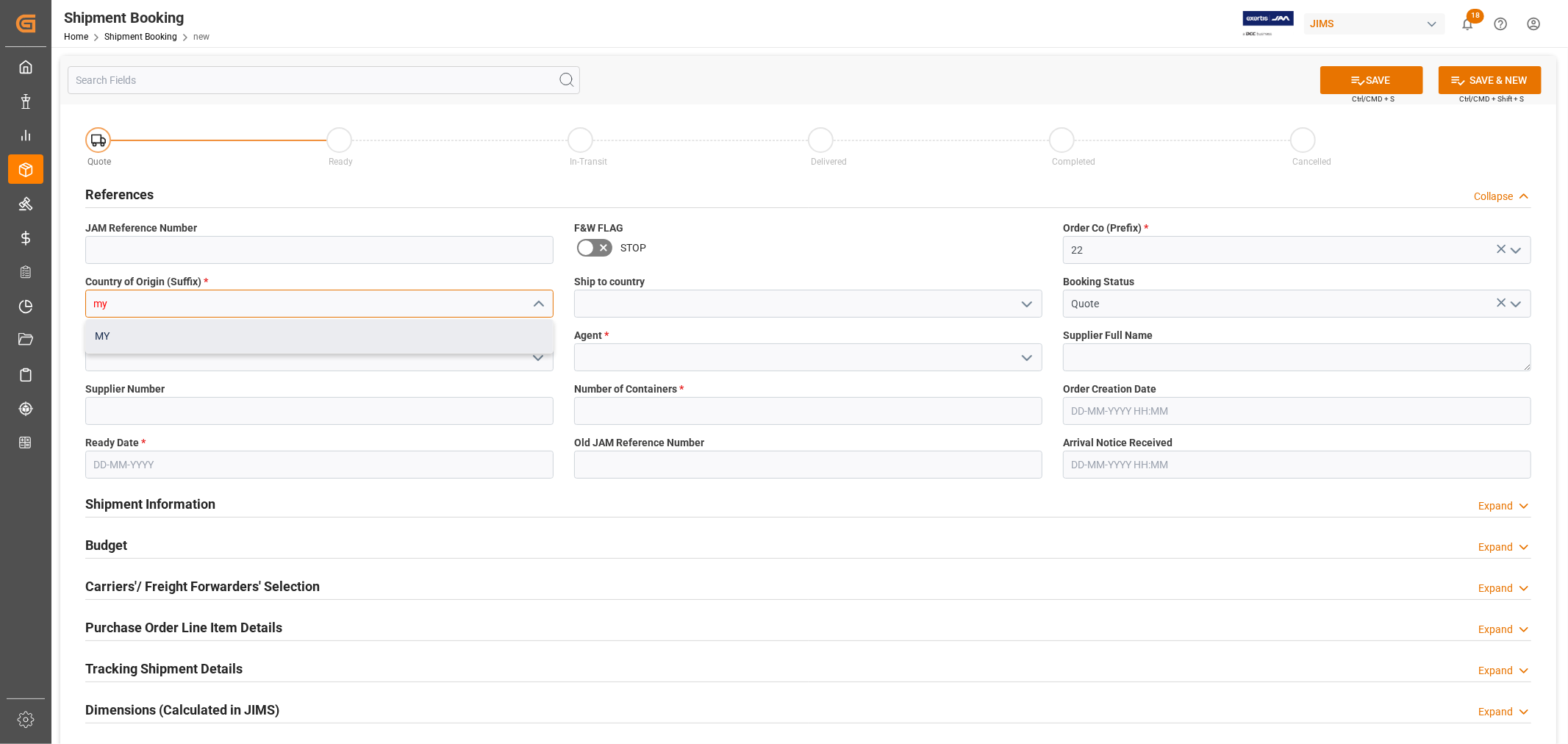
click at [113, 341] on div "MY" at bounding box center [320, 336] width 467 height 33
type input "MY"
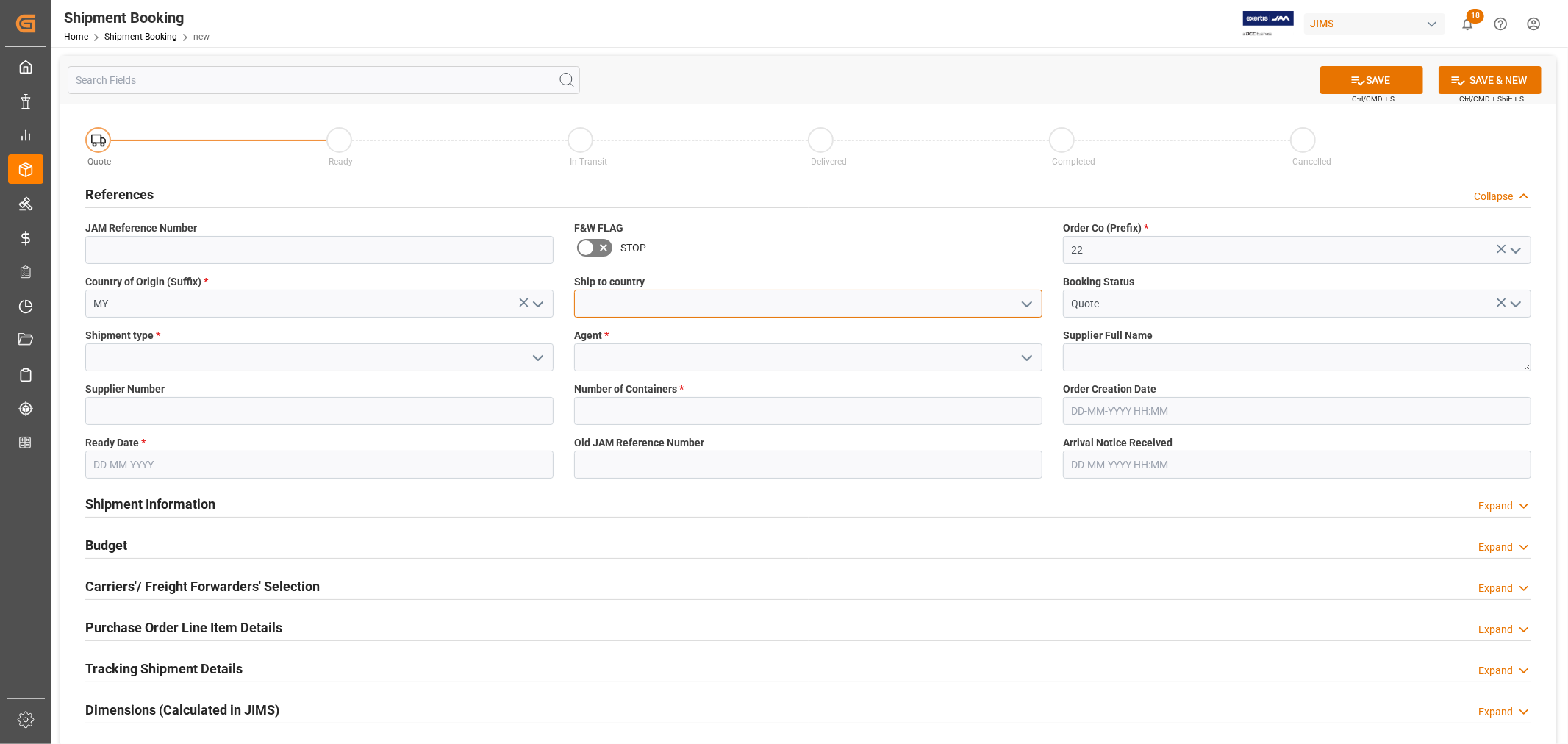
click at [656, 303] on input at bounding box center [808, 303] width 469 height 28
type input "[GEOGRAPHIC_DATA]"
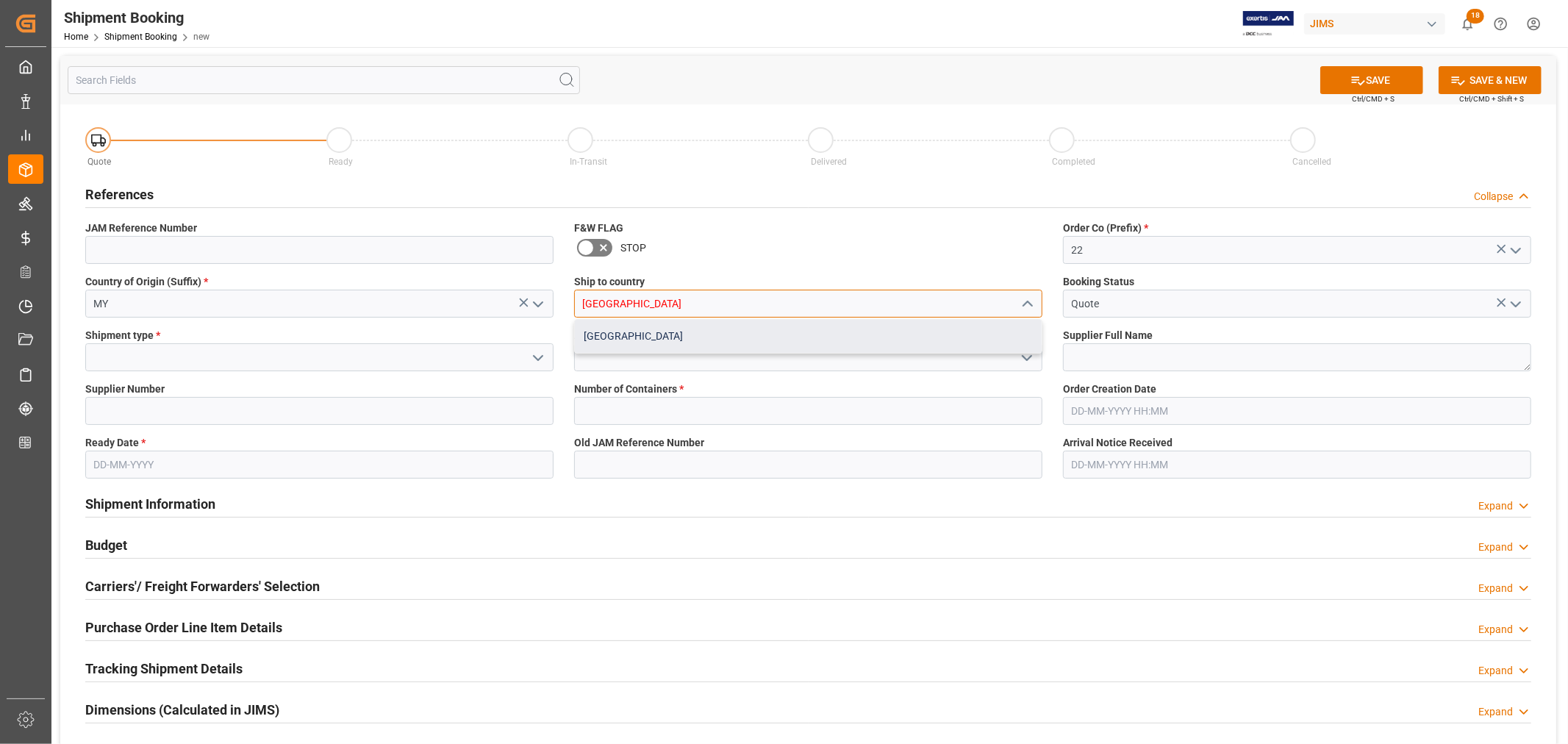
click at [603, 340] on div "[GEOGRAPHIC_DATA]" at bounding box center [808, 336] width 467 height 33
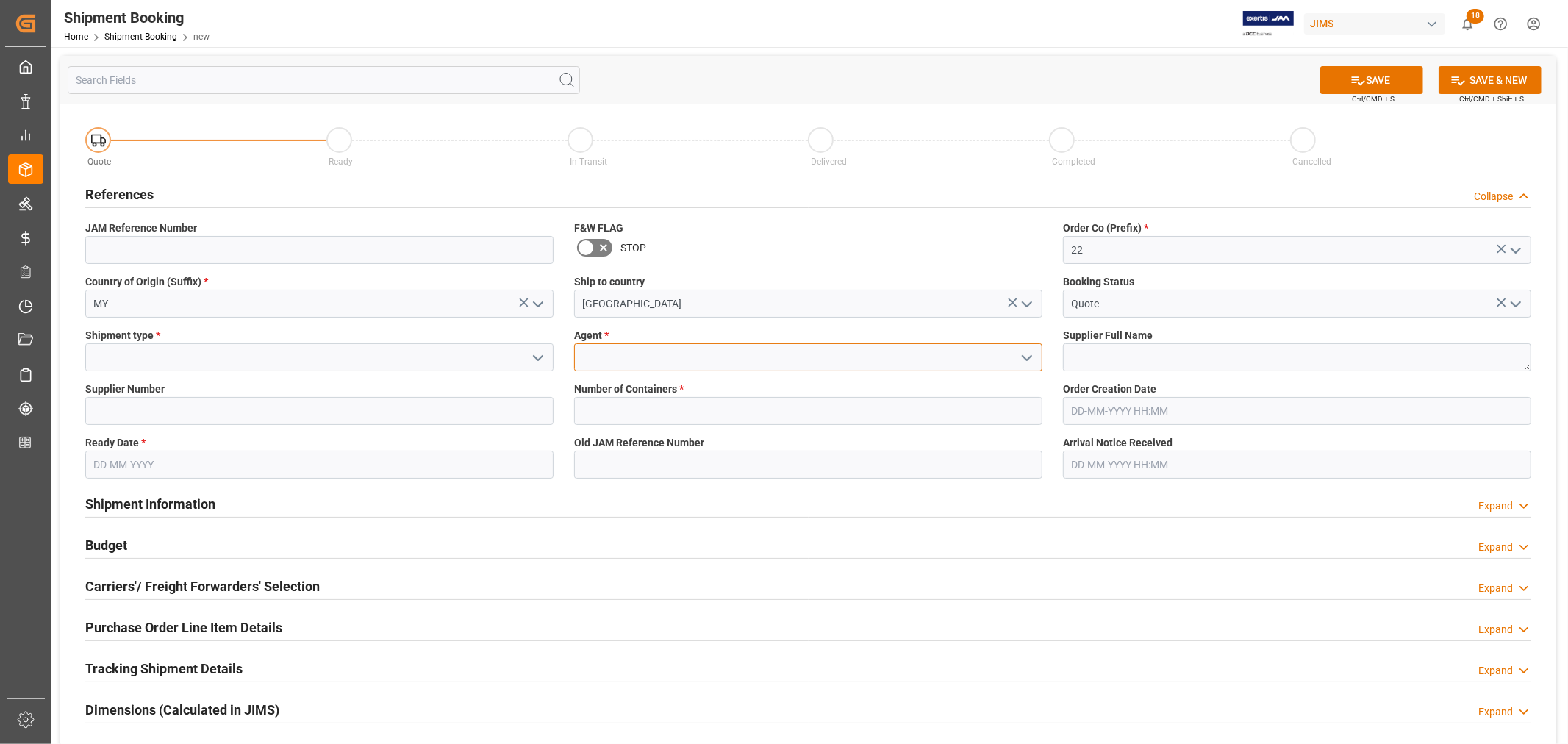
click at [611, 354] on input at bounding box center [808, 356] width 469 height 28
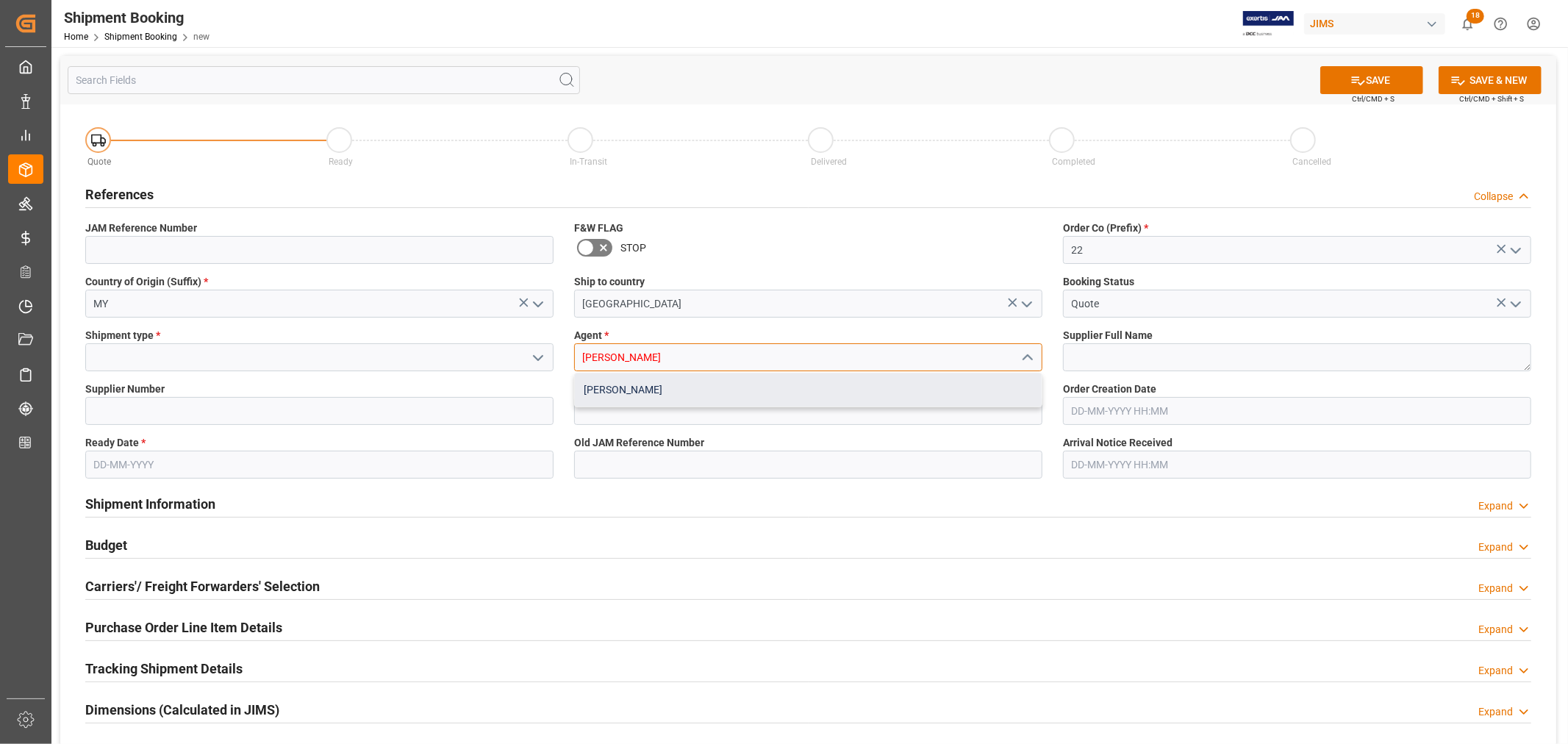
click at [603, 386] on div "[PERSON_NAME]" at bounding box center [808, 390] width 467 height 33
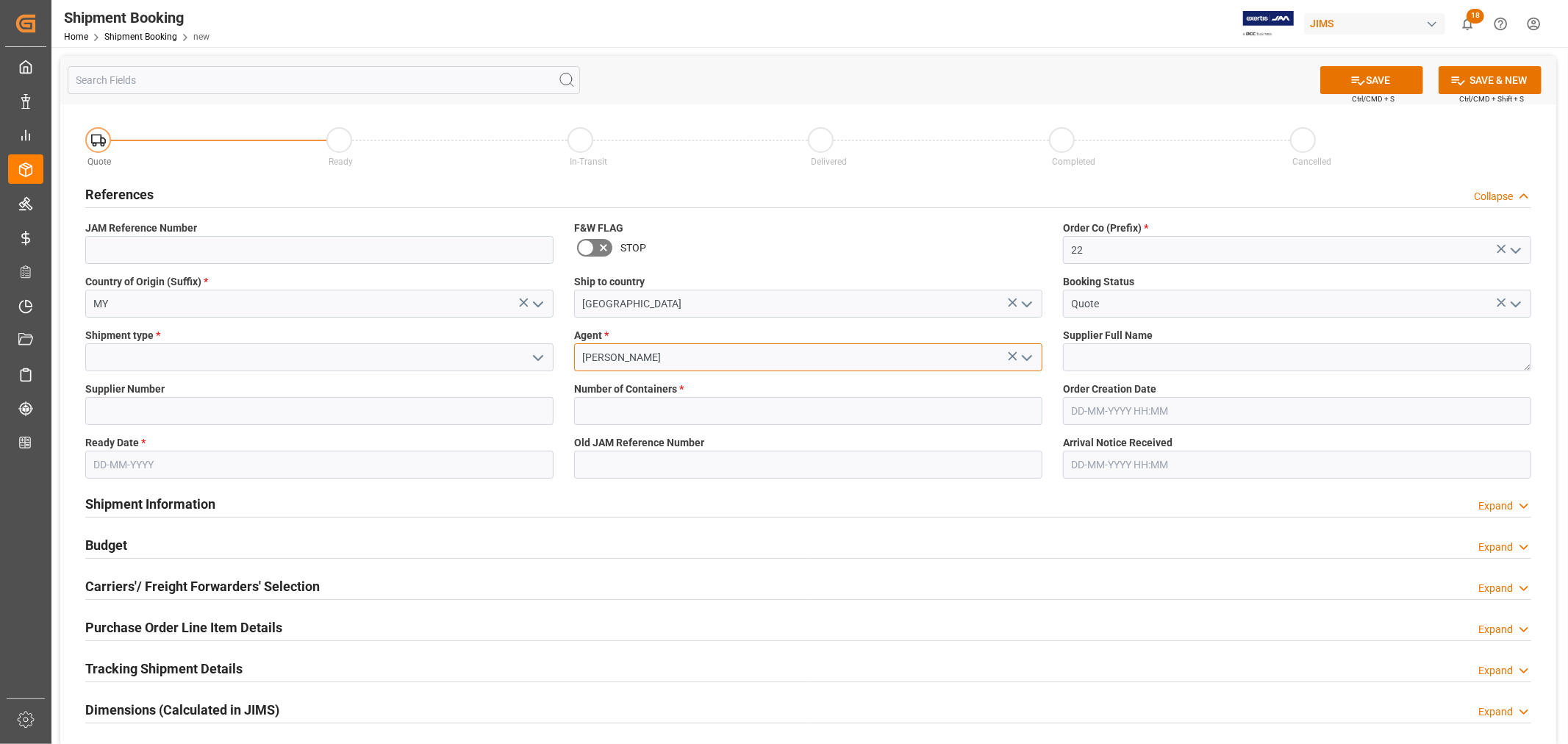
type input "[PERSON_NAME]"
click at [262, 363] on input at bounding box center [320, 356] width 469 height 28
click at [542, 358] on icon "open menu" at bounding box center [538, 358] width 18 height 18
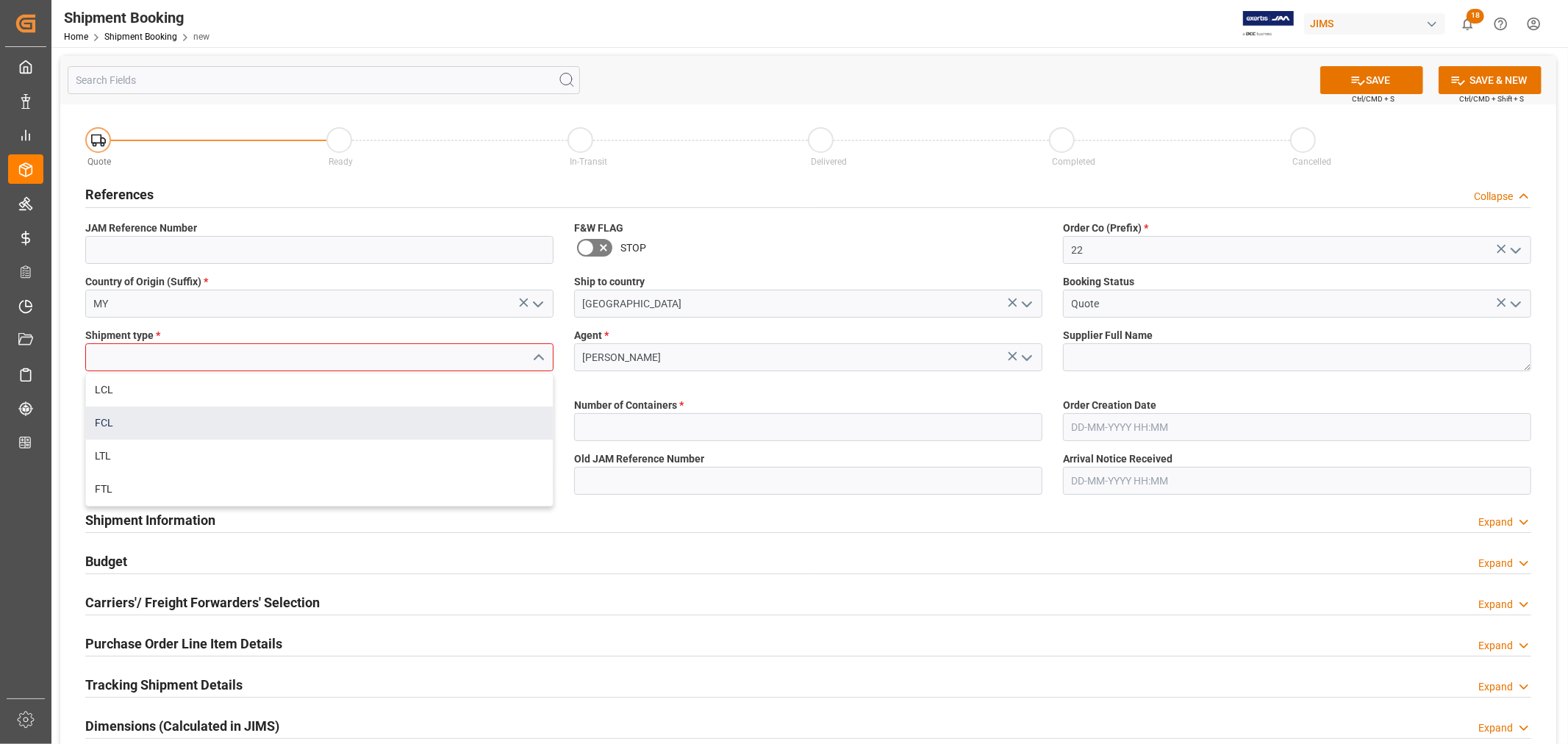
click at [116, 422] on div "FCL" at bounding box center [320, 423] width 467 height 33
type input "FCL"
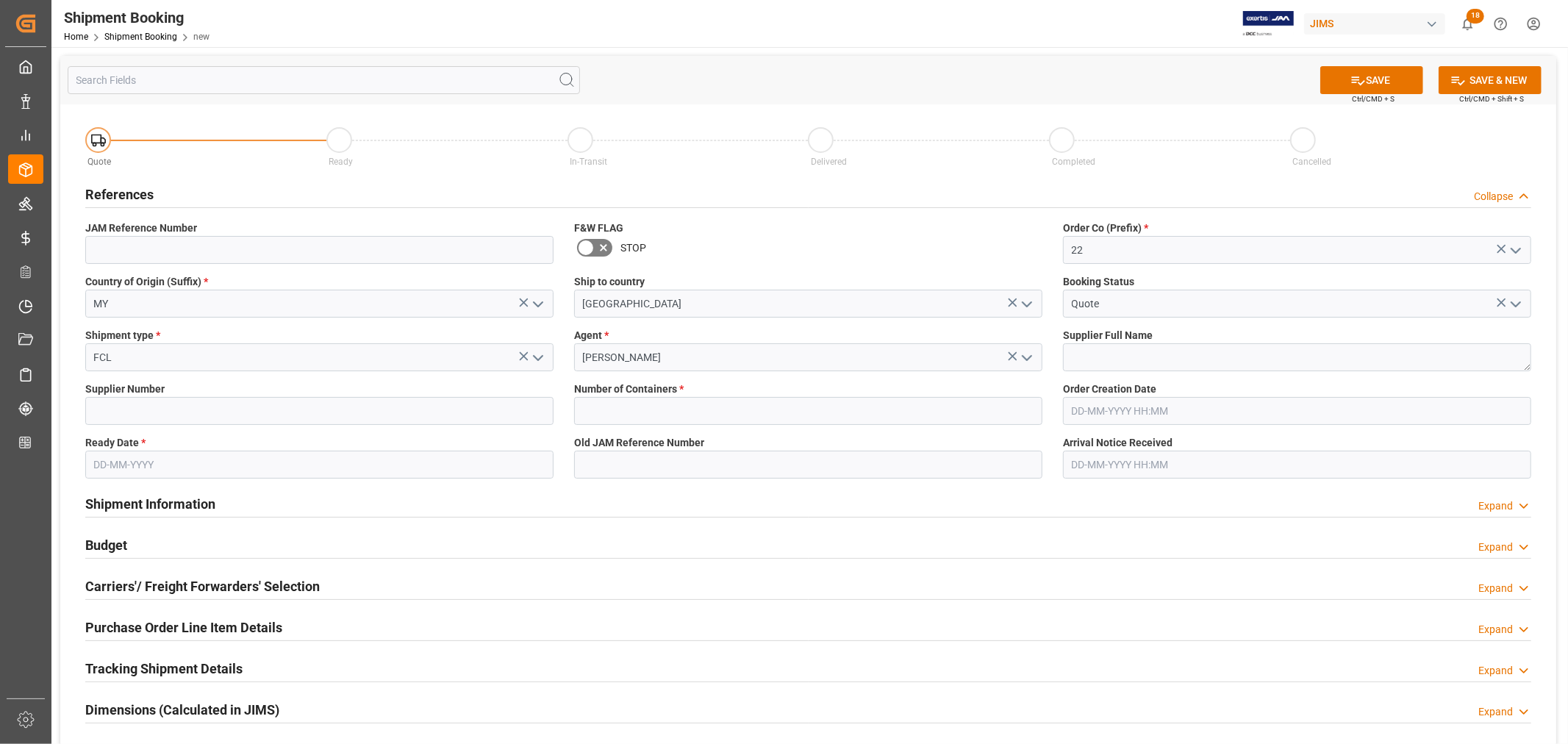
click at [124, 466] on input "text" at bounding box center [320, 464] width 469 height 28
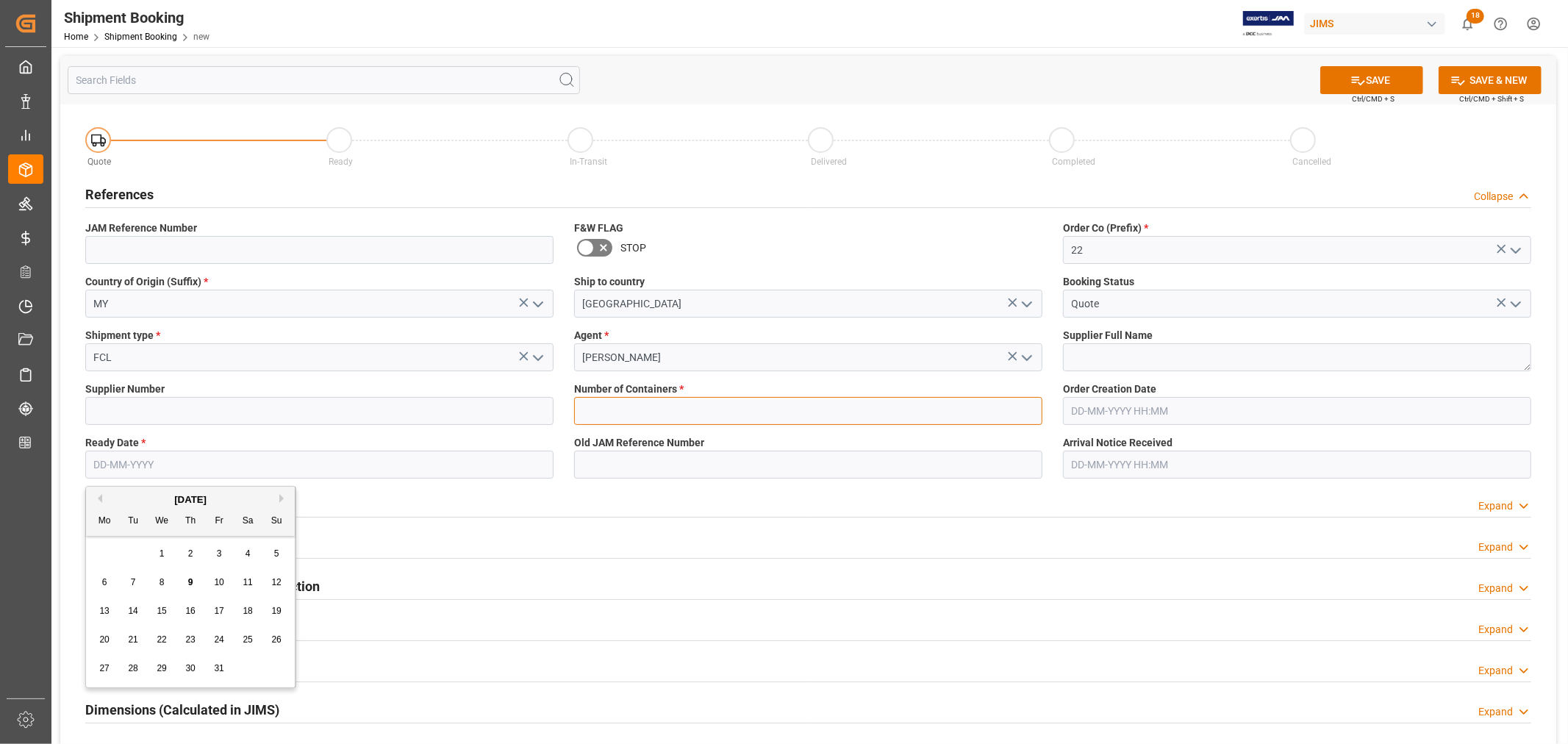
click at [635, 409] on input "text" at bounding box center [808, 410] width 469 height 28
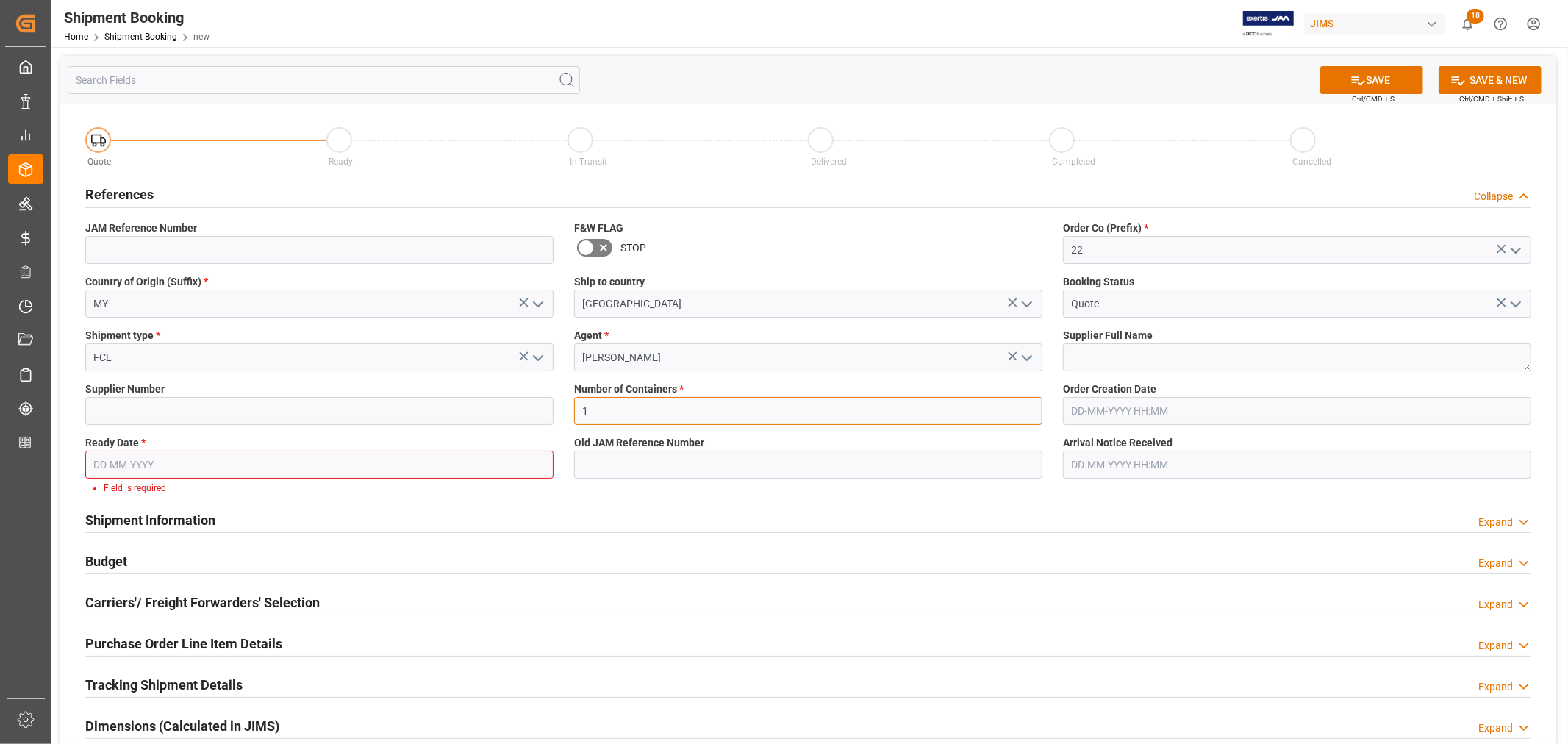
type input "1"
click at [163, 460] on input "text" at bounding box center [320, 464] width 469 height 28
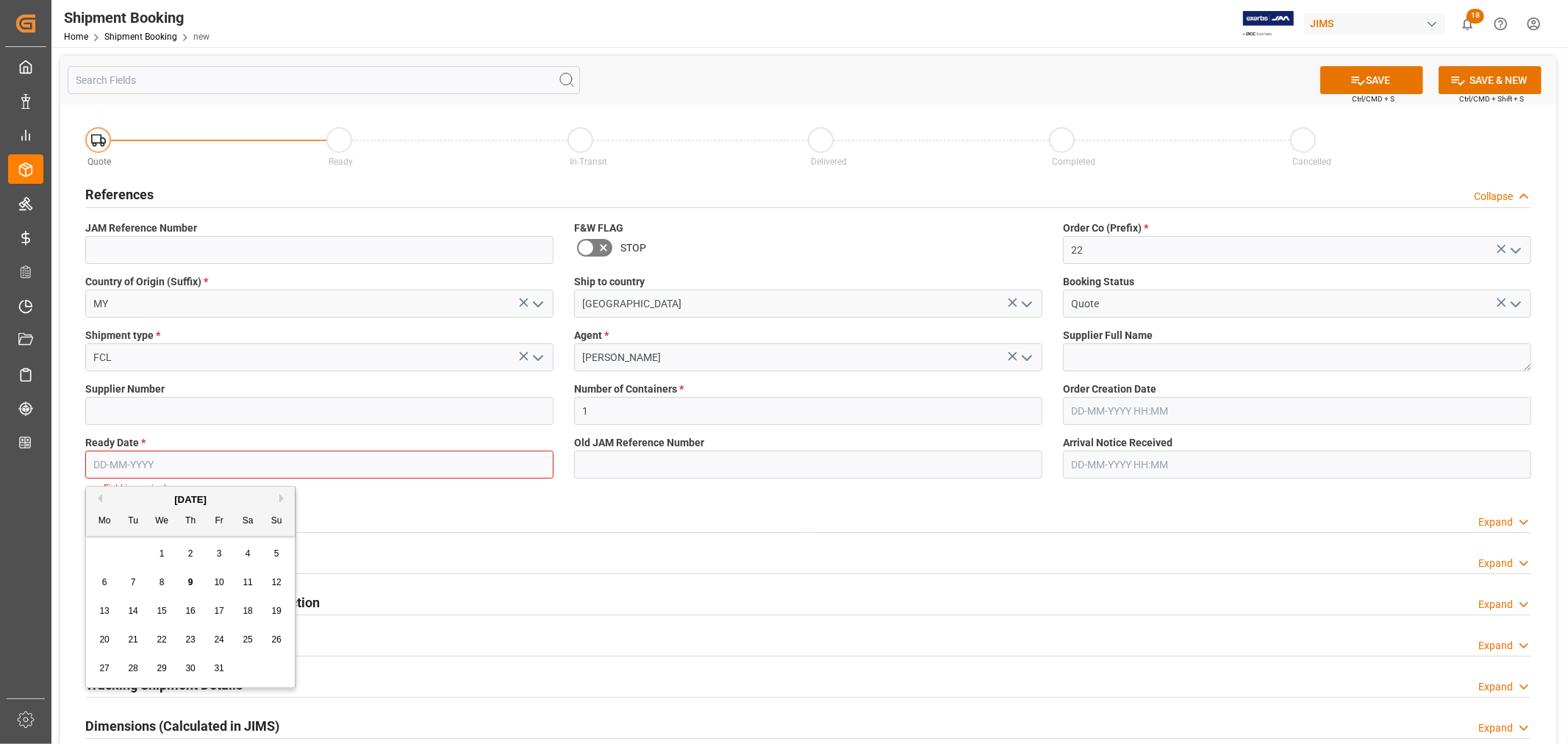
click at [167, 637] on div "22" at bounding box center [162, 640] width 18 height 18
type input "22-10-2025"
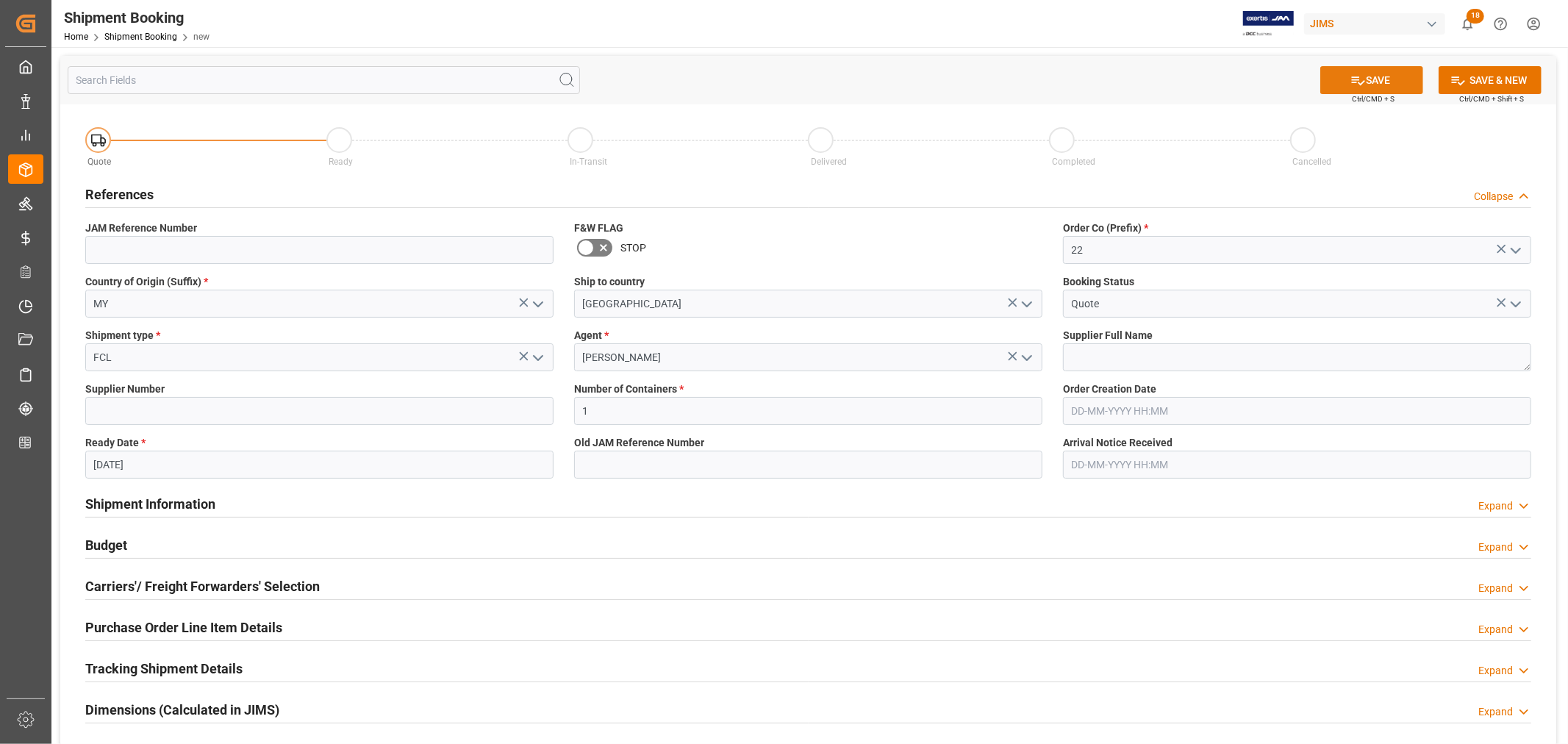
click at [1366, 77] on button "SAVE" at bounding box center [1371, 80] width 103 height 28
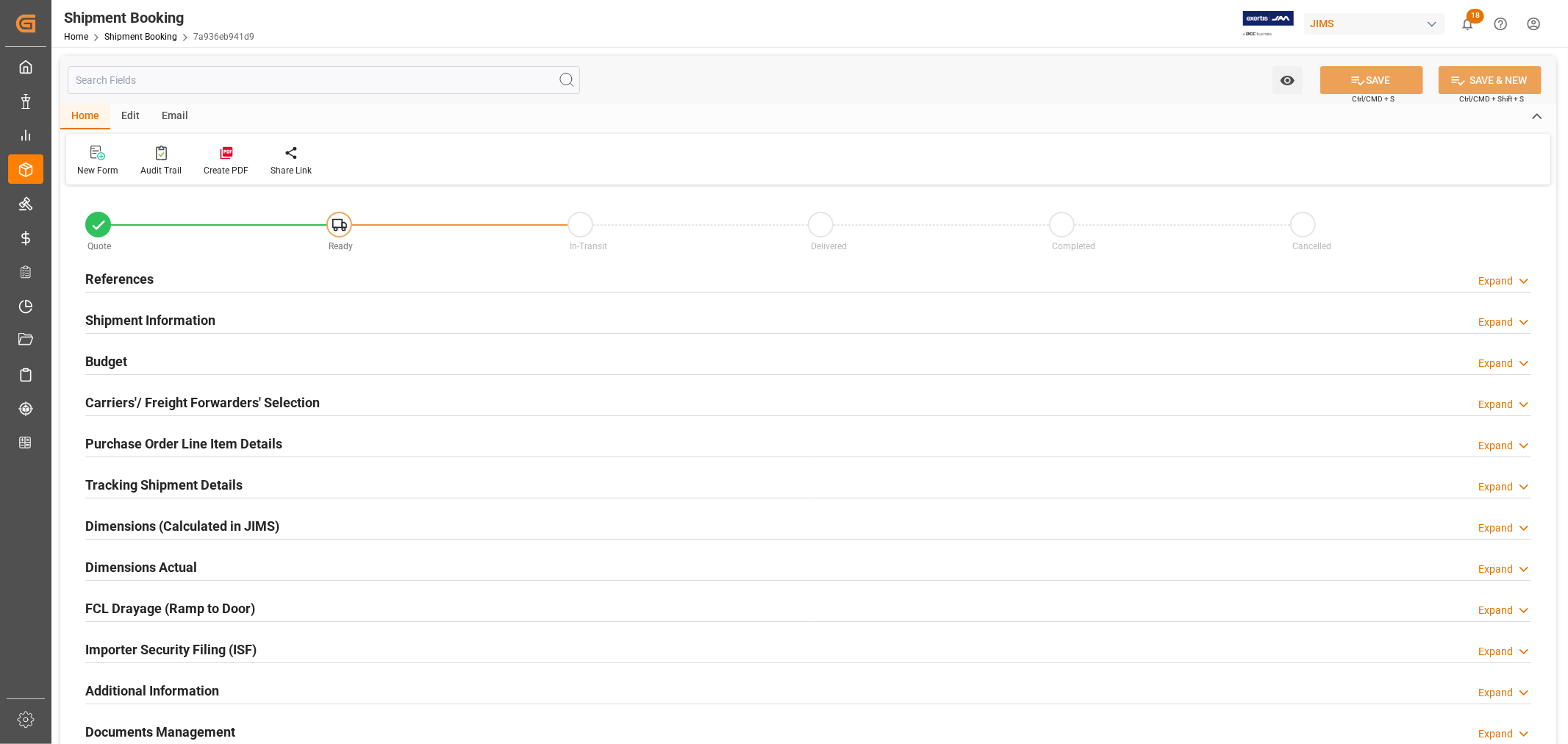
type input "1"
type input "[DATE]"
click at [124, 279] on h2 "References" at bounding box center [119, 279] width 68 height 20
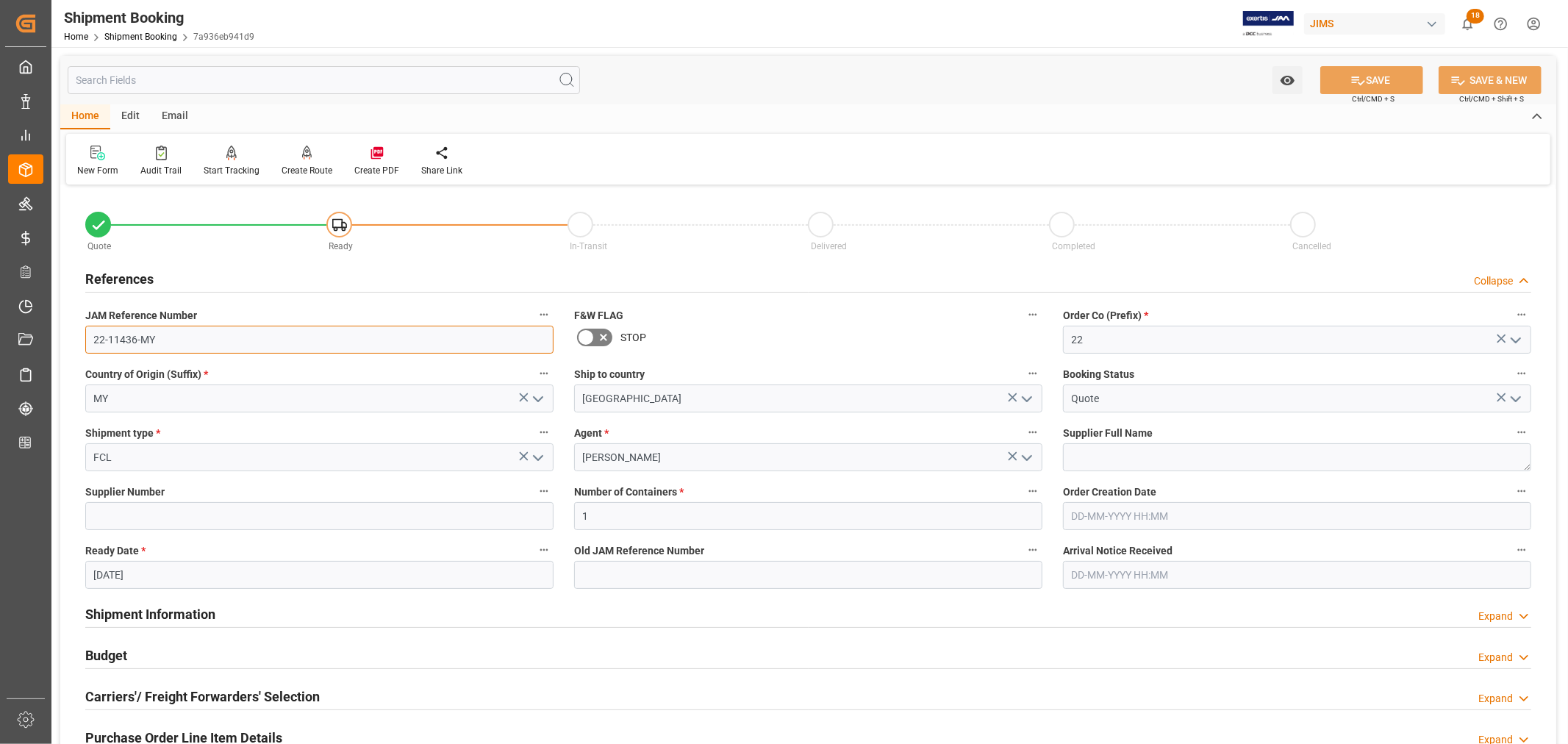
drag, startPoint x: 172, startPoint y: 337, endPoint x: 70, endPoint y: 338, distance: 102.0
click at [70, 338] on div "Quote Ready In-Transit Delivered Completed Cancelled References Collapse JAM Re…" at bounding box center [808, 645] width 1496 height 914
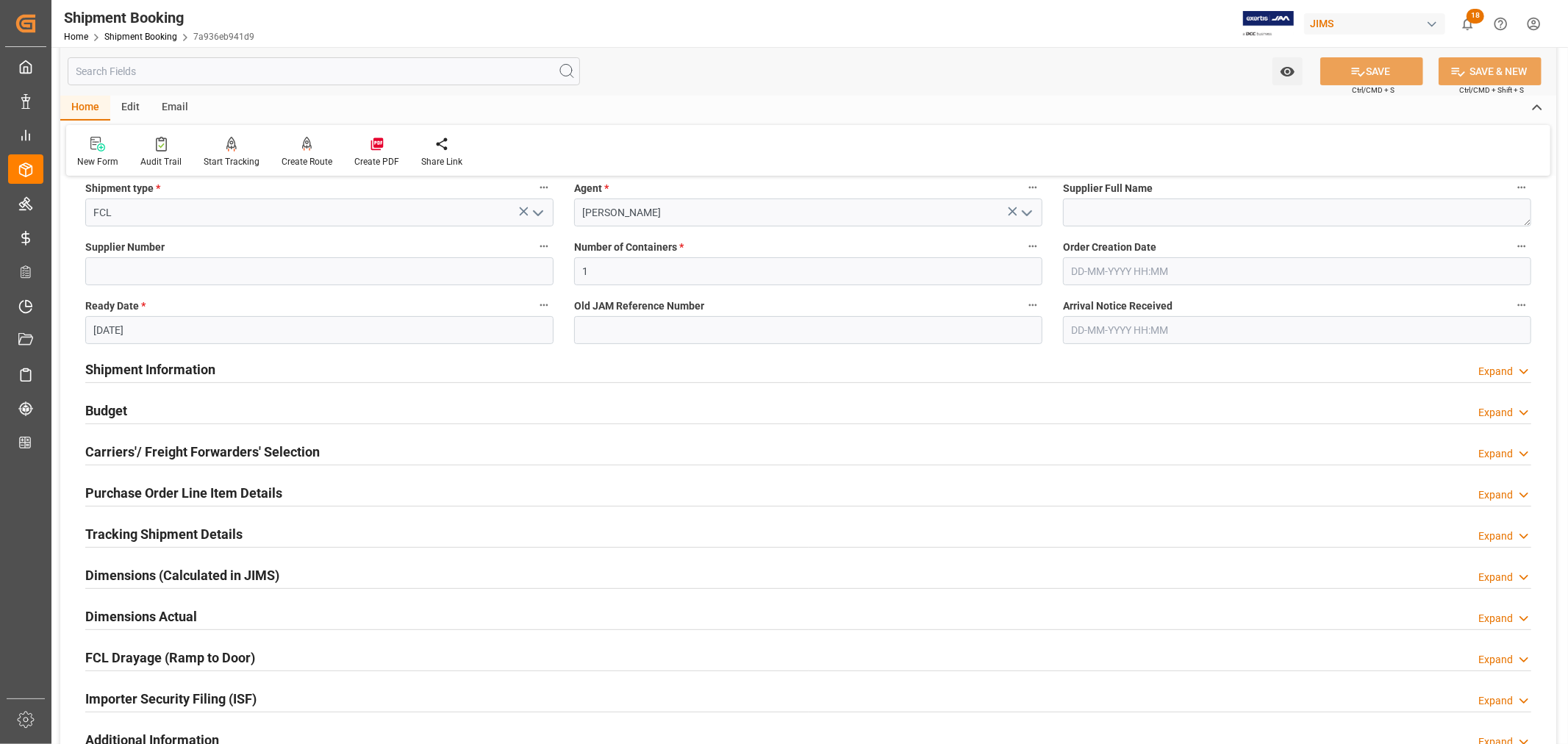
click at [214, 450] on h2 "Carriers'/ Freight Forwarders' Selection" at bounding box center [202, 451] width 234 height 20
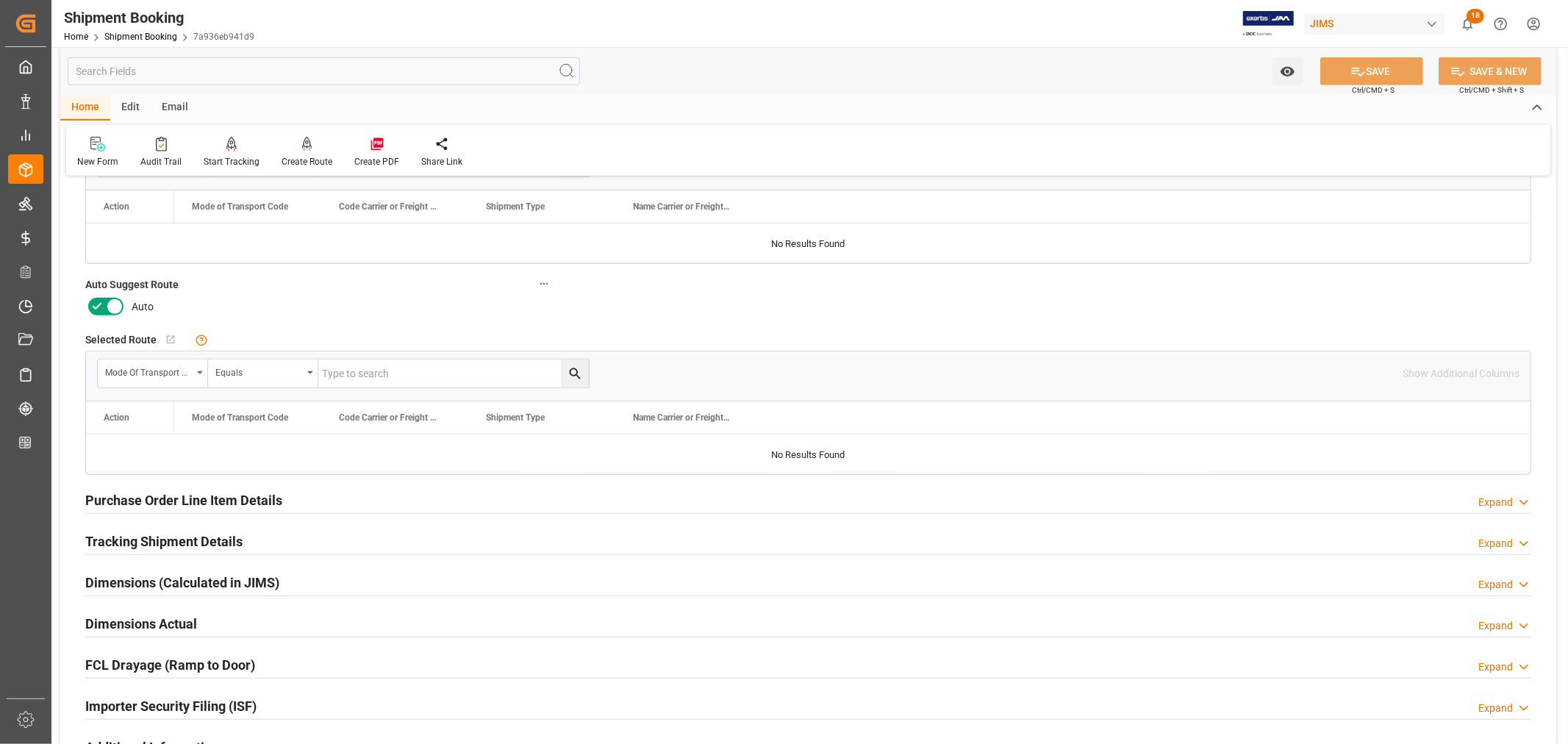
scroll to position [407, 0]
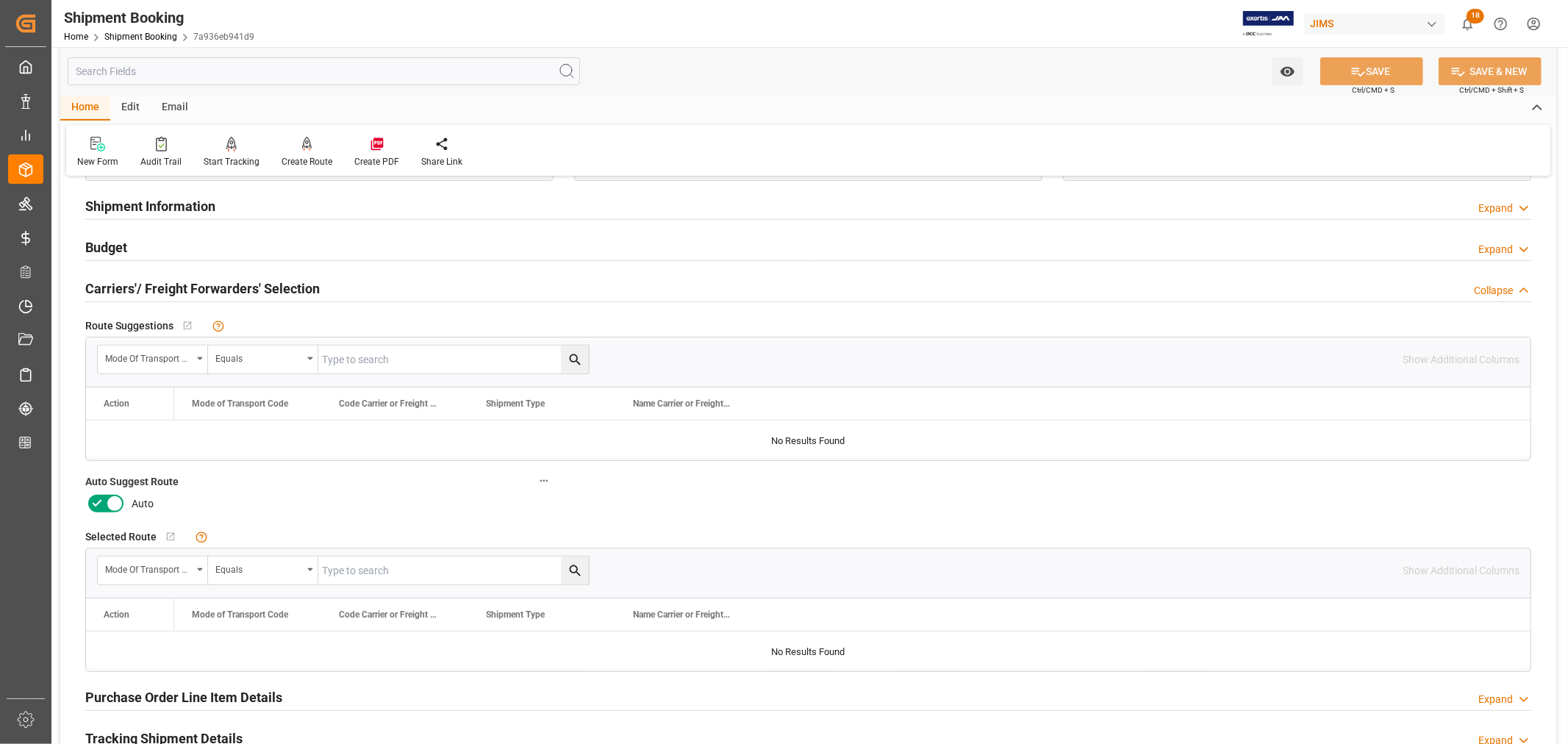
click at [199, 210] on h2 "Shipment Information" at bounding box center [150, 206] width 130 height 20
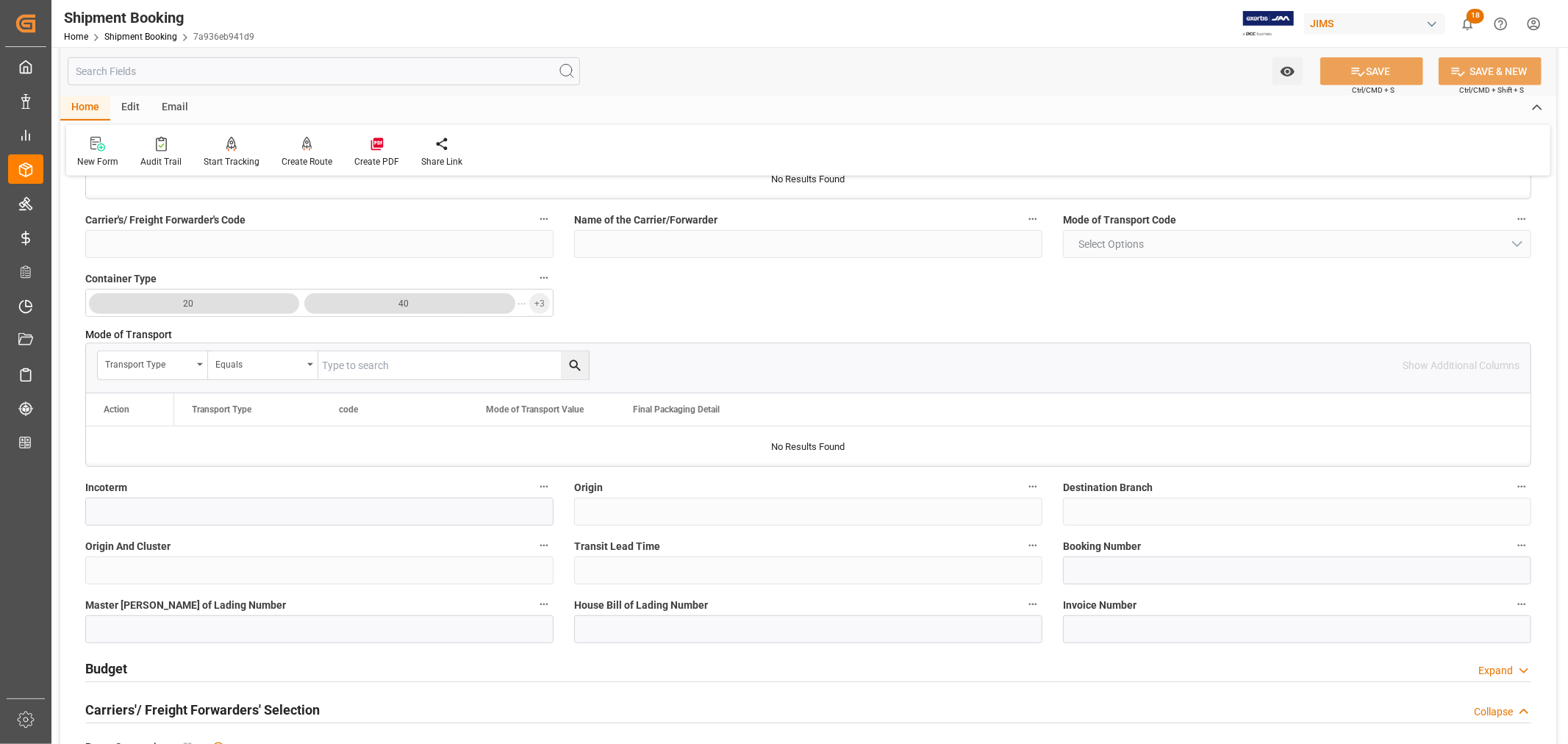
scroll to position [652, 0]
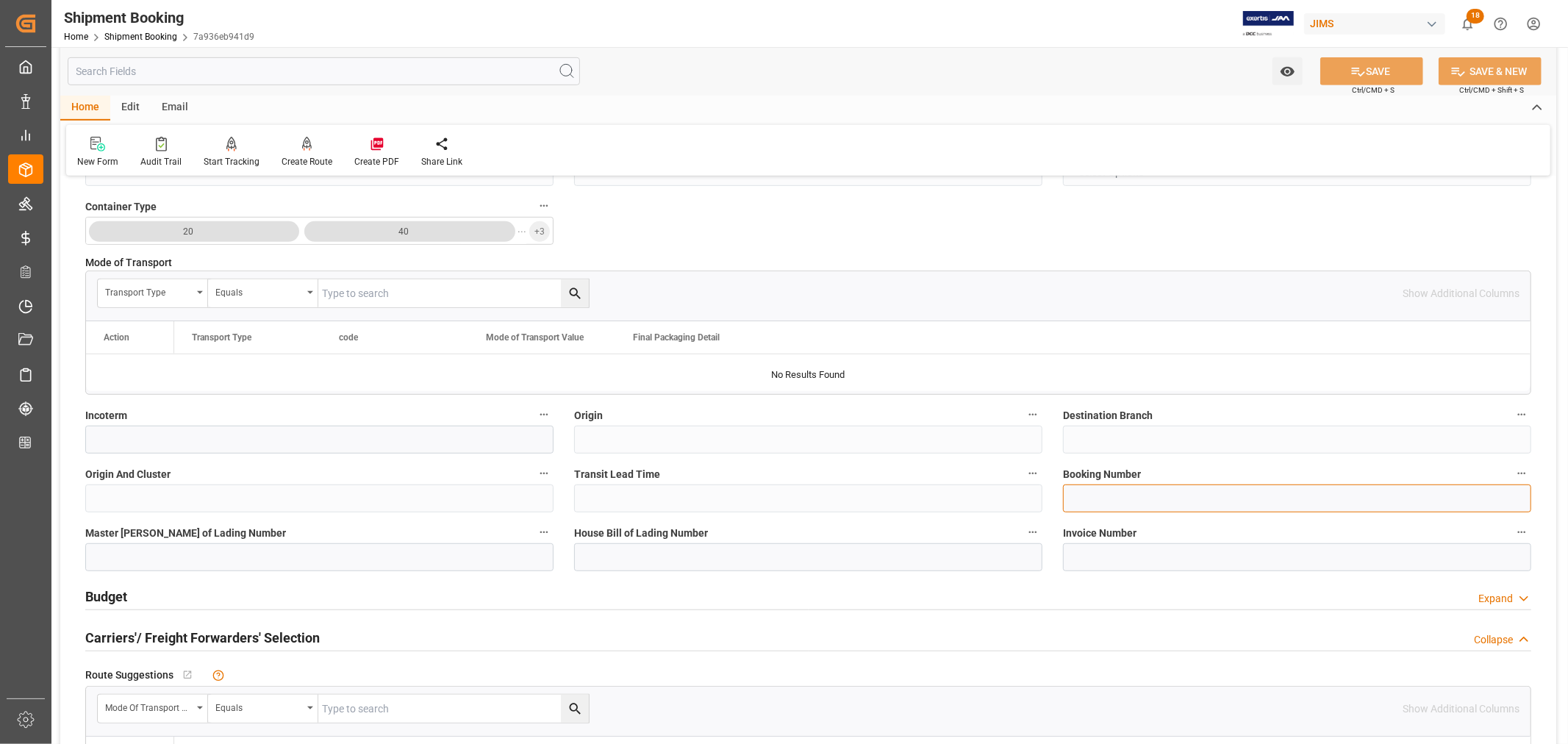
click at [1129, 501] on input at bounding box center [1298, 498] width 469 height 28
paste input "093500331562"
type input "093500331562"
click at [1361, 71] on icon at bounding box center [1358, 71] width 15 height 15
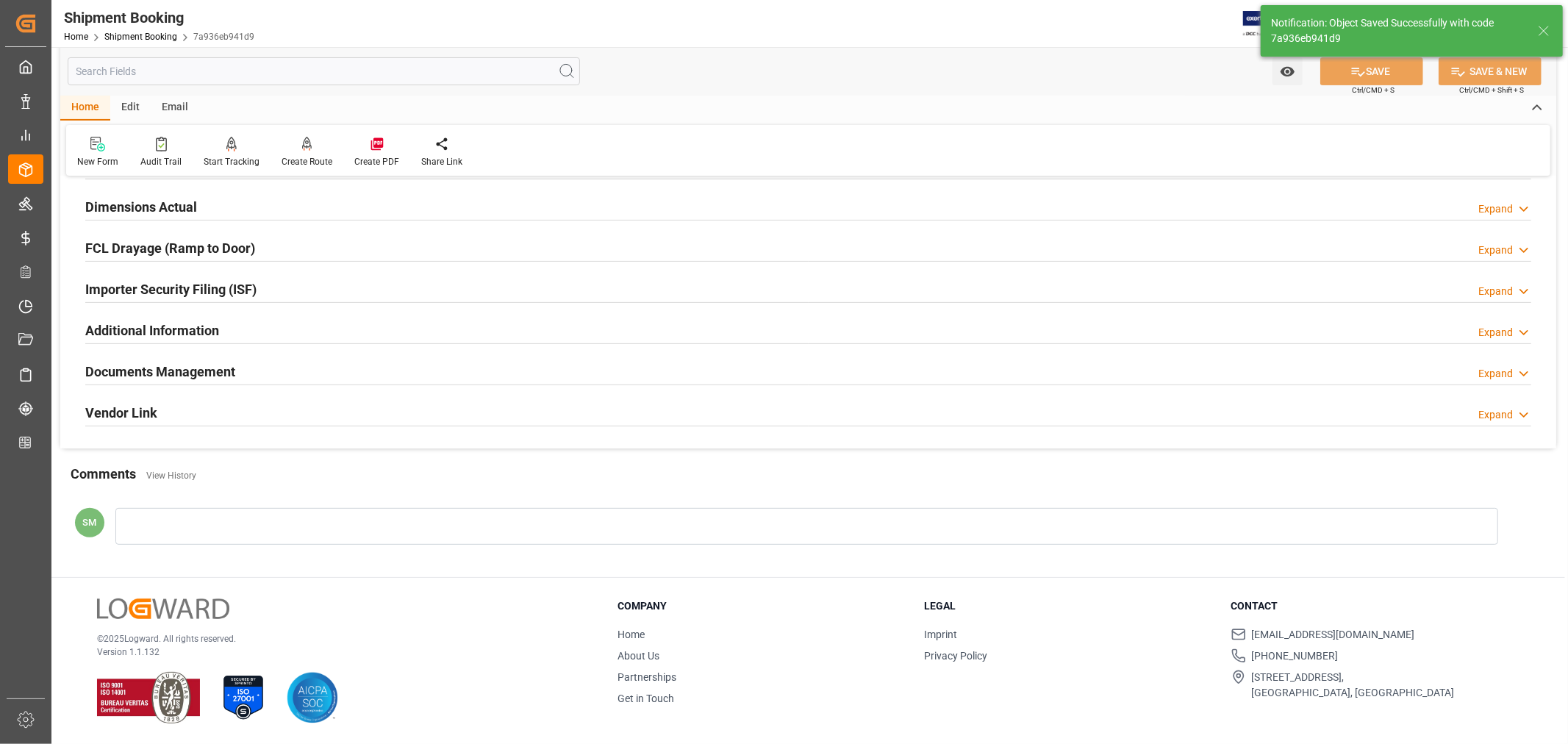
scroll to position [0, 0]
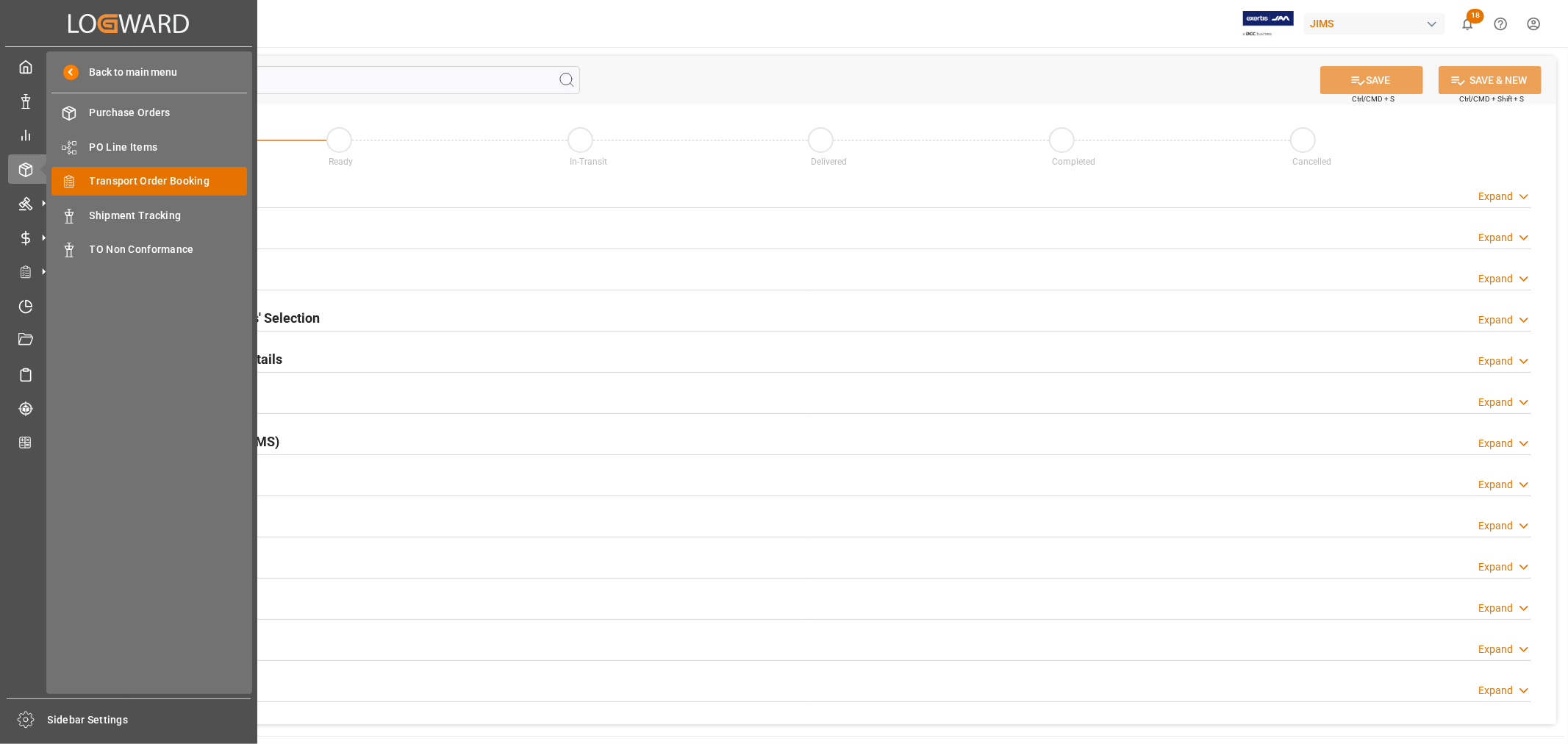
click at [157, 179] on span "Transport Order Booking" at bounding box center [169, 180] width 158 height 15
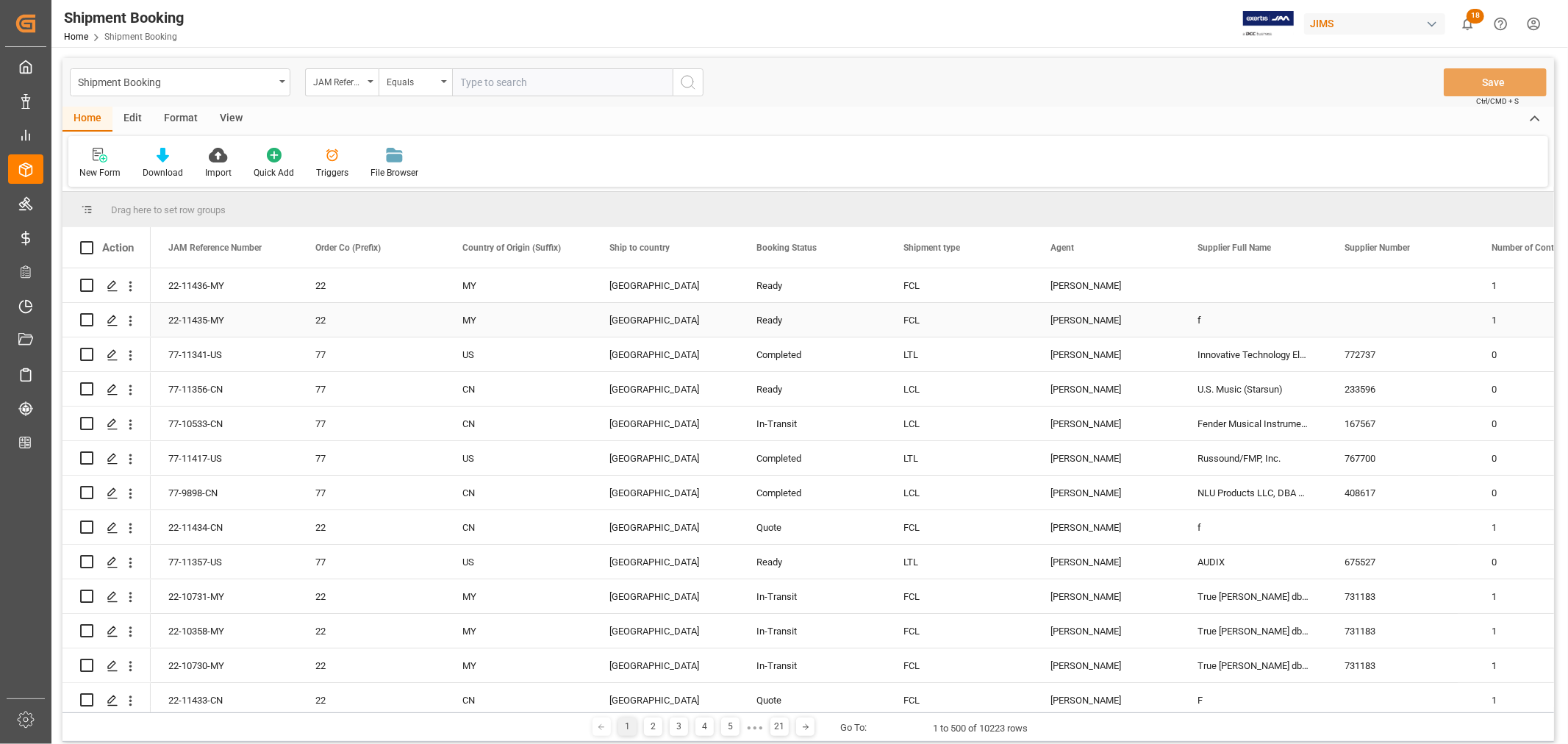
click at [1099, 289] on div "[PERSON_NAME]" at bounding box center [1106, 286] width 111 height 34
click at [1156, 246] on span at bounding box center [1156, 248] width 13 height 13
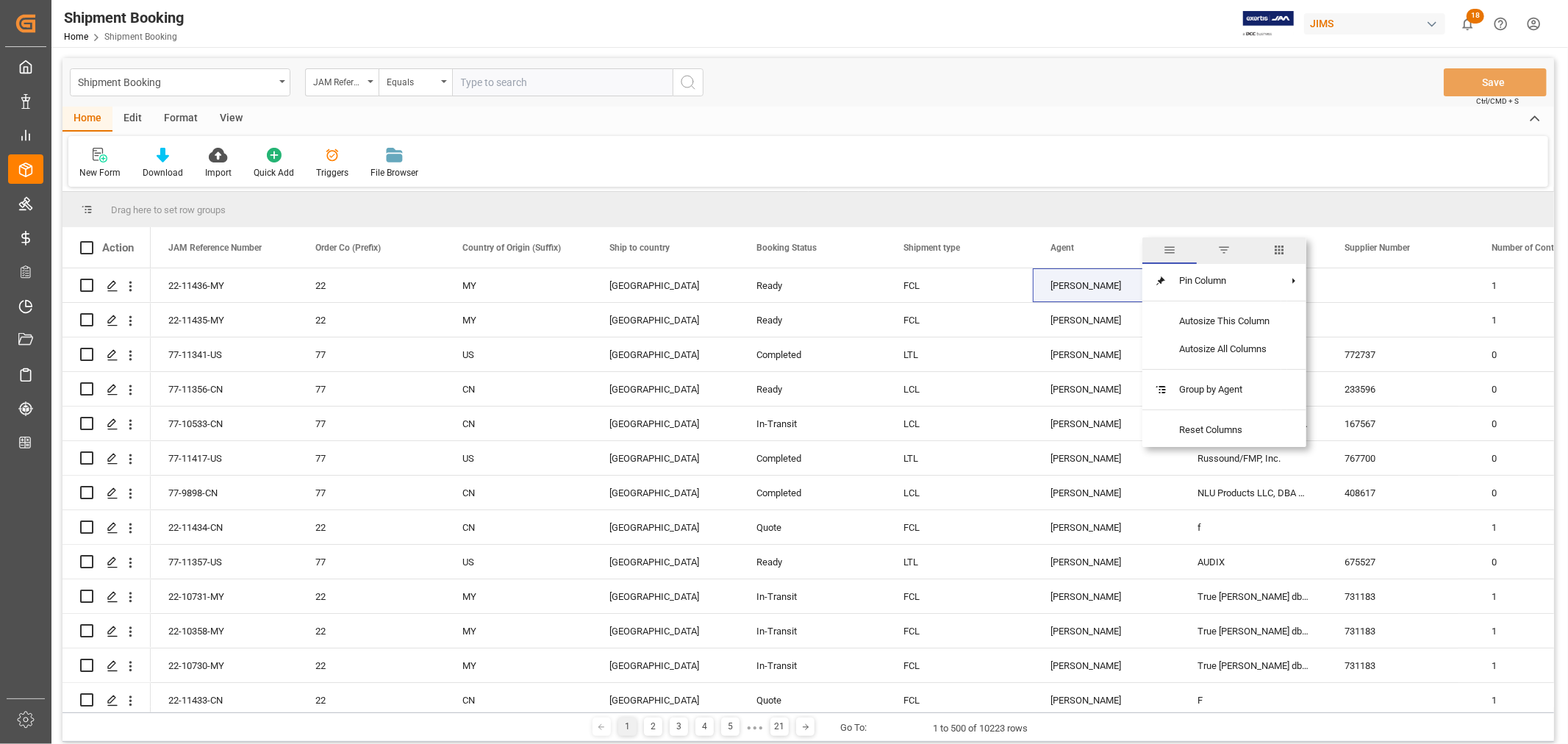
click at [1222, 249] on span "filter" at bounding box center [1224, 249] width 13 height 13
type input "[PERSON_NAME]"
click at [1234, 368] on button "Apply" at bounding box center [1242, 372] width 27 height 14
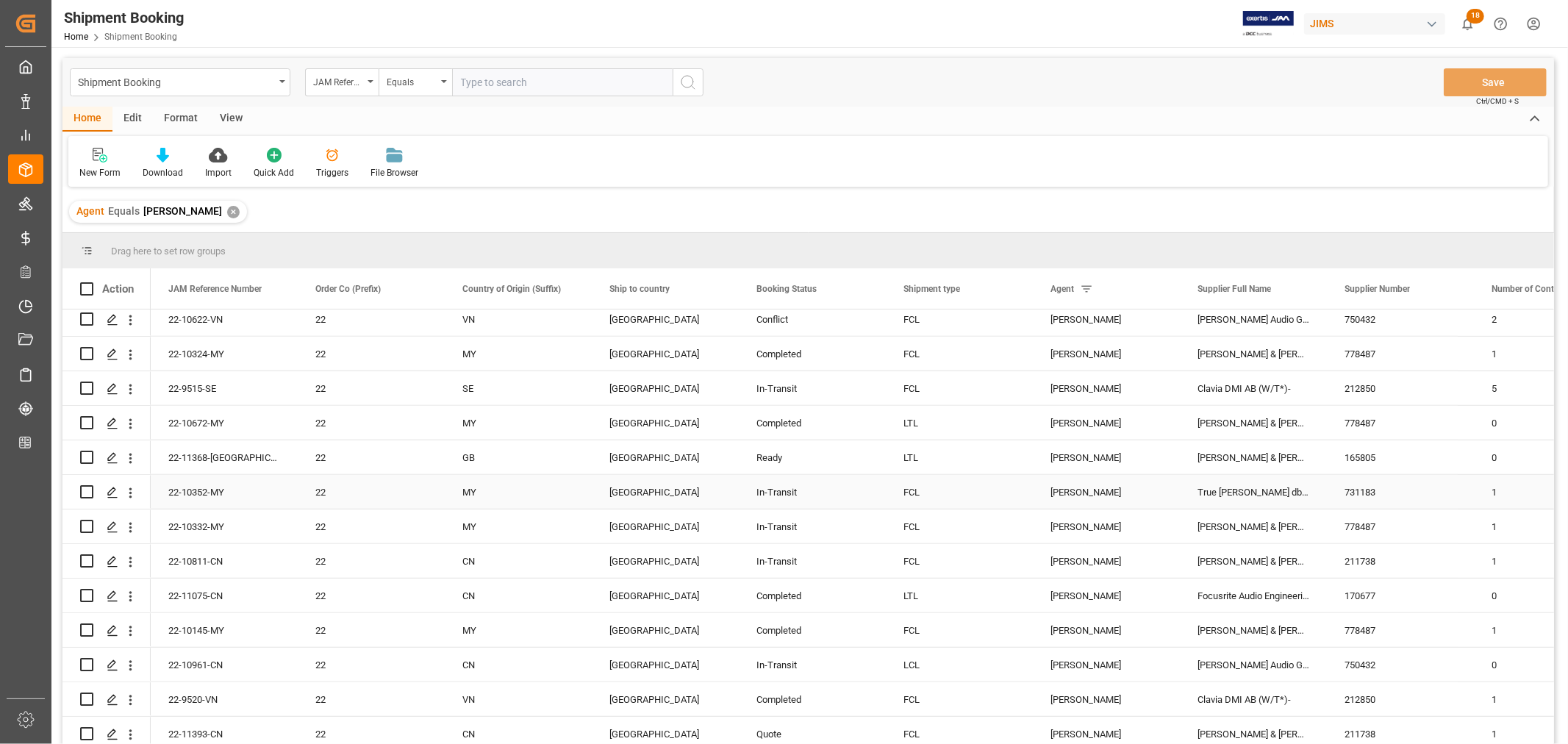
scroll to position [817, 0]
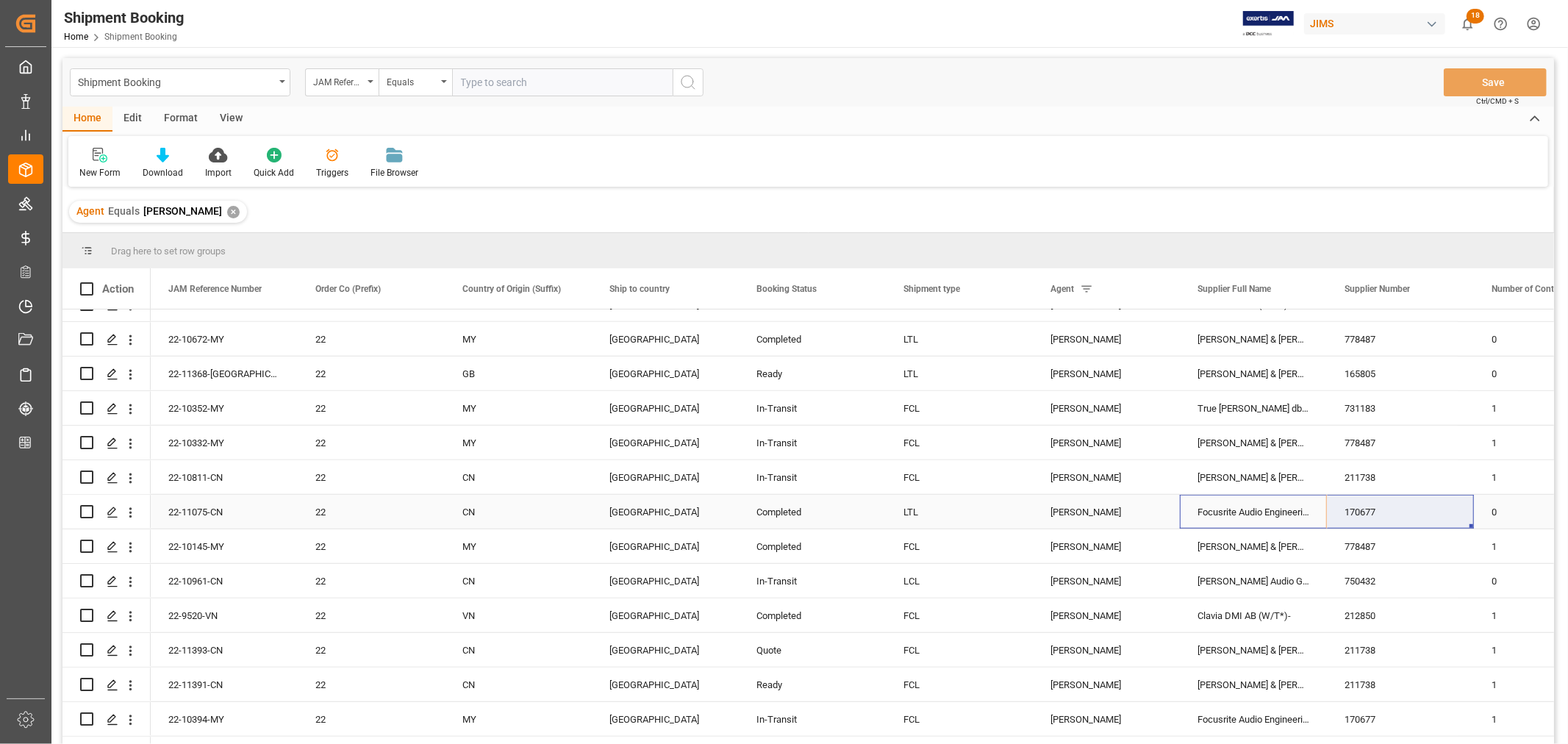
drag, startPoint x: 1351, startPoint y: 512, endPoint x: 1361, endPoint y: 512, distance: 10.0
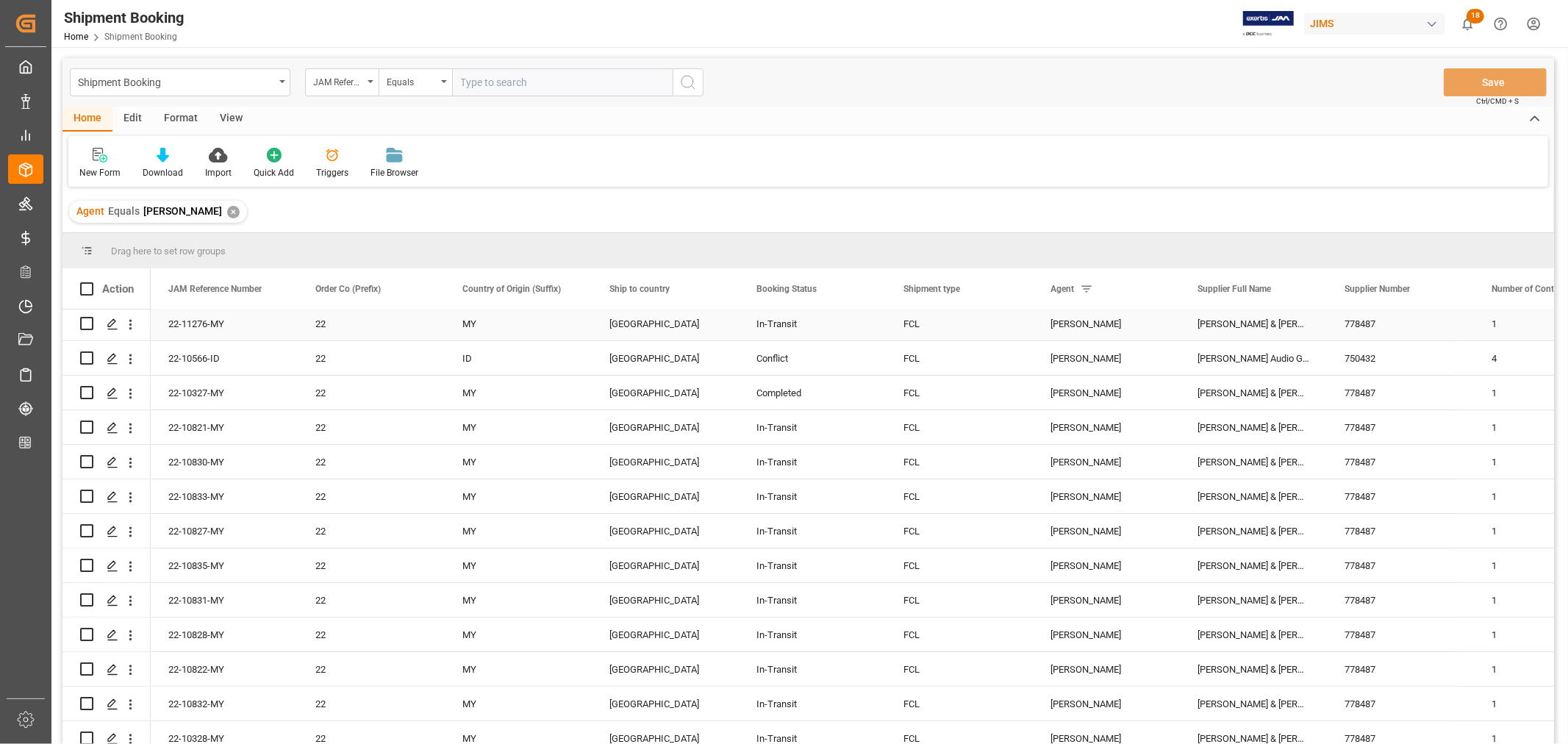
scroll to position [0, 0]
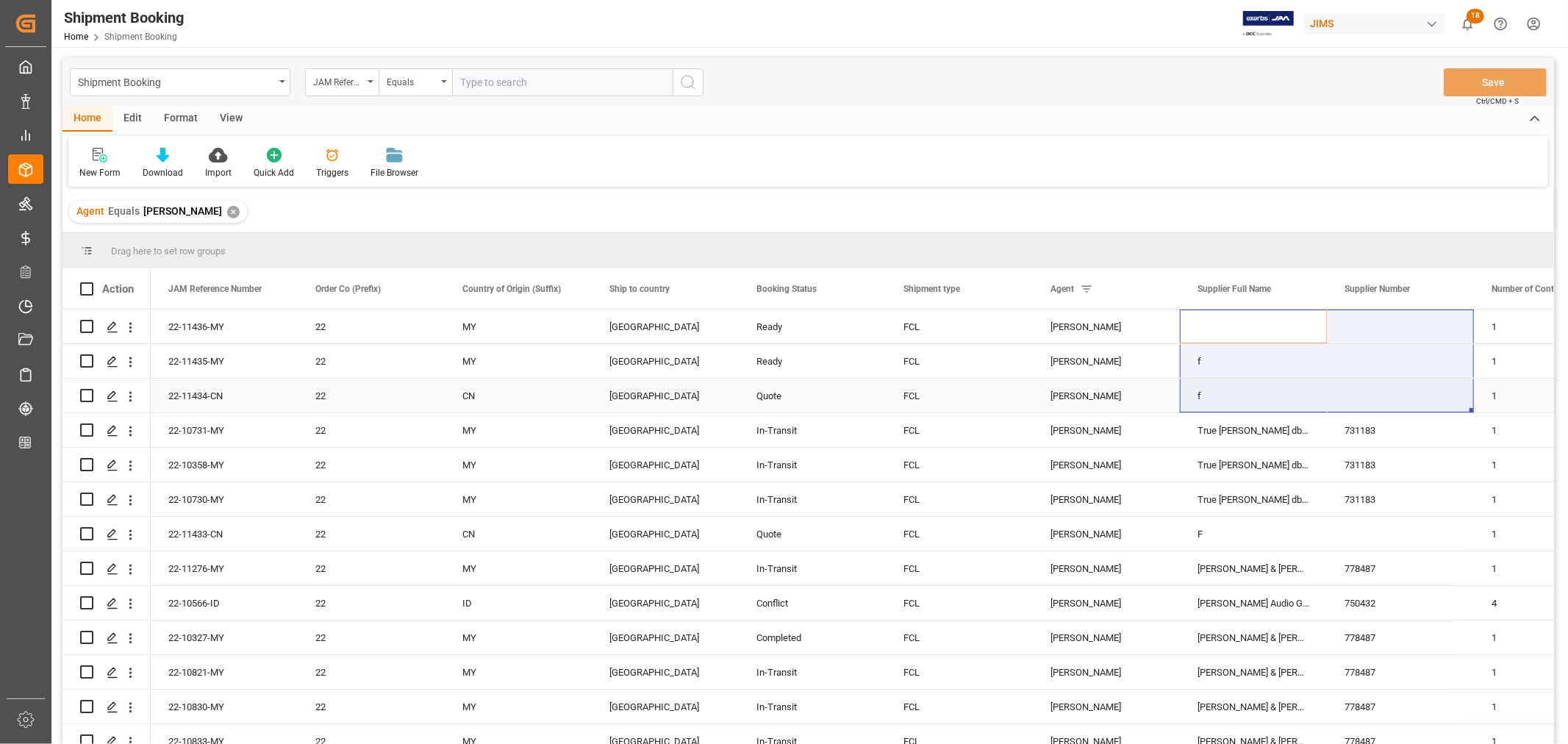
drag, startPoint x: 1231, startPoint y: 326, endPoint x: 1364, endPoint y: 400, distance: 152.2
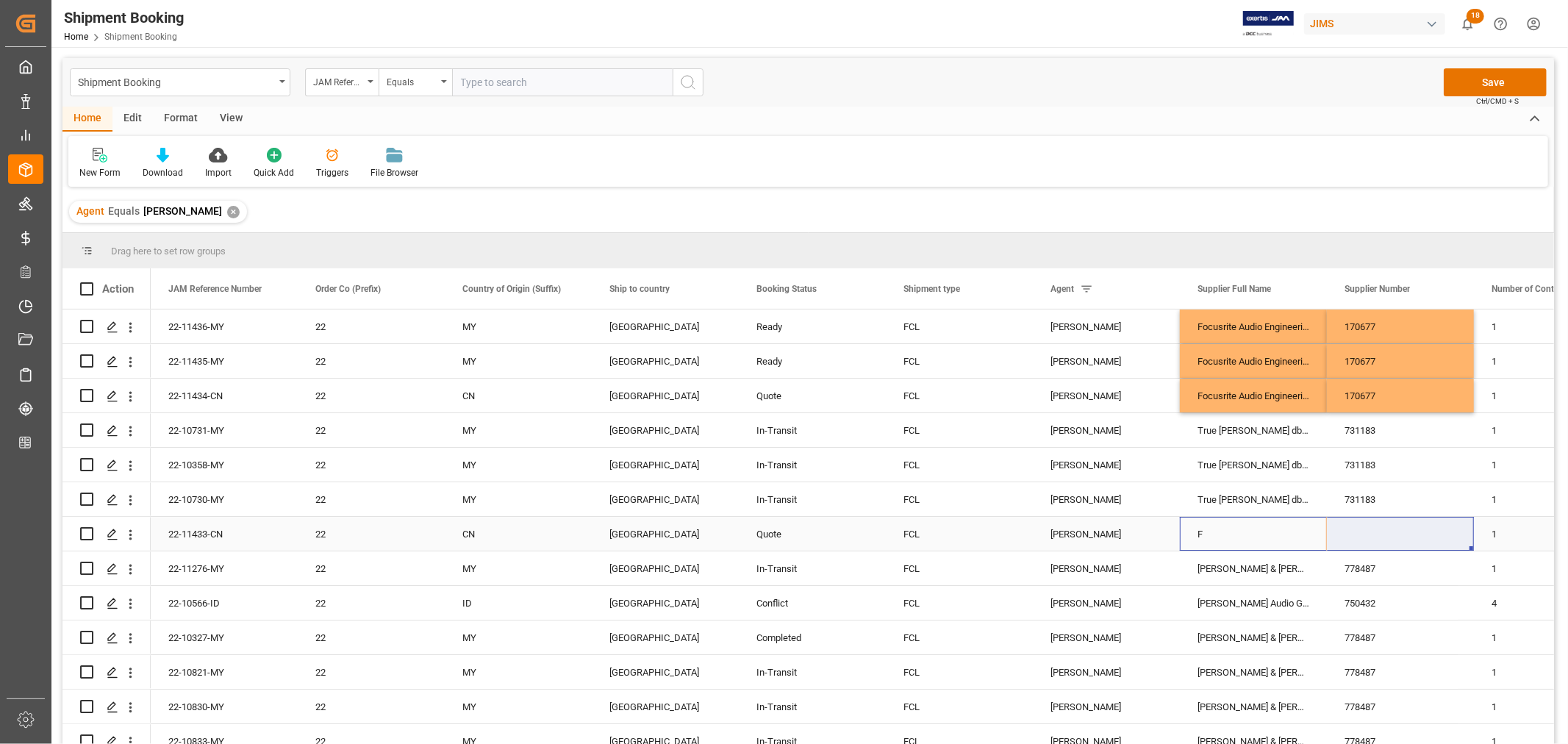
drag, startPoint x: 1237, startPoint y: 533, endPoint x: 1370, endPoint y: 538, distance: 133.1
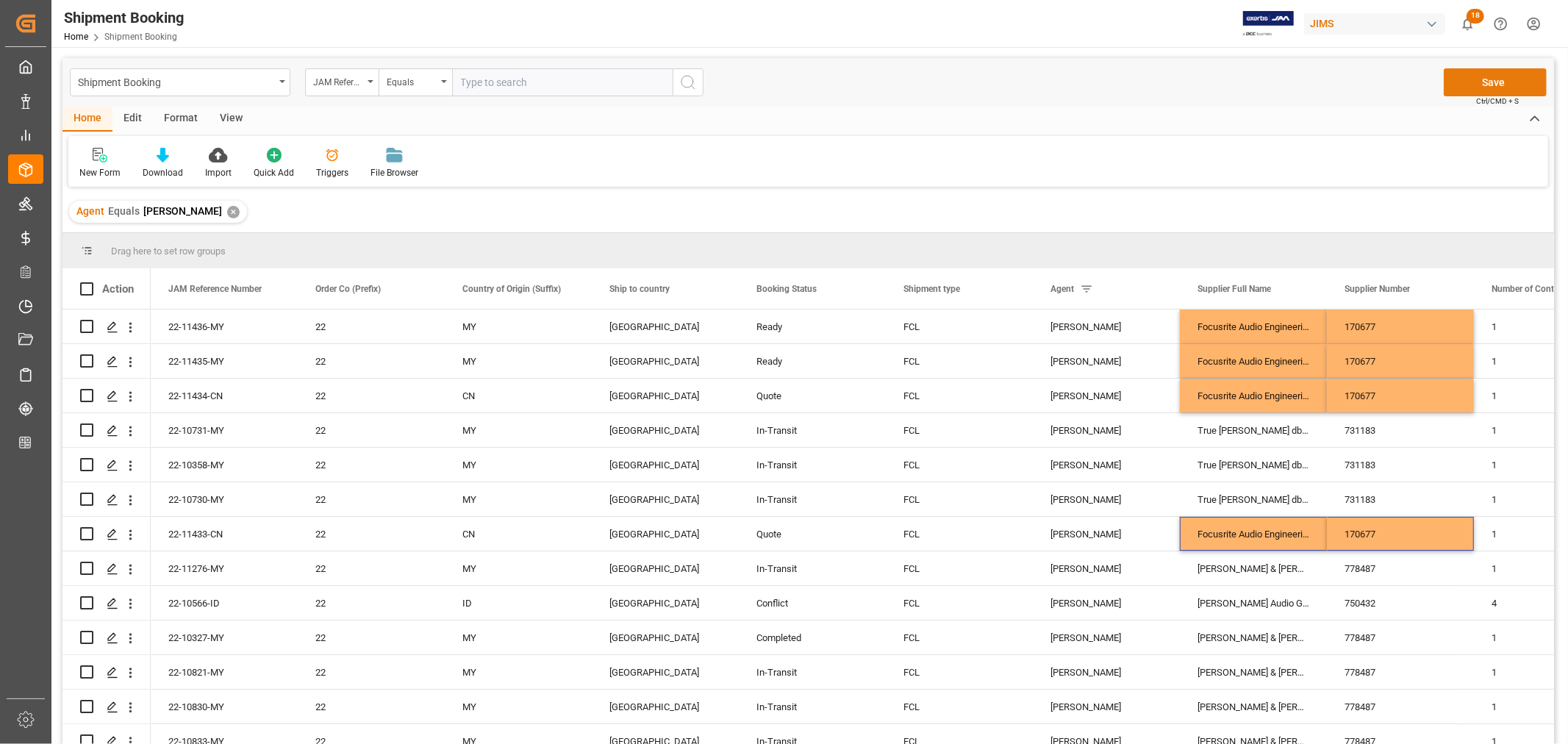
click at [1479, 78] on button "Save" at bounding box center [1495, 82] width 103 height 28
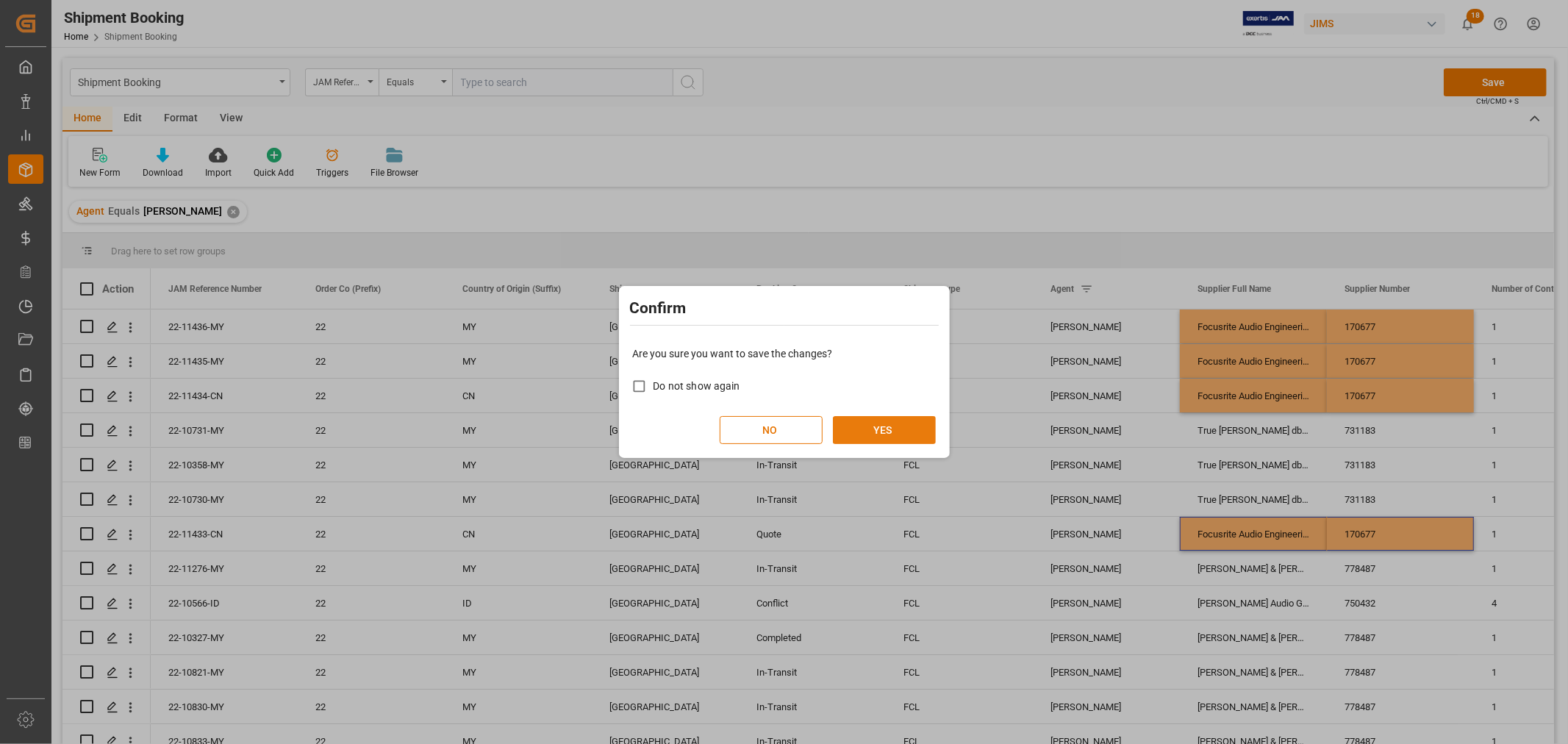
click at [874, 424] on button "YES" at bounding box center [885, 429] width 103 height 28
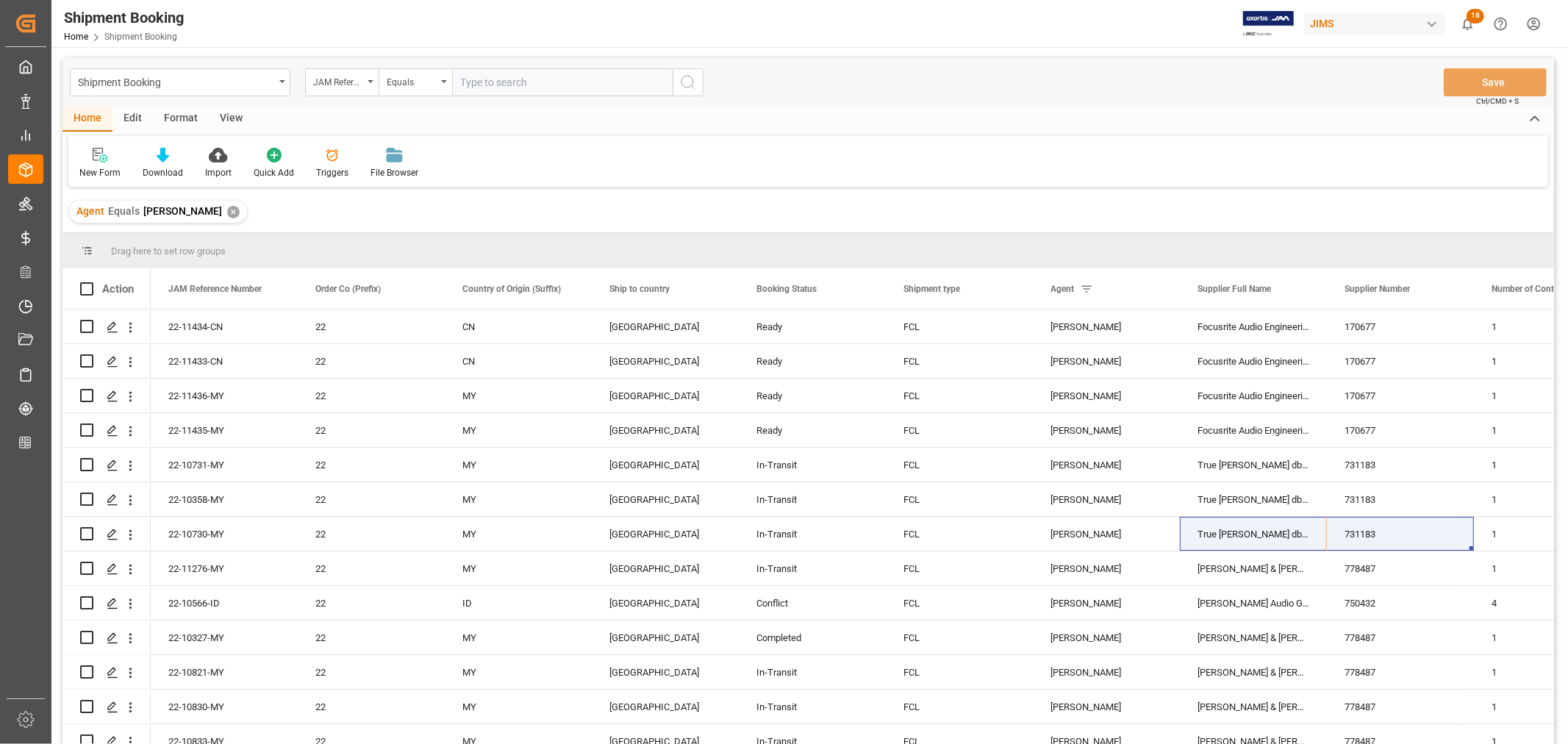
click at [349, 216] on div "Agent Equals [PERSON_NAME] ✕" at bounding box center [808, 212] width 1492 height 41
